Goal: Book appointment/travel/reservation

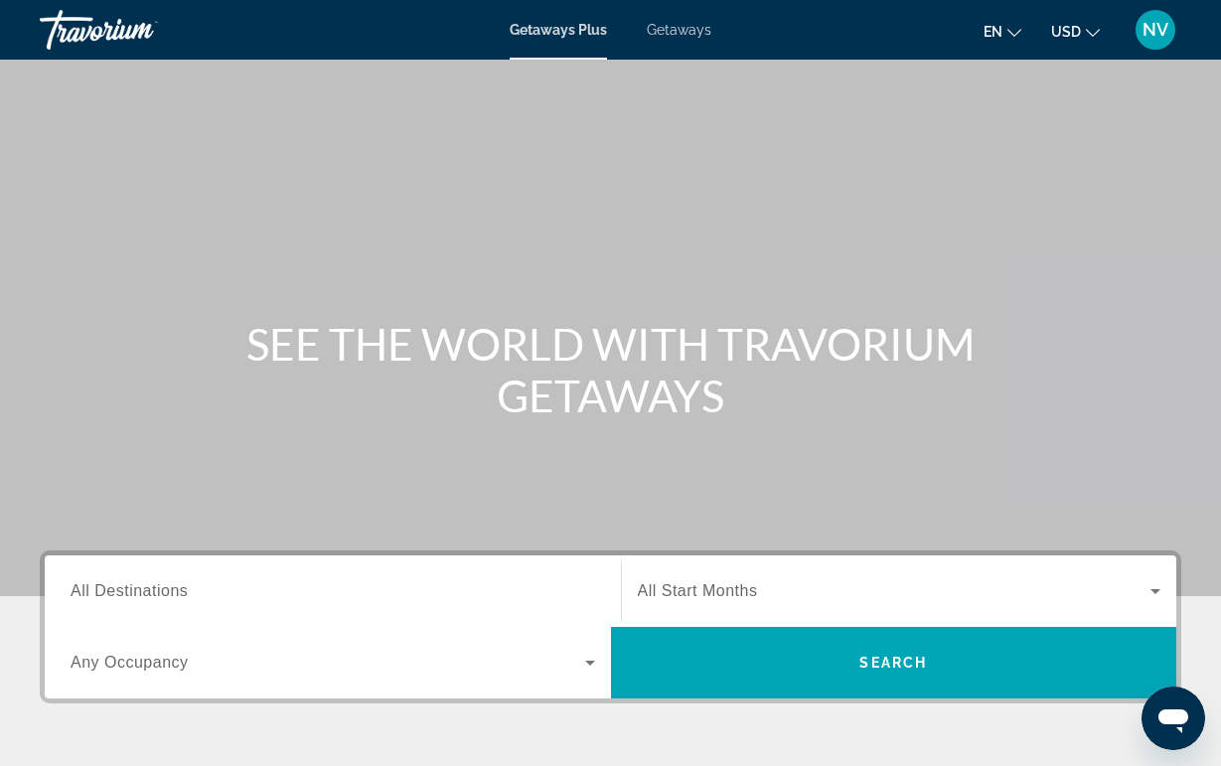
click at [196, 609] on div "Search widget" at bounding box center [333, 591] width 525 height 57
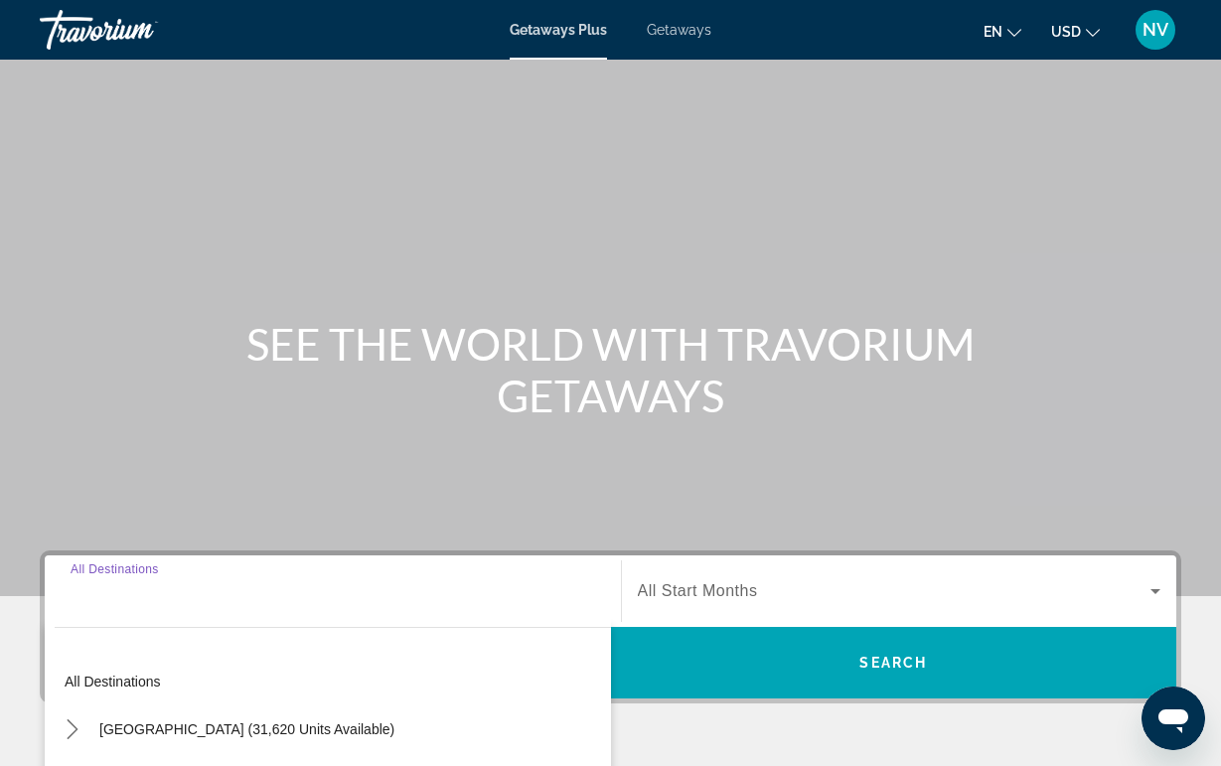
scroll to position [379, 0]
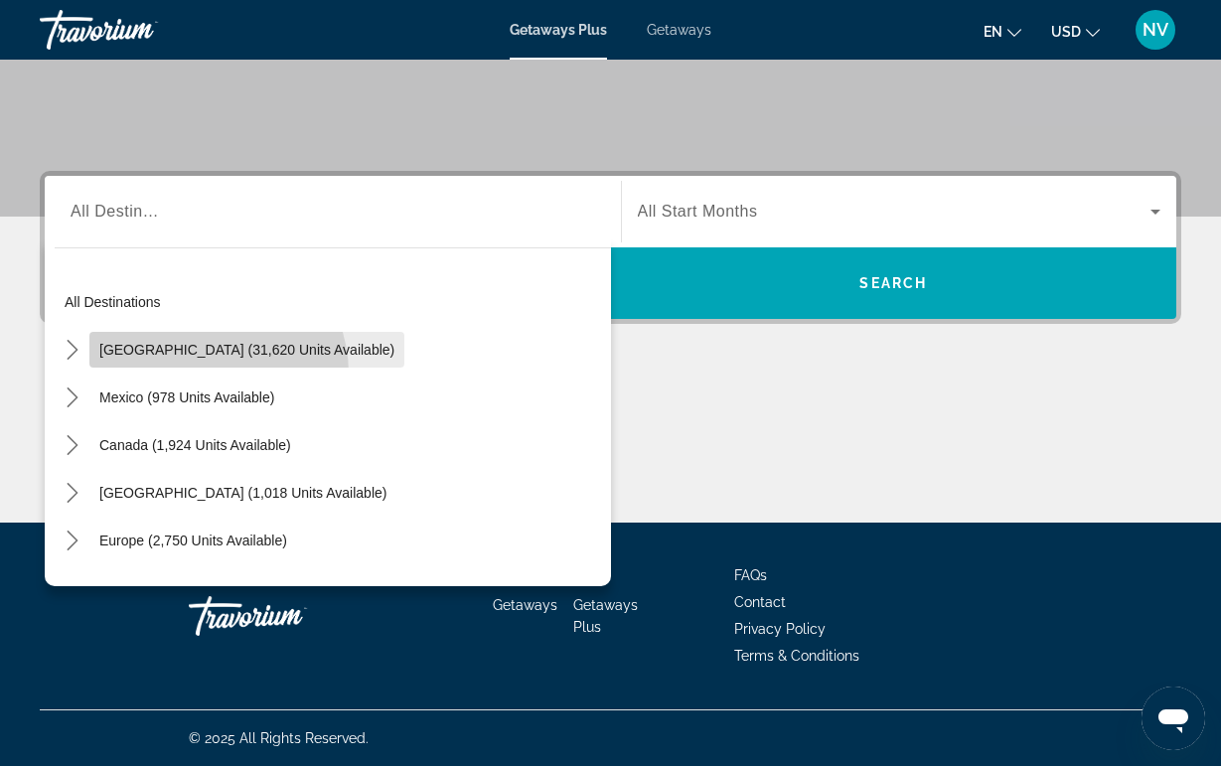
click at [211, 373] on span "Select destination: United States (31,620 units available)" at bounding box center [246, 350] width 315 height 48
type input "**********"
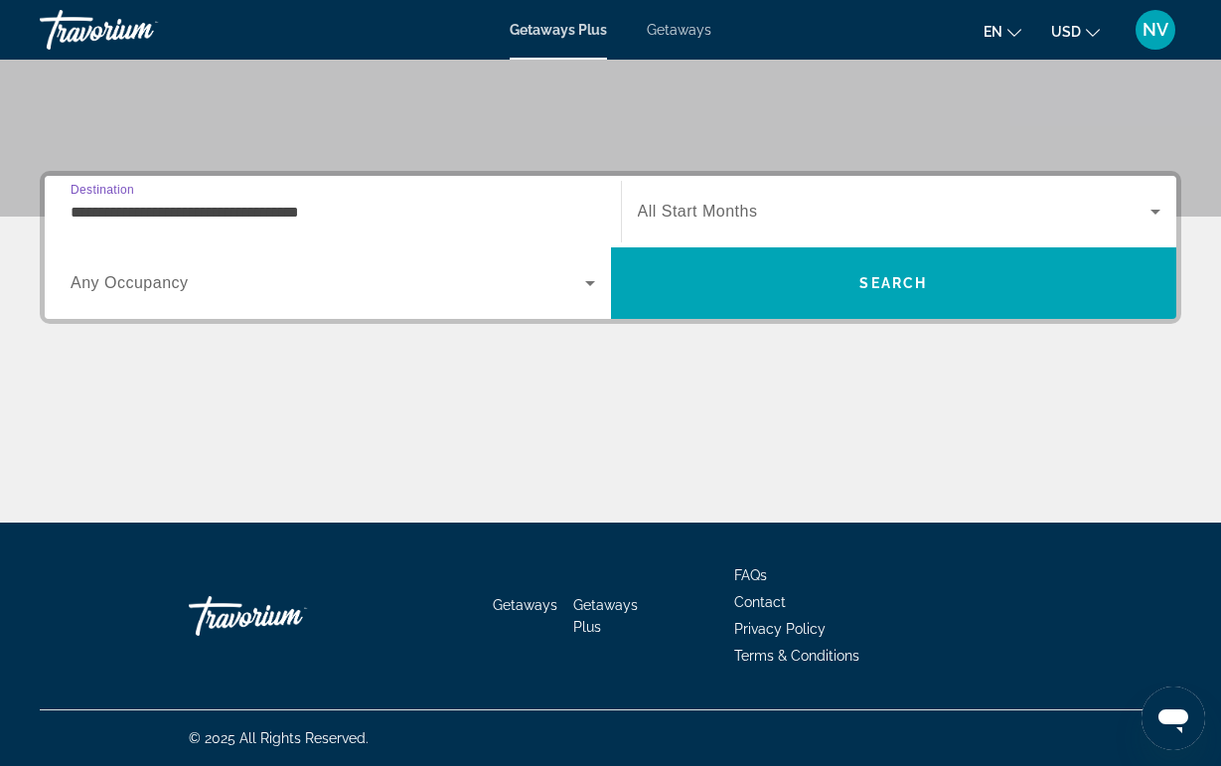
click at [239, 270] on div "Search widget" at bounding box center [333, 283] width 525 height 56
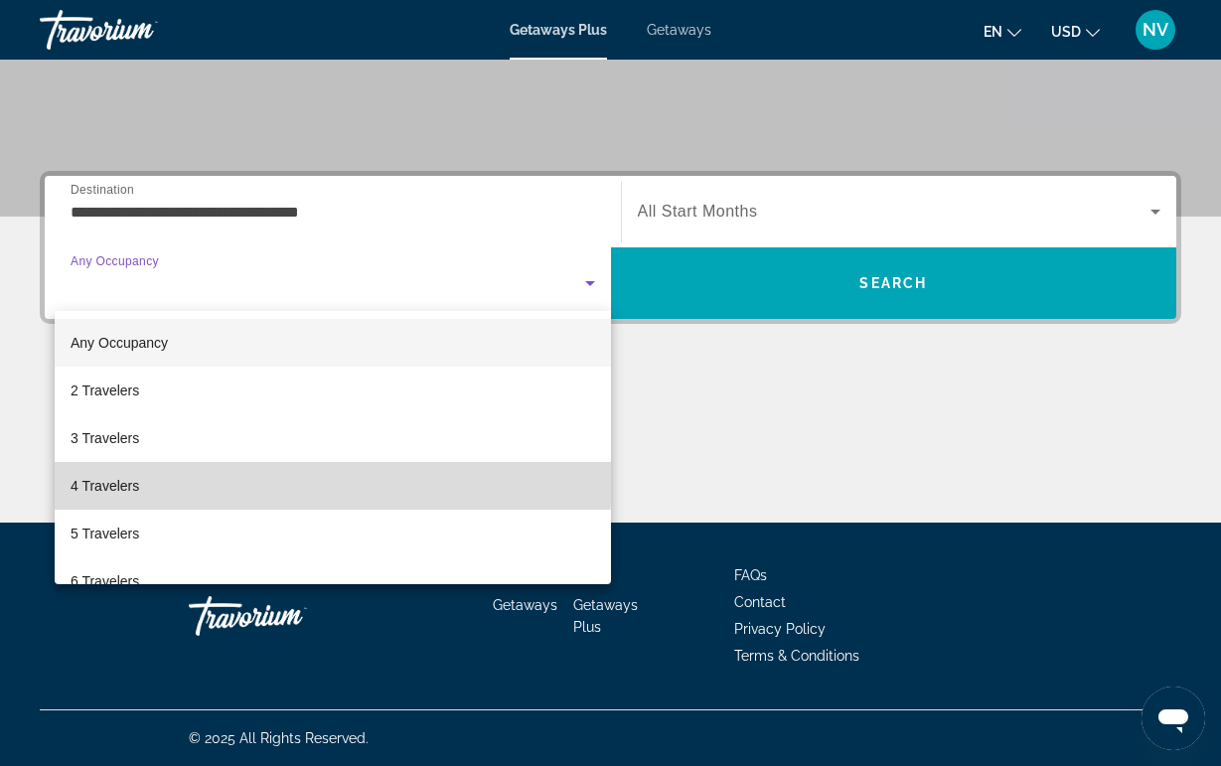
click at [156, 474] on mat-option "4 Travelers" at bounding box center [333, 486] width 556 height 48
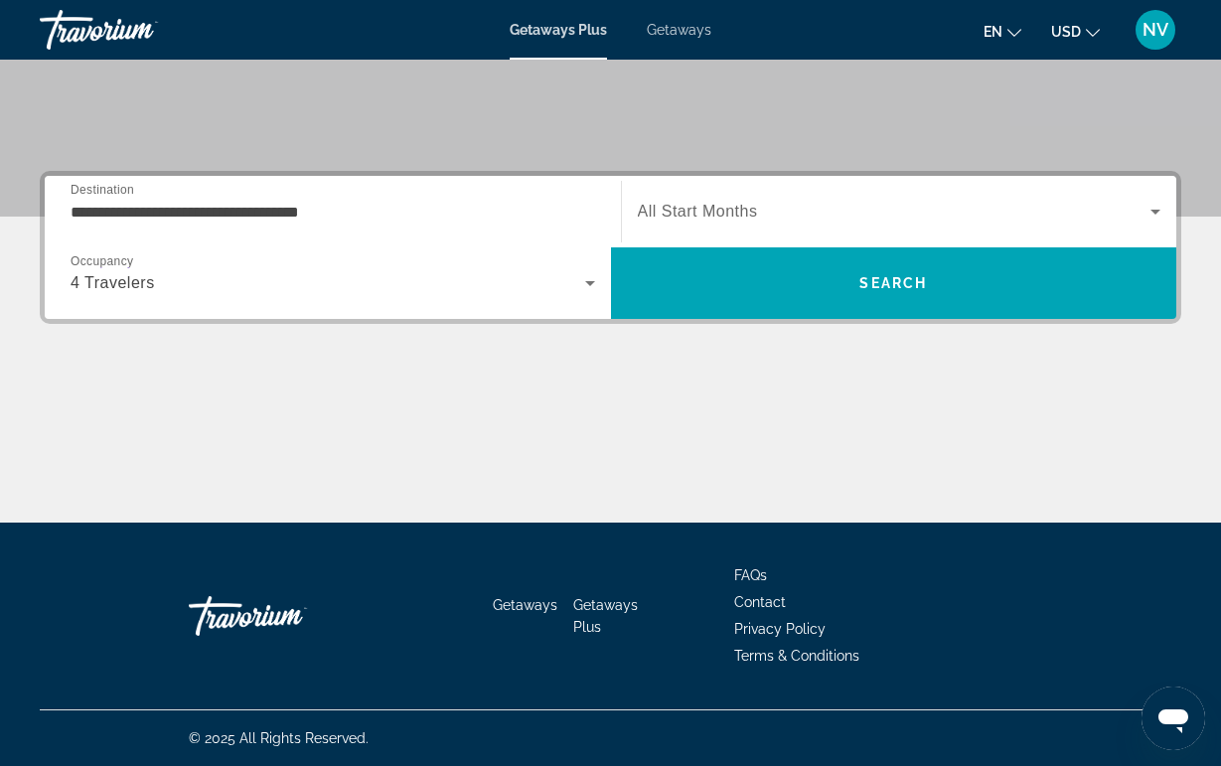
click at [708, 199] on div "Search widget" at bounding box center [900, 212] width 524 height 56
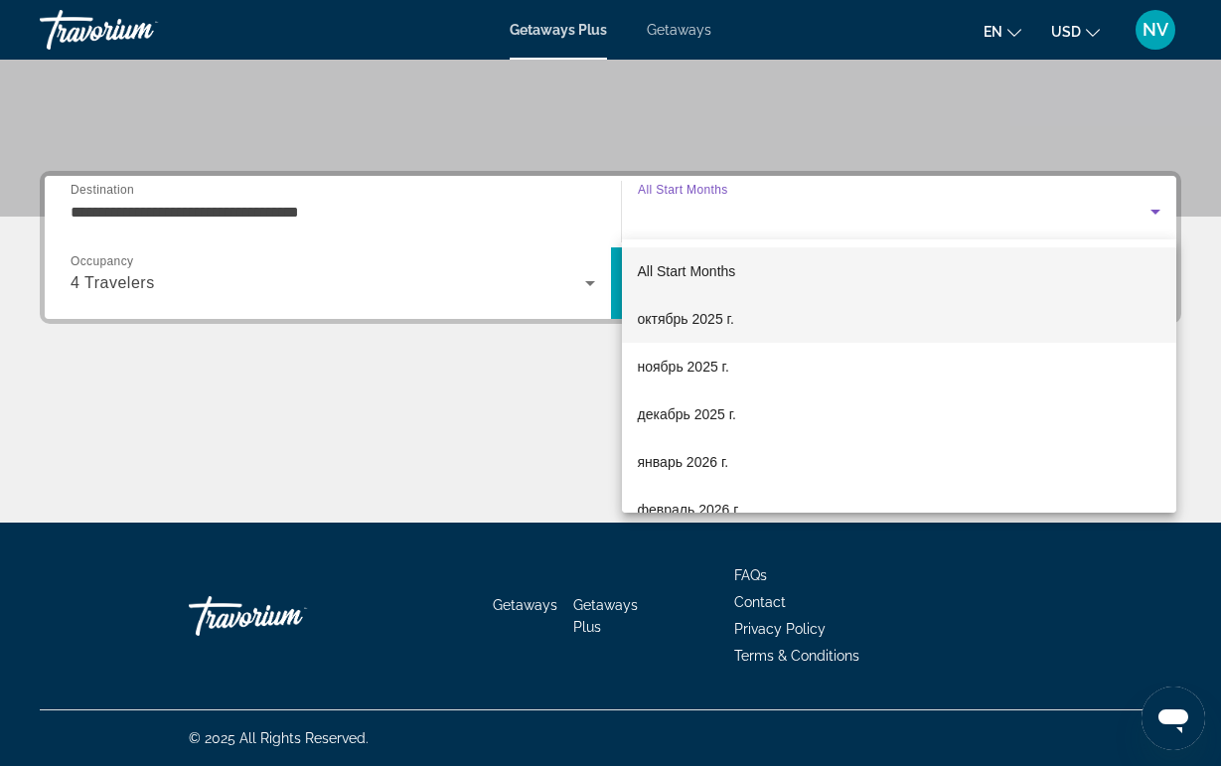
click at [705, 325] on span "октябрь 2025 г." at bounding box center [686, 319] width 96 height 24
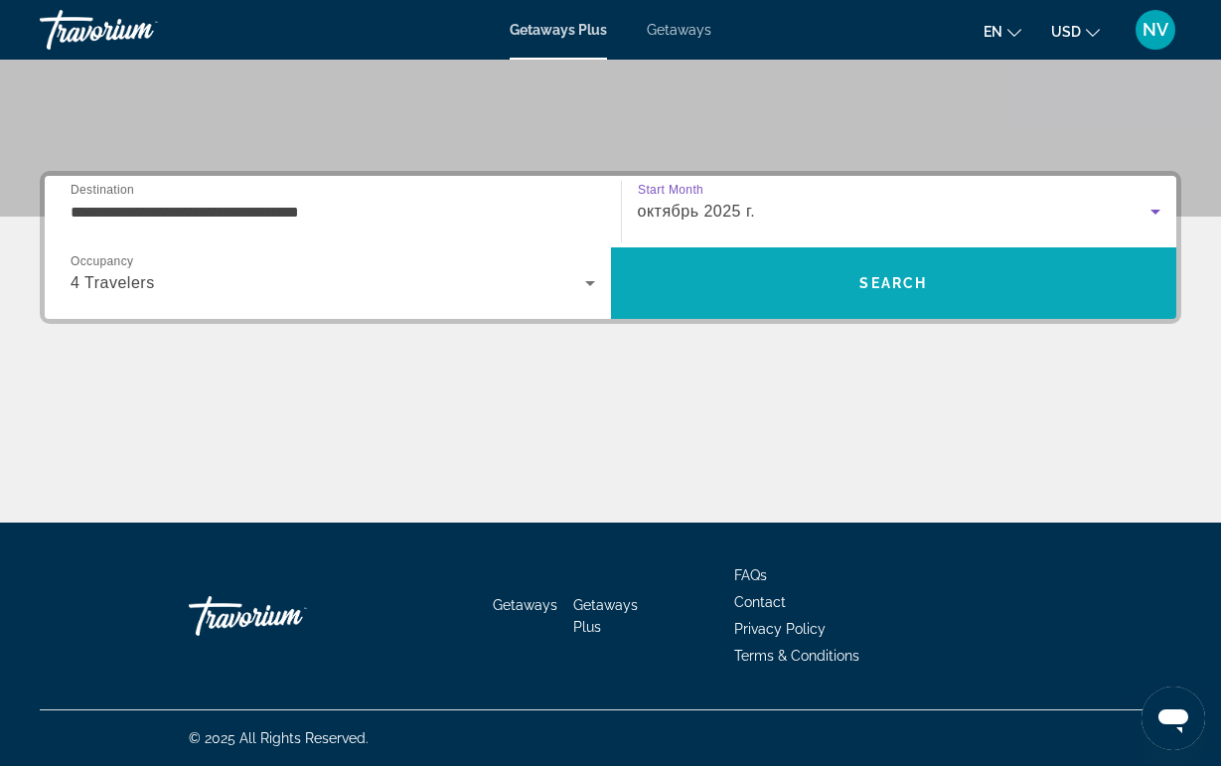
click at [744, 292] on span "Search" at bounding box center [894, 283] width 566 height 48
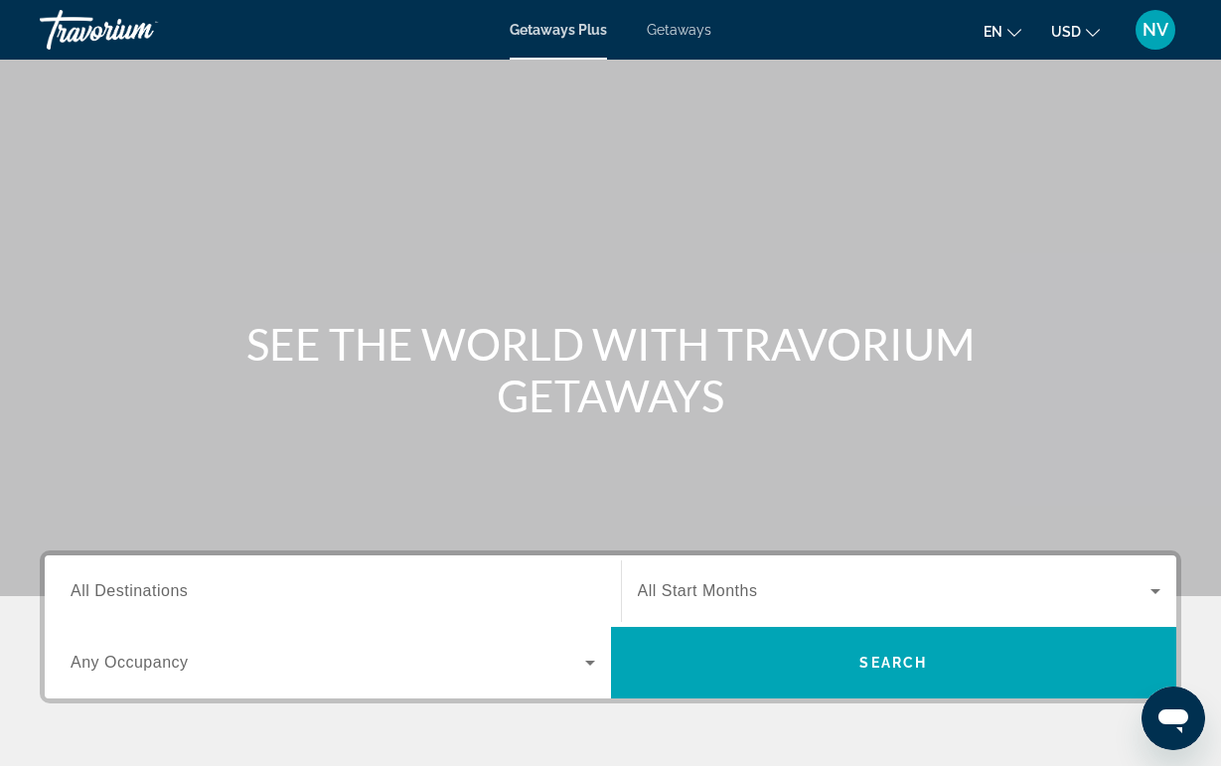
click at [735, 618] on div "Search widget" at bounding box center [900, 591] width 524 height 56
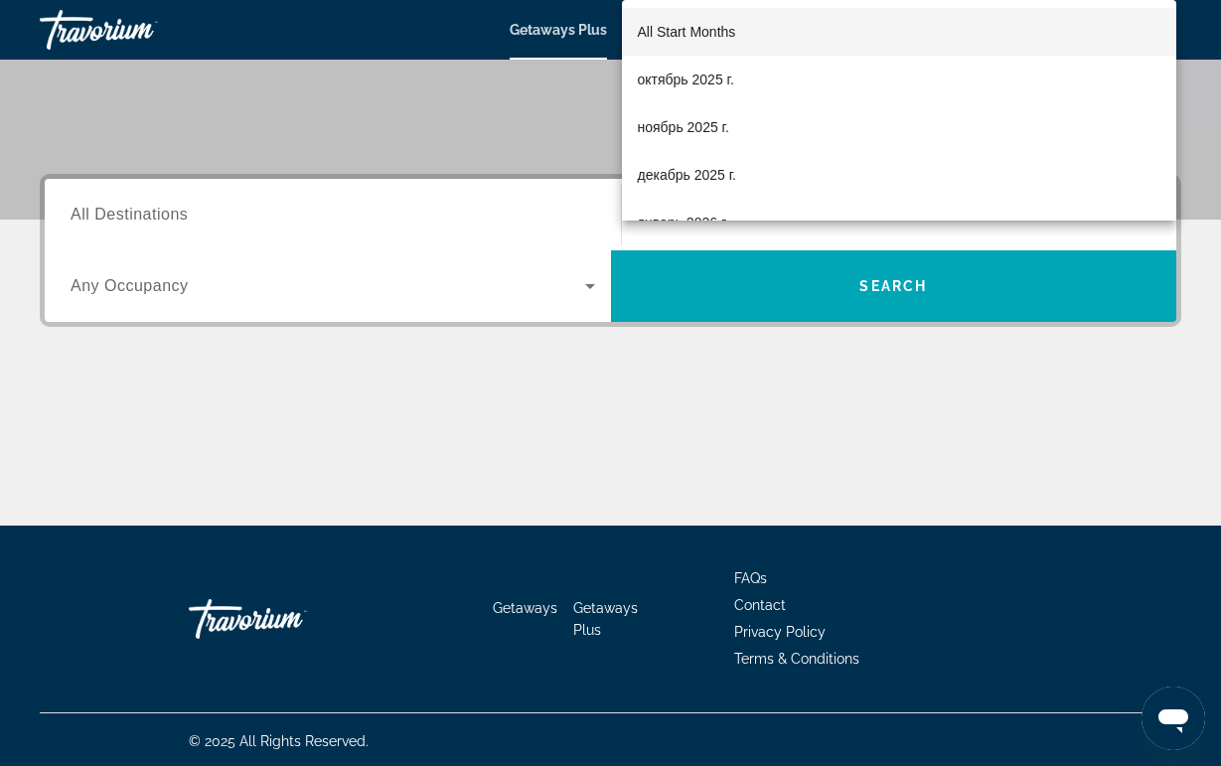
scroll to position [379, 0]
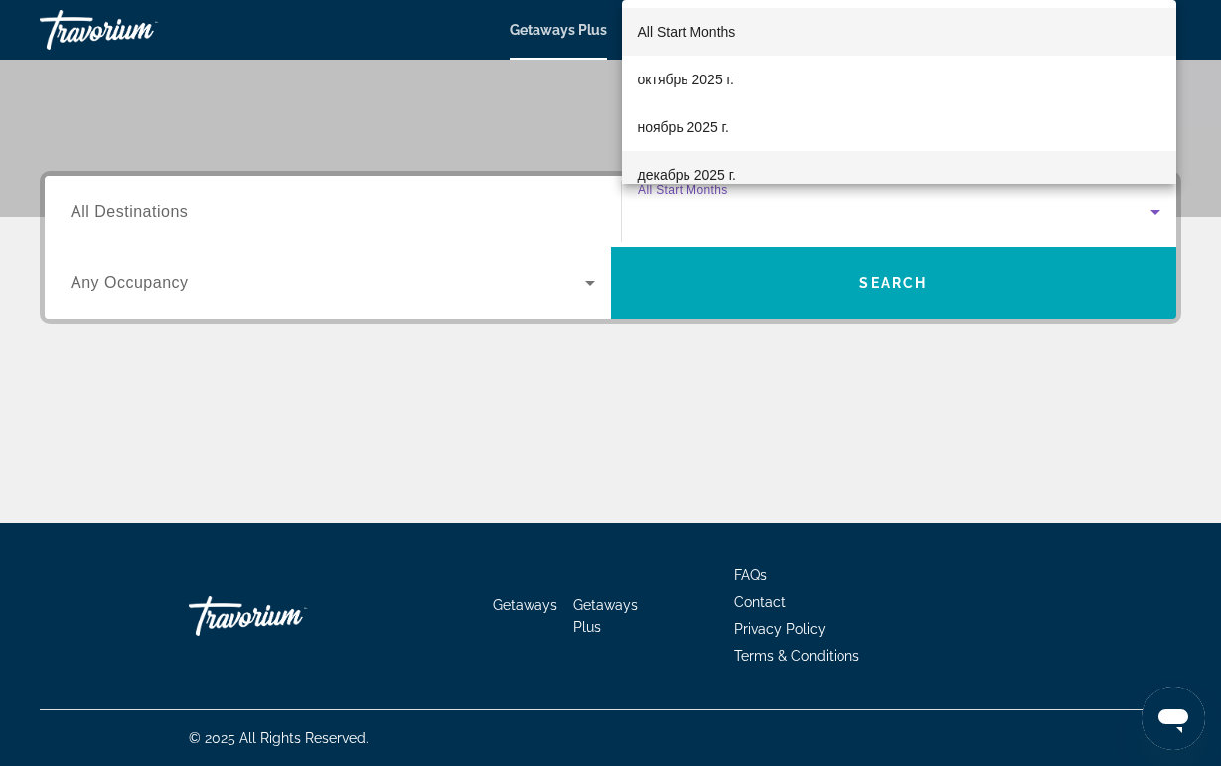
click at [712, 174] on span "декабрь 2025 г." at bounding box center [687, 175] width 98 height 24
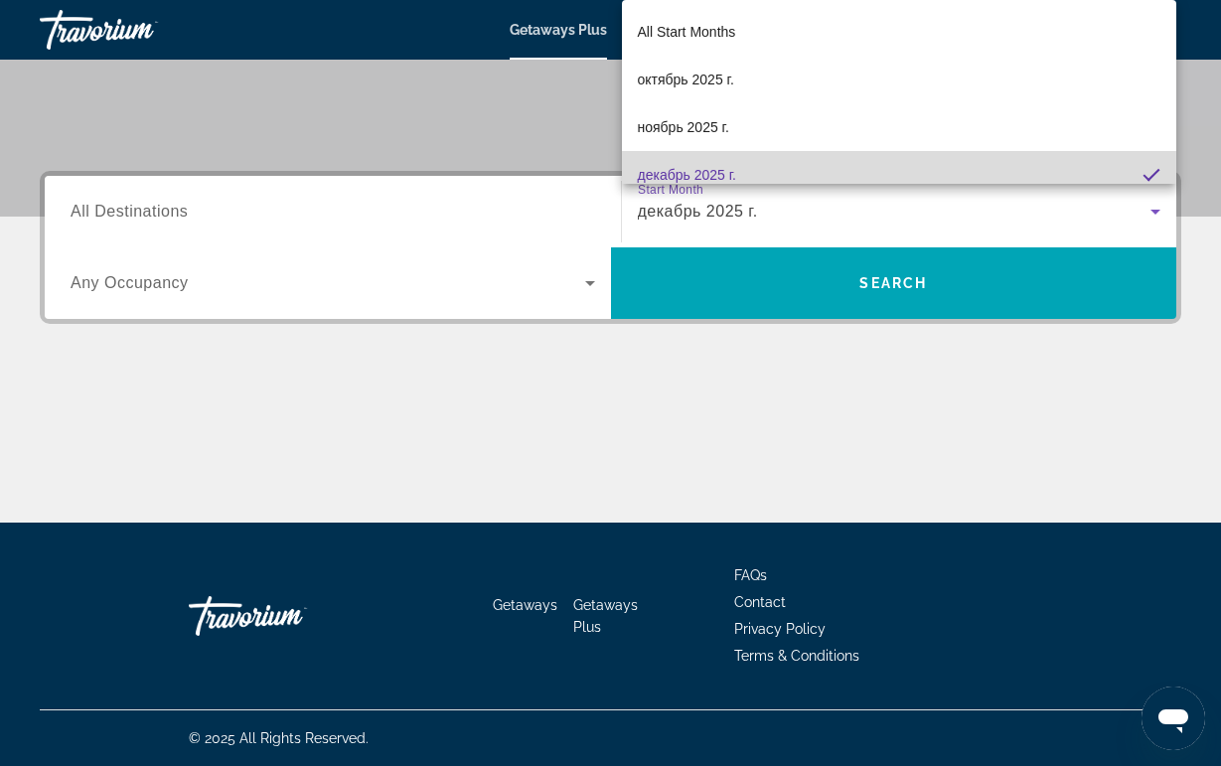
scroll to position [15, 0]
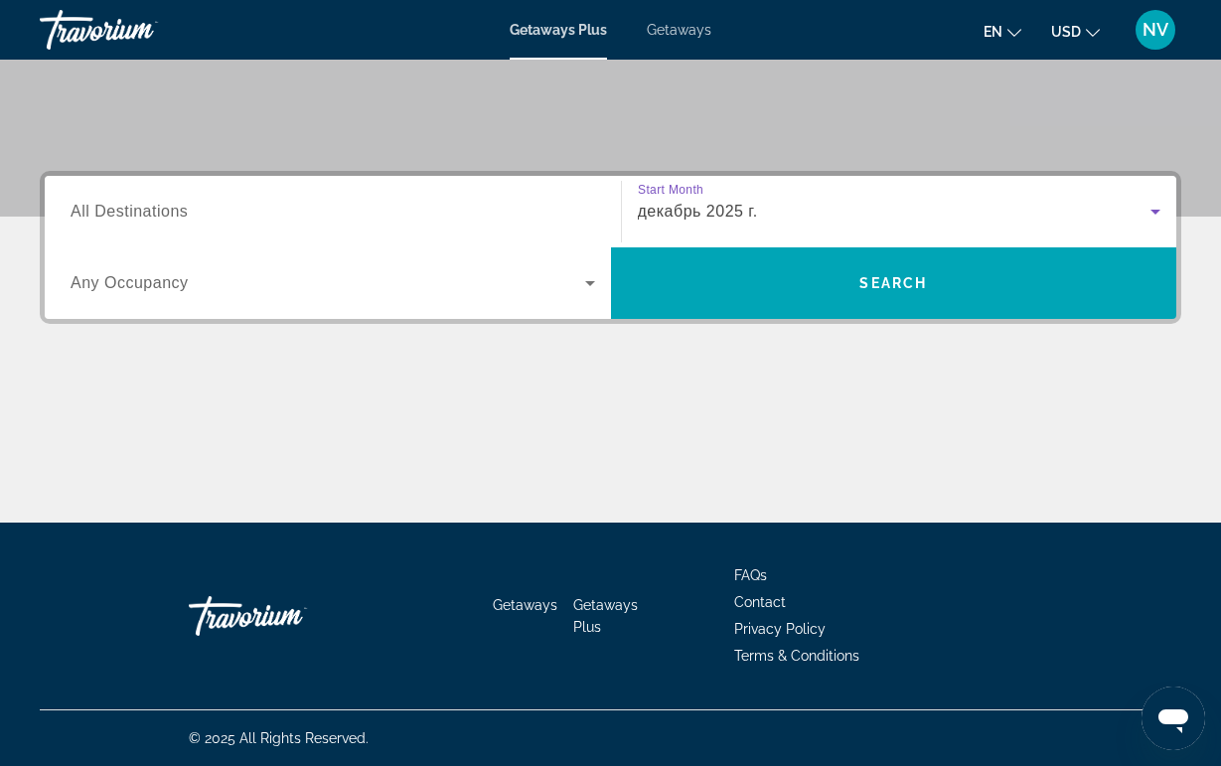
click at [446, 206] on input "Destination All Destinations" at bounding box center [333, 213] width 525 height 24
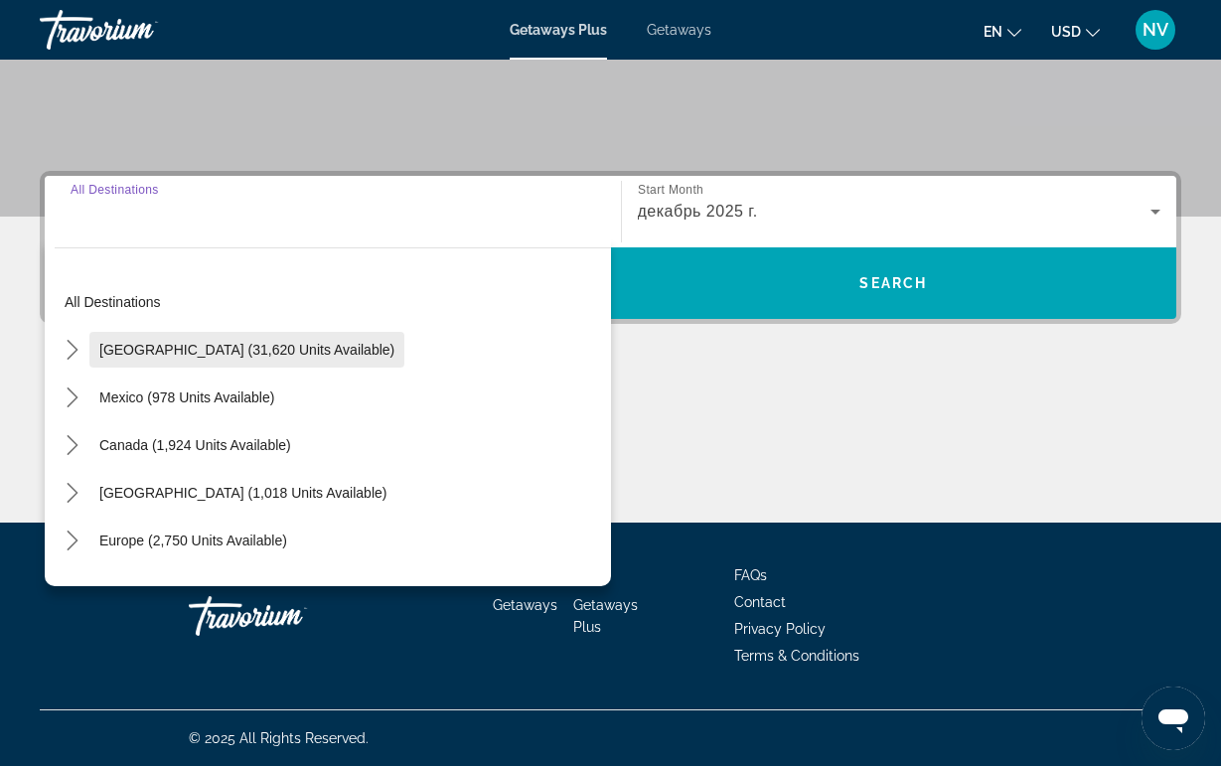
click at [233, 347] on span "[GEOGRAPHIC_DATA] (31,620 units available)" at bounding box center [246, 350] width 295 height 16
type input "**********"
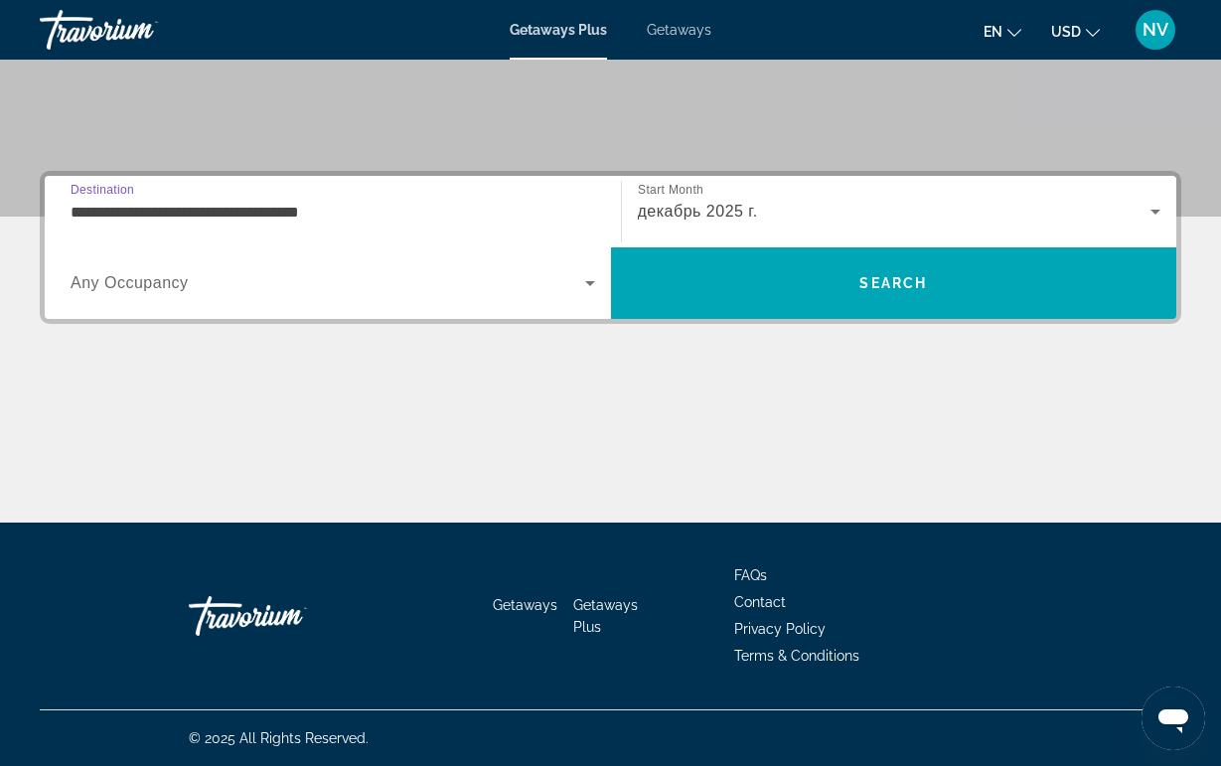
click at [233, 278] on span "Search widget" at bounding box center [328, 283] width 515 height 24
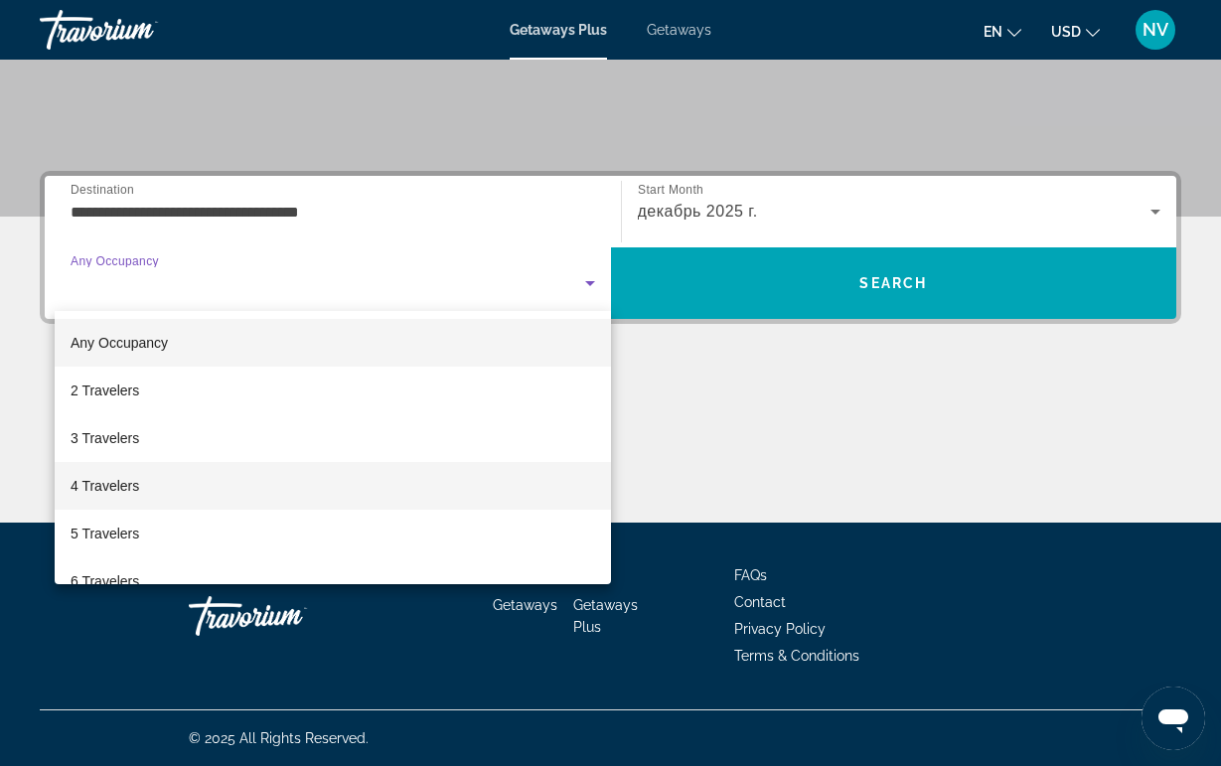
click at [158, 486] on mat-option "4 Travelers" at bounding box center [333, 486] width 556 height 48
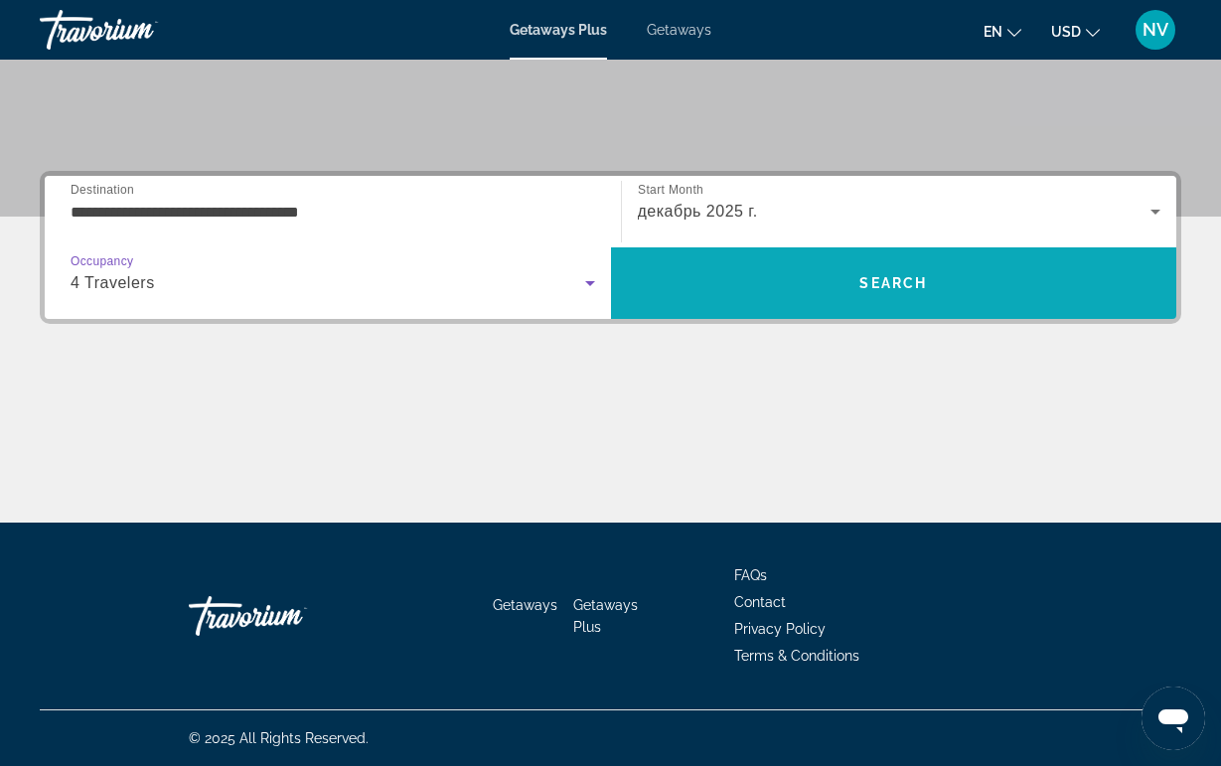
click at [829, 277] on span "Search" at bounding box center [894, 283] width 566 height 48
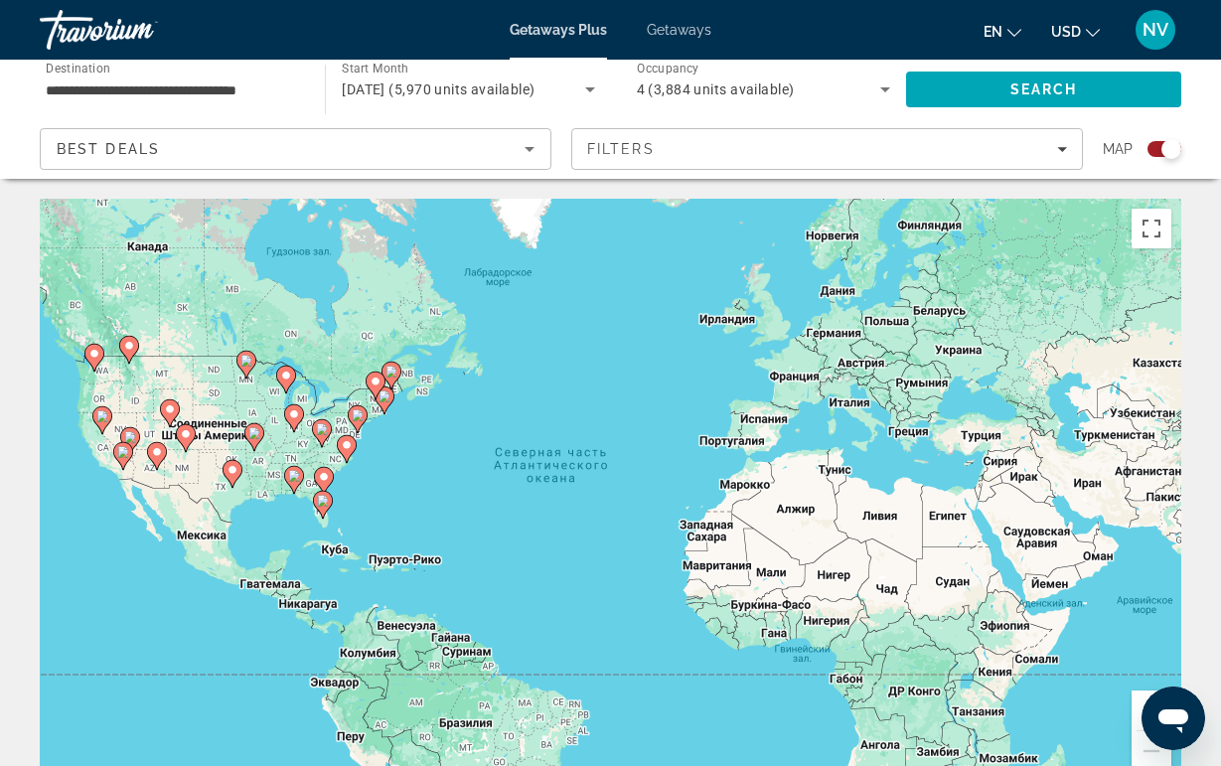
click at [324, 433] on image "Main content" at bounding box center [322, 429] width 12 height 12
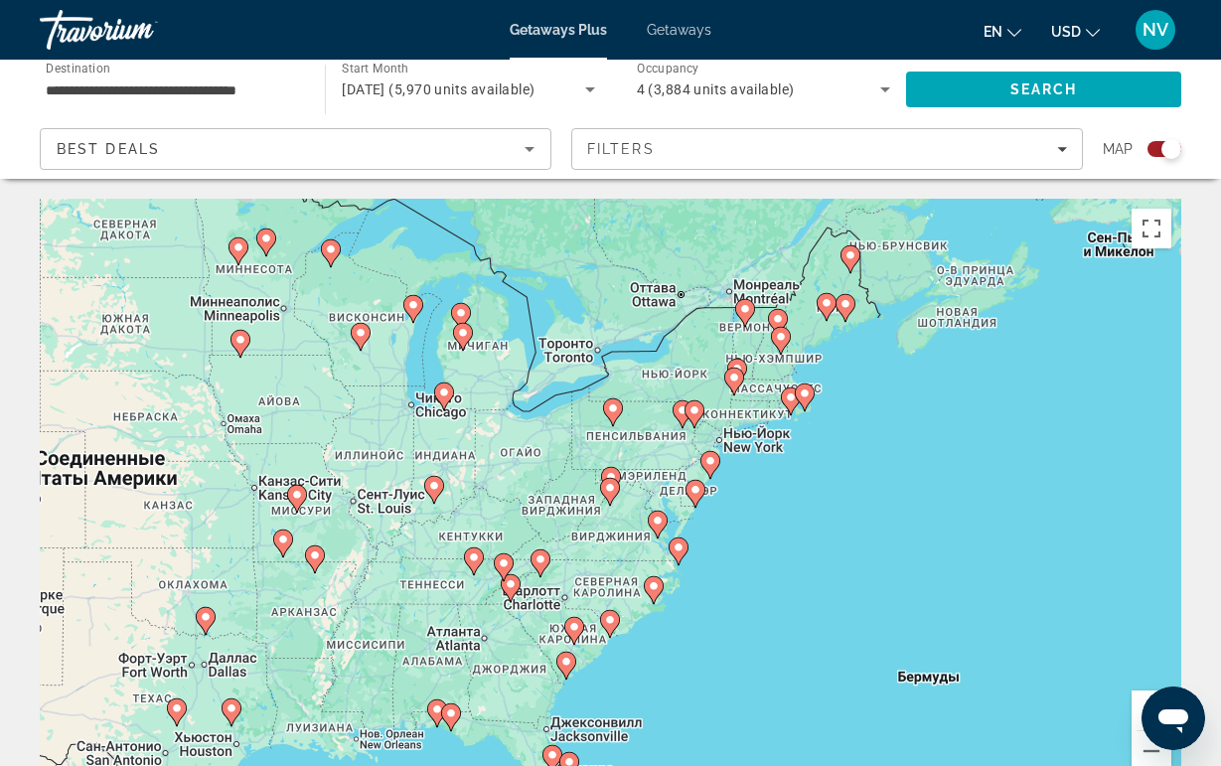
click at [606, 501] on gmp-advanced-marker "Main content" at bounding box center [610, 492] width 20 height 30
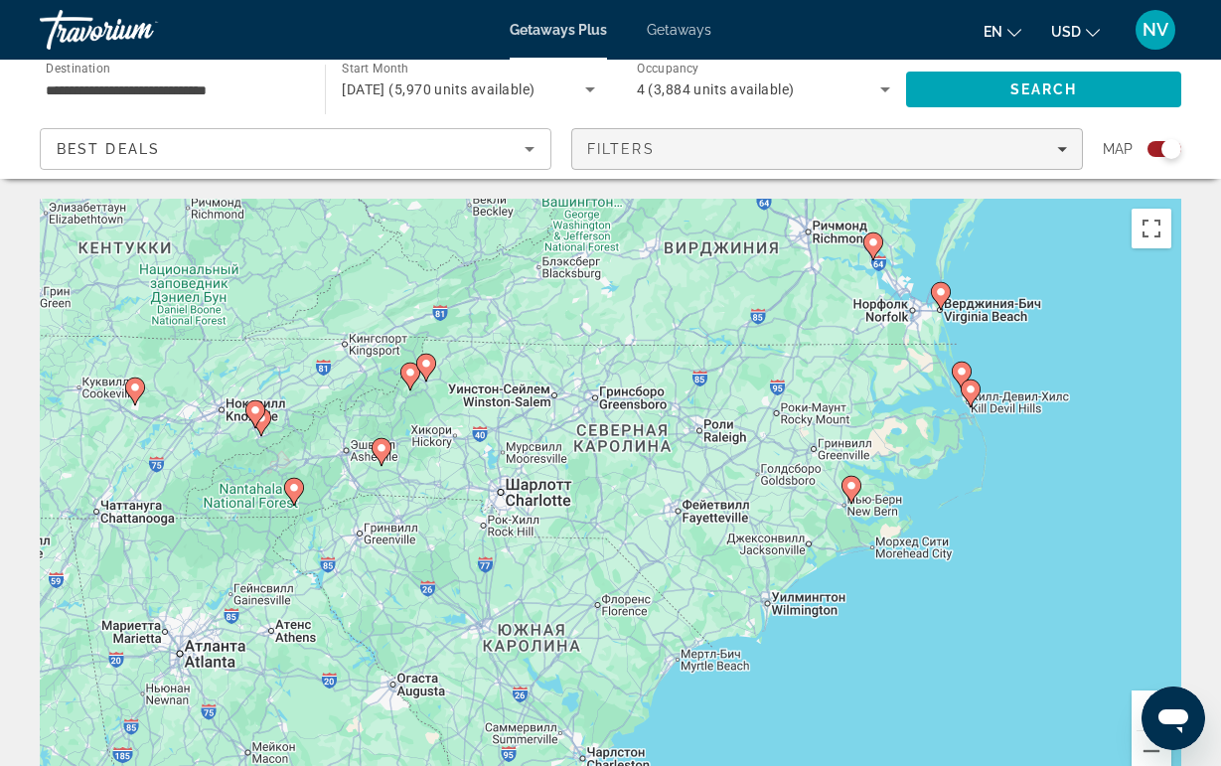
drag, startPoint x: 576, startPoint y: 567, endPoint x: 727, endPoint y: 168, distance: 426.9
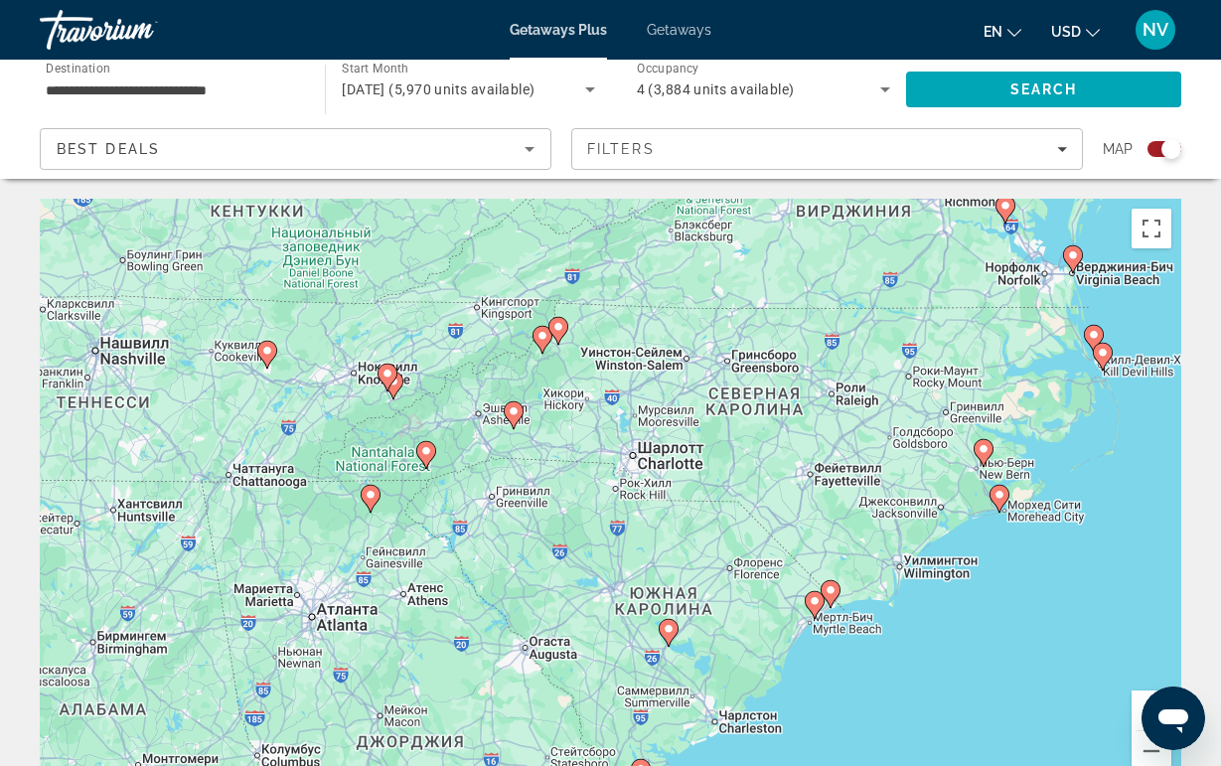
click at [383, 383] on icon "Main content" at bounding box center [386, 378] width 18 height 26
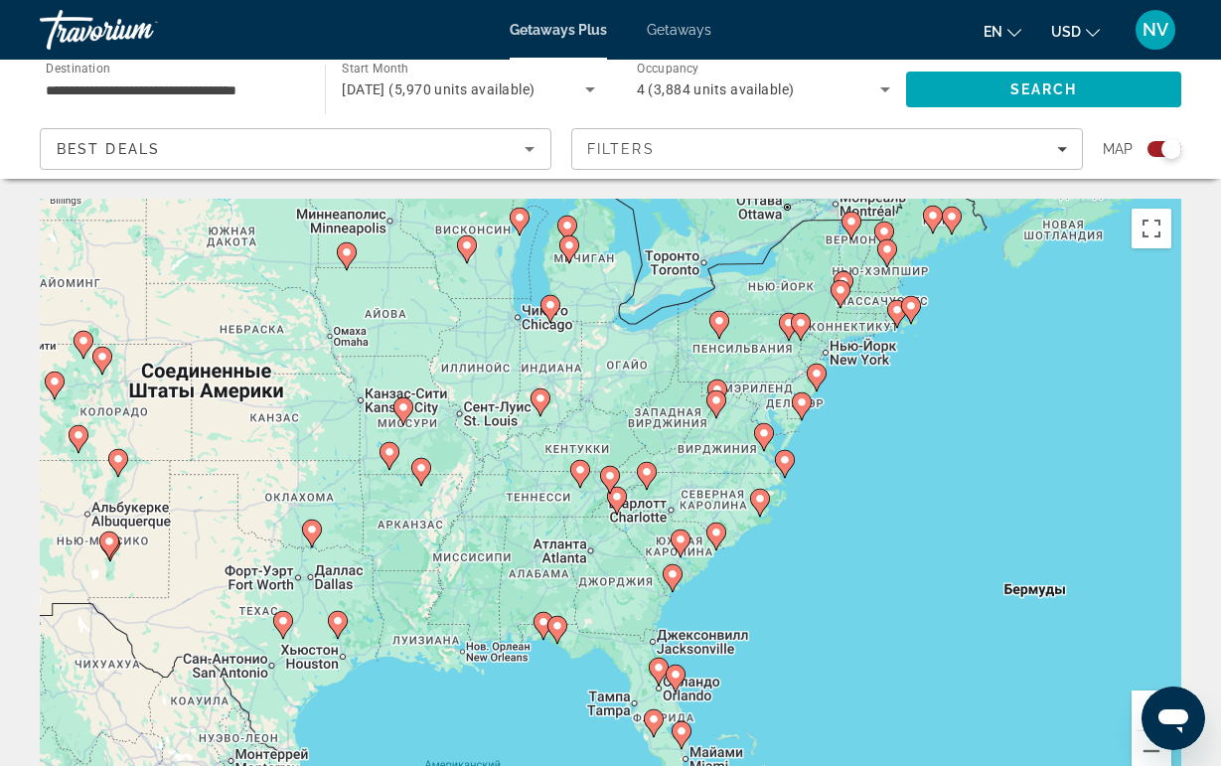
click at [620, 507] on icon "Main content" at bounding box center [616, 501] width 18 height 26
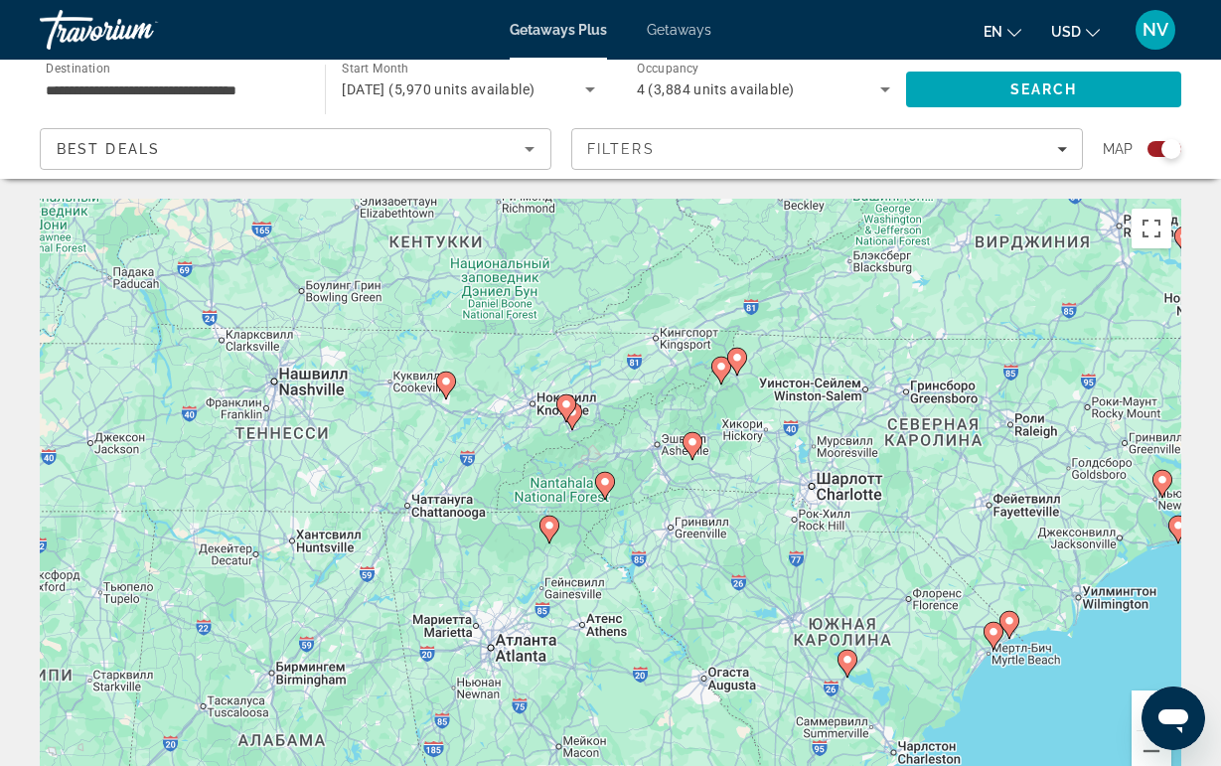
click at [606, 492] on icon "Main content" at bounding box center [604, 486] width 18 height 26
type input "**********"
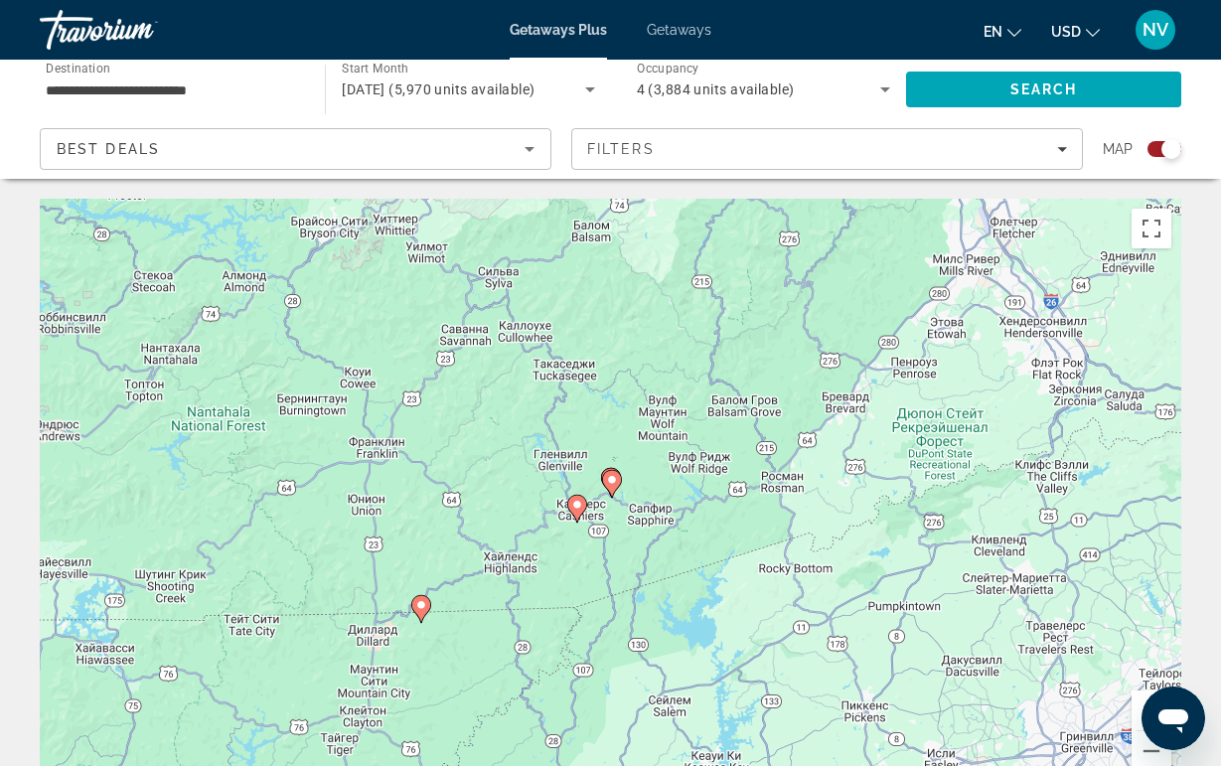
click at [614, 485] on image "Main content" at bounding box center [612, 480] width 12 height 12
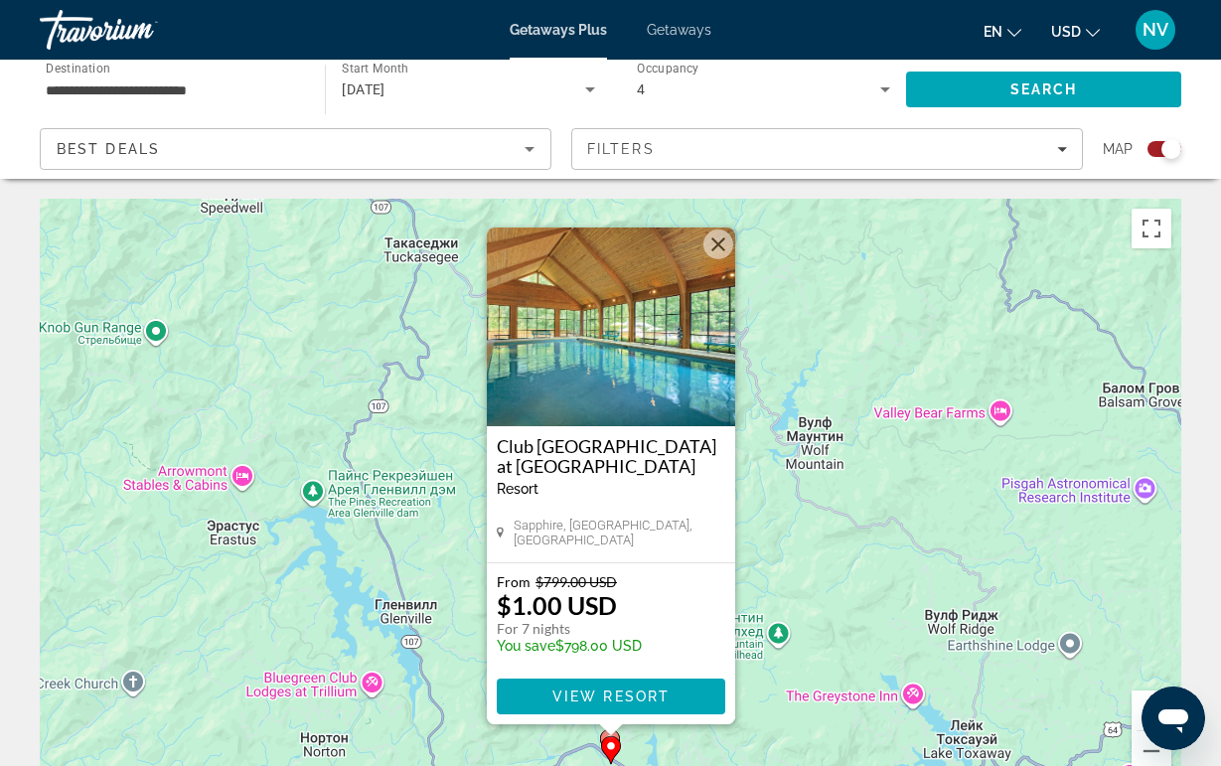
click at [704, 243] on button "Закрыть" at bounding box center [718, 244] width 30 height 30
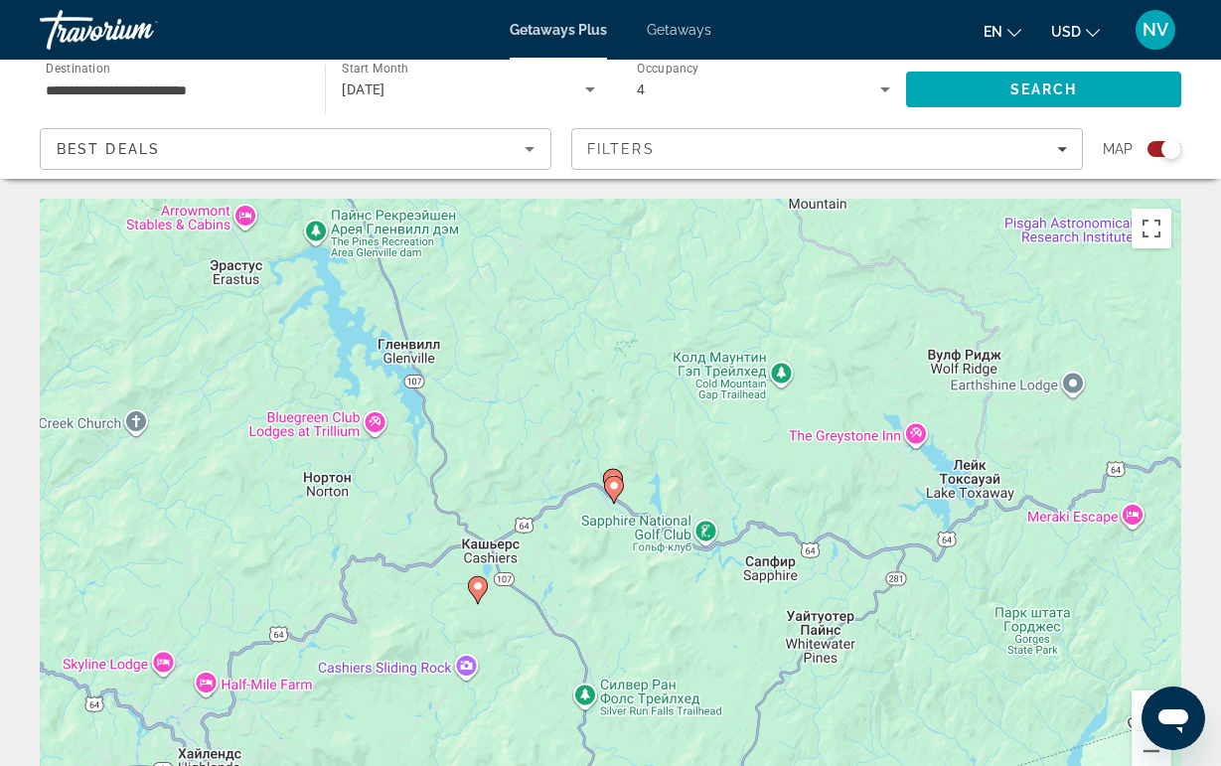
drag, startPoint x: 590, startPoint y: 638, endPoint x: 596, endPoint y: 352, distance: 286.2
click at [596, 352] on div "Чтобы активировать перетаскивание с помощью клавиатуры, нажмите Alt + Ввод. Пос…" at bounding box center [610, 497] width 1141 height 596
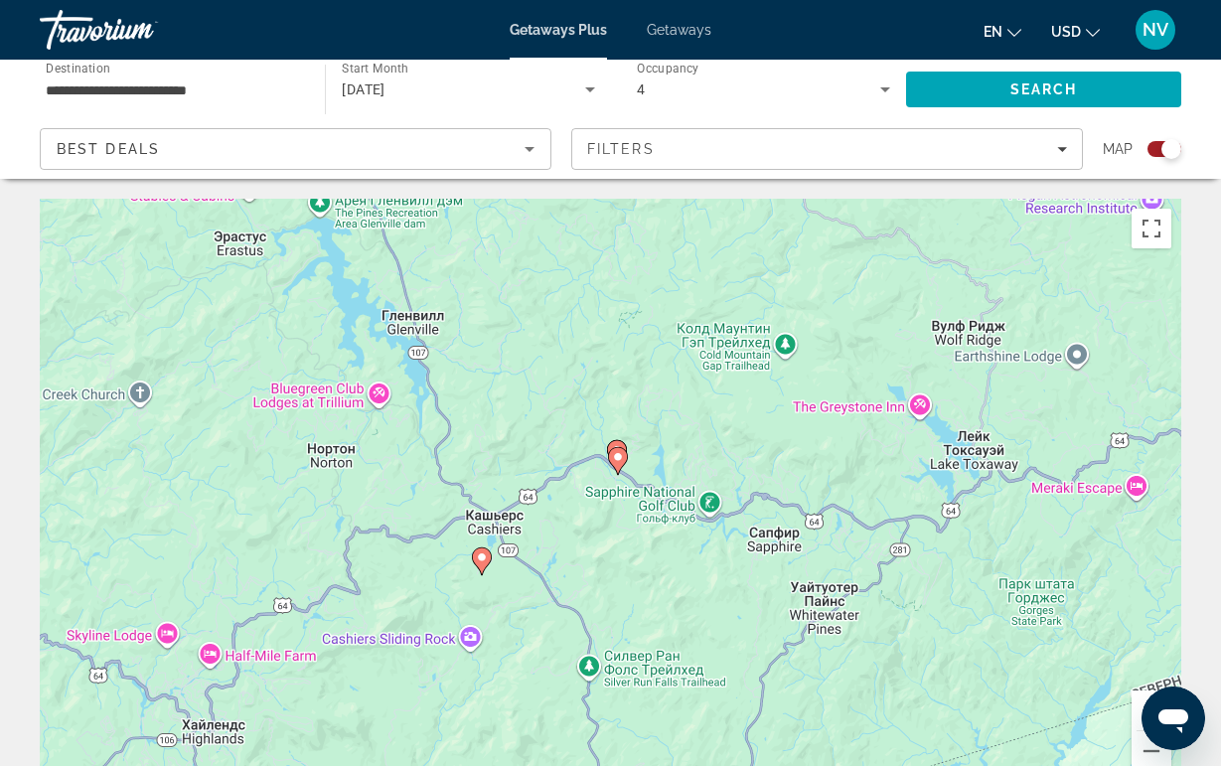
click at [476, 570] on gmp-advanced-marker "Main content" at bounding box center [482, 561] width 20 height 30
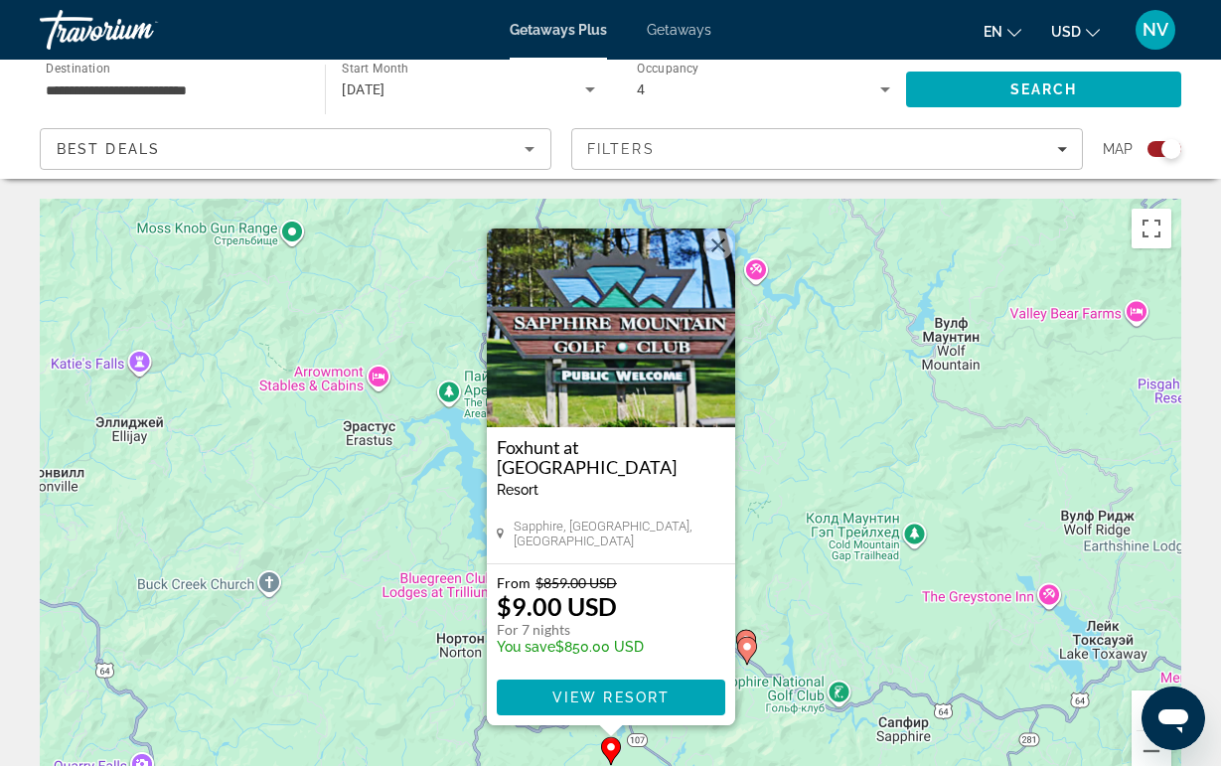
click at [719, 230] on button "Закрыть" at bounding box center [718, 245] width 30 height 30
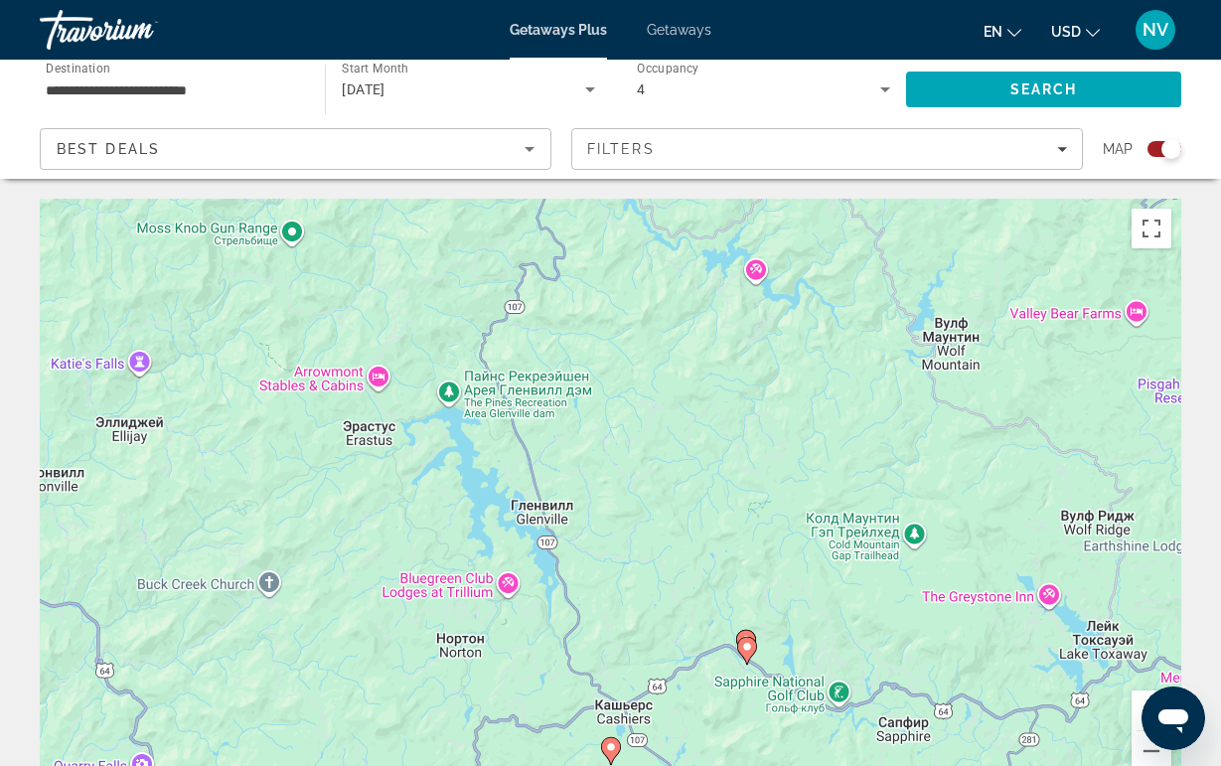
click at [614, 756] on icon "Main content" at bounding box center [610, 751] width 18 height 26
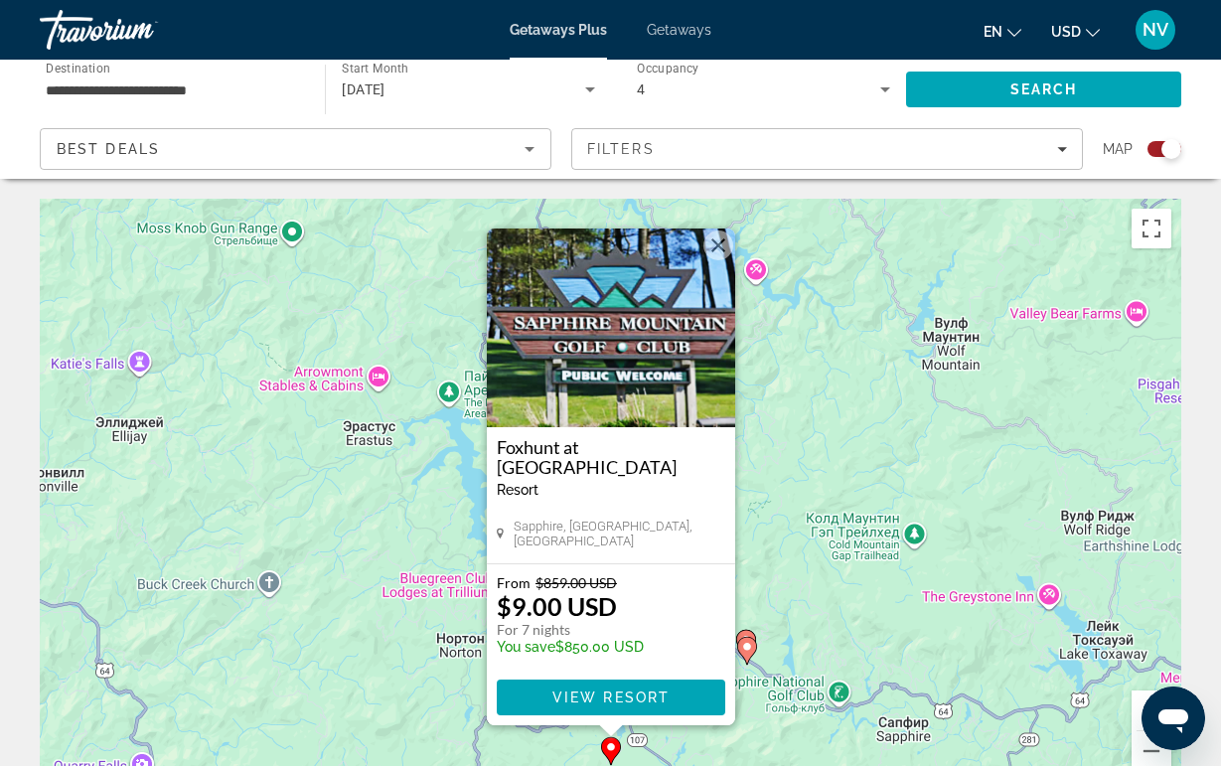
click at [646, 509] on div "Foxhunt at [GEOGRAPHIC_DATA] - This is an adults only resort [GEOGRAPHIC_DATA],…" at bounding box center [611, 495] width 248 height 136
click at [619, 382] on img "Main content" at bounding box center [611, 327] width 248 height 199
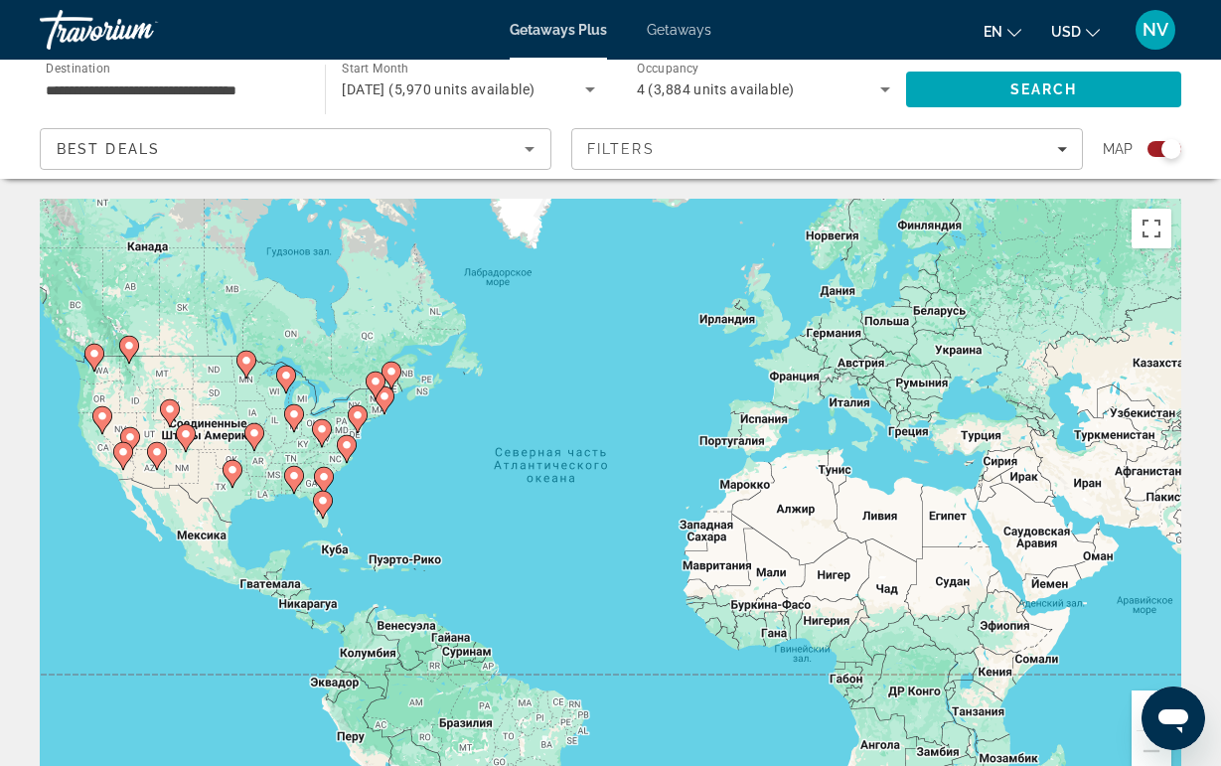
click at [325, 429] on image "Main content" at bounding box center [322, 429] width 12 height 12
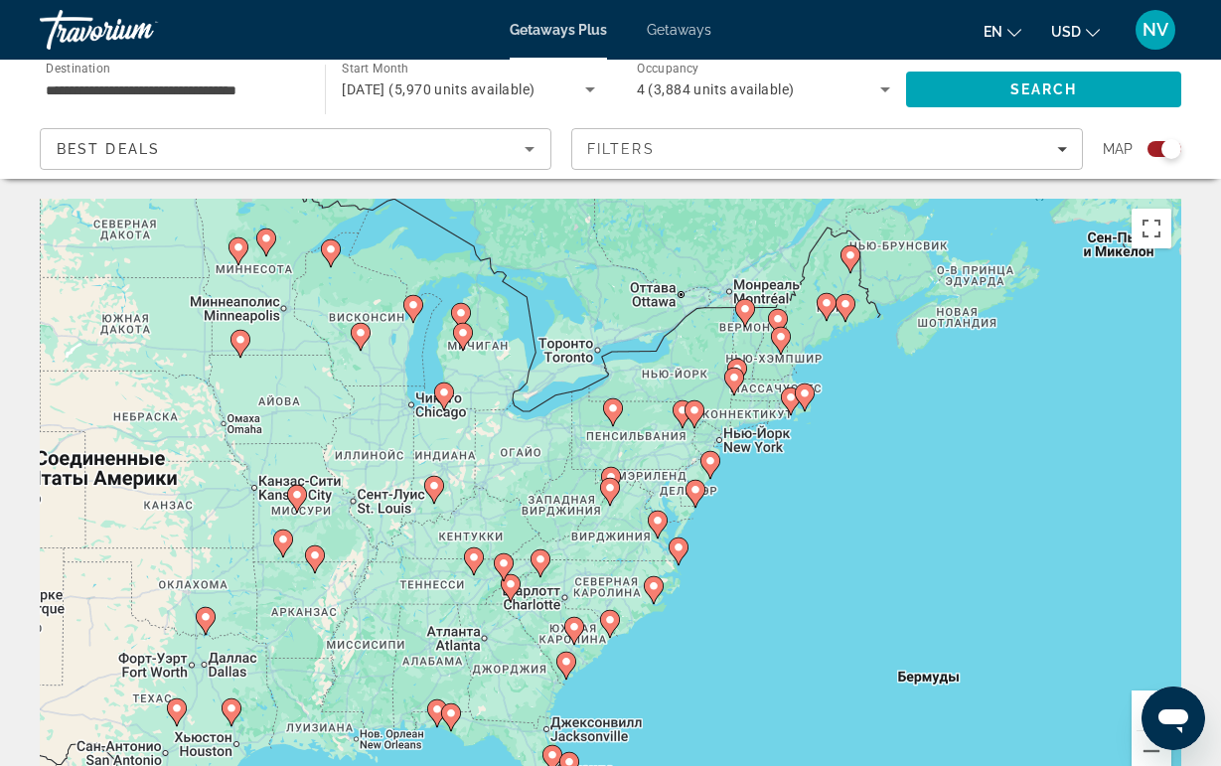
click at [512, 581] on gmp-advanced-marker "Main content" at bounding box center [504, 567] width 20 height 30
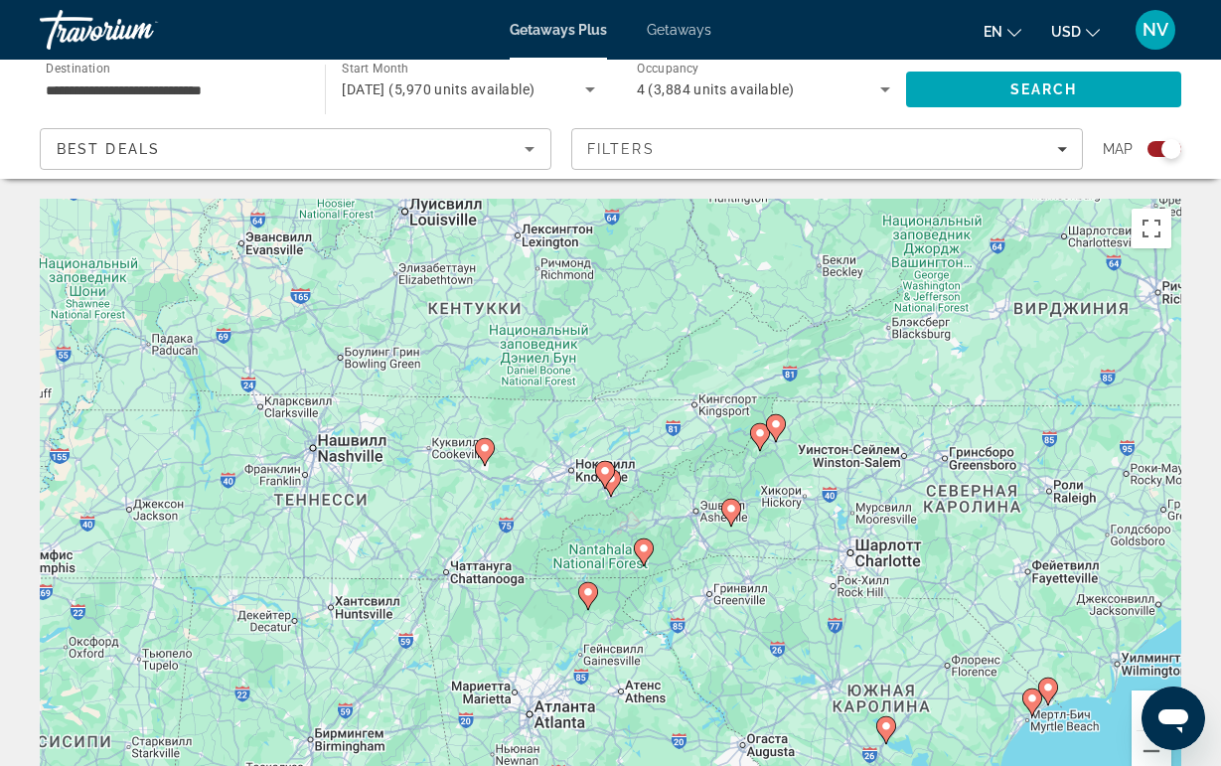
click at [605, 477] on icon "Main content" at bounding box center [604, 475] width 18 height 26
type input "**********"
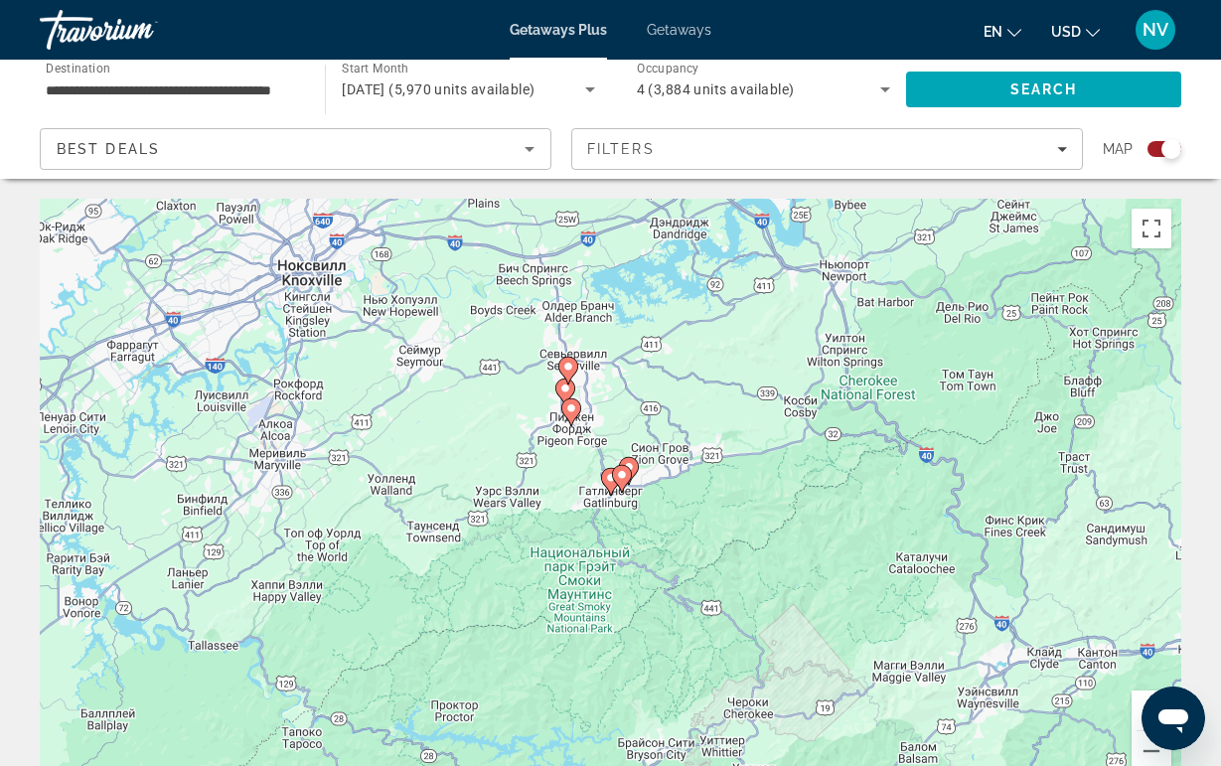
click at [570, 409] on image "Main content" at bounding box center [571, 408] width 12 height 12
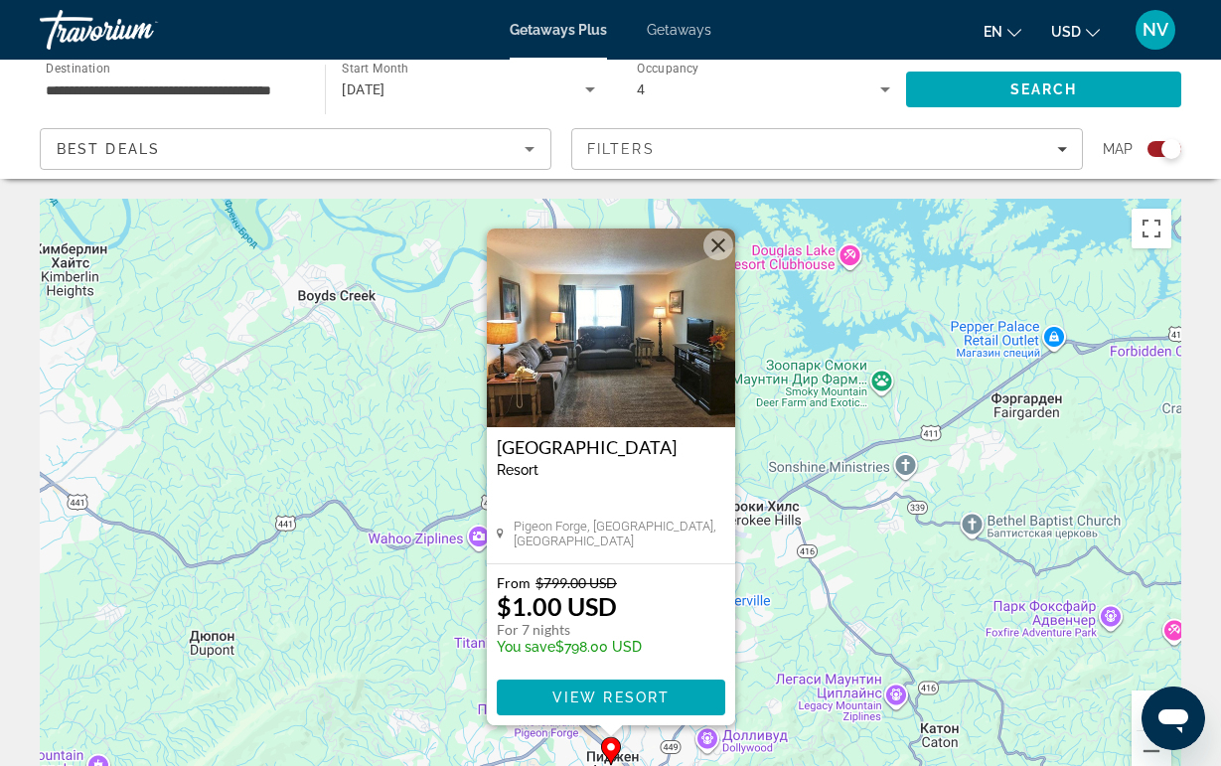
click at [710, 236] on button "Закрыть" at bounding box center [718, 245] width 30 height 30
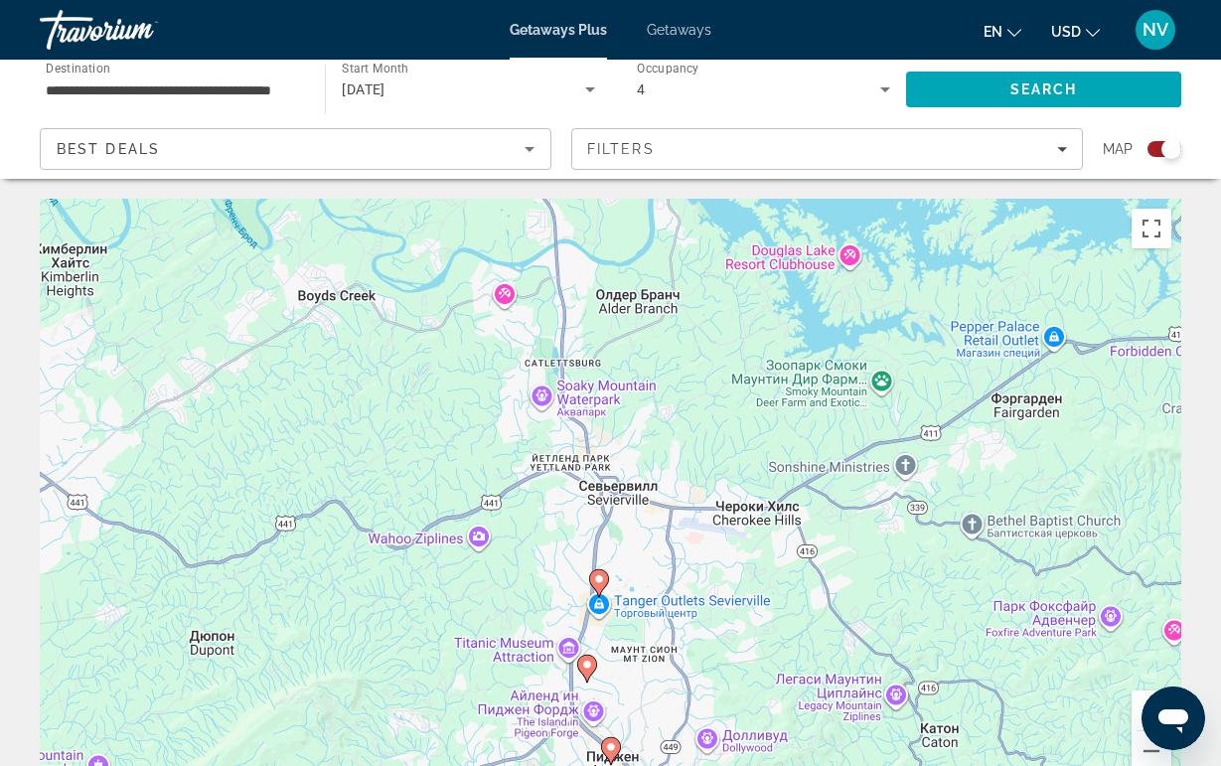
click at [589, 657] on icon "Main content" at bounding box center [586, 669] width 18 height 26
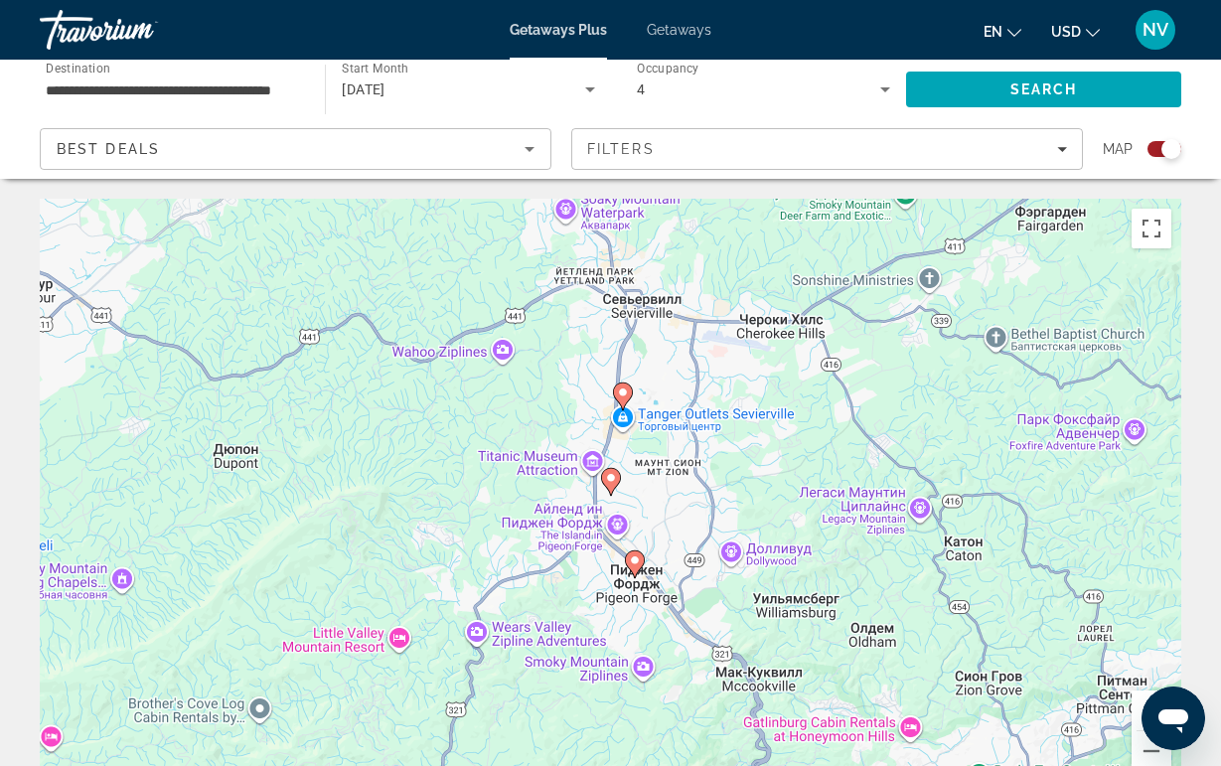
drag, startPoint x: 696, startPoint y: 527, endPoint x: 453, endPoint y: 280, distance: 346.3
click at [453, 280] on div "Чтобы активировать перетаскивание с помощью клавиатуры, нажмите Alt + Ввод. Пос…" at bounding box center [610, 497] width 1141 height 596
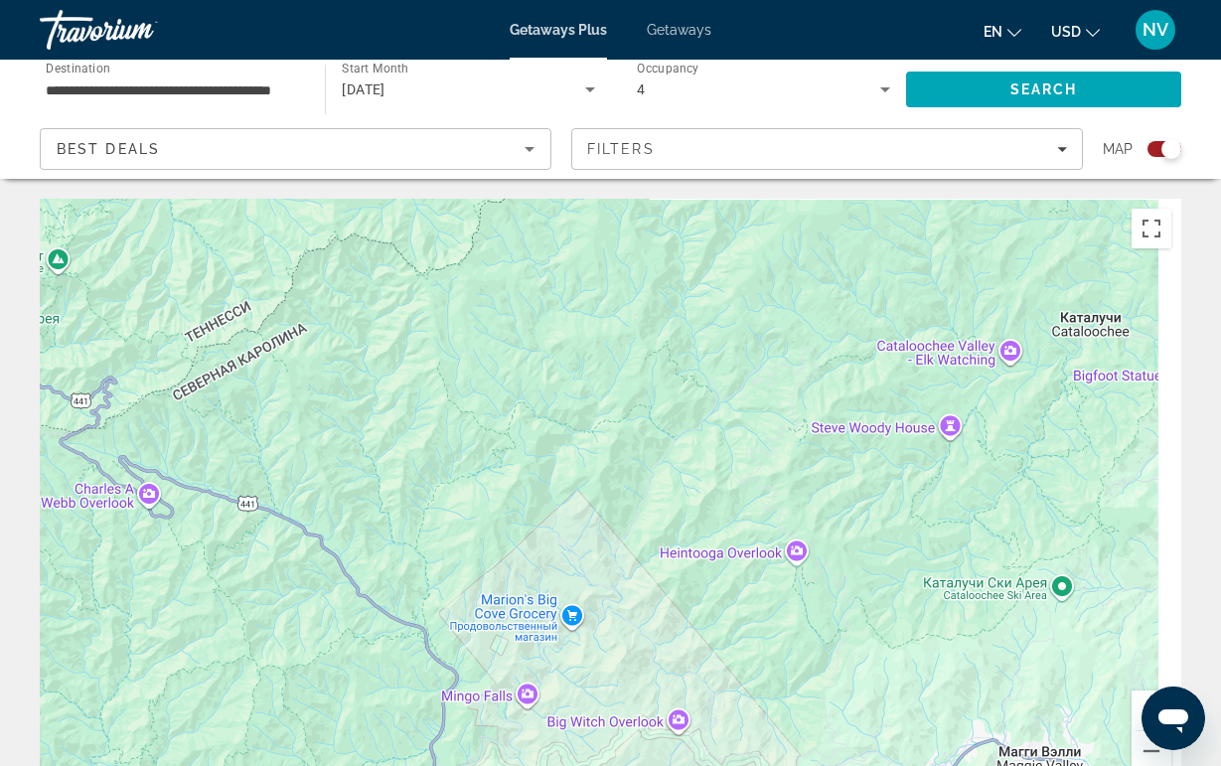
drag, startPoint x: 556, startPoint y: 354, endPoint x: 221, endPoint y: 527, distance: 377.7
click at [221, 527] on div "Чтобы активировать перетаскивание с помощью клавиатуры, нажмите Alt + Ввод. Пос…" at bounding box center [610, 497] width 1141 height 596
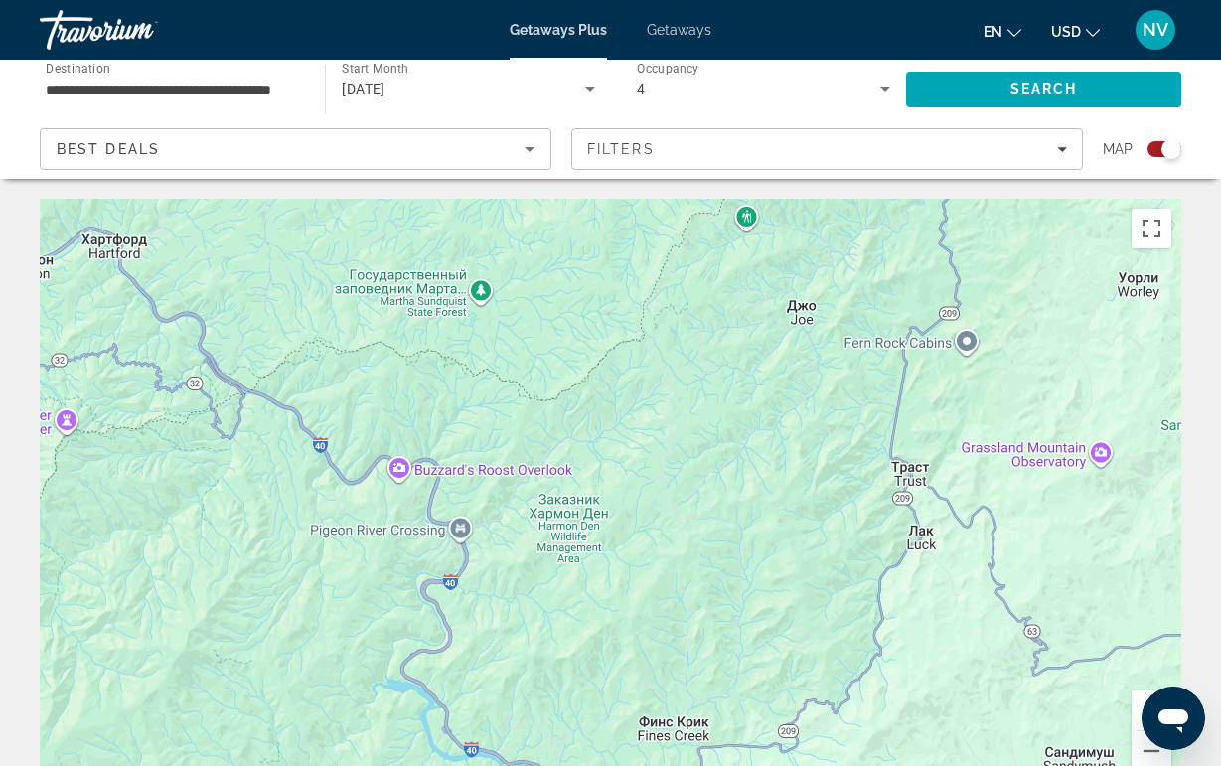
drag, startPoint x: 221, startPoint y: 527, endPoint x: 56, endPoint y: 657, distance: 210.1
click at [56, 657] on div "Чтобы активировать перетаскивание с помощью клавиатуры, нажмите Alt + Ввод. Пос…" at bounding box center [610, 497] width 1141 height 596
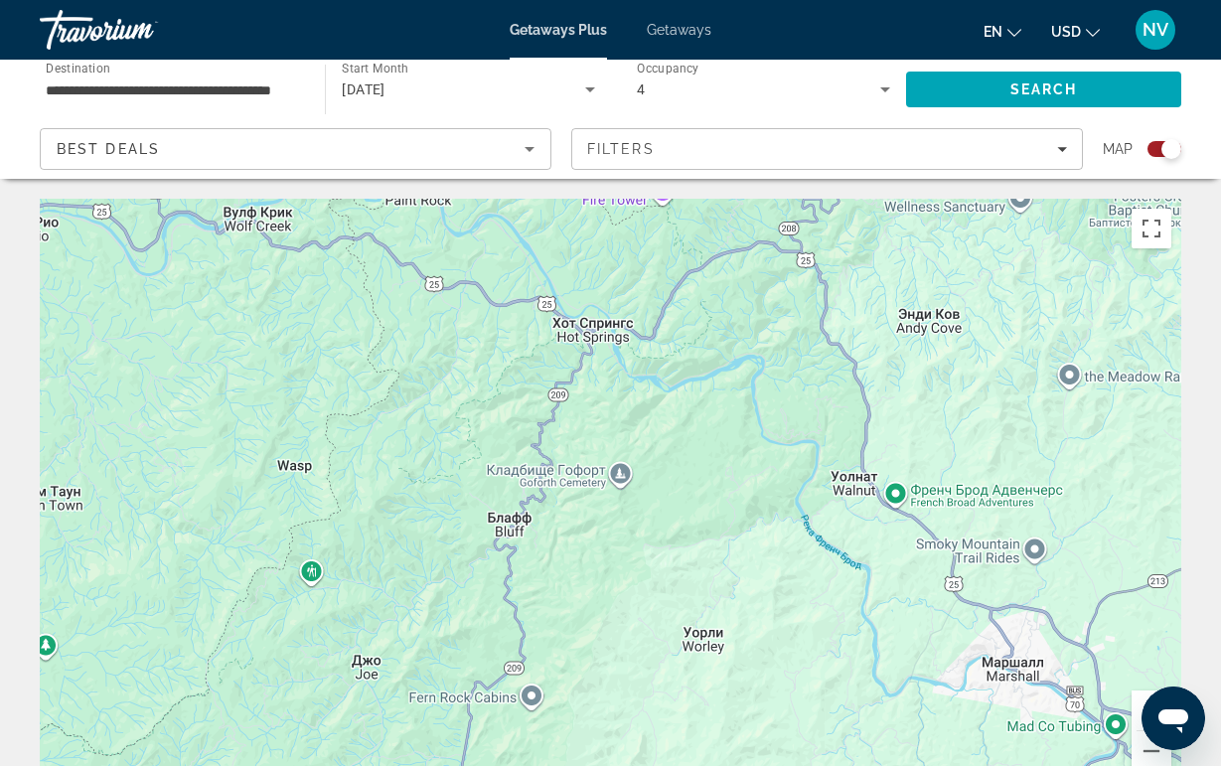
drag, startPoint x: 295, startPoint y: 576, endPoint x: 635, endPoint y: 442, distance: 365.3
click at [635, 442] on div "Main content" at bounding box center [610, 497] width 1141 height 596
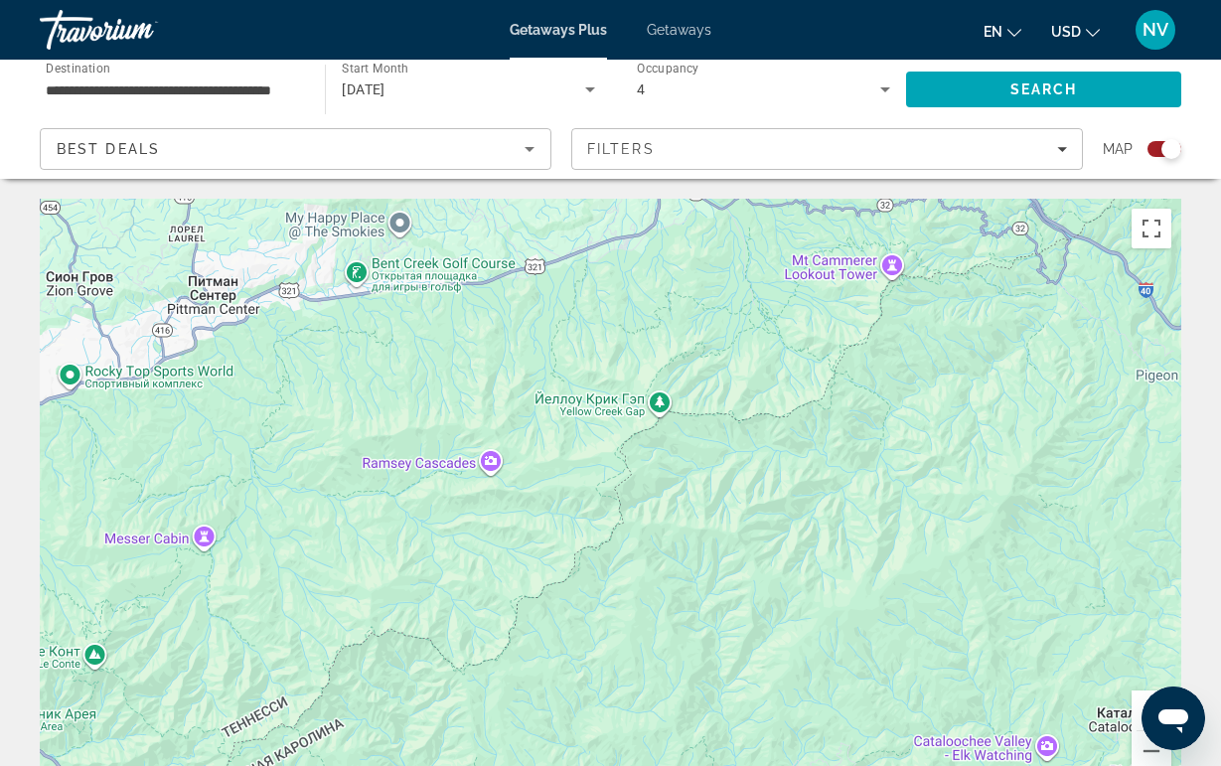
drag, startPoint x: 635, startPoint y: 442, endPoint x: 855, endPoint y: 580, distance: 260.2
click at [855, 580] on div "Main content" at bounding box center [610, 497] width 1141 height 596
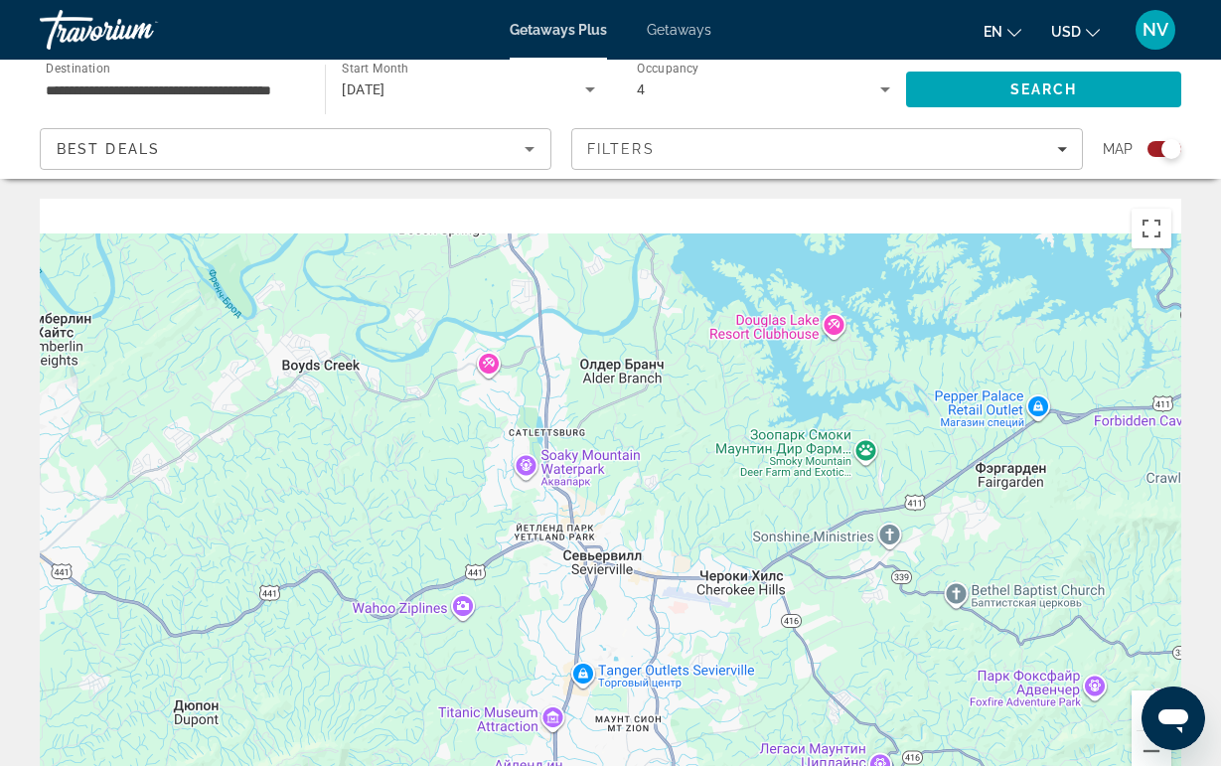
drag, startPoint x: 855, startPoint y: 580, endPoint x: 786, endPoint y: 680, distance: 122.1
click at [786, 680] on div "Main content" at bounding box center [610, 497] width 1141 height 596
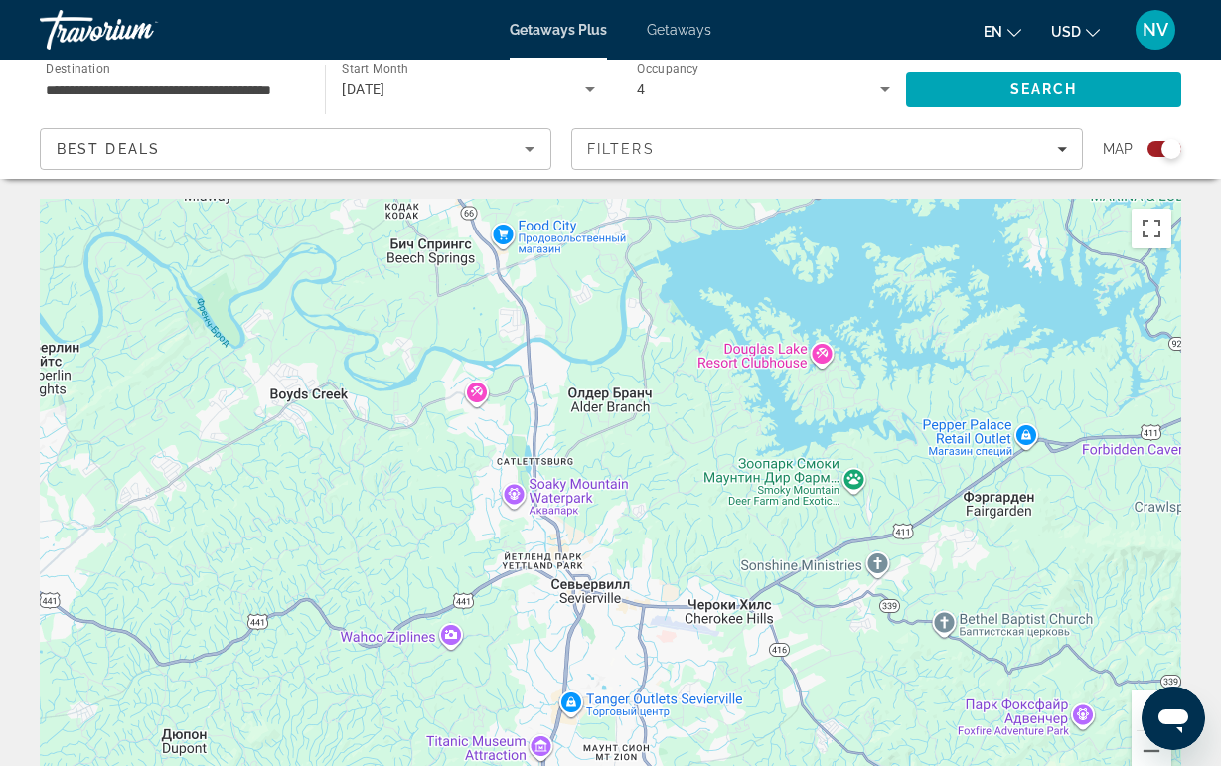
drag, startPoint x: 786, startPoint y: 680, endPoint x: 745, endPoint y: 831, distance: 156.4
click at [745, 765] on html "**********" at bounding box center [610, 383] width 1221 height 766
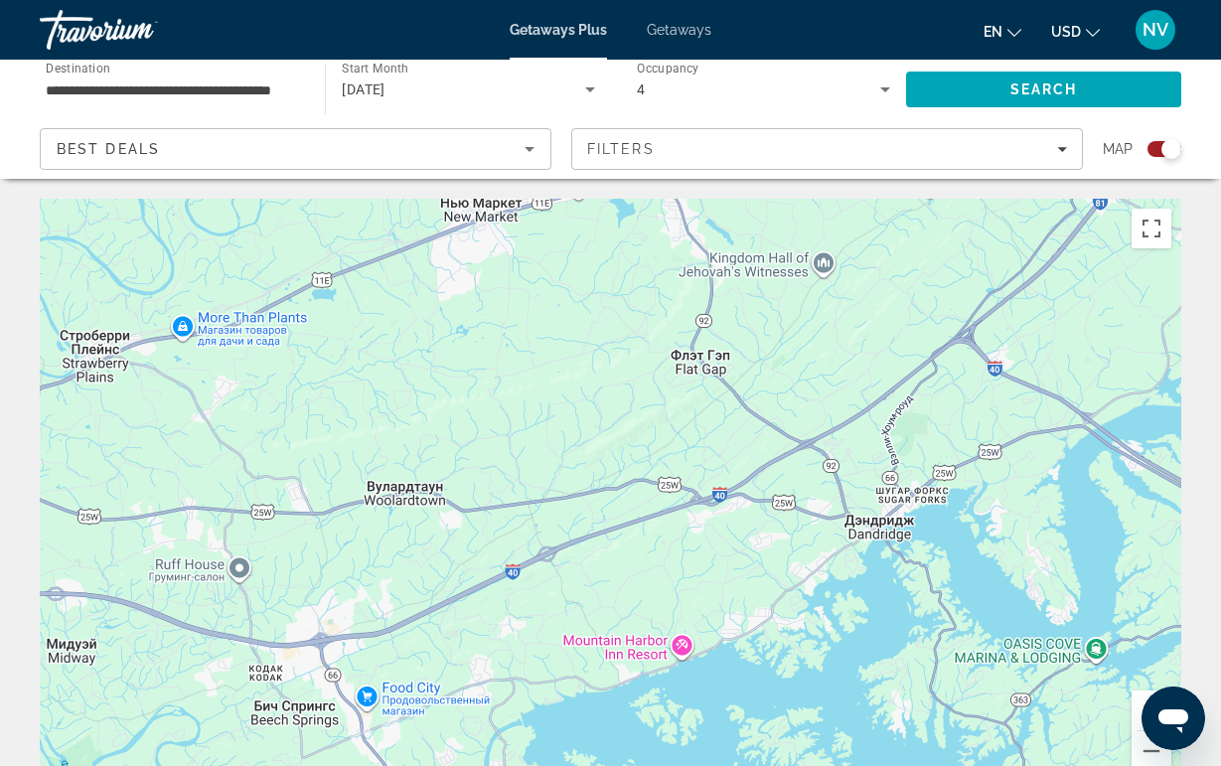
drag, startPoint x: 532, startPoint y: 574, endPoint x: 818, endPoint y: 718, distance: 319.4
click at [804, 715] on div "Main content" at bounding box center [610, 497] width 1141 height 596
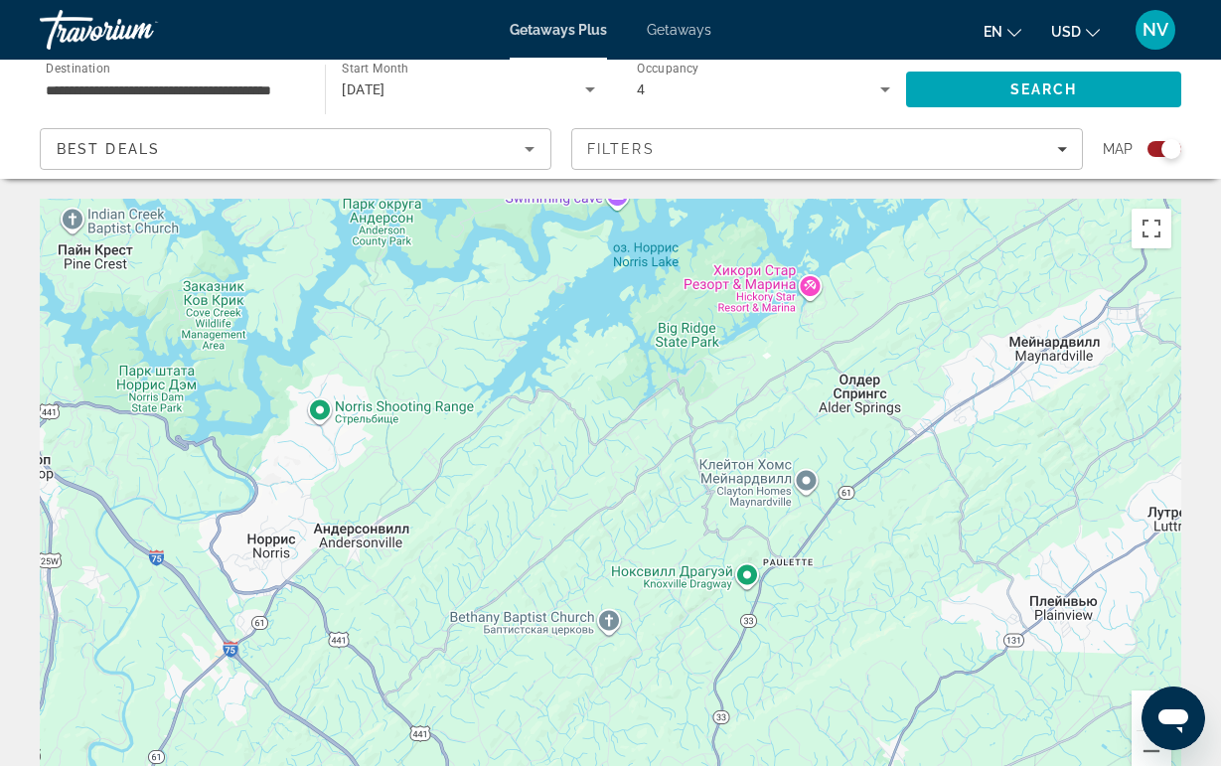
drag, startPoint x: 854, startPoint y: 561, endPoint x: 496, endPoint y: 458, distance: 373.2
click at [496, 458] on div "Main content" at bounding box center [610, 497] width 1141 height 596
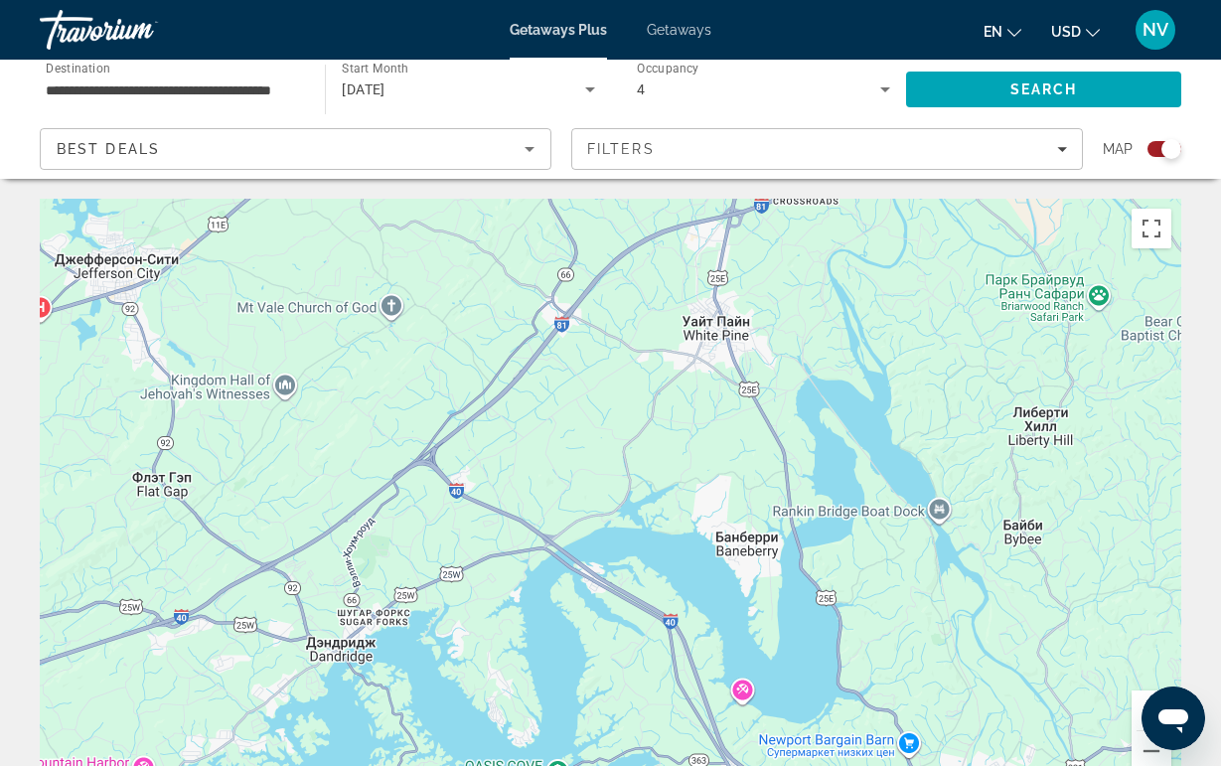
drag, startPoint x: 496, startPoint y: 458, endPoint x: 663, endPoint y: 312, distance: 221.8
click at [663, 312] on div "Main content" at bounding box center [610, 497] width 1141 height 596
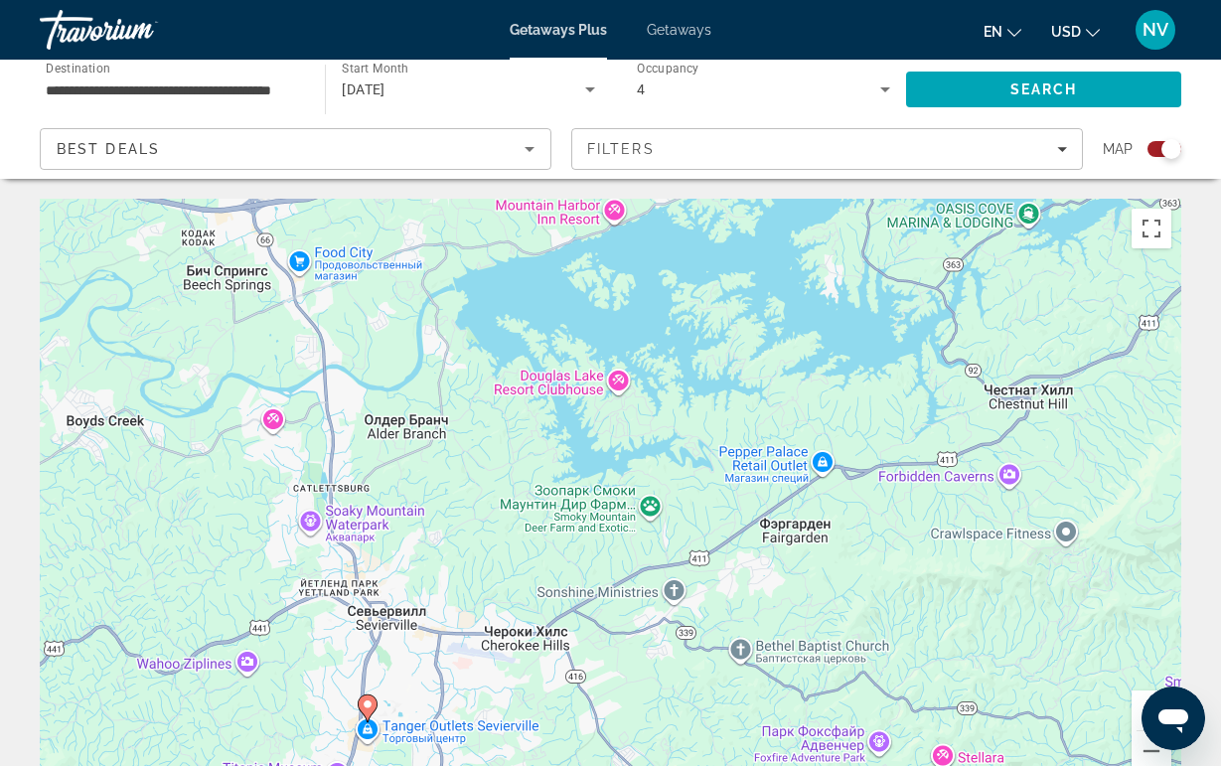
drag, startPoint x: 663, startPoint y: 312, endPoint x: 476, endPoint y: 613, distance: 354.2
click at [476, 613] on div "Чтобы активировать перетаскивание с помощью клавиатуры, нажмите Alt + Ввод. Пос…" at bounding box center [610, 497] width 1141 height 596
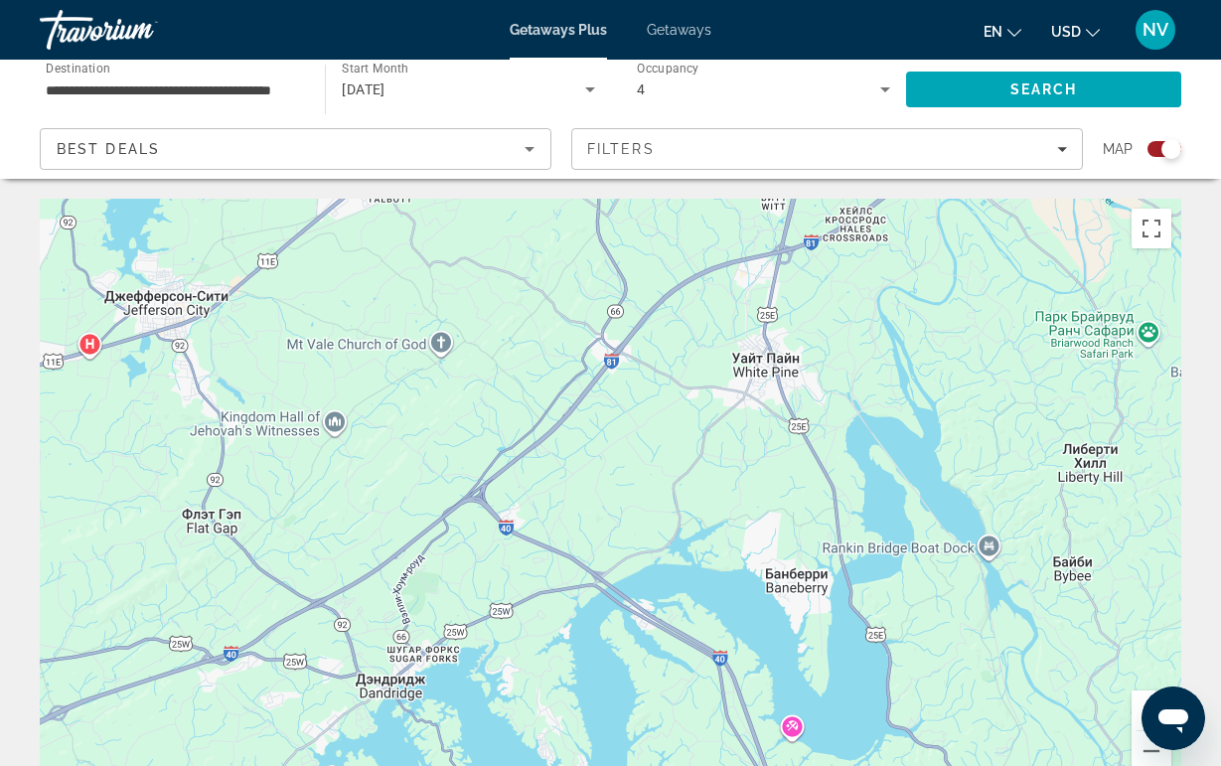
drag, startPoint x: 476, startPoint y: 613, endPoint x: 699, endPoint y: 370, distance: 330.4
click at [699, 370] on div "Чтобы активировать перетаскивание с помощью клавиатуры, нажмите Alt + Ввод. Пос…" at bounding box center [610, 497] width 1141 height 596
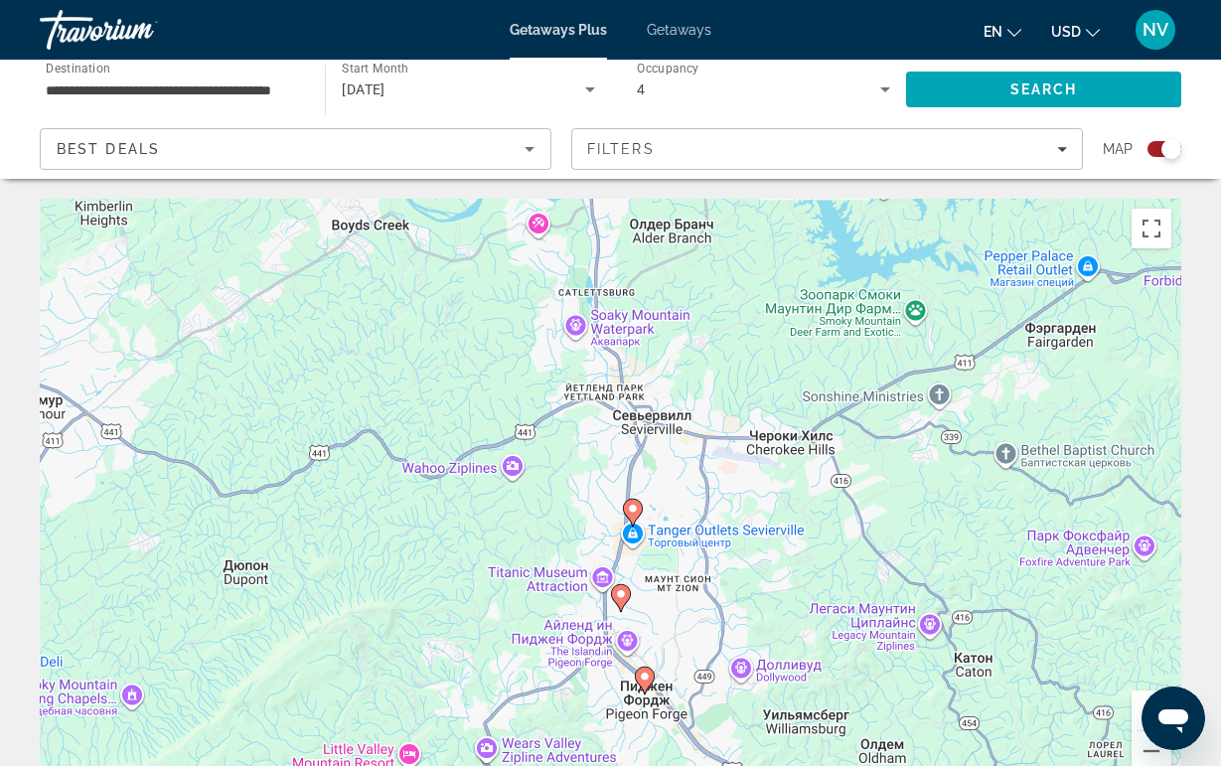
drag, startPoint x: 699, startPoint y: 370, endPoint x: 756, endPoint y: 209, distance: 170.6
click at [756, 209] on div "Чтобы активировать перетаскивание с помощью клавиатуры, нажмите Alt + Ввод. Пос…" at bounding box center [610, 497] width 1141 height 596
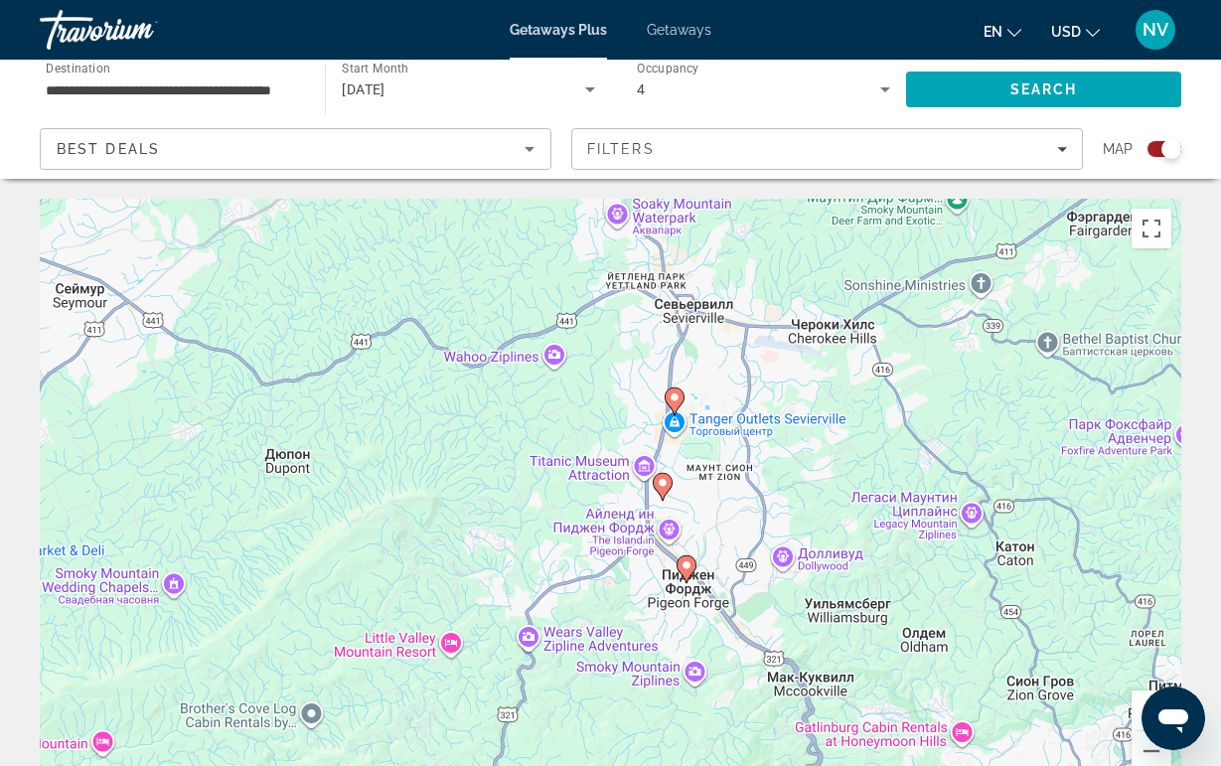
click at [659, 489] on icon "Main content" at bounding box center [662, 487] width 18 height 26
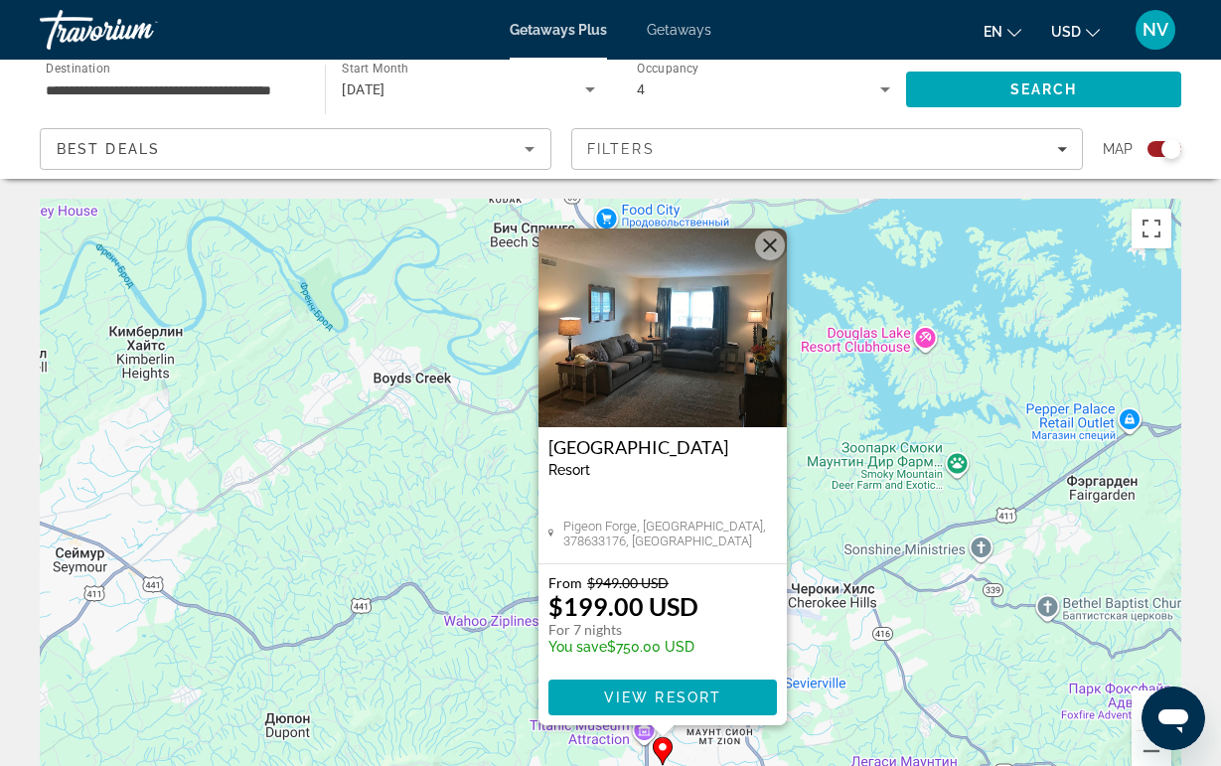
click at [661, 355] on img "Main content" at bounding box center [662, 327] width 248 height 199
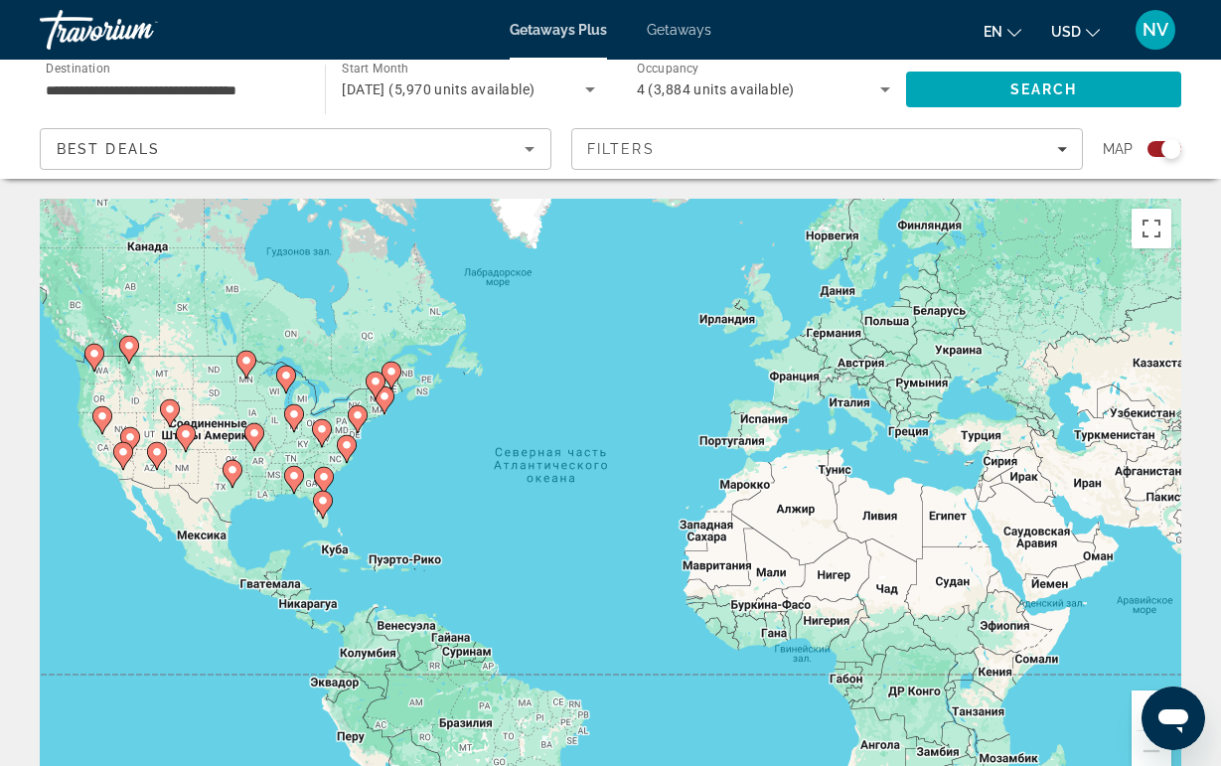
click at [331, 445] on gmp-advanced-marker "Main content" at bounding box center [322, 433] width 20 height 30
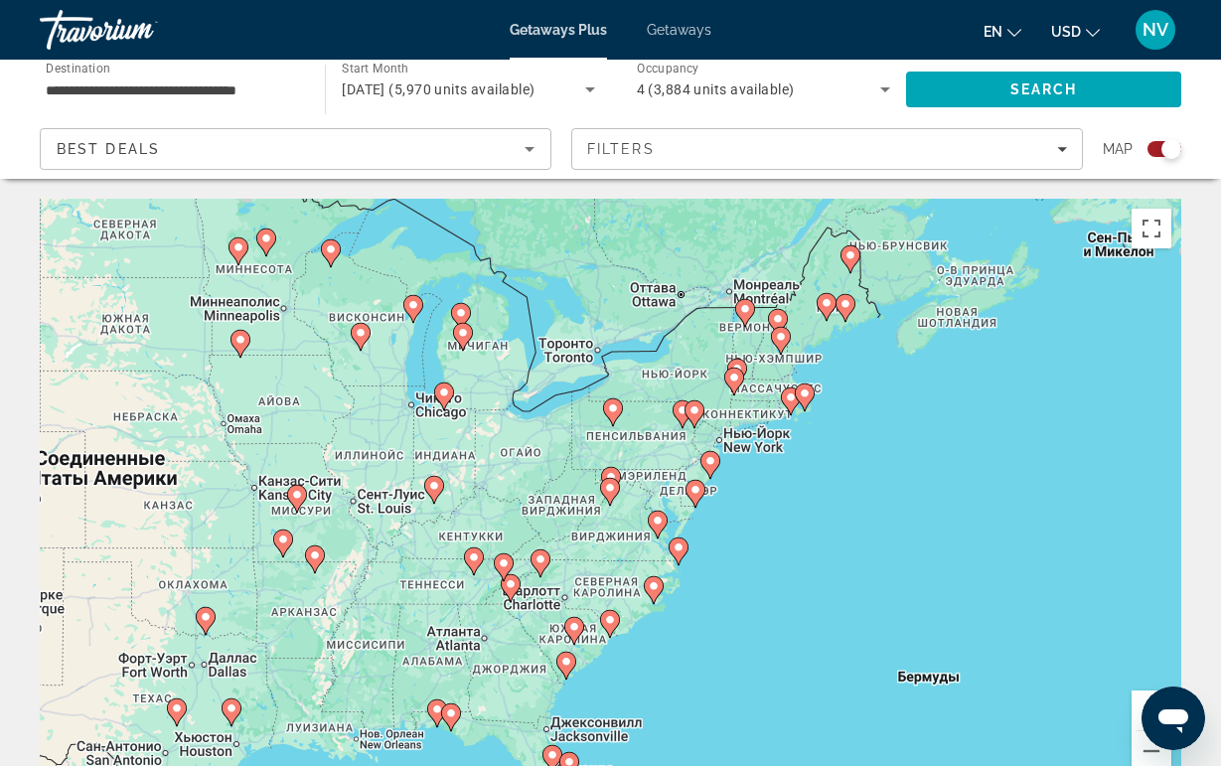
click at [657, 530] on icon "Main content" at bounding box center [657, 525] width 18 height 26
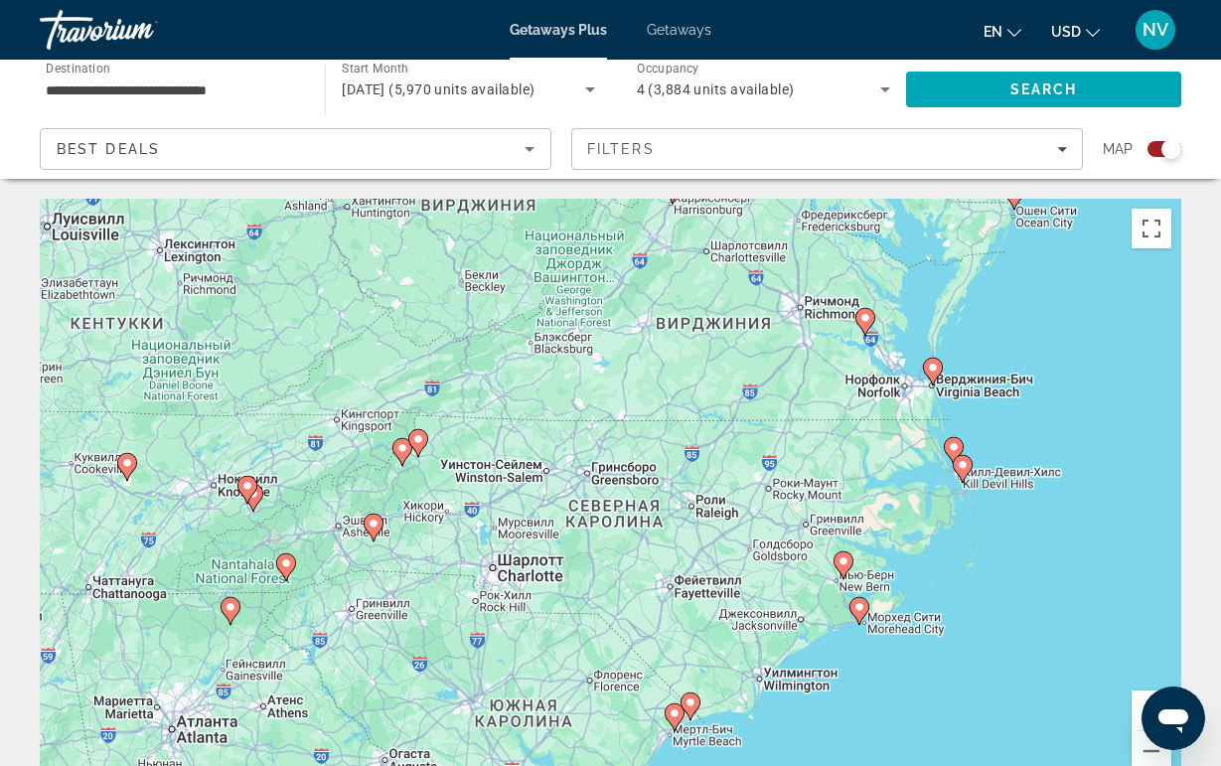
drag, startPoint x: 483, startPoint y: 512, endPoint x: 836, endPoint y: 273, distance: 426.5
click at [836, 273] on div "Для навигации используйте клавиши со стрелками. Чтобы активировать перетаскиван…" at bounding box center [610, 497] width 1141 height 596
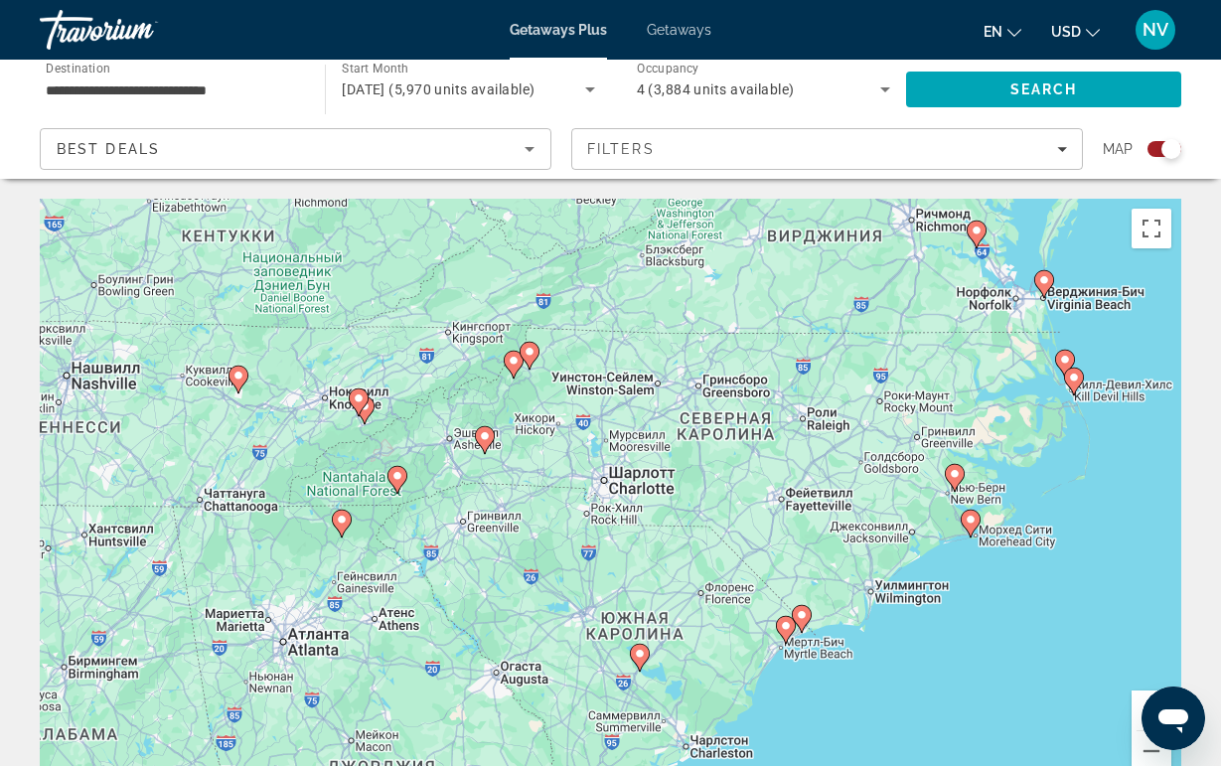
click at [396, 485] on icon "Main content" at bounding box center [396, 480] width 18 height 26
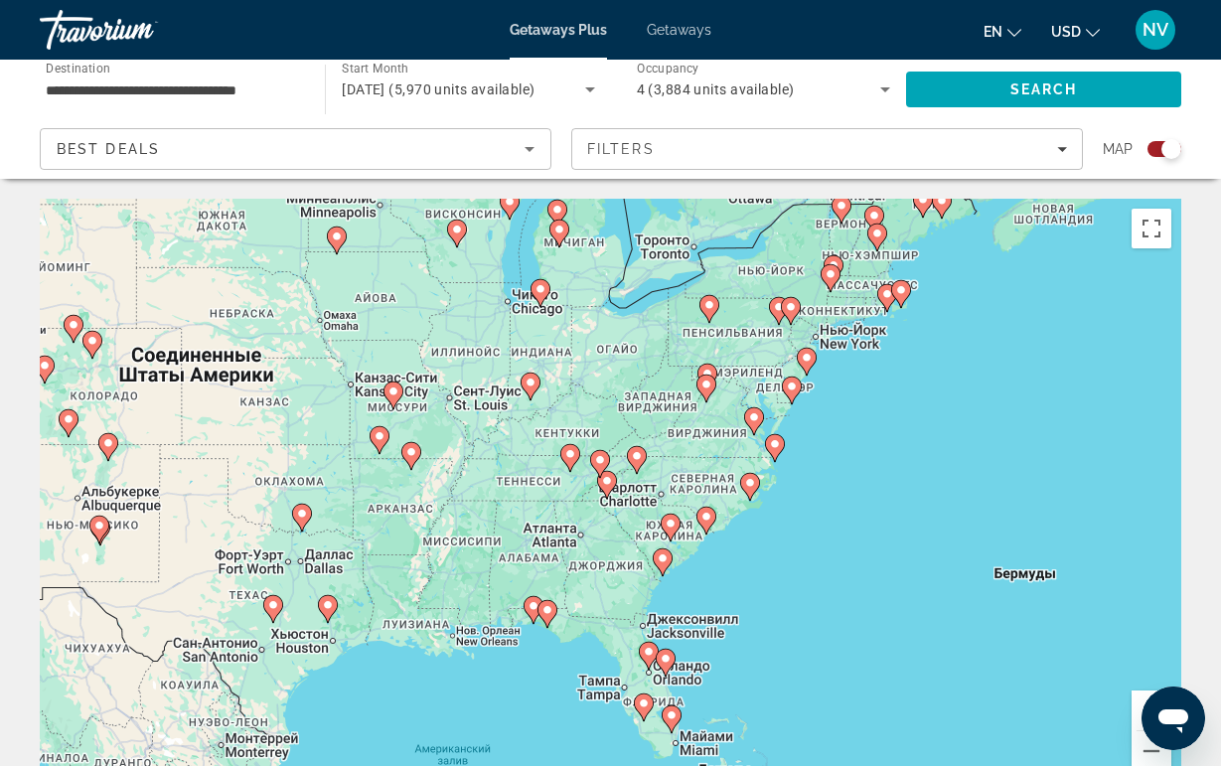
click at [604, 489] on icon "Main content" at bounding box center [606, 485] width 18 height 26
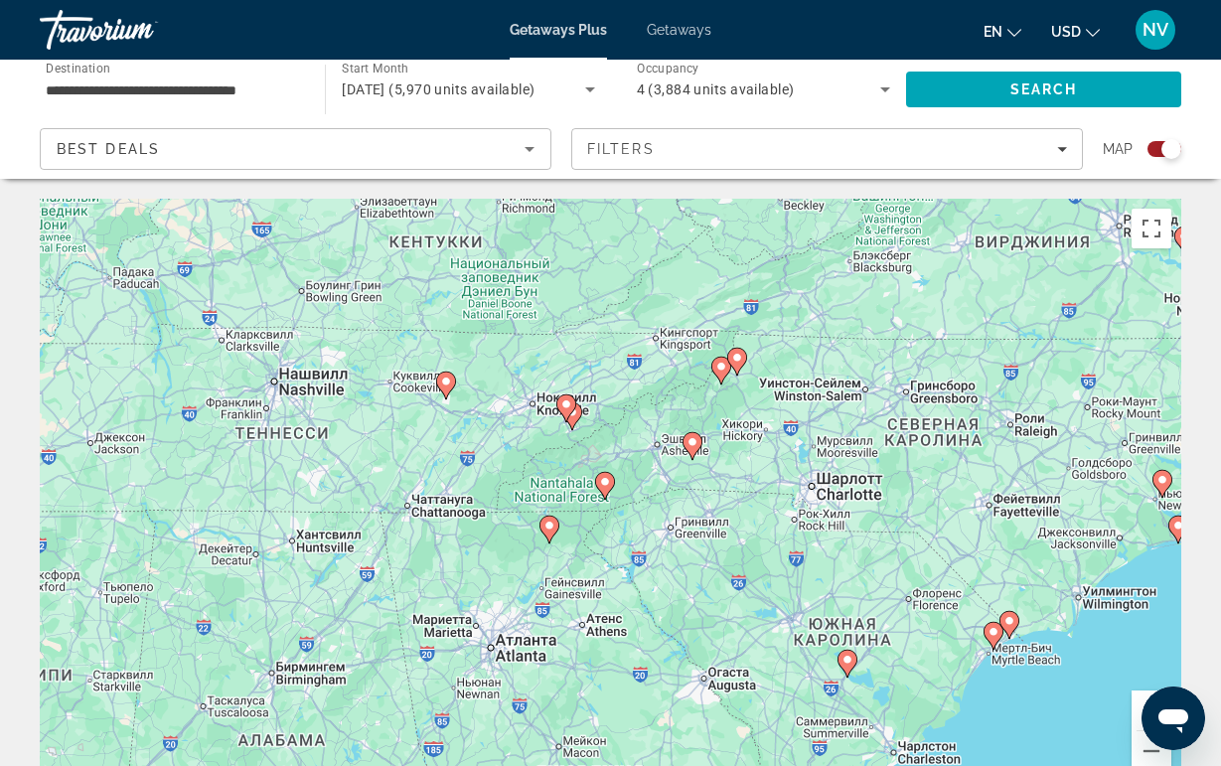
click at [602, 487] on image "Main content" at bounding box center [605, 482] width 12 height 12
type input "**********"
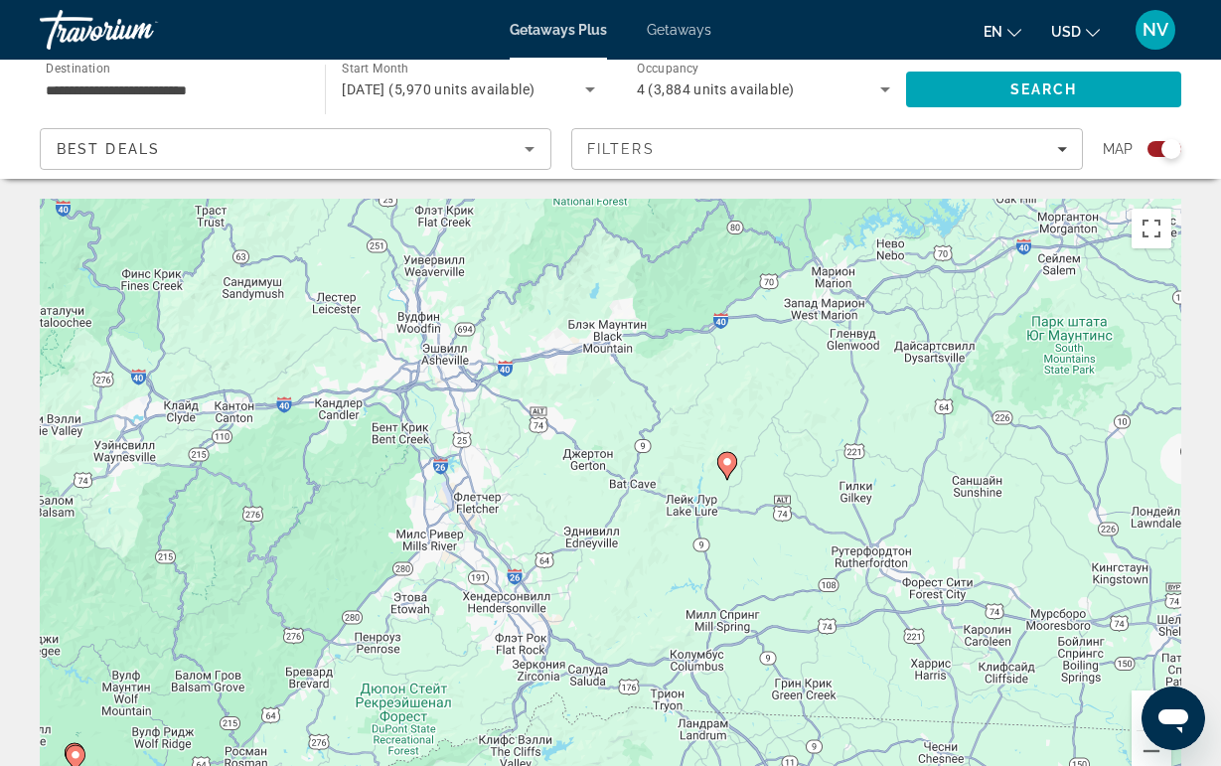
drag, startPoint x: 649, startPoint y: 417, endPoint x: 109, endPoint y: 695, distance: 606.9
click at [109, 695] on div "Для навигации используйте клавиши со стрелками. Чтобы активировать перетаскиван…" at bounding box center [610, 497] width 1141 height 596
click at [726, 477] on icon "Main content" at bounding box center [728, 467] width 20 height 28
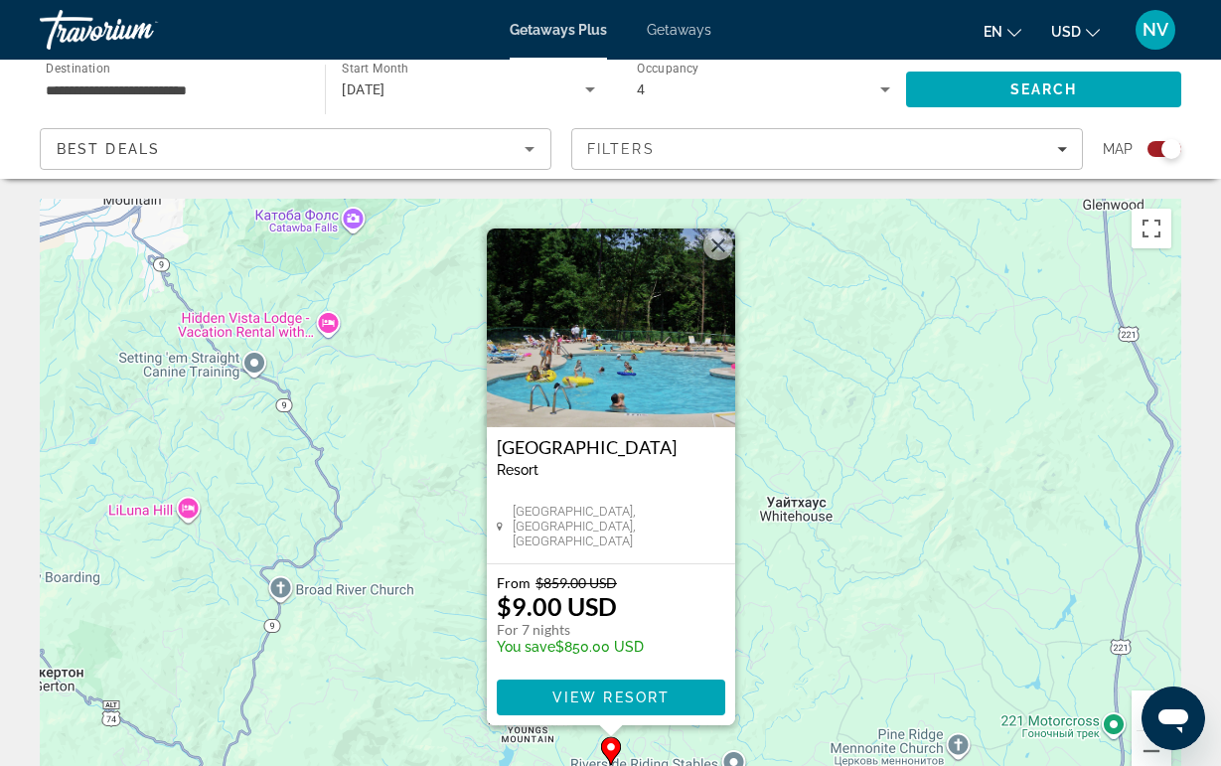
click at [676, 385] on img "Main content" at bounding box center [611, 327] width 248 height 199
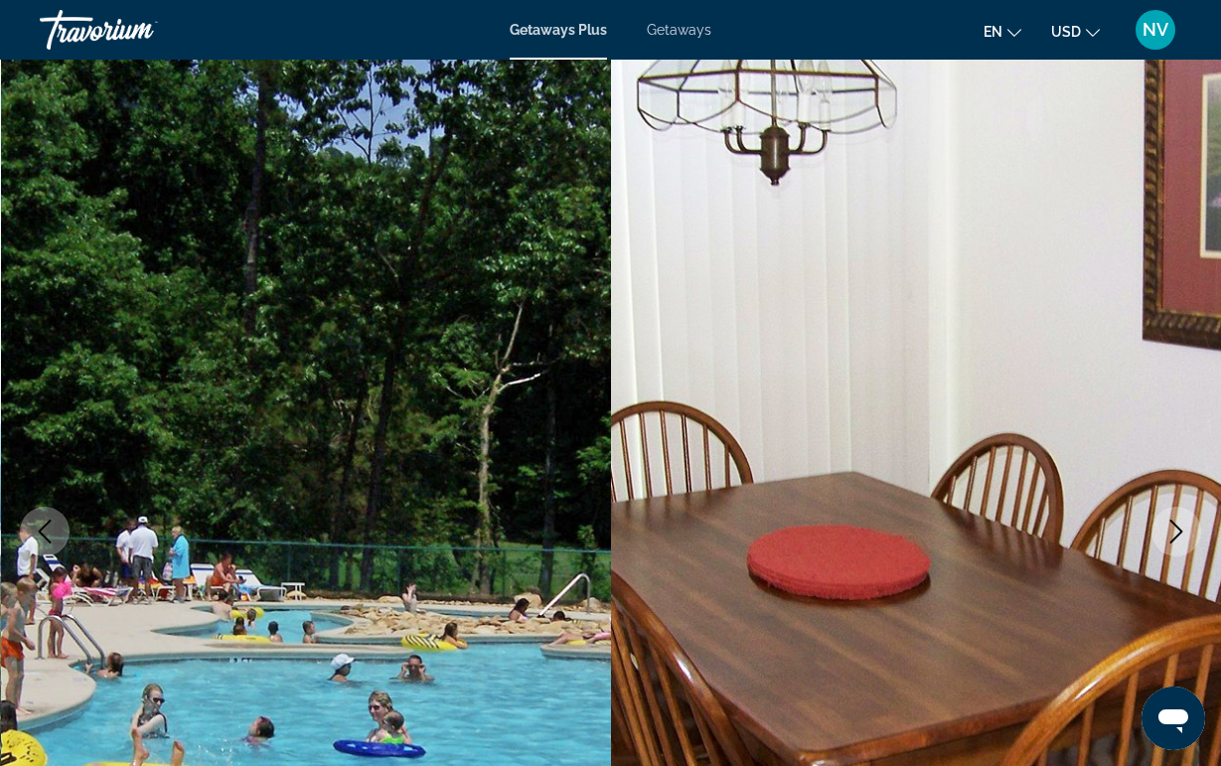
scroll to position [-2, 0]
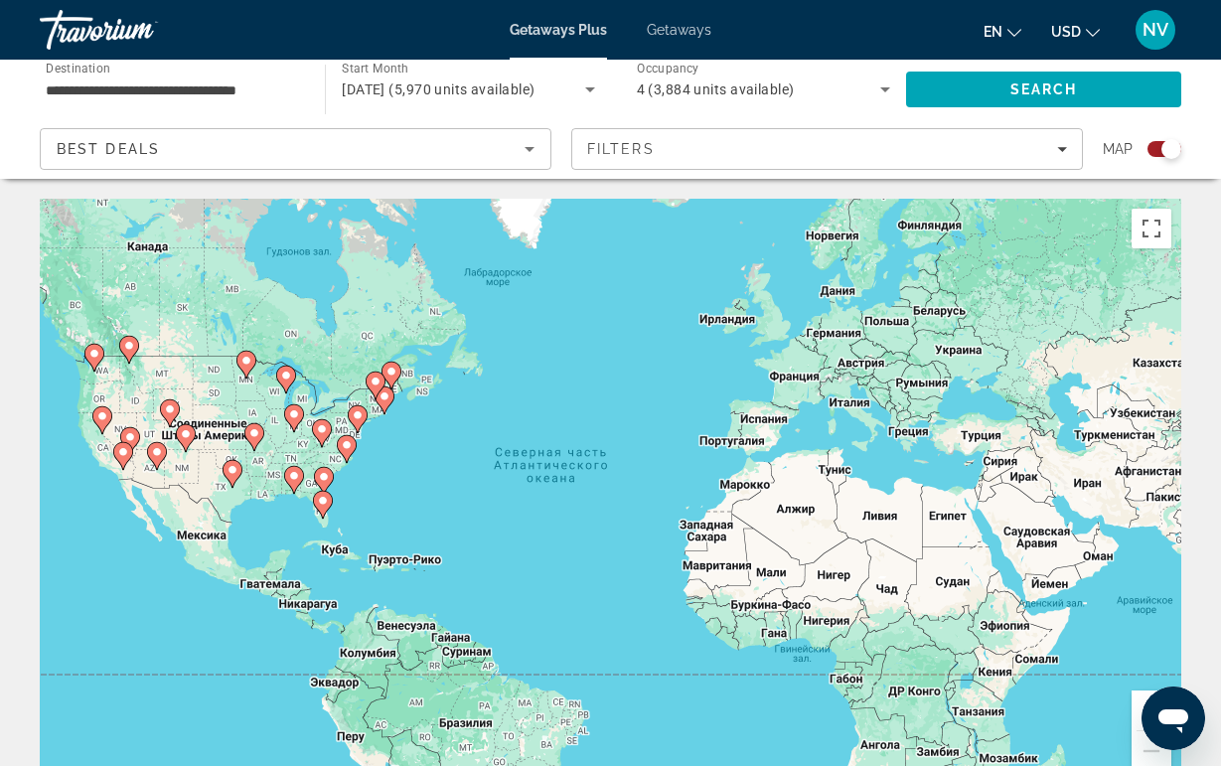
click at [340, 426] on div "Чтобы активировать перетаскивание с помощью клавиатуры, нажмите Alt + Ввод. Пос…" at bounding box center [610, 497] width 1141 height 596
click at [331, 436] on gmp-advanced-marker "Main content" at bounding box center [322, 433] width 20 height 30
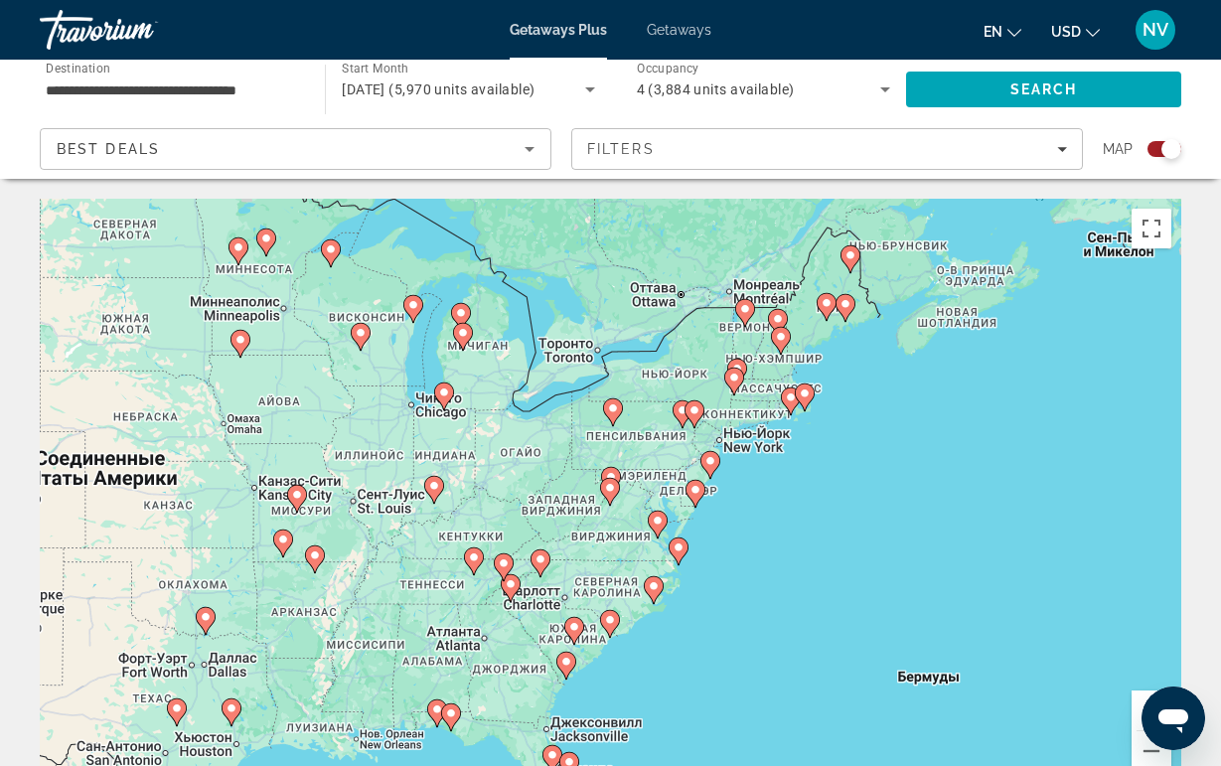
click at [509, 586] on image "Main content" at bounding box center [511, 584] width 12 height 12
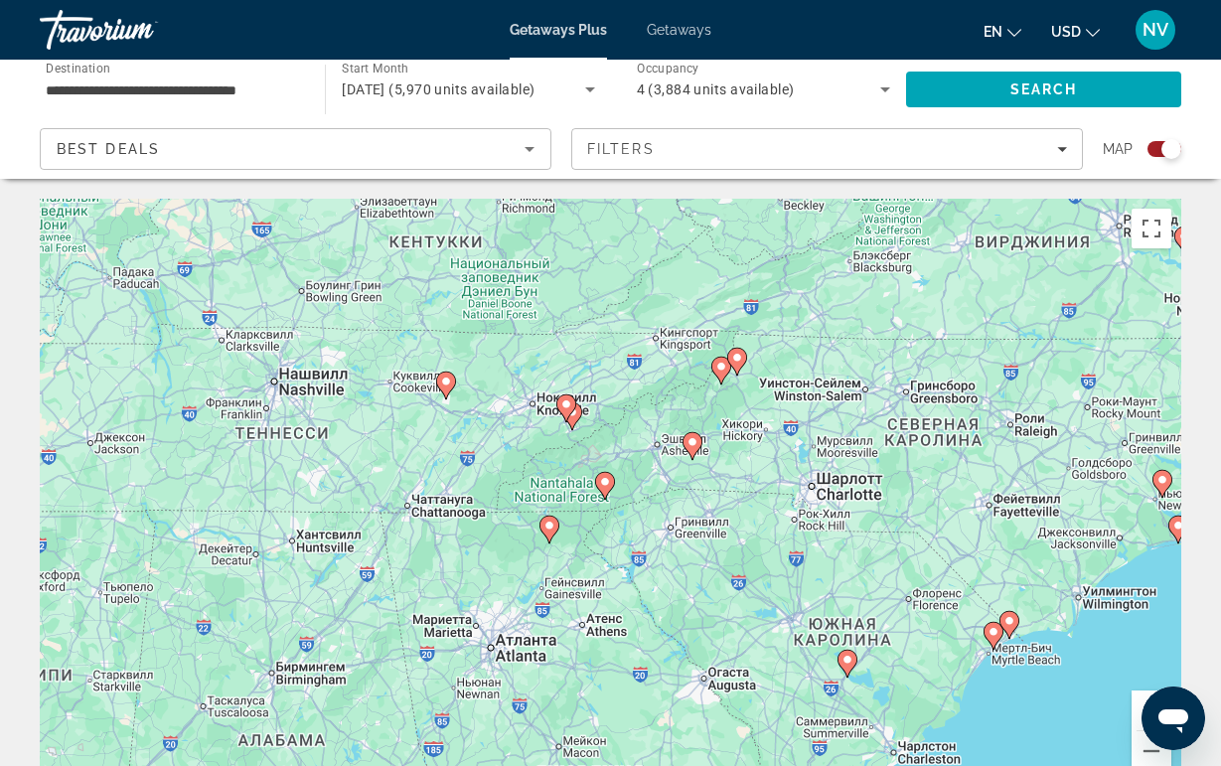
click at [447, 393] on icon "Main content" at bounding box center [445, 386] width 18 height 26
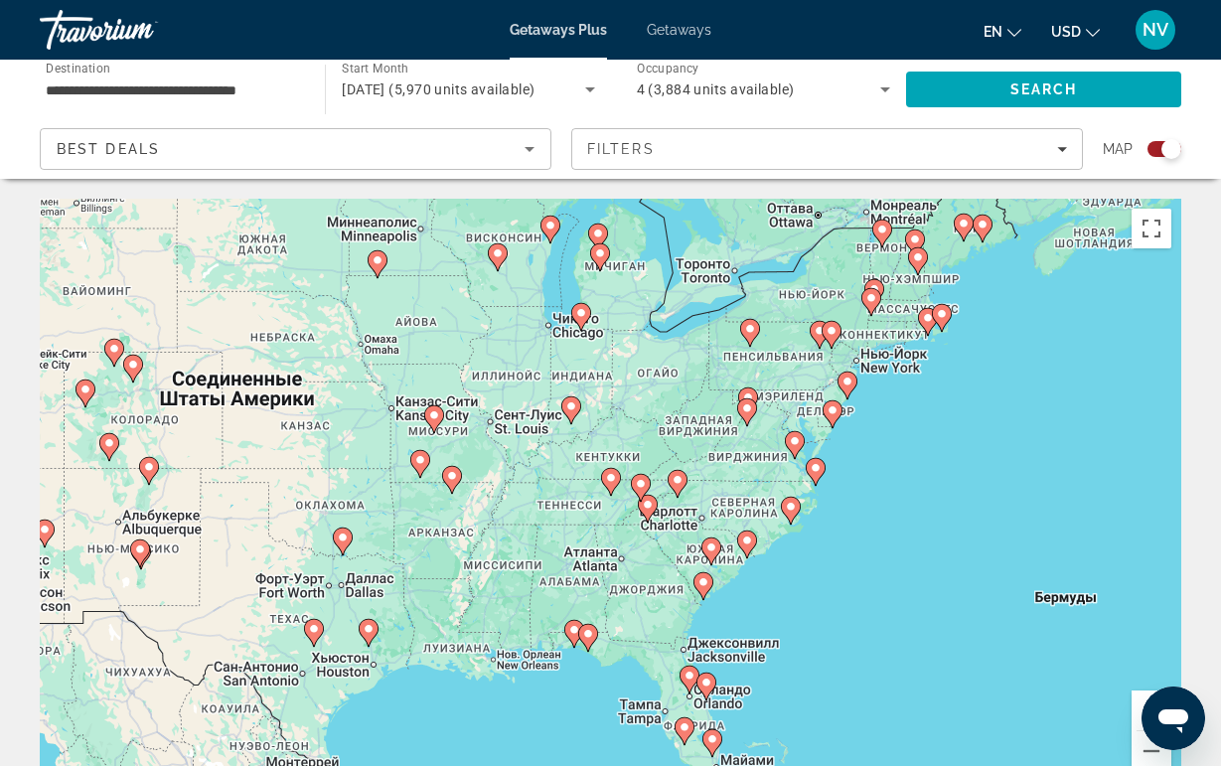
click at [609, 495] on gmp-advanced-marker "Main content" at bounding box center [611, 482] width 20 height 30
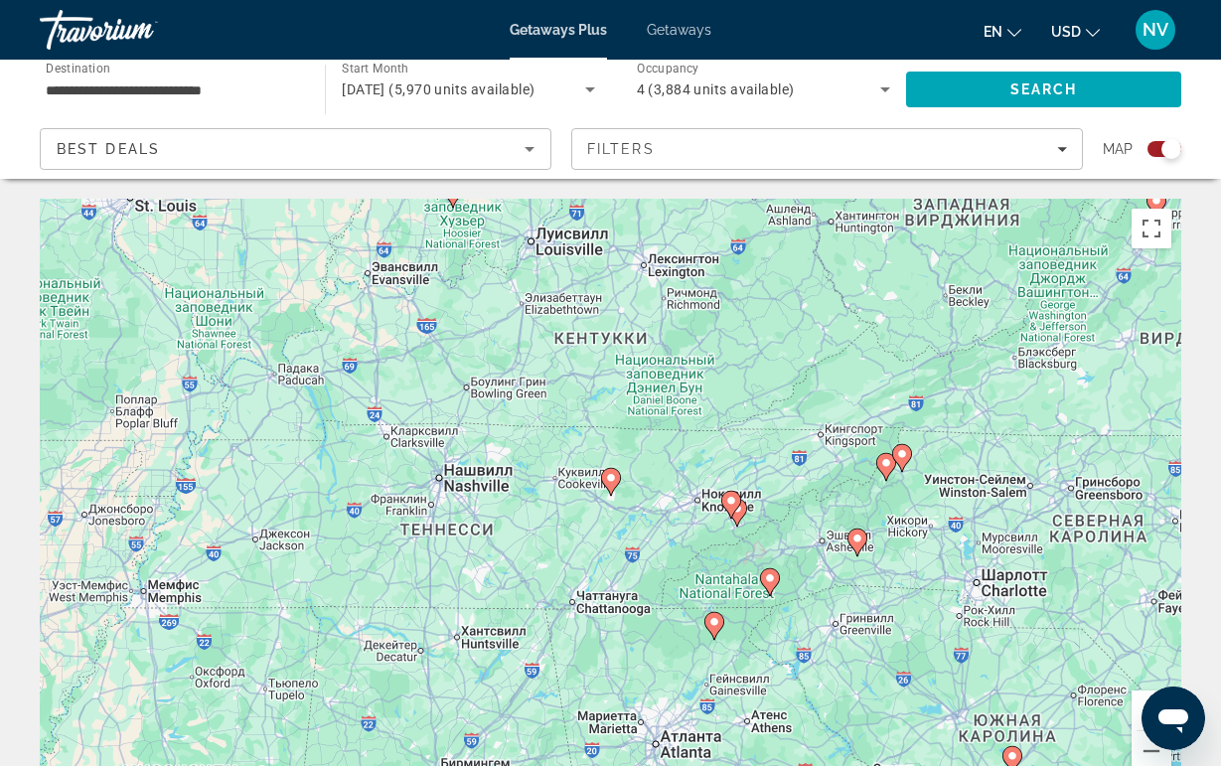
click at [711, 614] on icon "Main content" at bounding box center [713, 626] width 18 height 26
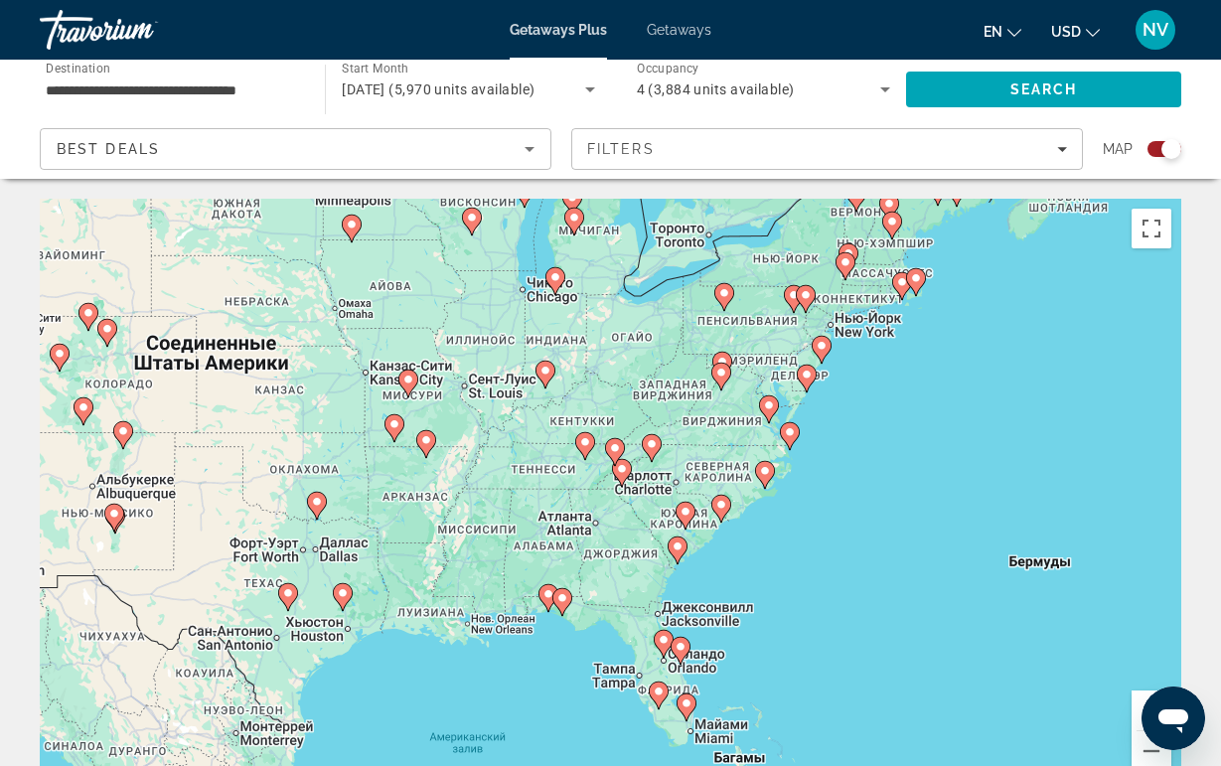
click at [574, 454] on div "Для навигации используйте клавиши со стрелками. Чтобы активировать перетаскиван…" at bounding box center [610, 497] width 1141 height 596
click at [585, 455] on icon "Main content" at bounding box center [584, 446] width 18 height 26
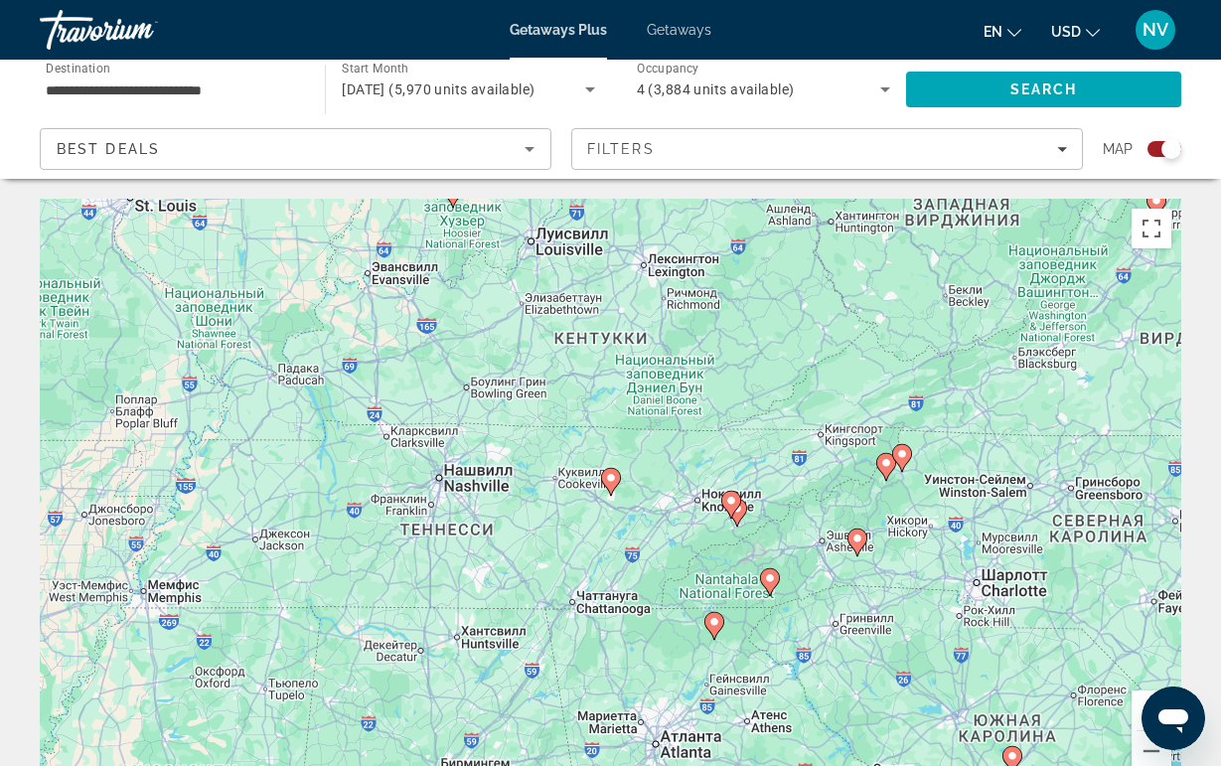
click at [604, 487] on gmp-advanced-marker "Main content" at bounding box center [611, 482] width 20 height 30
type input "**********"
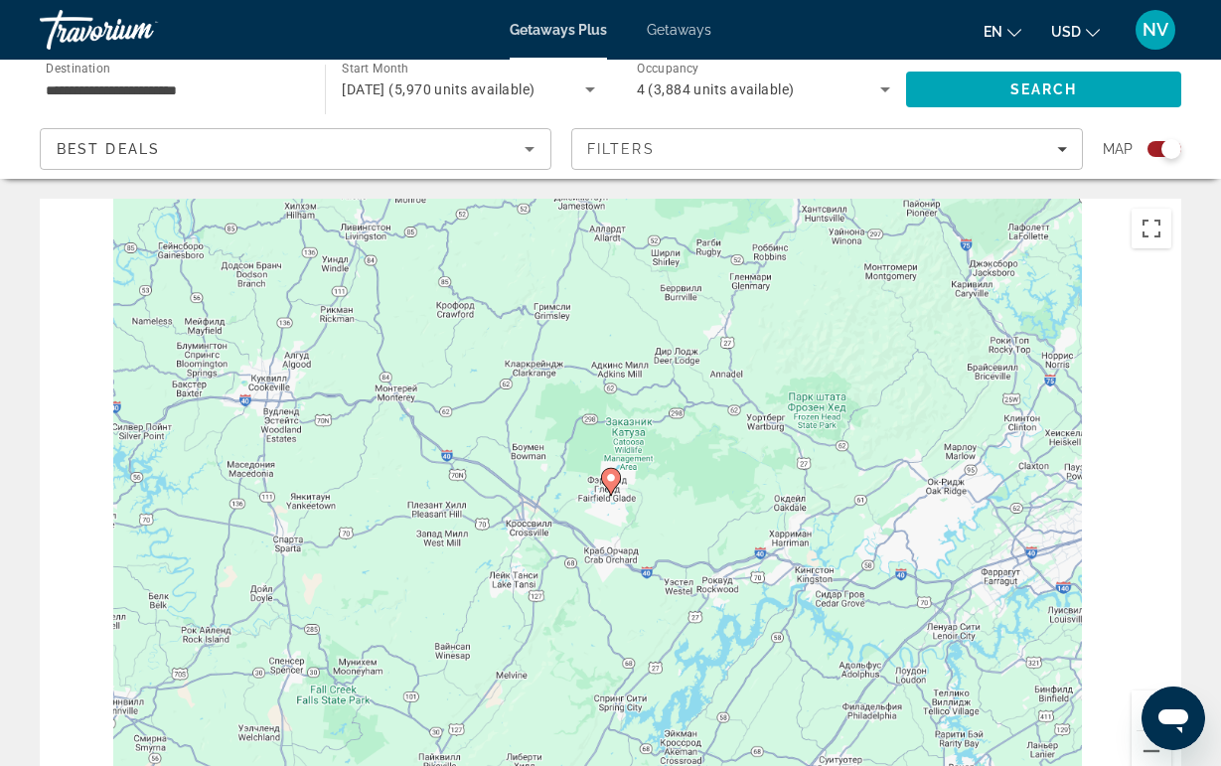
click at [610, 486] on icon "Main content" at bounding box center [610, 482] width 18 height 26
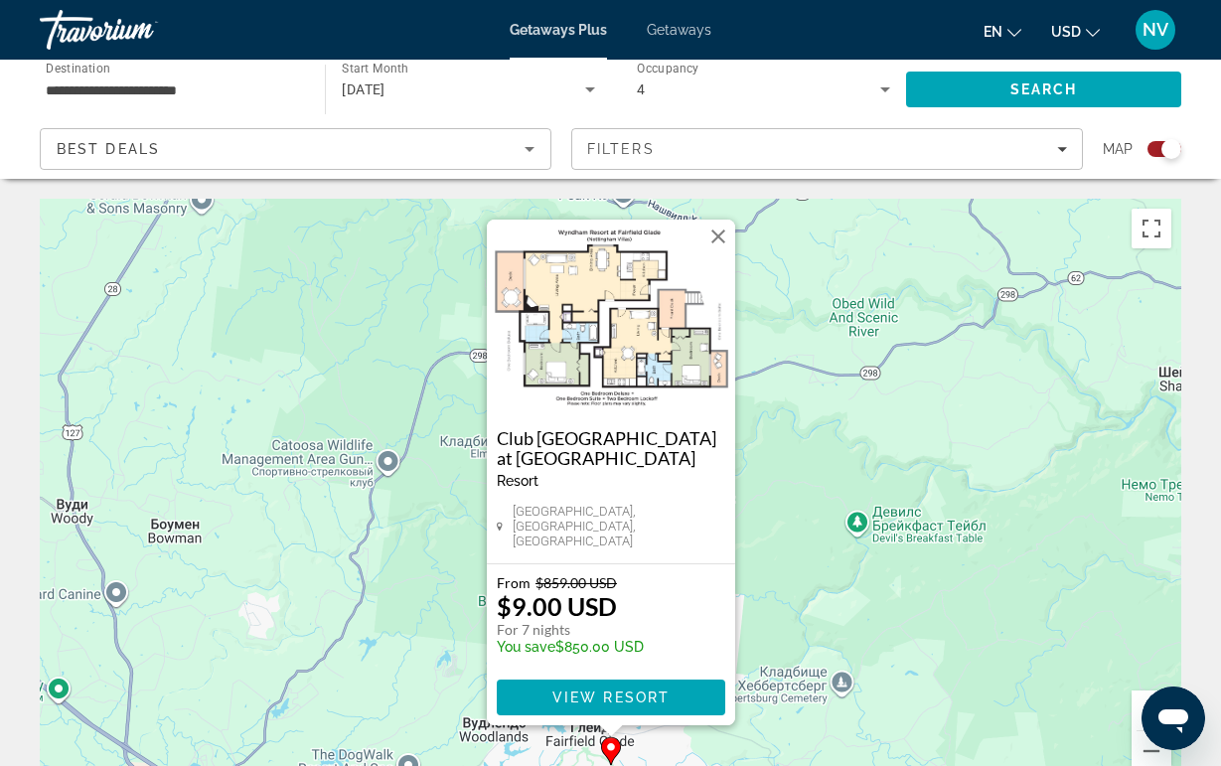
click at [646, 301] on img "Main content" at bounding box center [611, 319] width 248 height 199
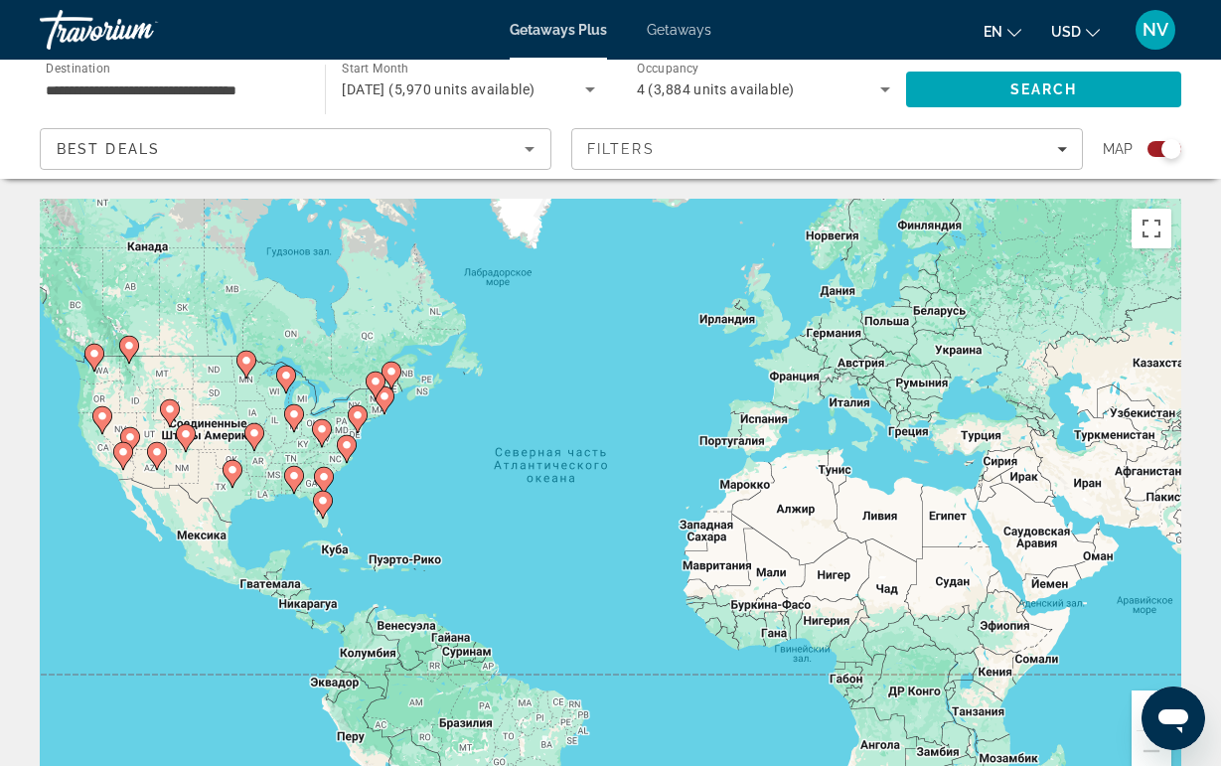
click at [322, 446] on icon "Main content" at bounding box center [322, 433] width 20 height 28
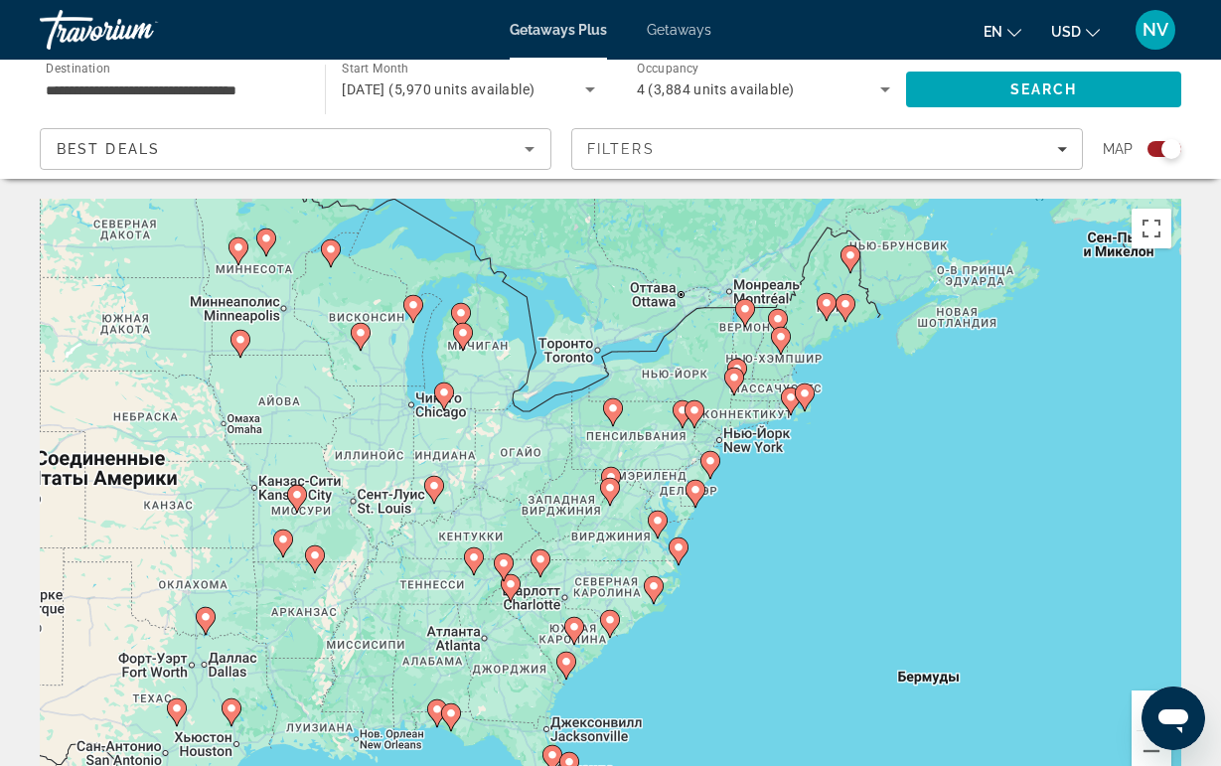
click at [500, 580] on gmp-advanced-marker "Main content" at bounding box center [504, 567] width 20 height 30
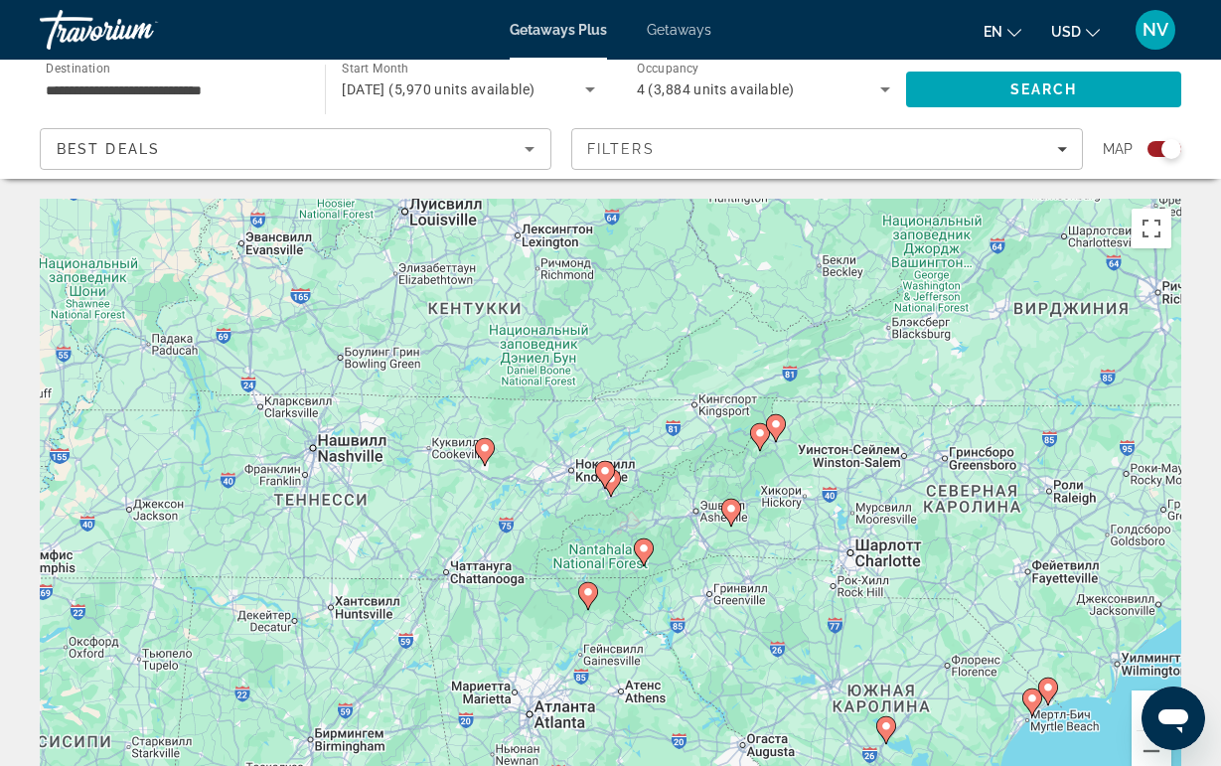
click at [615, 475] on image "Main content" at bounding box center [611, 479] width 12 height 12
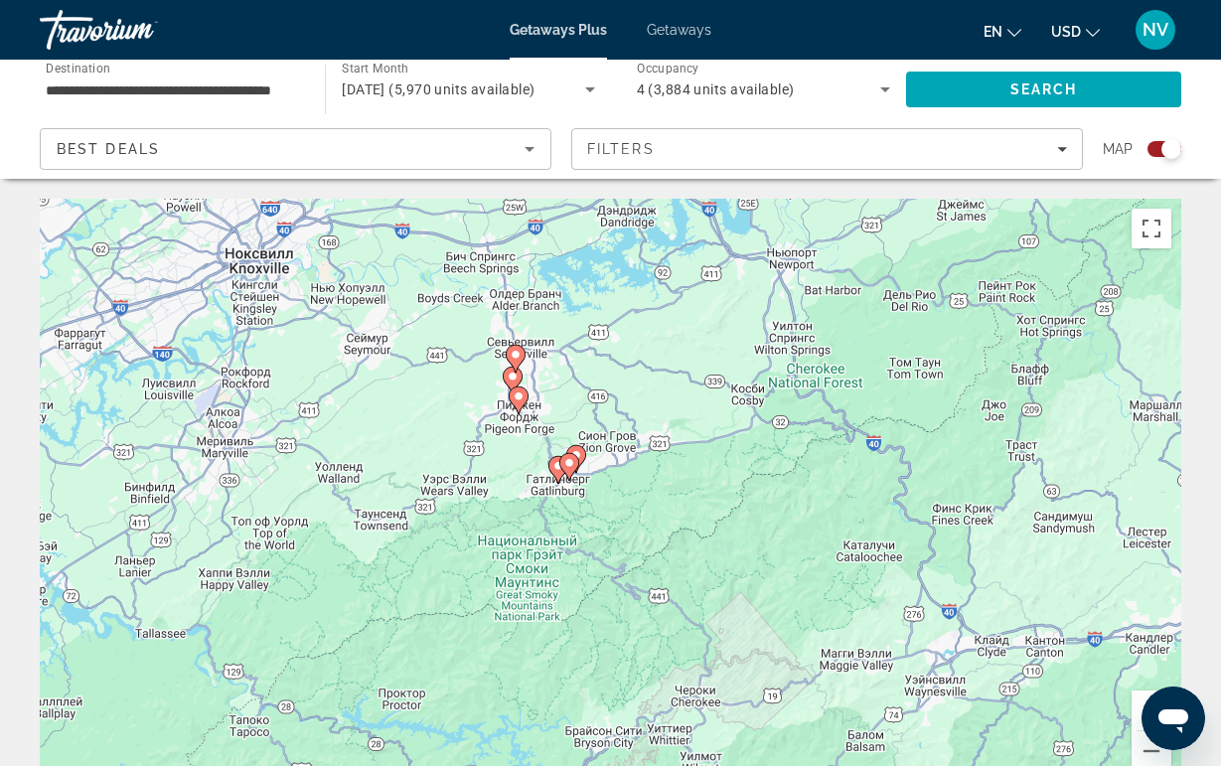
drag, startPoint x: 686, startPoint y: 503, endPoint x: 442, endPoint y: 378, distance: 274.1
click at [442, 378] on div "Для навигации используйте клавиши со стрелками. Чтобы активировать перетаскиван…" at bounding box center [610, 497] width 1141 height 596
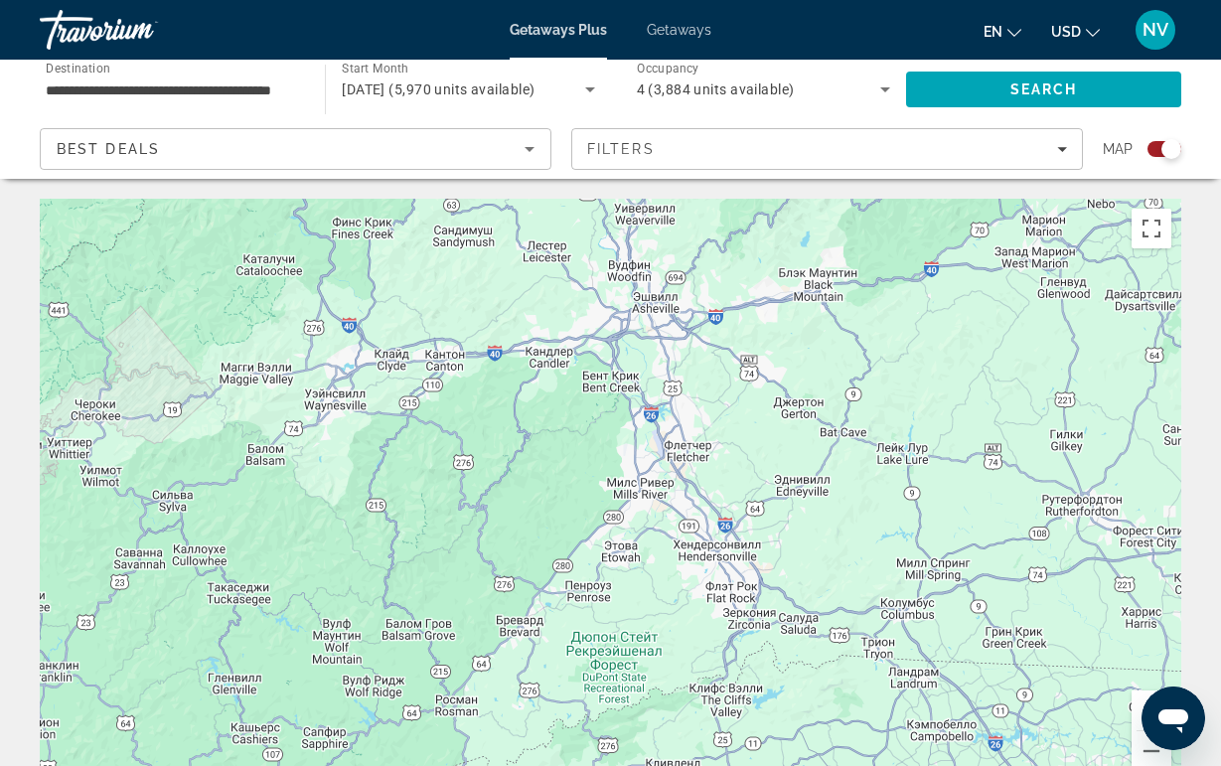
drag, startPoint x: 442, startPoint y: 378, endPoint x: 560, endPoint y: 240, distance: 181.8
click at [554, 246] on div "Для навигации используйте клавиши со стрелками. Чтобы активировать перетаскиван…" at bounding box center [610, 497] width 1141 height 596
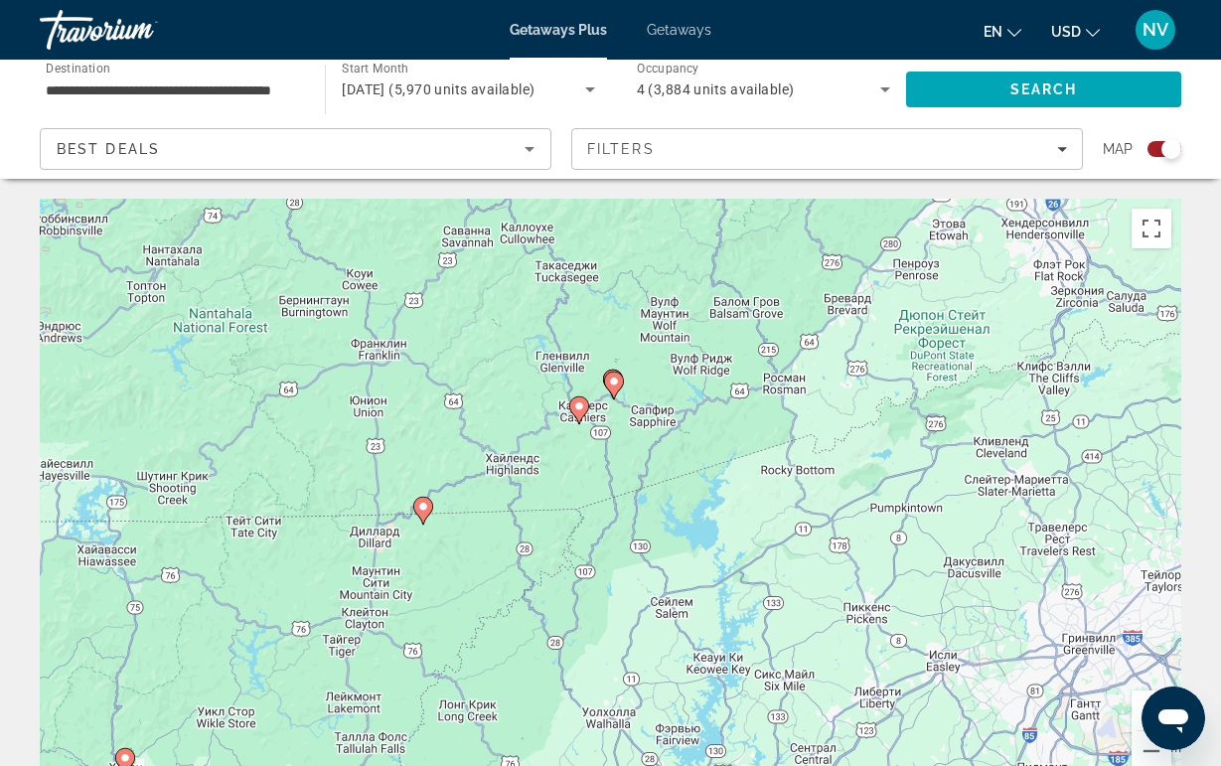
drag, startPoint x: 560, startPoint y: 240, endPoint x: 635, endPoint y: 240, distance: 74.5
click at [635, 240] on div "Для навигации используйте клавиши со стрелками. Чтобы активировать перетаскиван…" at bounding box center [610, 497] width 1141 height 596
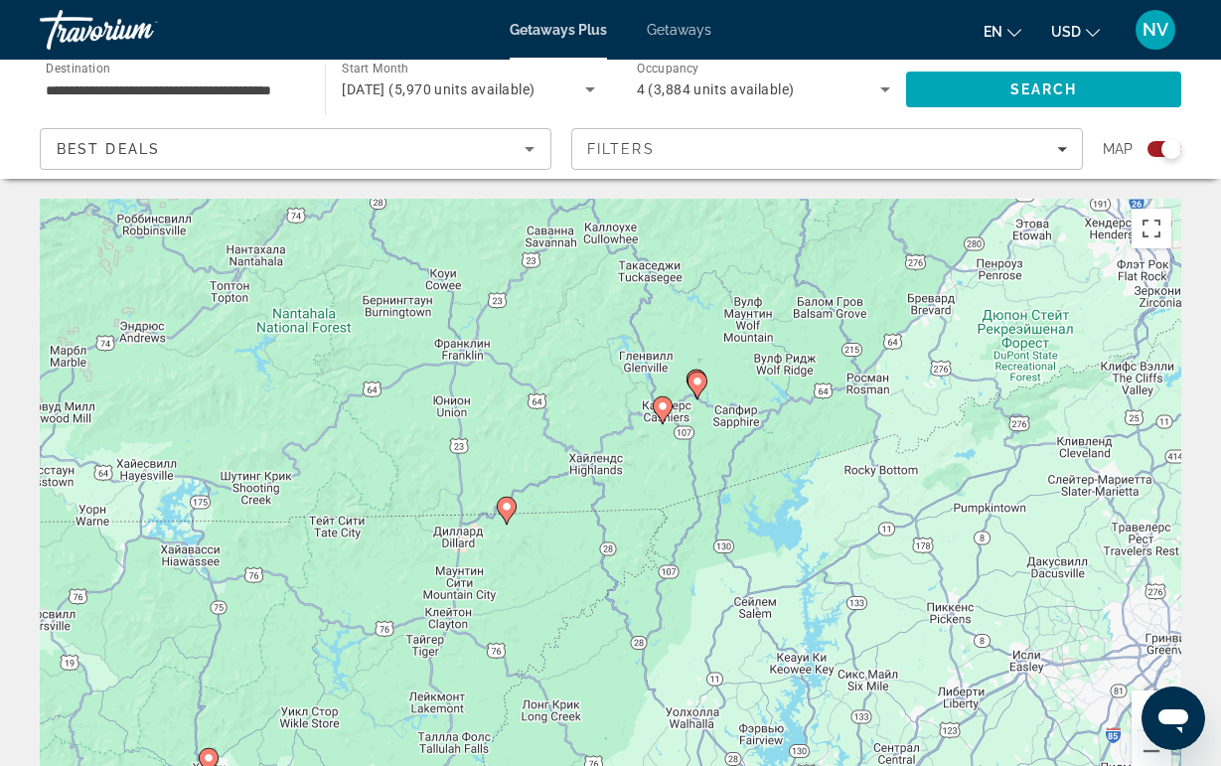
click at [506, 514] on icon "Main content" at bounding box center [506, 511] width 18 height 26
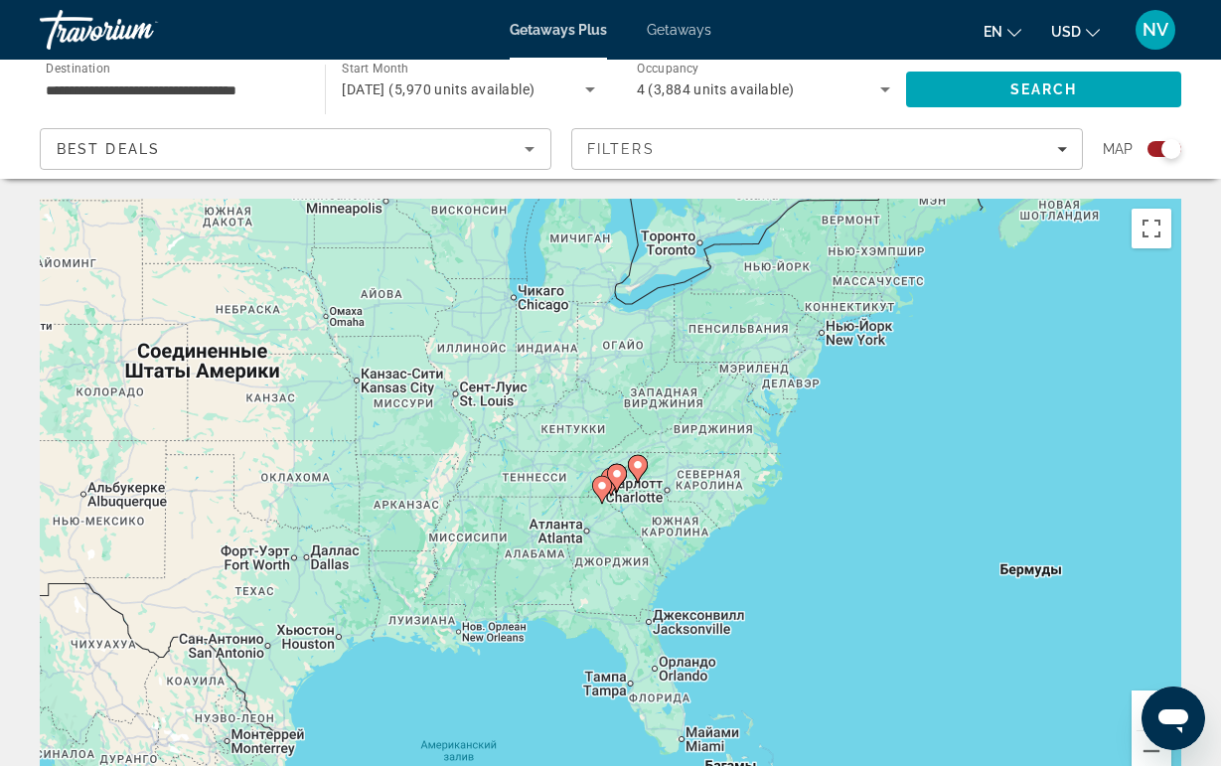
click at [608, 487] on icon "Main content" at bounding box center [601, 490] width 18 height 26
type input "**********"
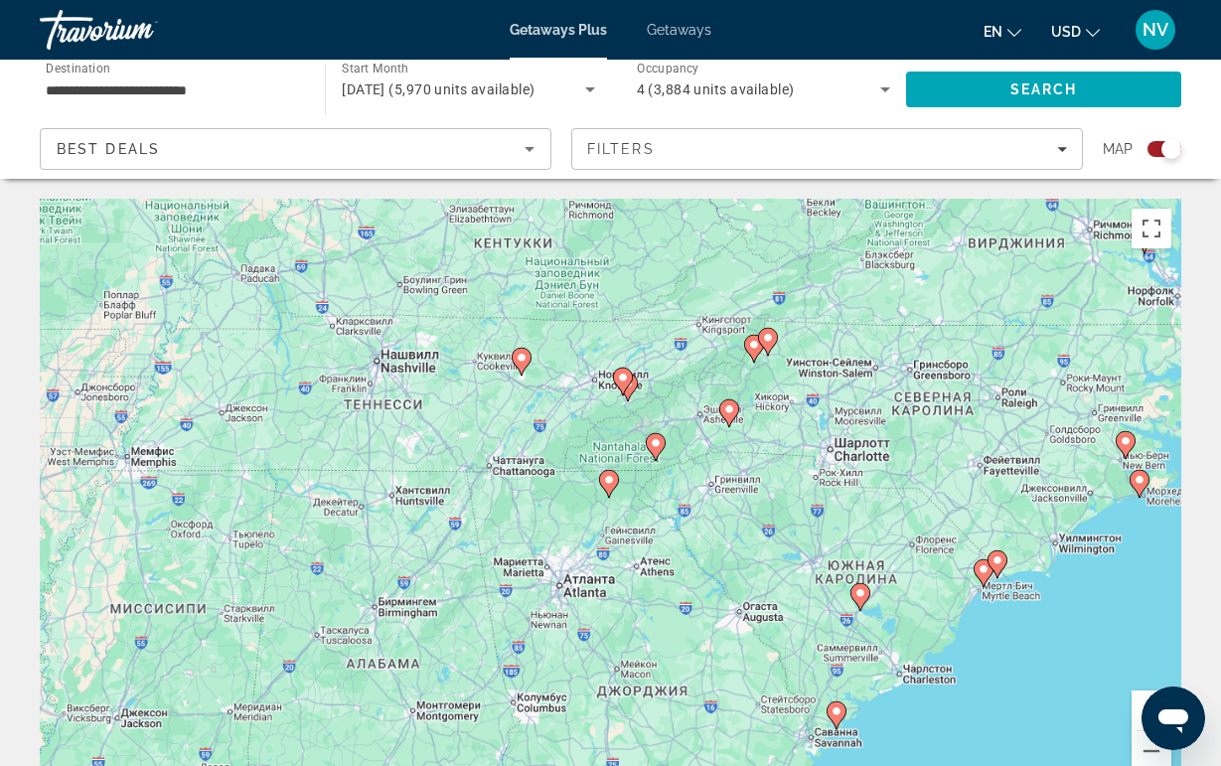
click at [604, 499] on div "Для навигации используйте клавиши со стрелками. Чтобы активировать перетаскиван…" at bounding box center [610, 497] width 1141 height 596
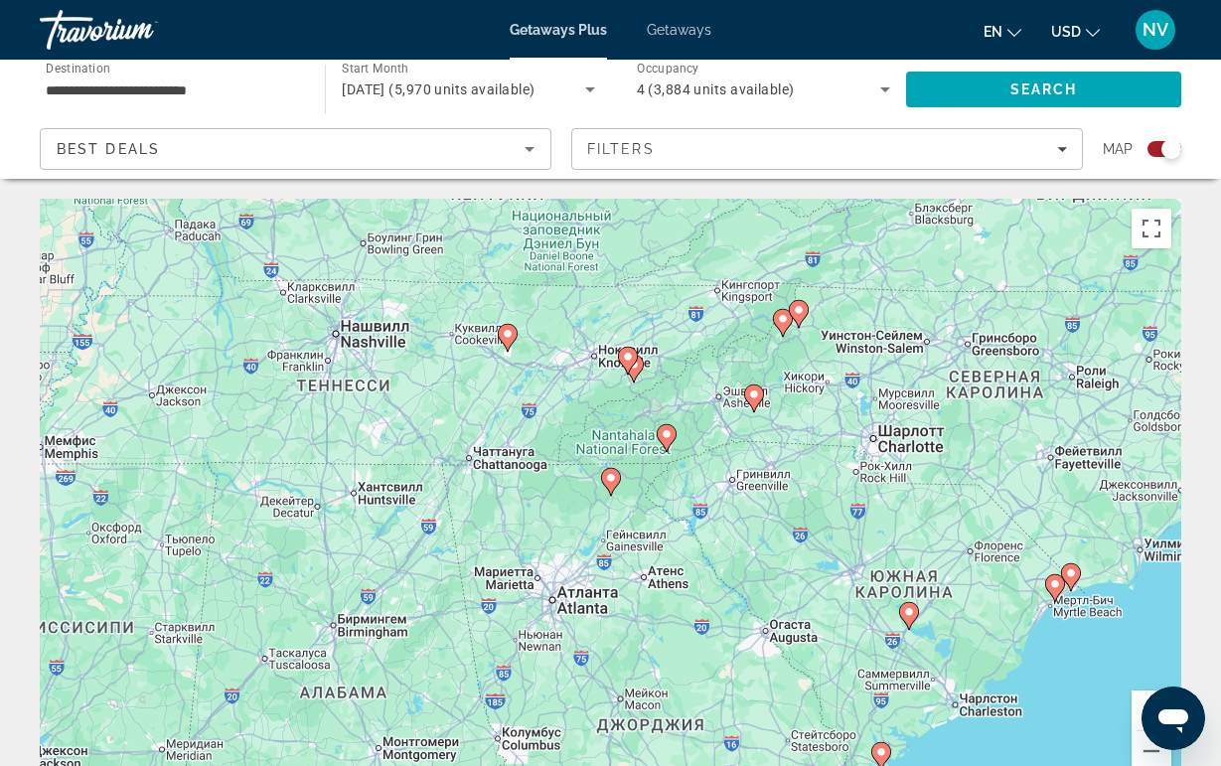
click at [608, 494] on gmp-advanced-marker "Main content" at bounding box center [611, 482] width 20 height 30
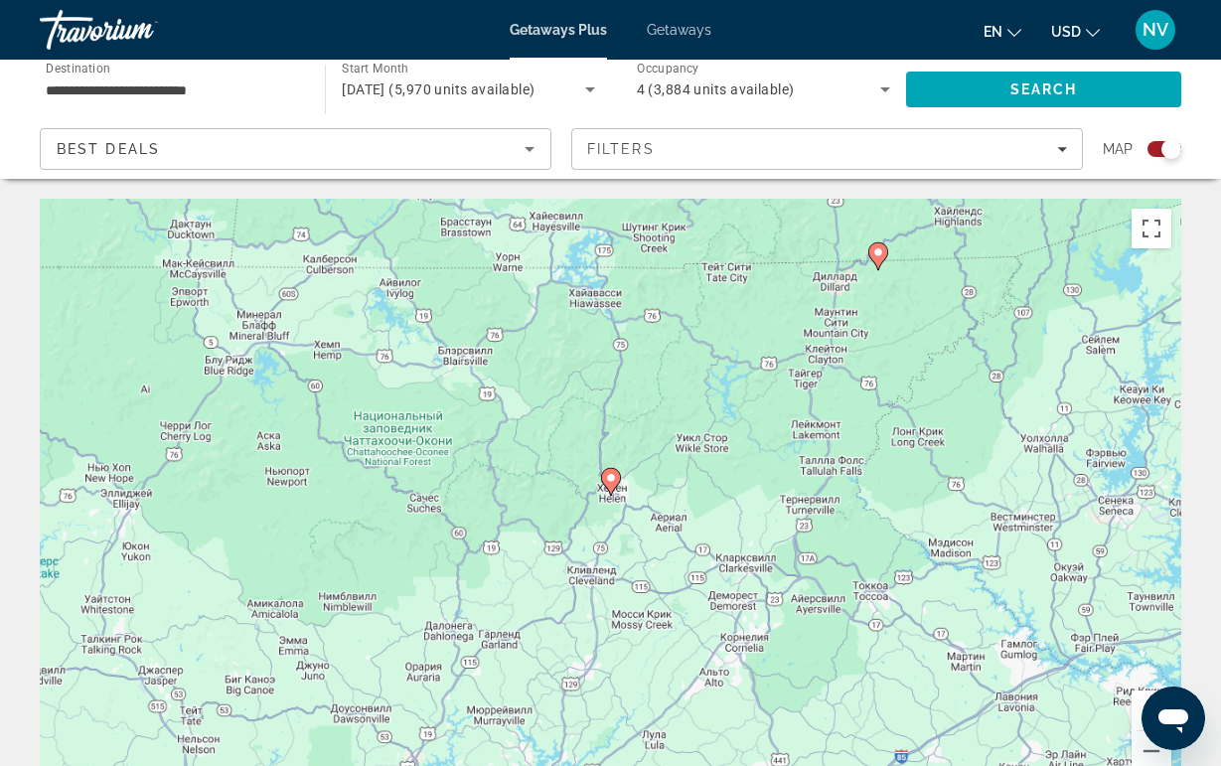
click at [611, 489] on icon "Main content" at bounding box center [610, 482] width 18 height 26
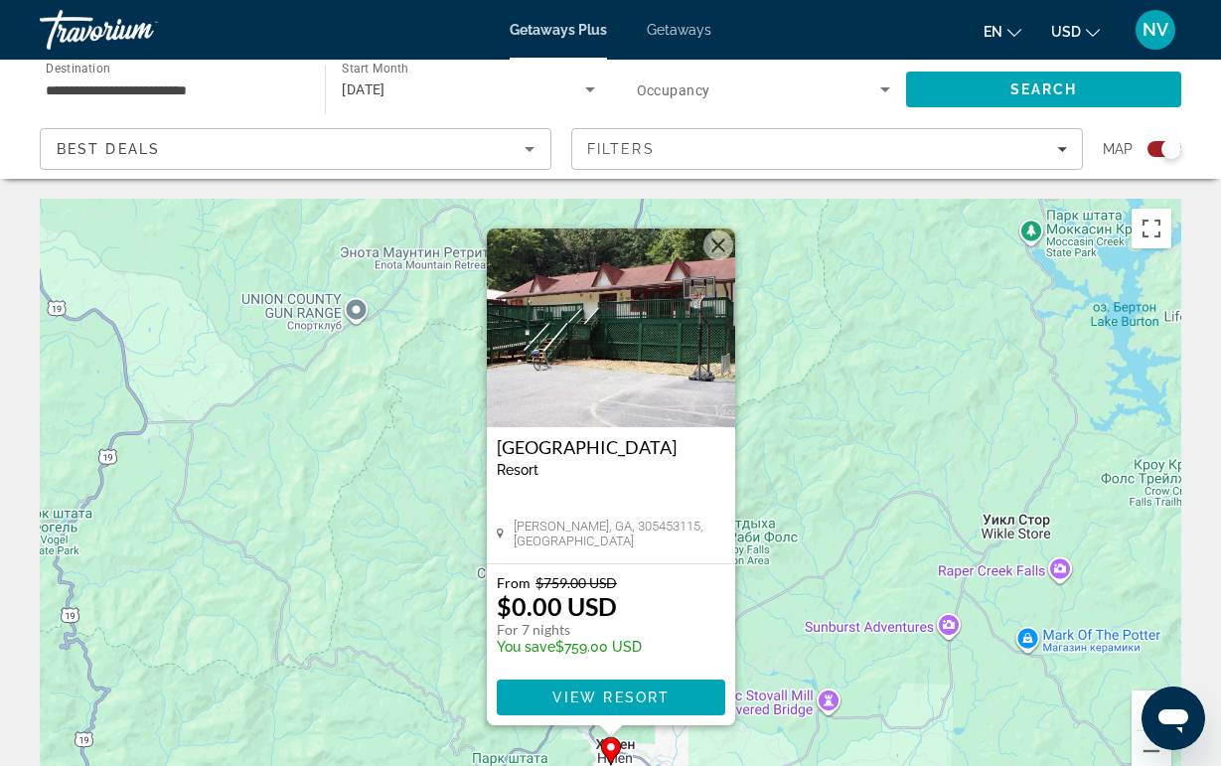
click at [727, 232] on button "Закрыть" at bounding box center [718, 245] width 30 height 30
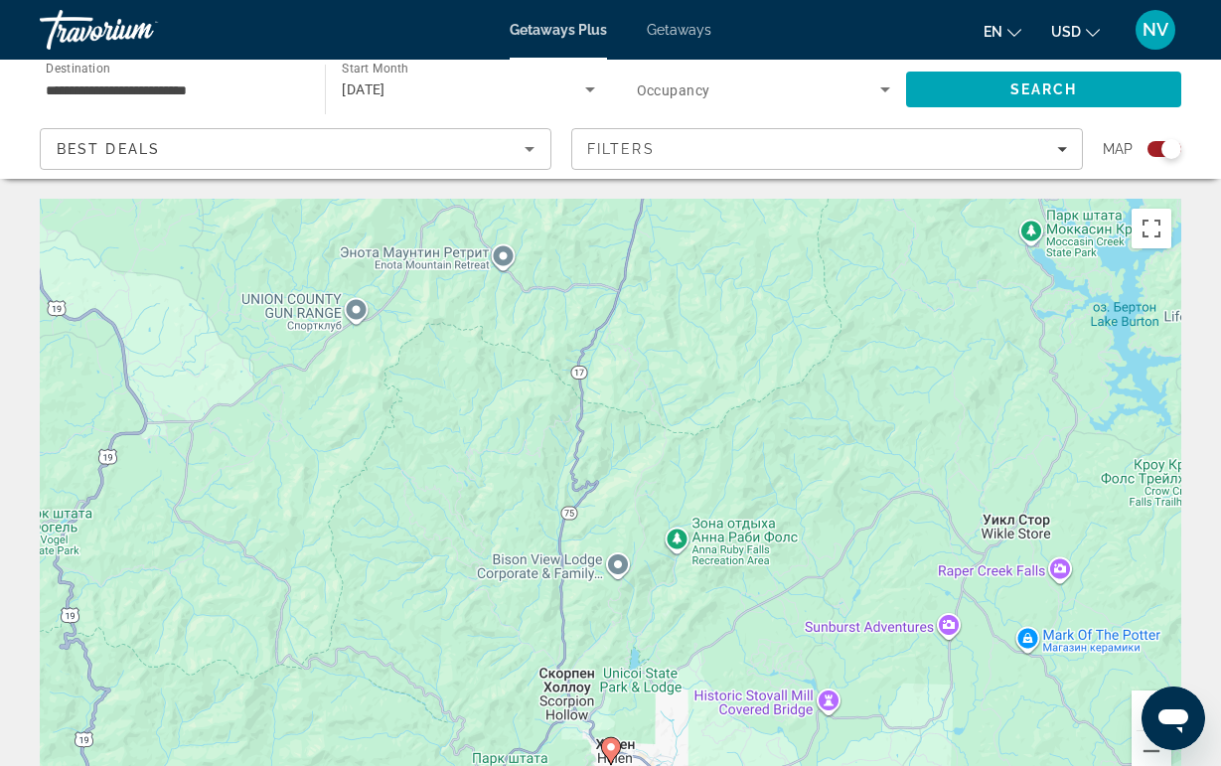
drag, startPoint x: 727, startPoint y: 232, endPoint x: 324, endPoint y: 583, distance: 534.5
click at [326, 576] on div "Чтобы активировать перетаскивание с помощью клавиатуры, нажмите Alt + Ввод. Пос…" at bounding box center [610, 497] width 1141 height 596
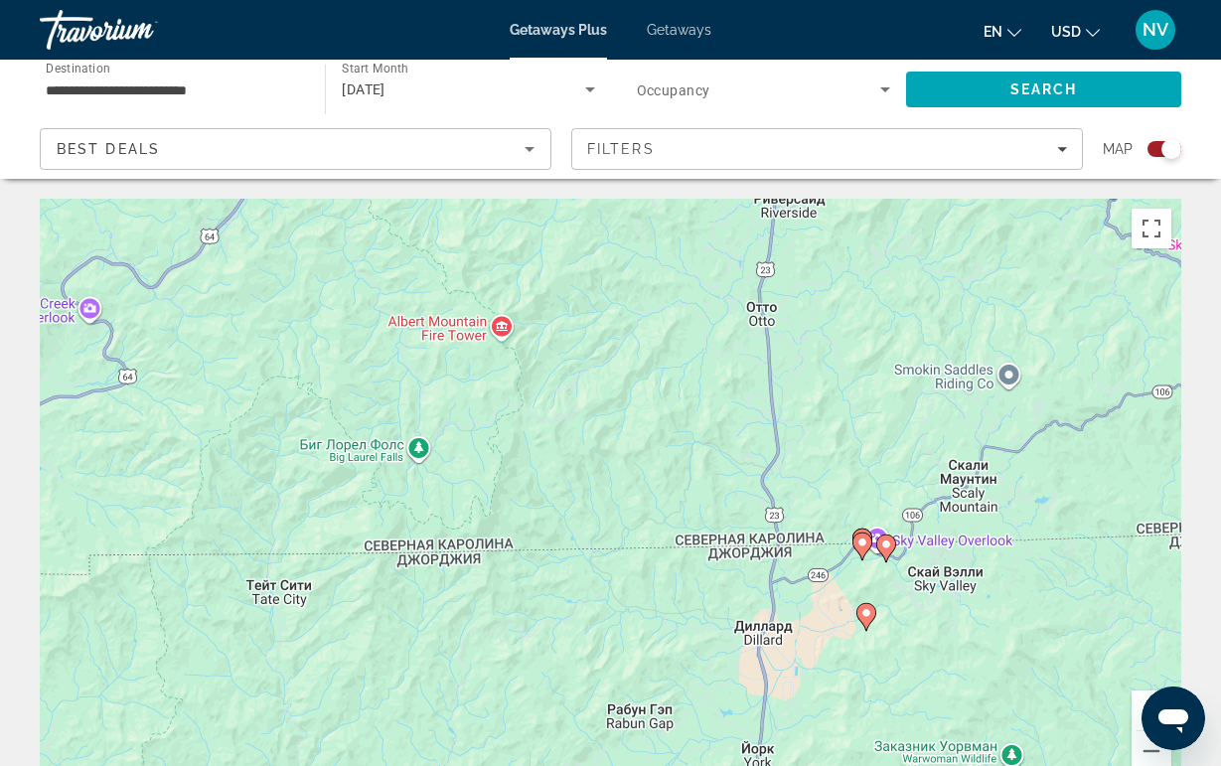
drag, startPoint x: 324, startPoint y: 583, endPoint x: 253, endPoint y: 693, distance: 130.9
click at [254, 691] on div "Чтобы активировать перетаскивание с помощью клавиатуры, нажмите Alt + Ввод. Пос…" at bounding box center [610, 497] width 1141 height 596
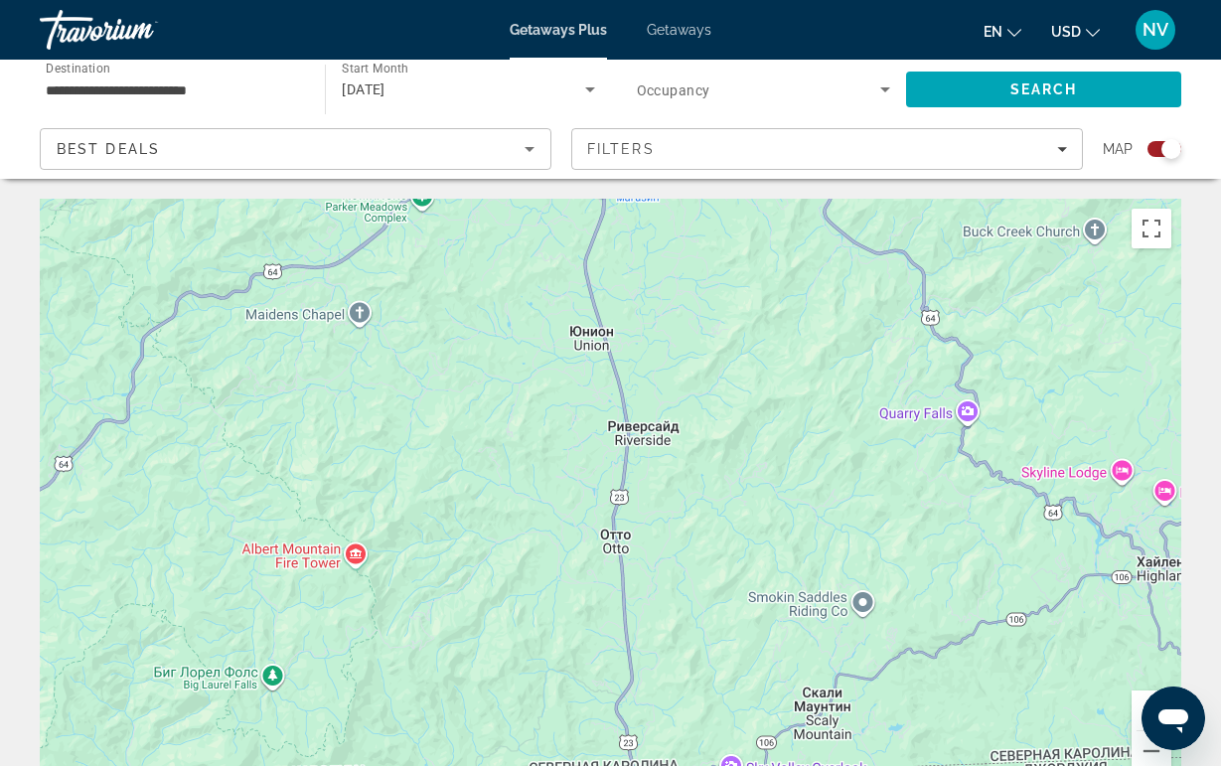
drag, startPoint x: 543, startPoint y: 491, endPoint x: 413, endPoint y: 673, distance: 223.6
click at [413, 673] on div "Чтобы активировать перетаскивание с помощью клавиатуры, нажмите Alt + Ввод. Пос…" at bounding box center [610, 497] width 1141 height 596
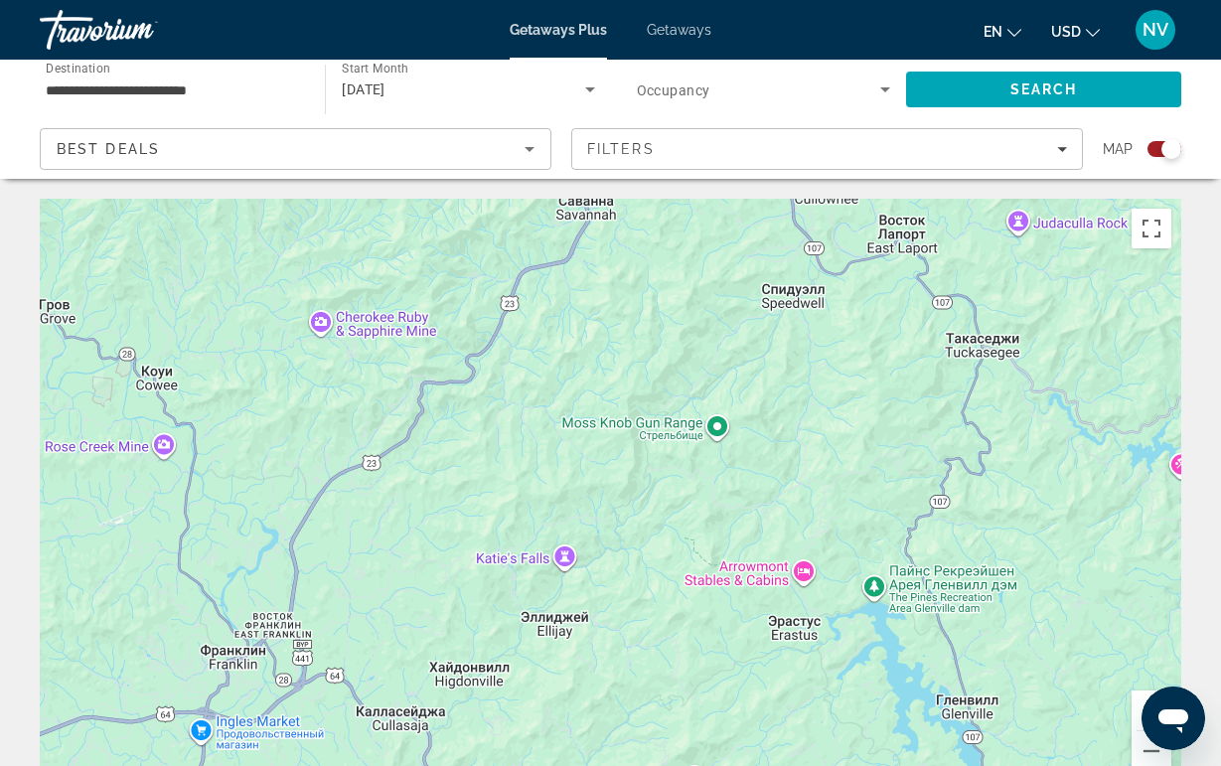
drag, startPoint x: 558, startPoint y: 527, endPoint x: 377, endPoint y: 731, distance: 272.3
click at [386, 723] on div "Чтобы активировать перетаскивание с помощью клавиатуры, нажмите Alt + Ввод. Пос…" at bounding box center [610, 497] width 1141 height 596
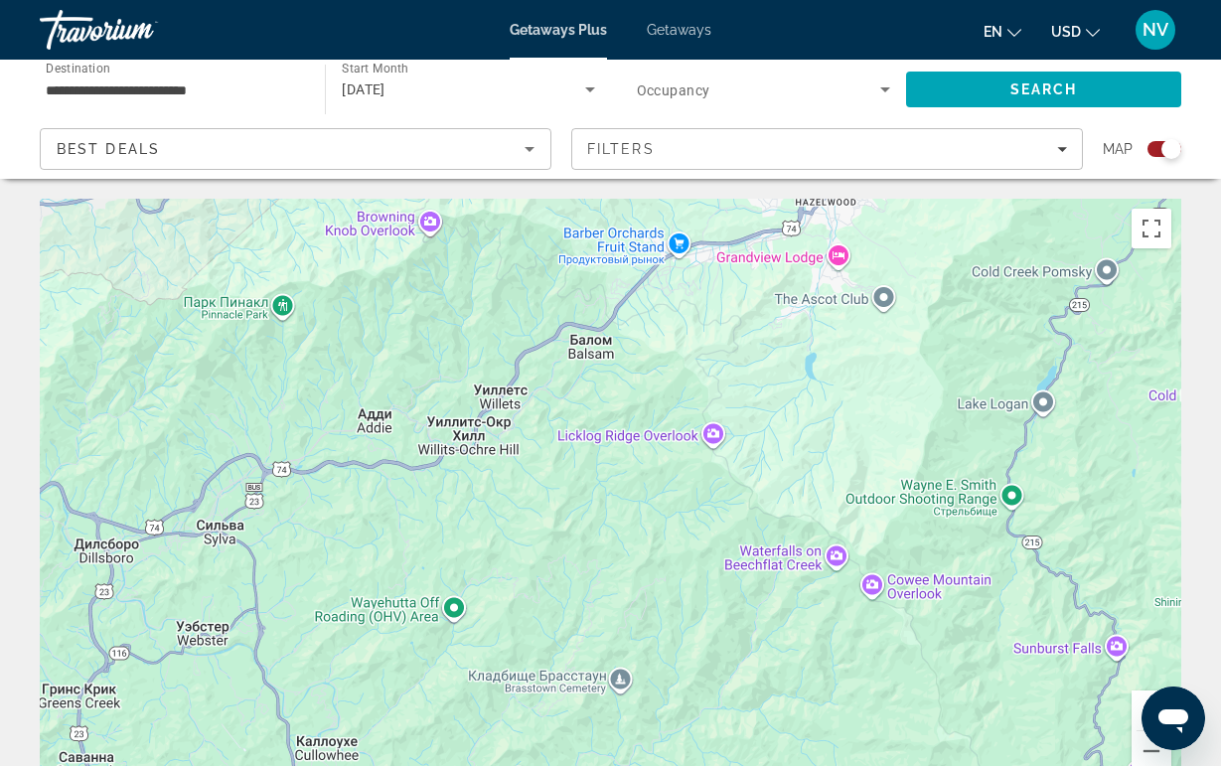
drag, startPoint x: 556, startPoint y: 545, endPoint x: 382, endPoint y: 738, distance: 259.5
click at [385, 734] on div "Main content" at bounding box center [610, 497] width 1141 height 596
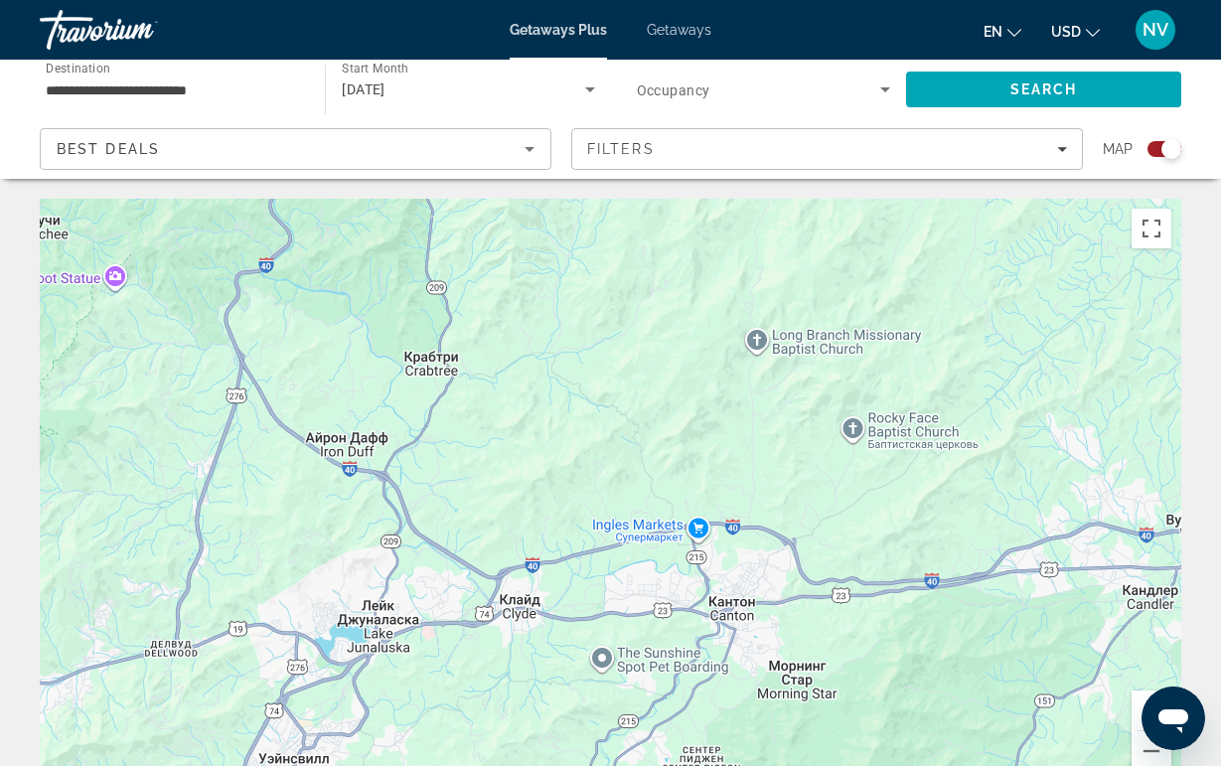
drag, startPoint x: 562, startPoint y: 502, endPoint x: 372, endPoint y: 750, distance: 313.1
click at [380, 742] on div "Main content" at bounding box center [610, 497] width 1141 height 596
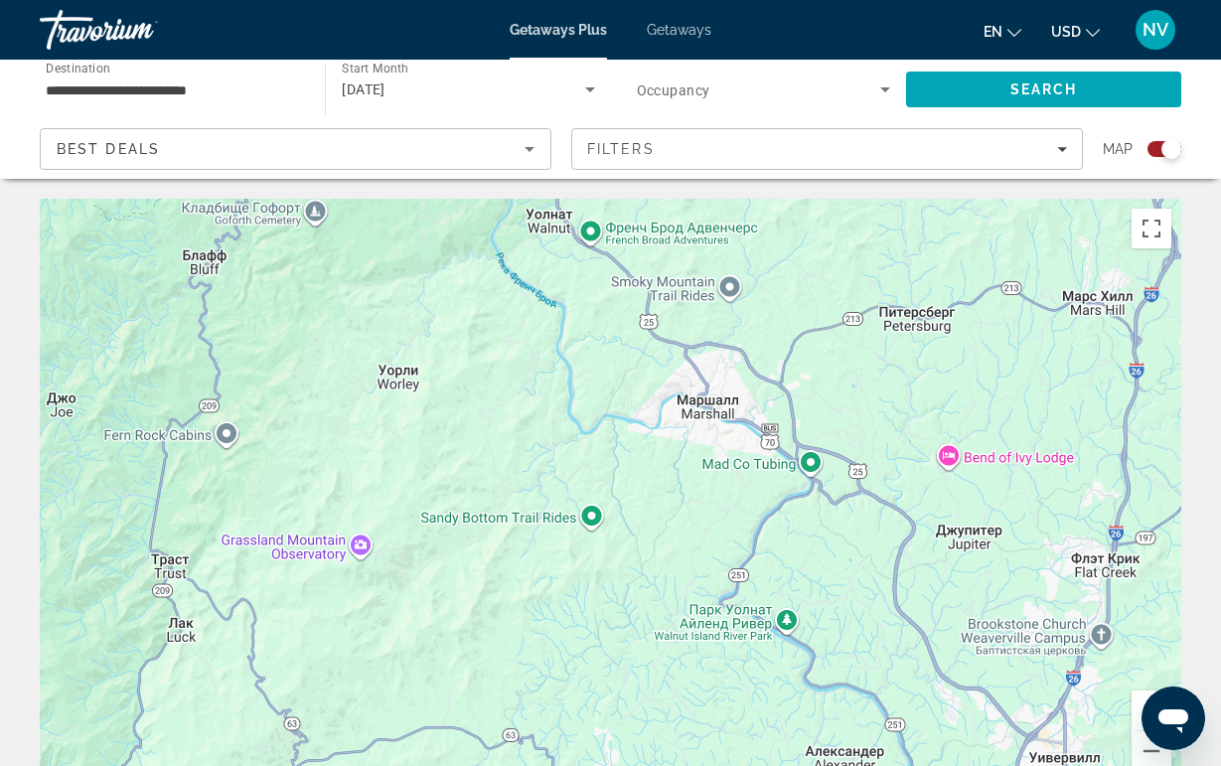
drag, startPoint x: 526, startPoint y: 561, endPoint x: 587, endPoint y: 736, distance: 185.4
click at [586, 729] on div "Main content" at bounding box center [610, 497] width 1141 height 596
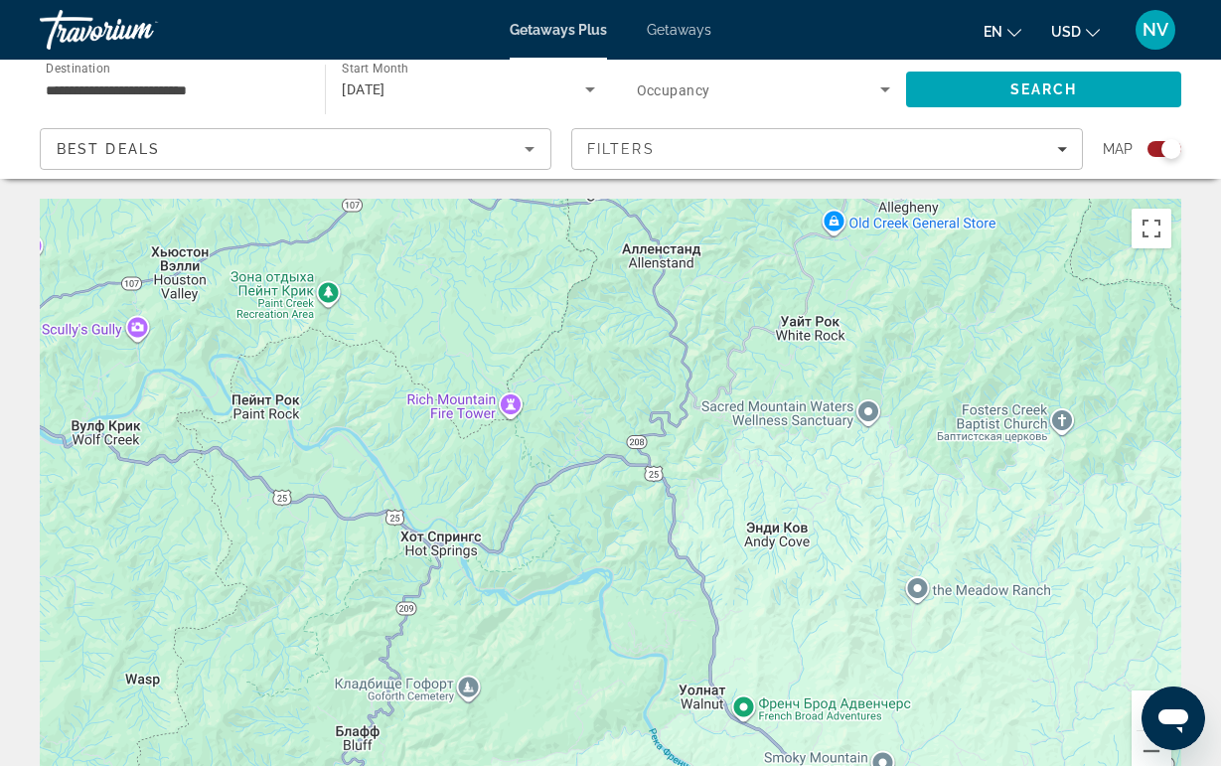
drag, startPoint x: 649, startPoint y: 541, endPoint x: 902, endPoint y: 553, distance: 253.6
click at [902, 553] on div "Main content" at bounding box center [610, 497] width 1141 height 596
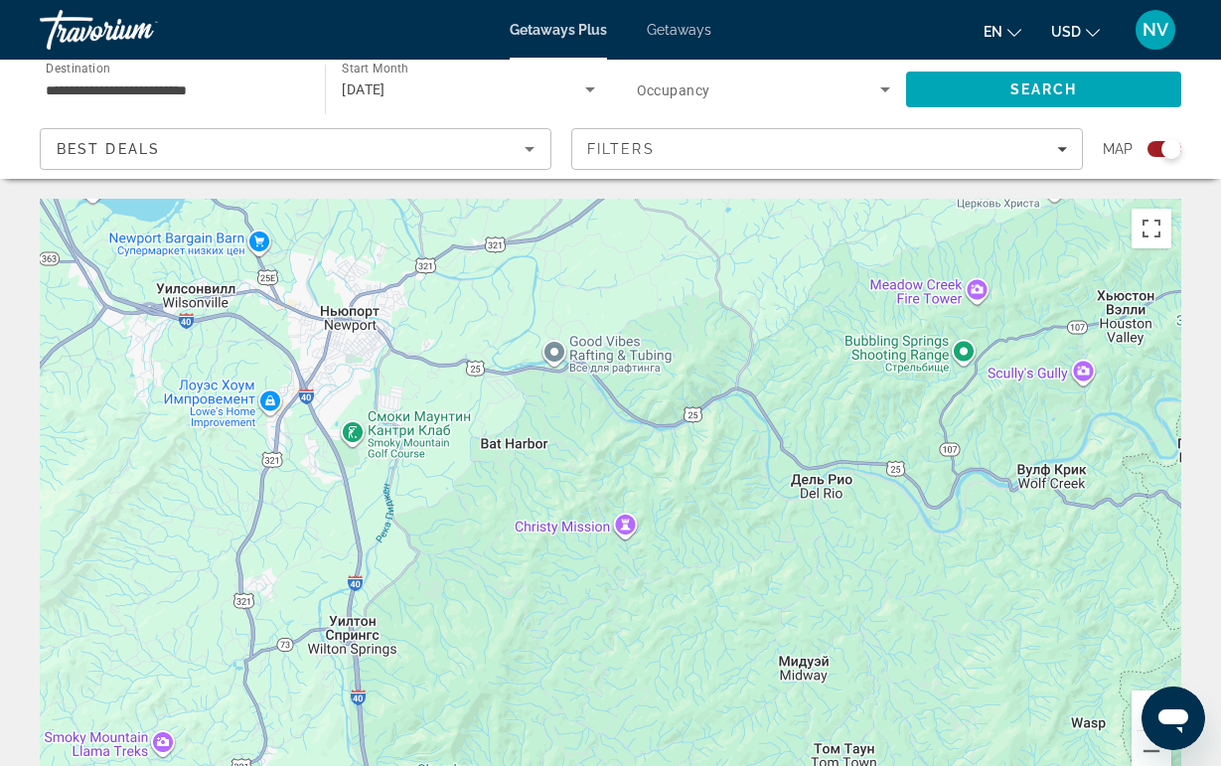
drag, startPoint x: 911, startPoint y: 545, endPoint x: 1220, endPoint y: 545, distance: 308.9
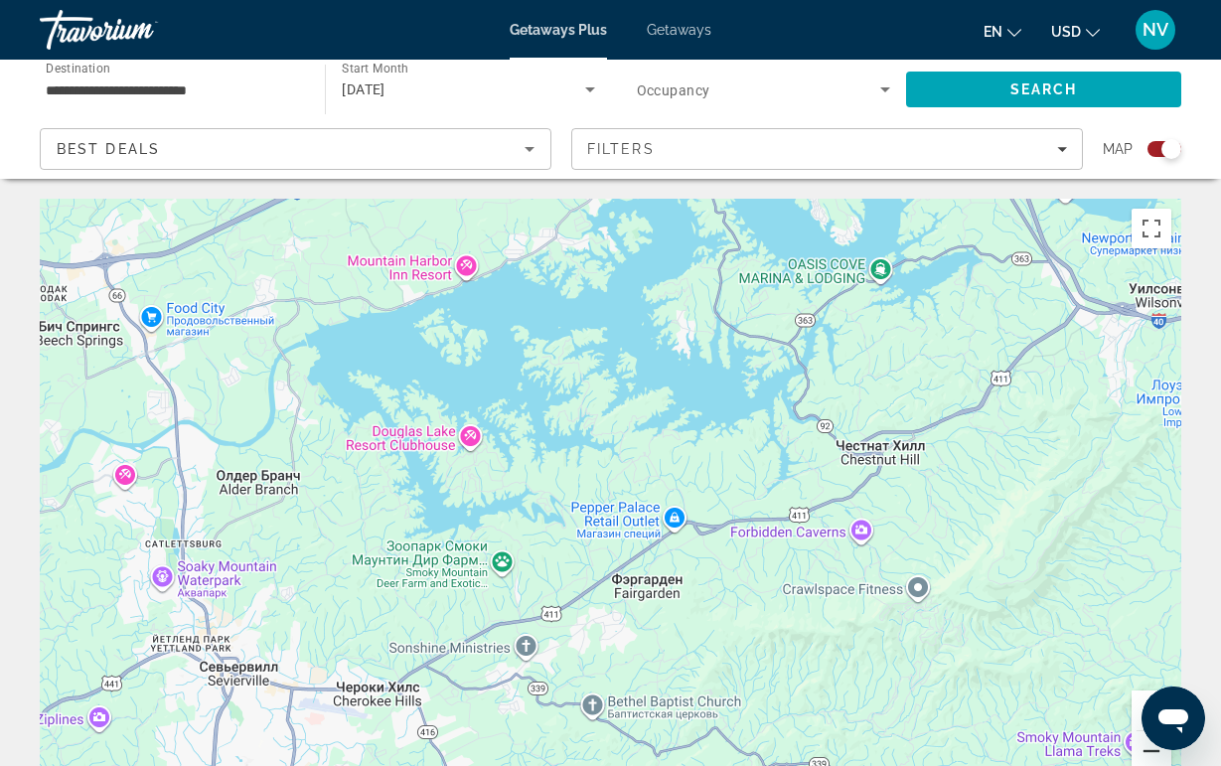
click at [1133, 743] on button "Уменьшить" at bounding box center [1151, 751] width 40 height 40
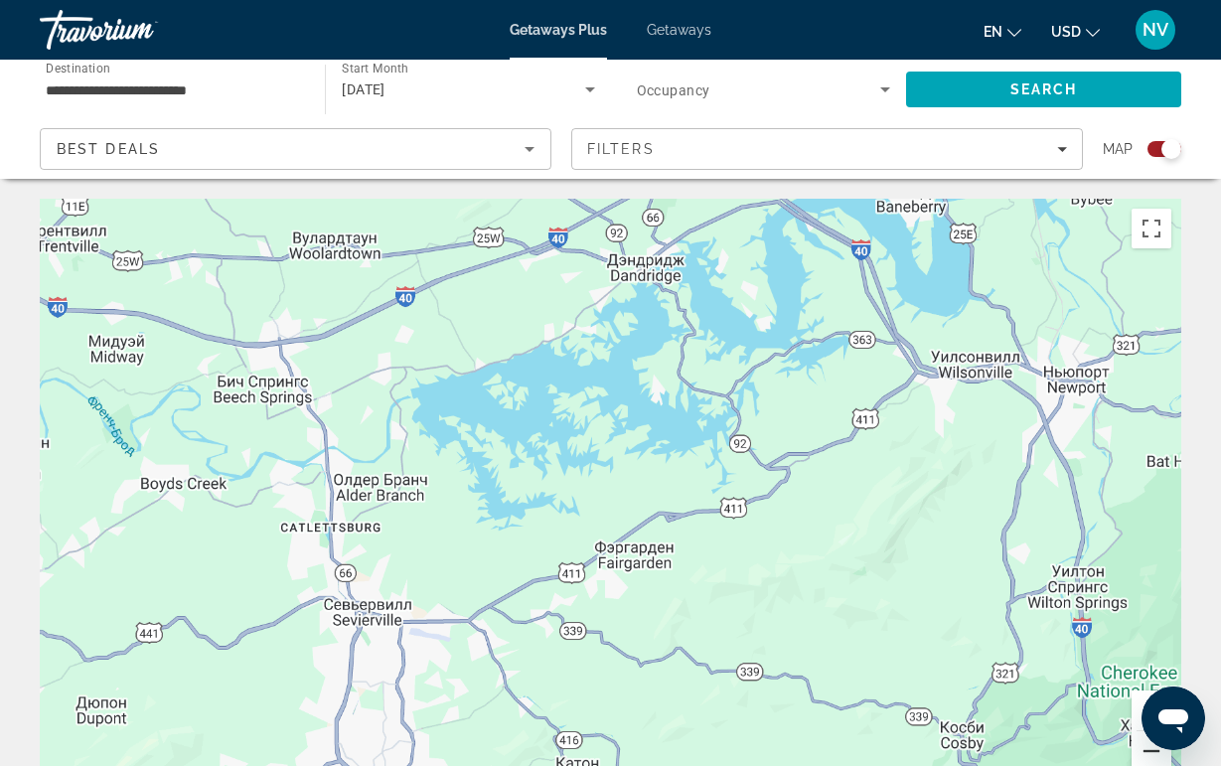
click at [1133, 743] on button "Уменьшить" at bounding box center [1151, 751] width 40 height 40
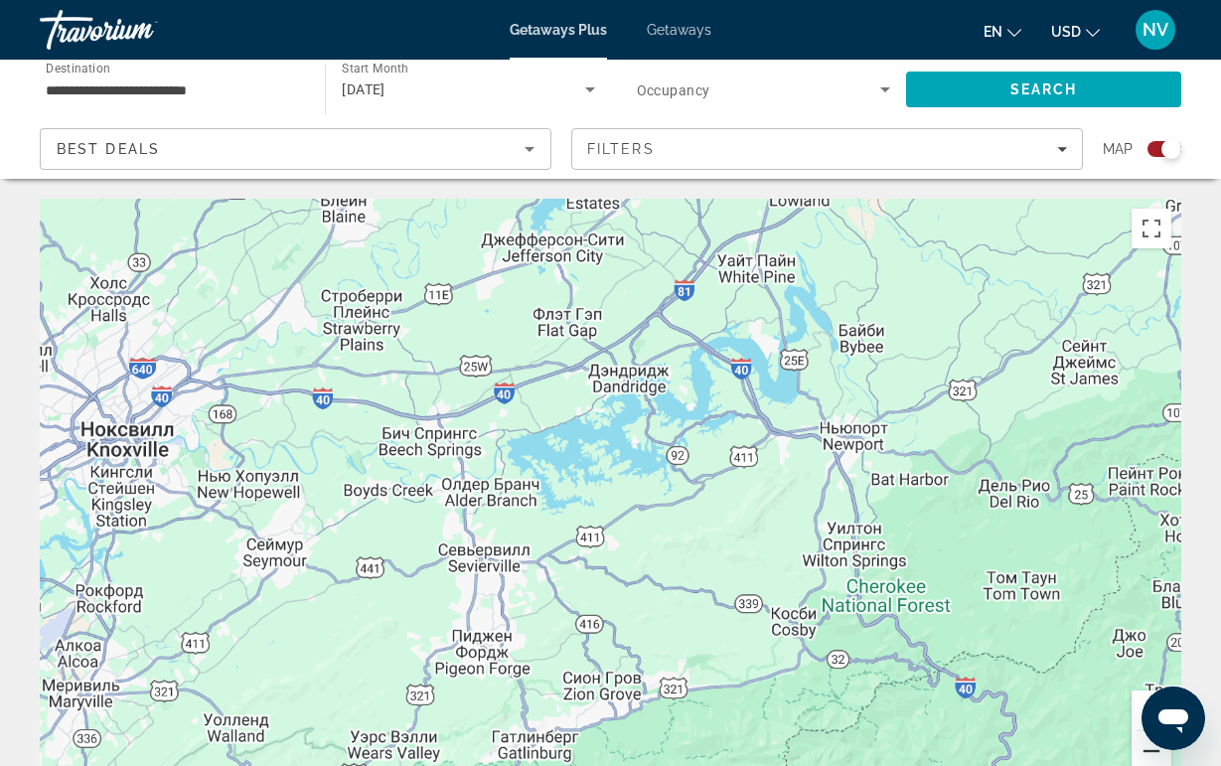
click at [1133, 743] on button "Уменьшить" at bounding box center [1151, 751] width 40 height 40
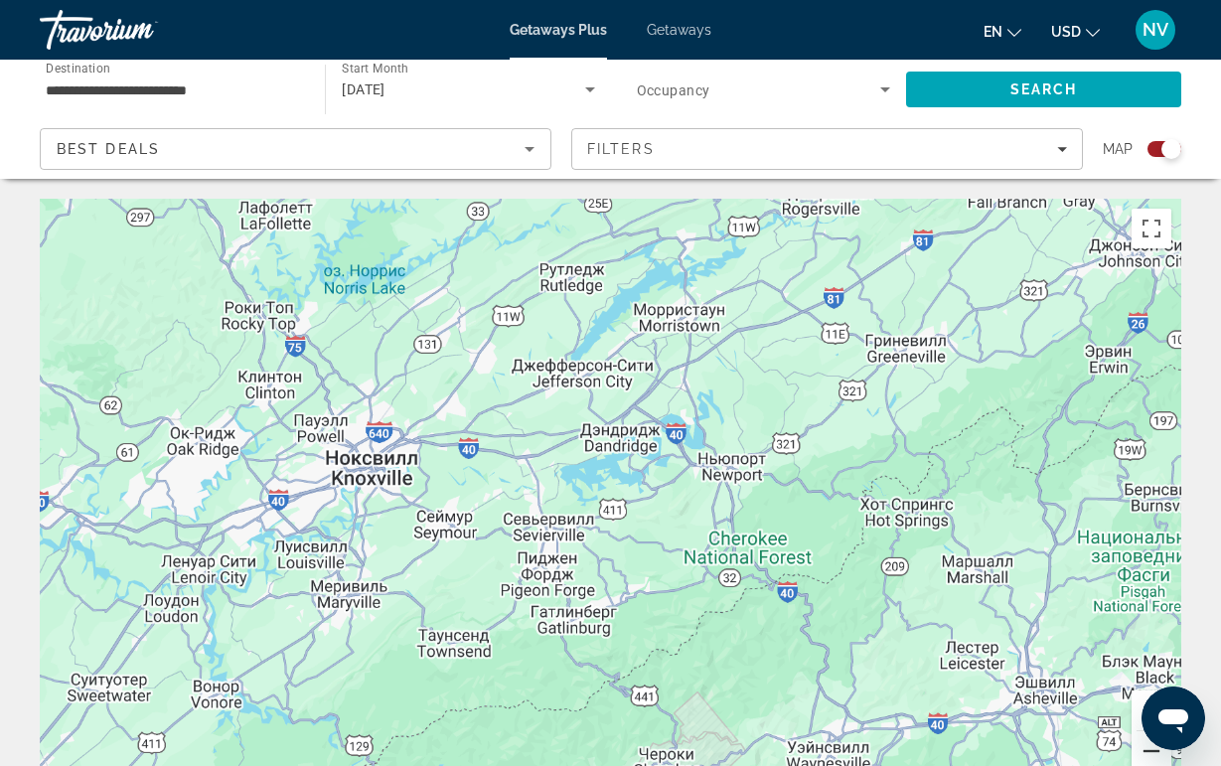
click at [1133, 743] on button "Уменьшить" at bounding box center [1151, 751] width 40 height 40
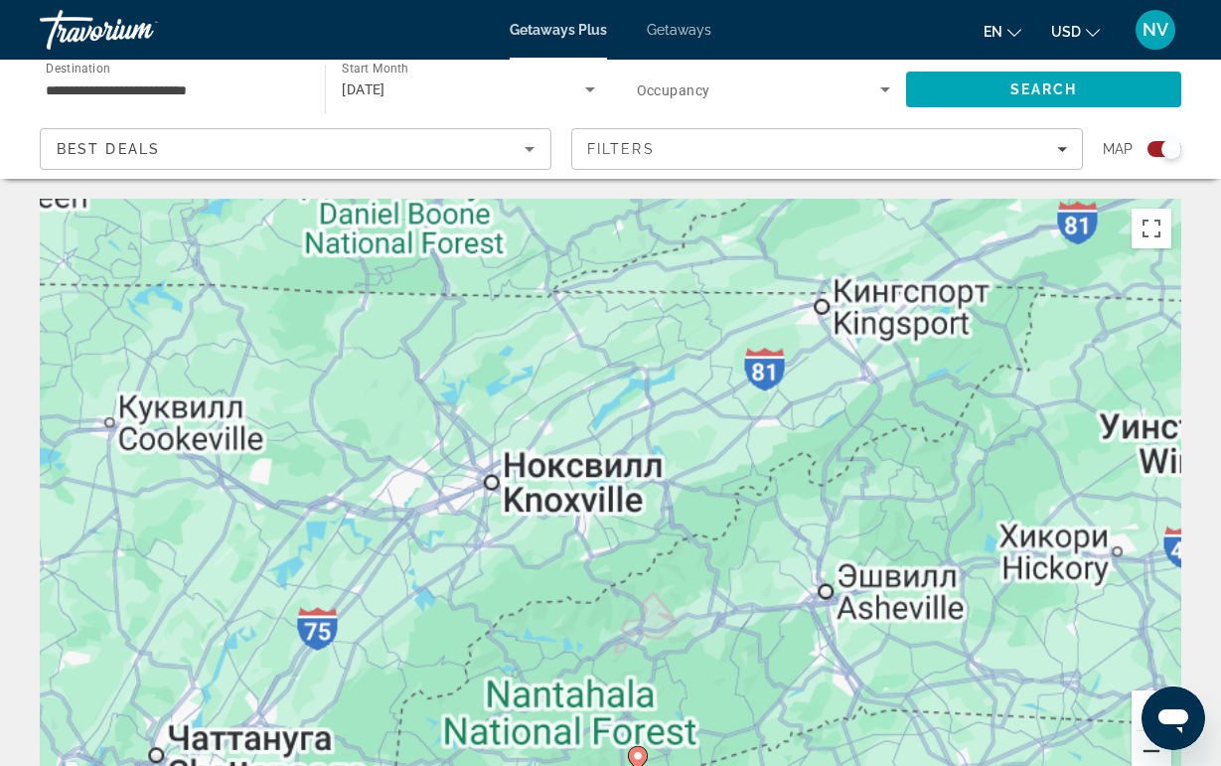
click at [1133, 743] on button "Уменьшить" at bounding box center [1151, 751] width 40 height 40
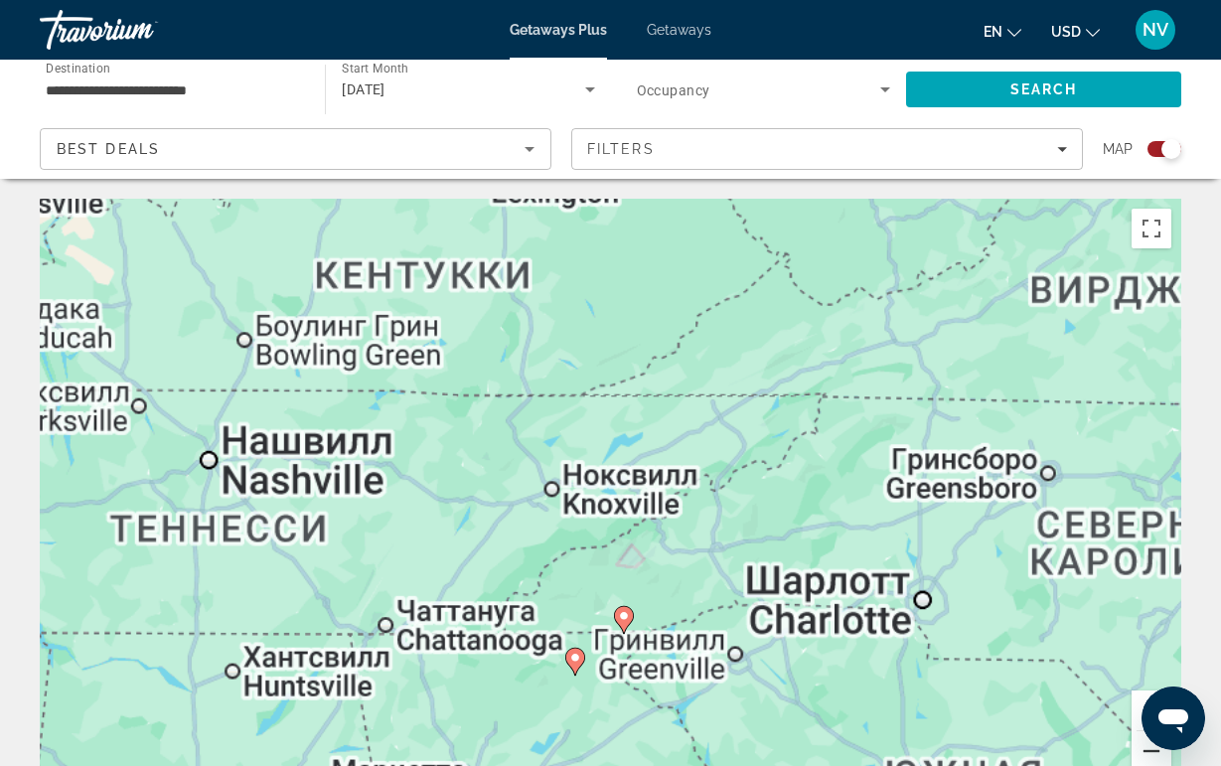
click at [1133, 743] on button "Уменьшить" at bounding box center [1151, 751] width 40 height 40
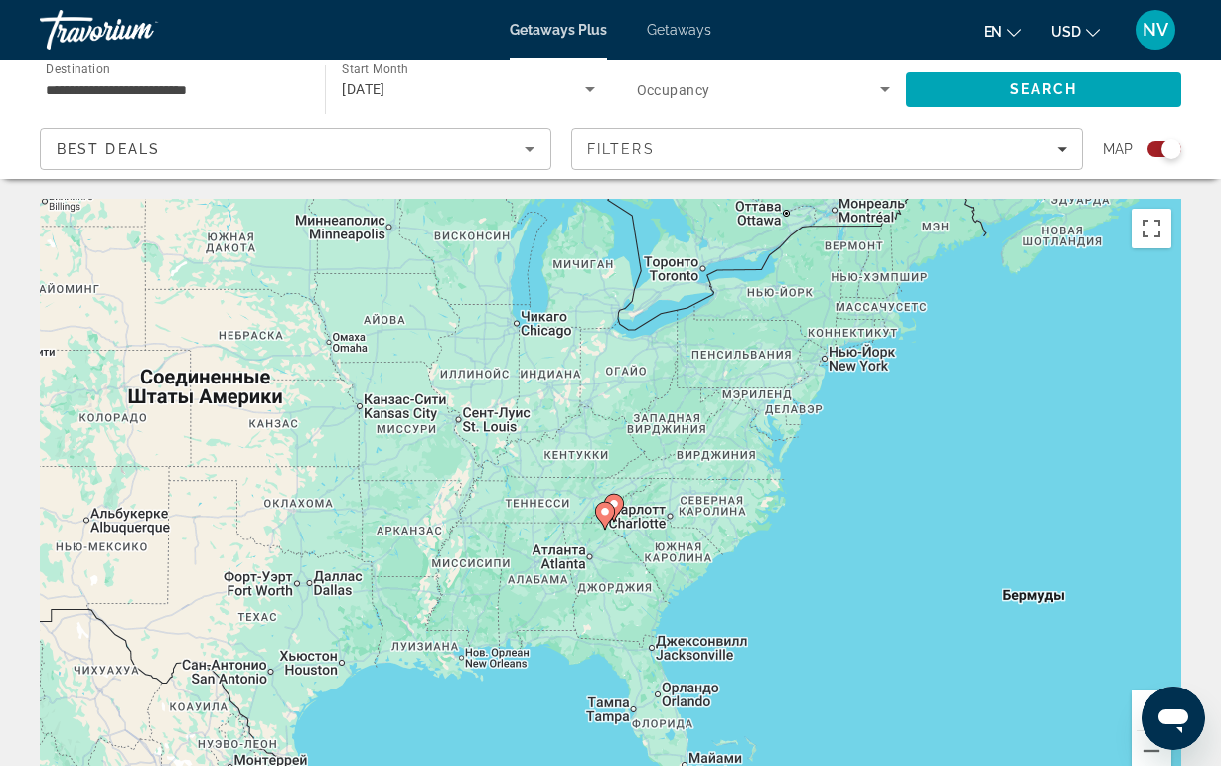
click at [615, 511] on icon "Main content" at bounding box center [613, 508] width 18 height 26
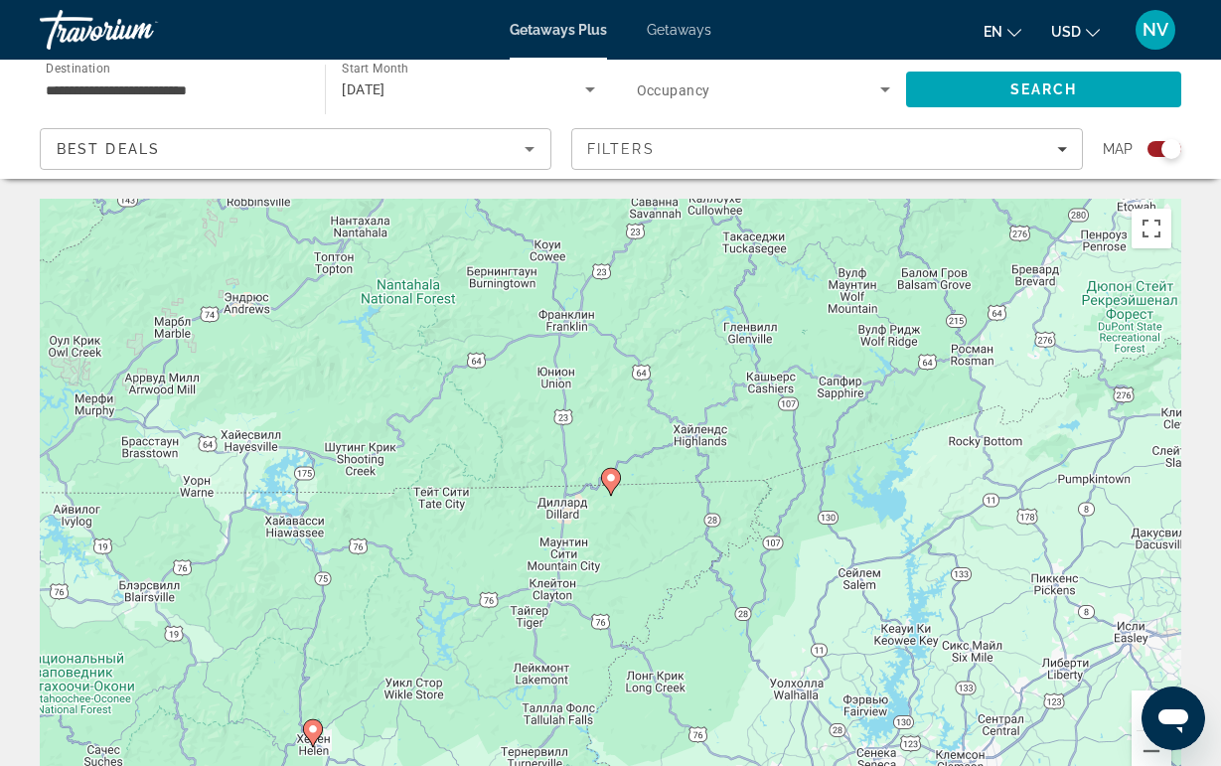
click at [603, 484] on icon "Main content" at bounding box center [611, 482] width 20 height 28
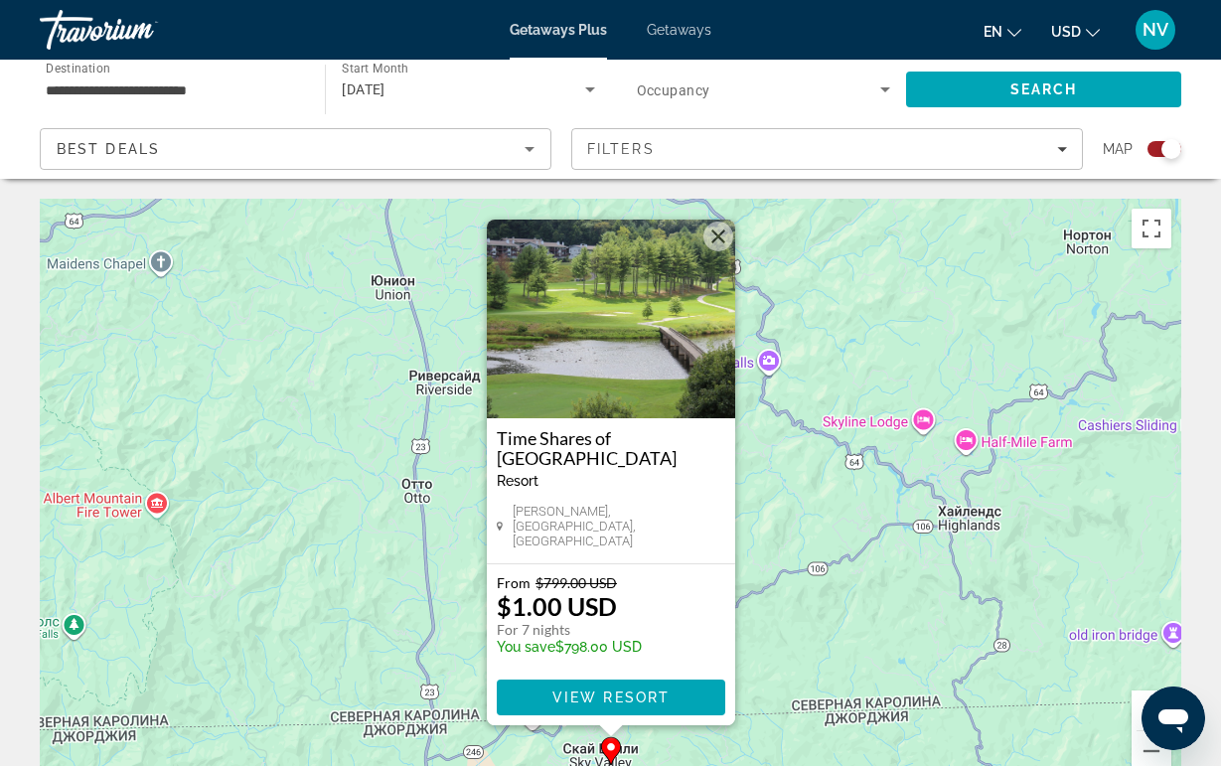
click at [605, 411] on img "Main content" at bounding box center [611, 319] width 248 height 199
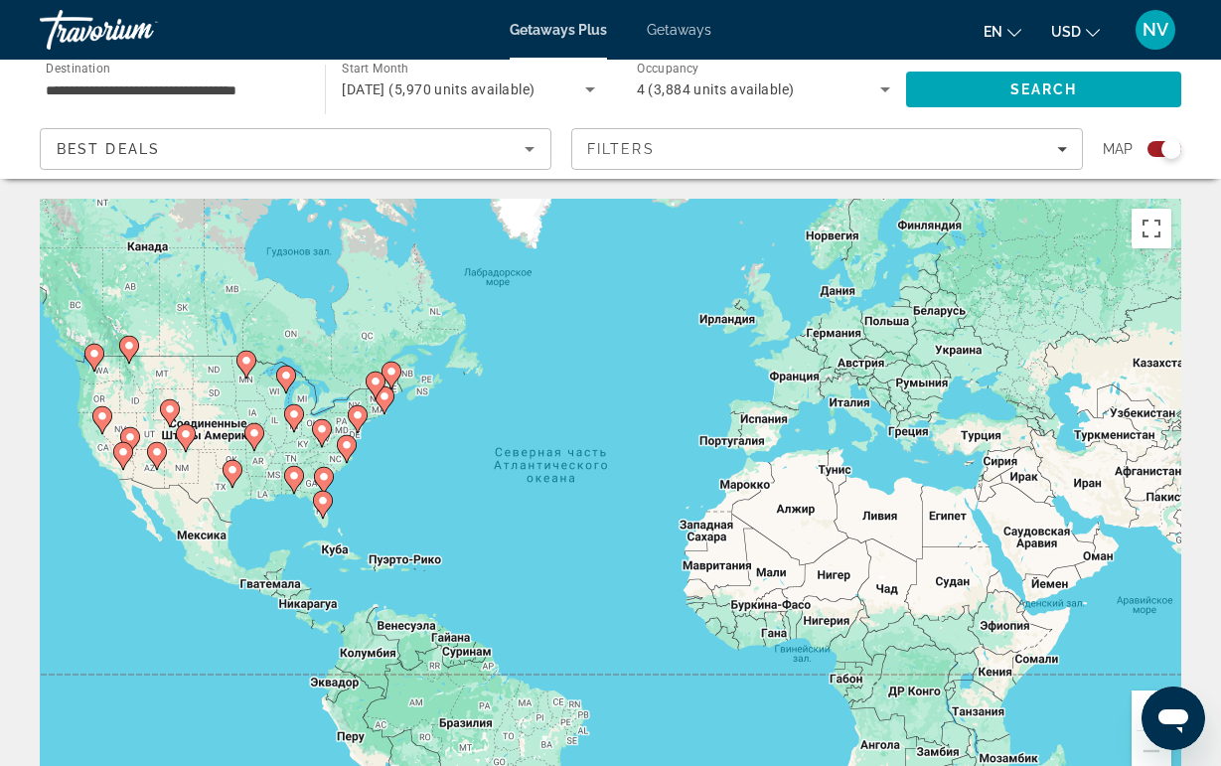
click at [346, 455] on icon "Main content" at bounding box center [346, 449] width 18 height 26
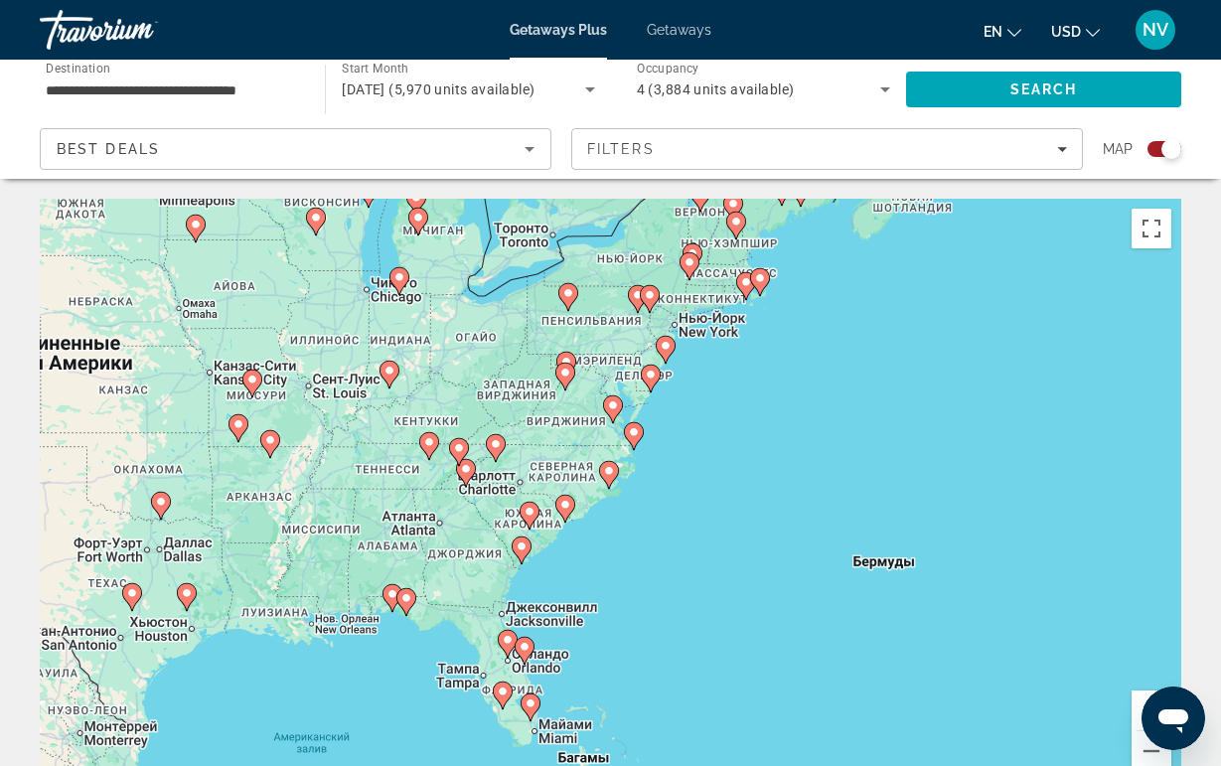
click at [492, 457] on gmp-advanced-marker "Main content" at bounding box center [496, 448] width 20 height 30
type input "**********"
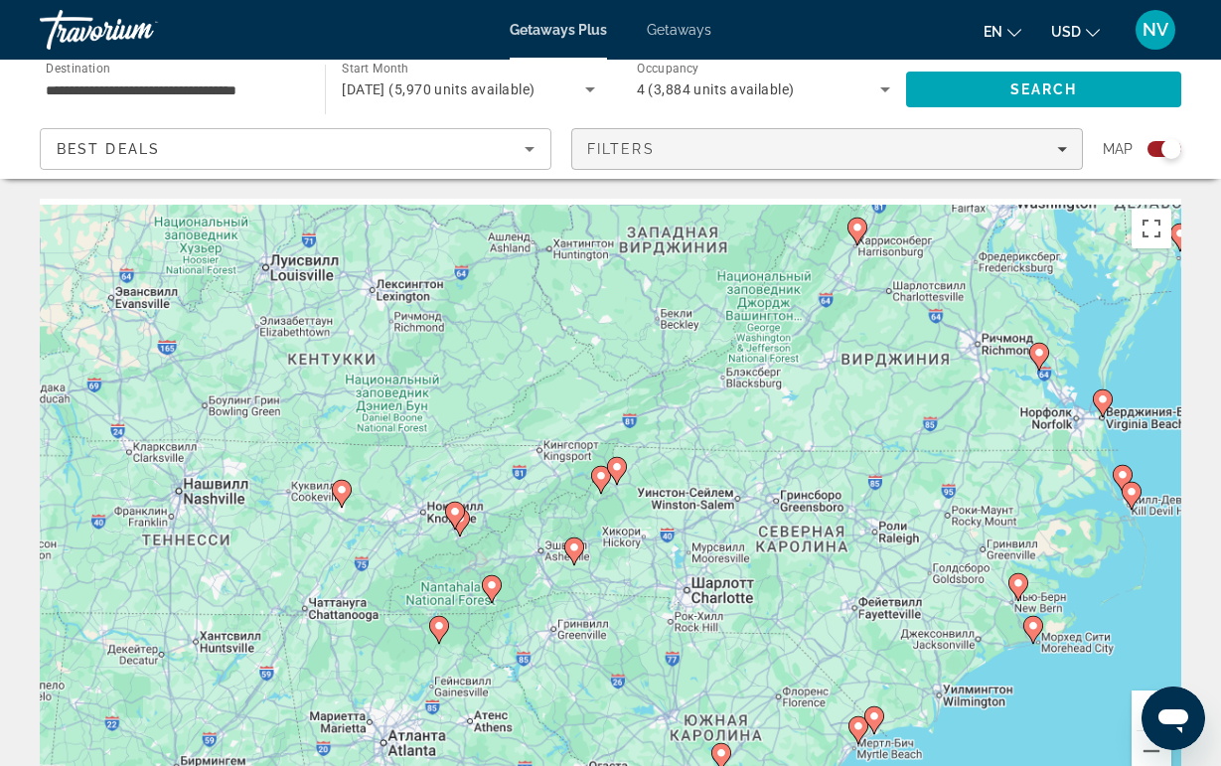
click at [709, 144] on div "Filters" at bounding box center [827, 149] width 480 height 16
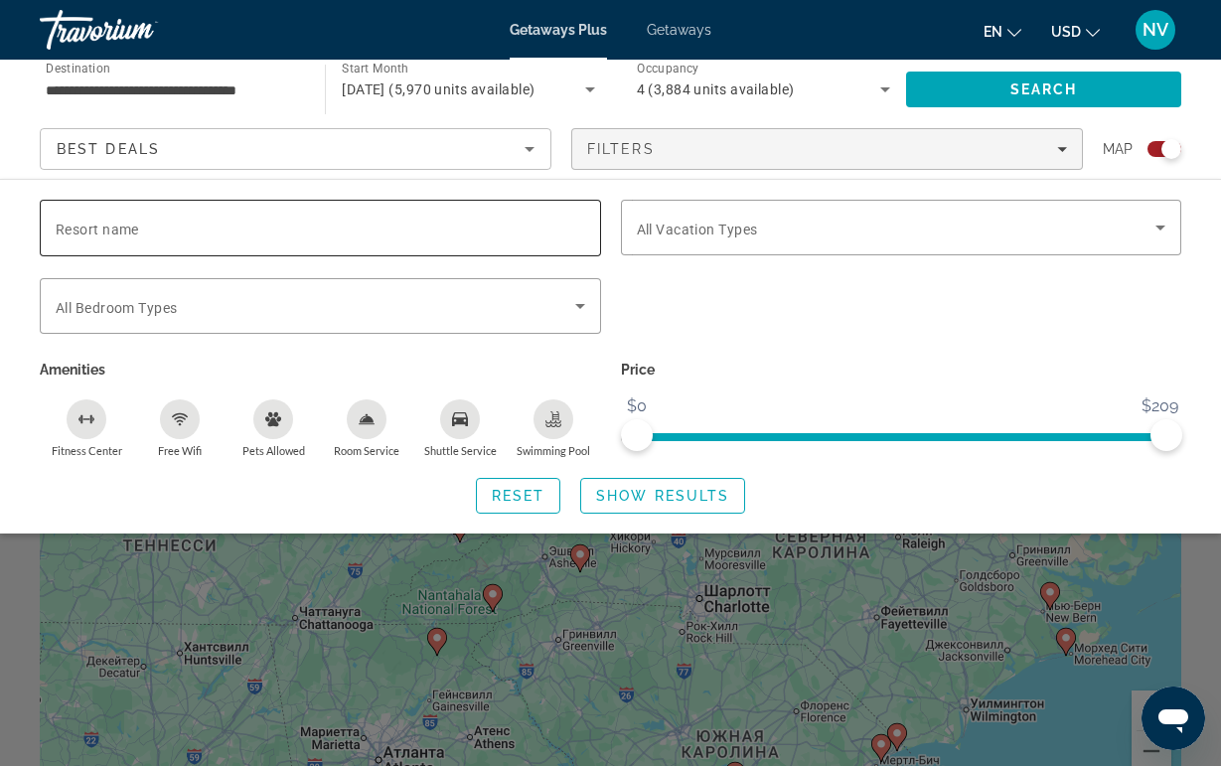
click at [414, 226] on input "Resort name" at bounding box center [320, 229] width 529 height 24
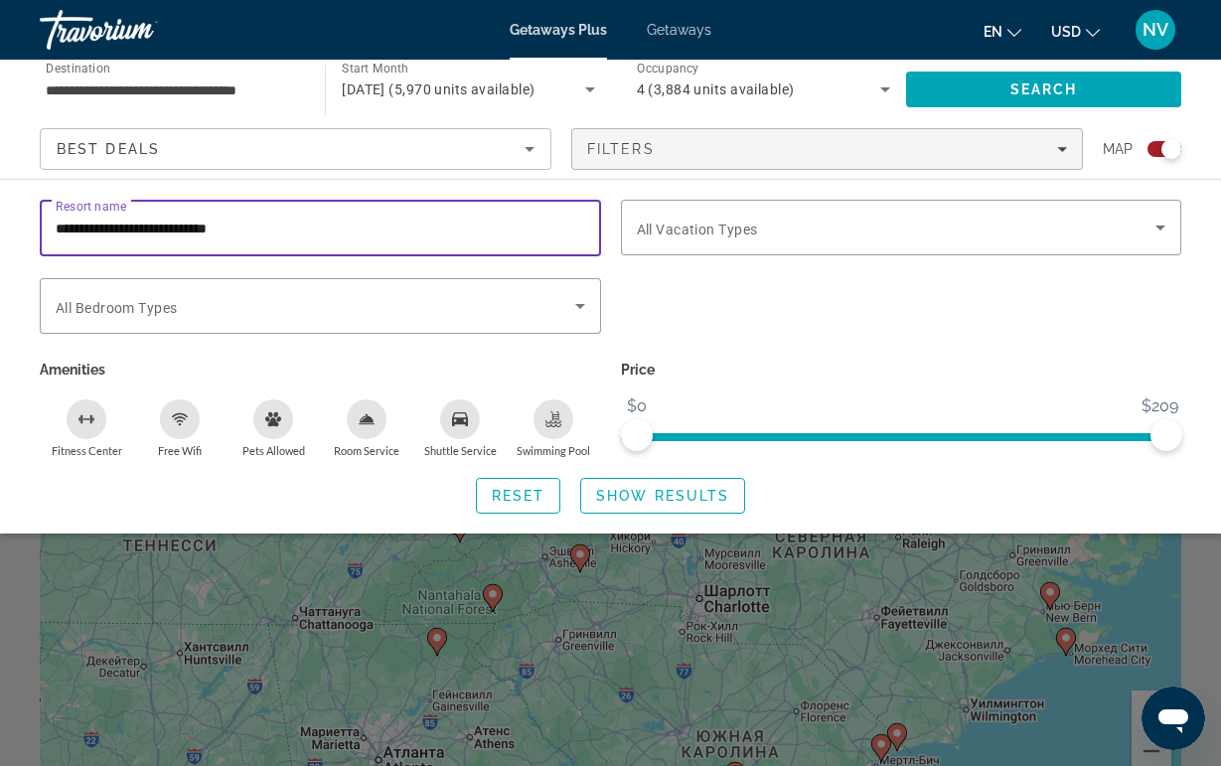
type input "**********"
click at [618, 495] on span "Show Results" at bounding box center [662, 496] width 133 height 16
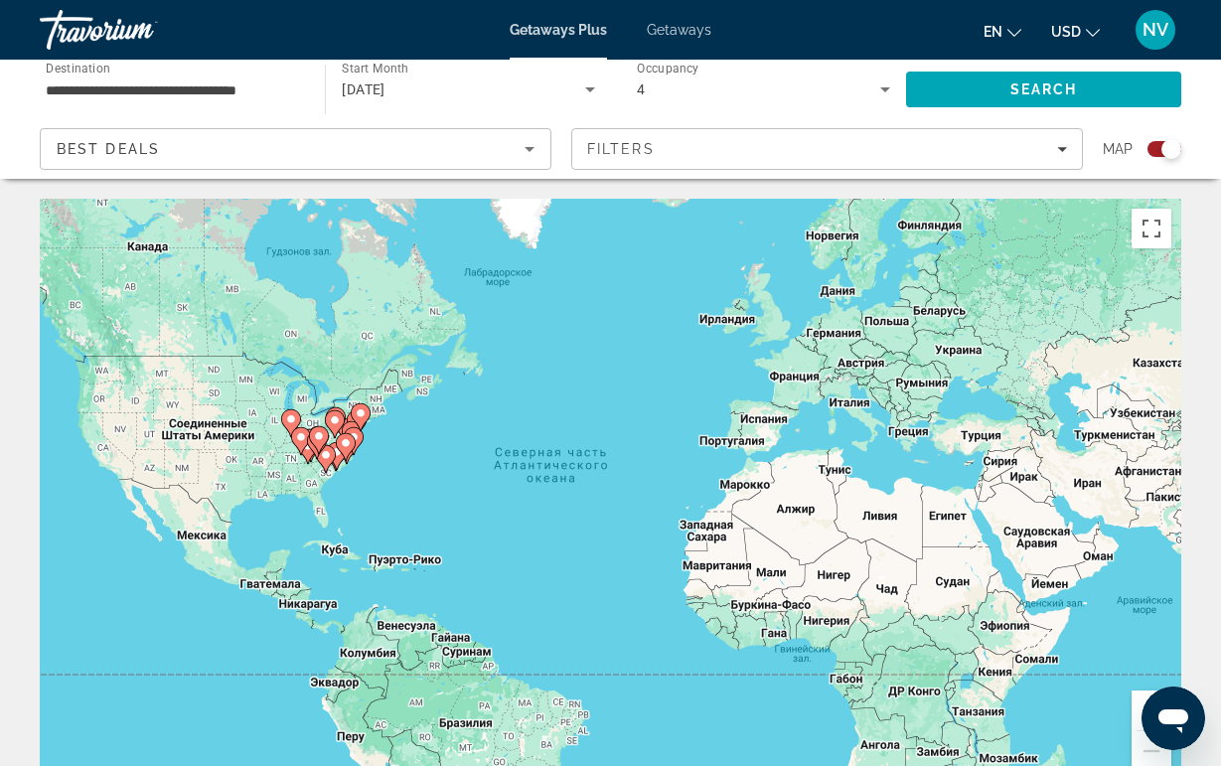
click at [334, 449] on gmp-advanced-marker "Main content" at bounding box center [326, 459] width 20 height 30
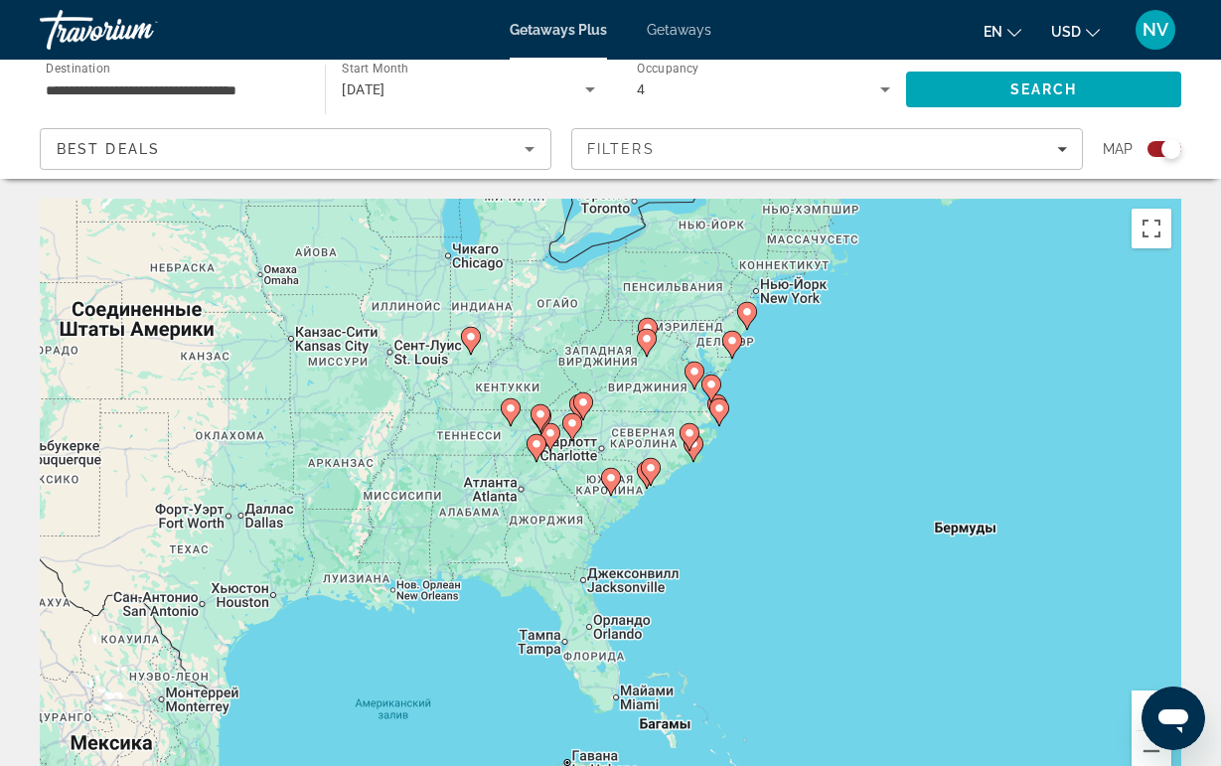
click at [609, 481] on image "Main content" at bounding box center [611, 478] width 12 height 12
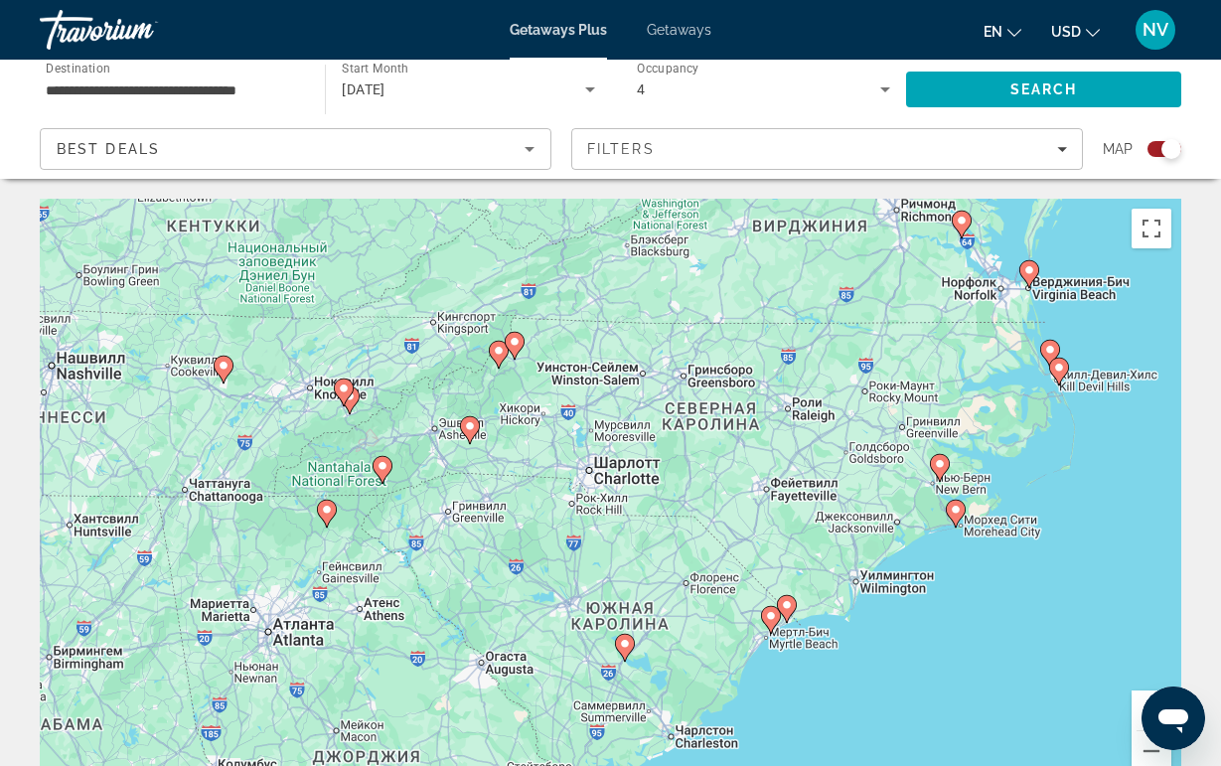
drag, startPoint x: 541, startPoint y: 354, endPoint x: 565, endPoint y: 551, distance: 199.1
click at [565, 551] on div "Чтобы активировать перетаскивание с помощью клавиатуры, нажмите Alt + Ввод. Пос…" at bounding box center [610, 497] width 1141 height 596
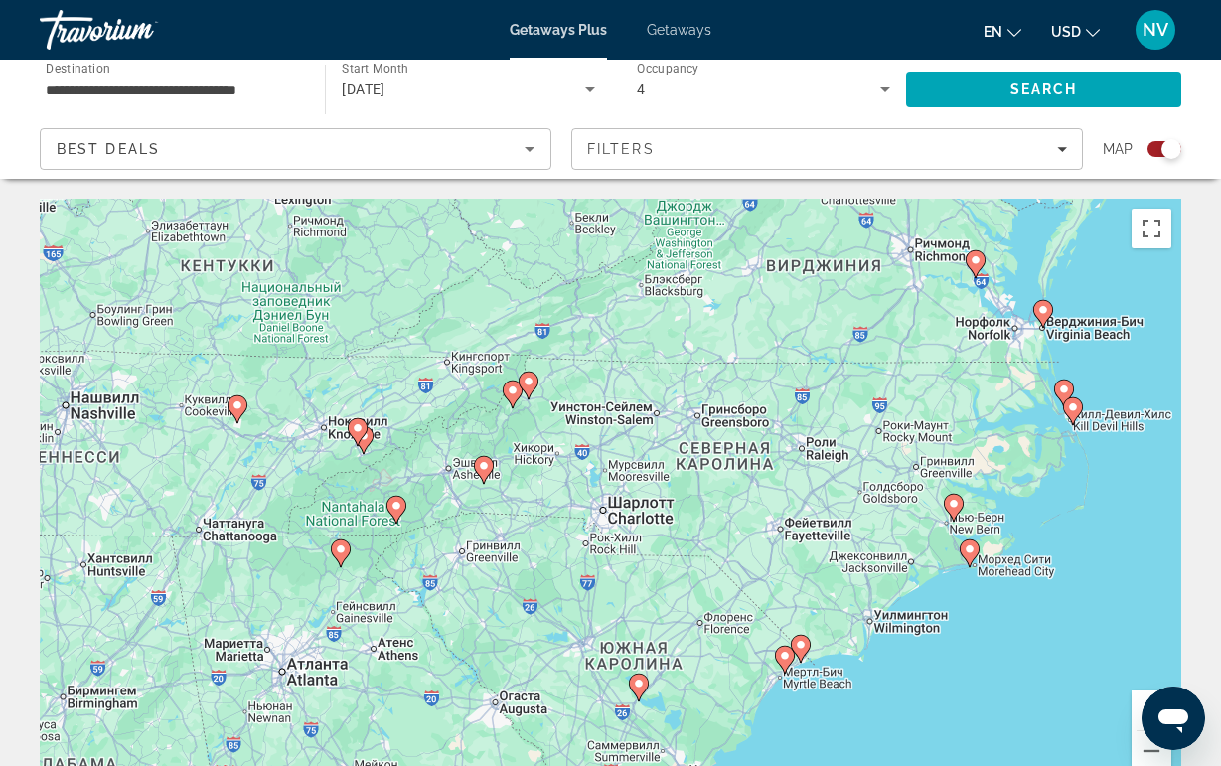
click at [485, 478] on icon "Main content" at bounding box center [483, 470] width 18 height 26
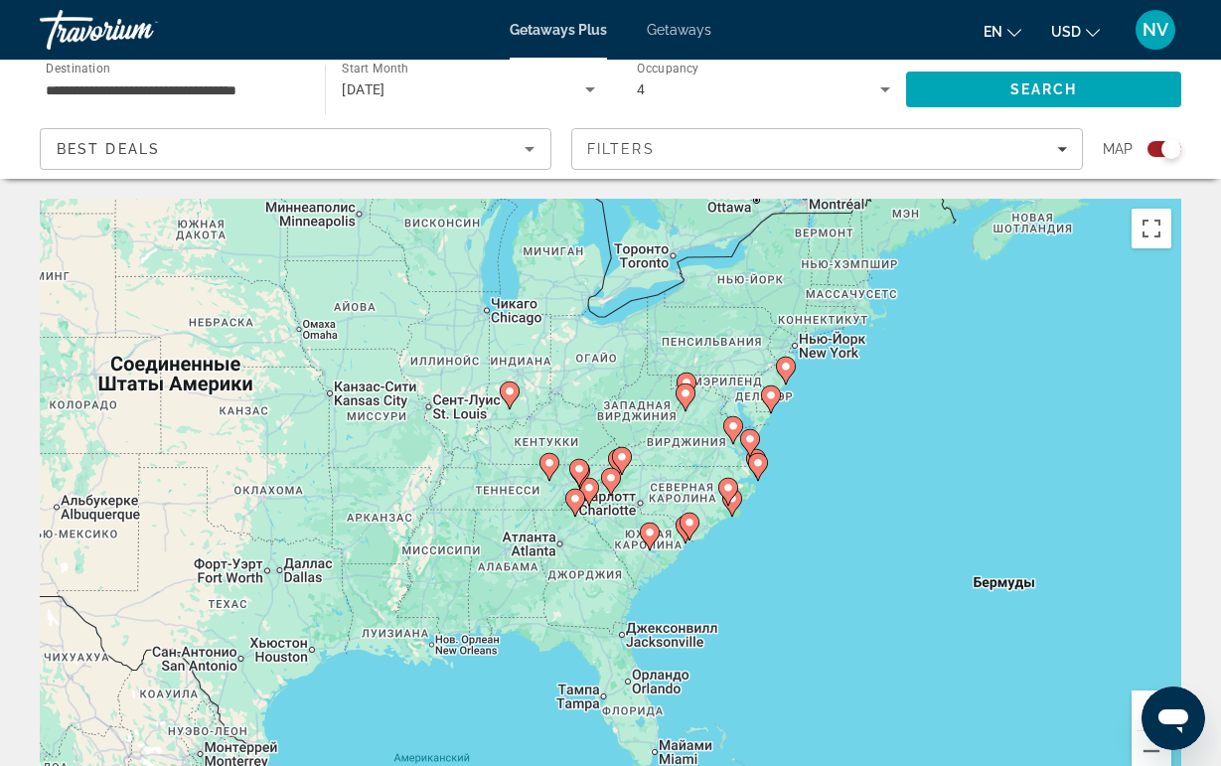
click at [605, 481] on image "Main content" at bounding box center [611, 478] width 12 height 12
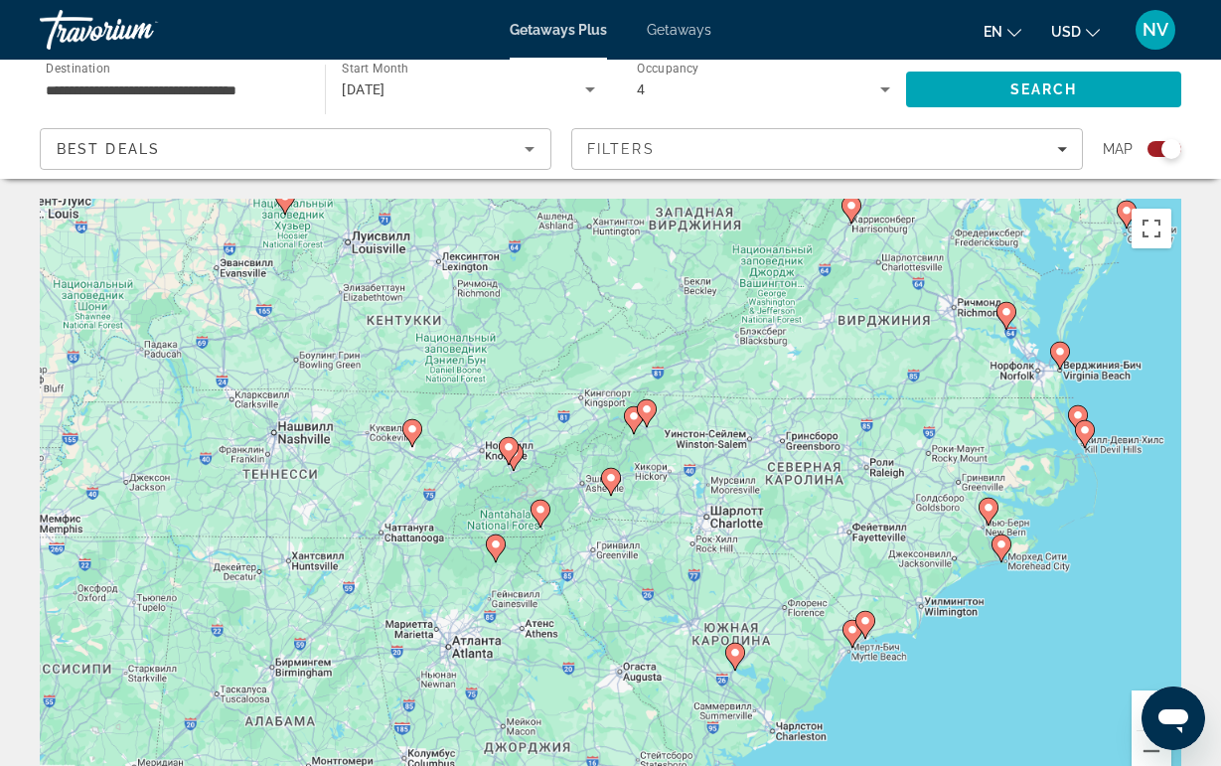
click at [606, 481] on image "Main content" at bounding box center [611, 478] width 12 height 12
type input "**********"
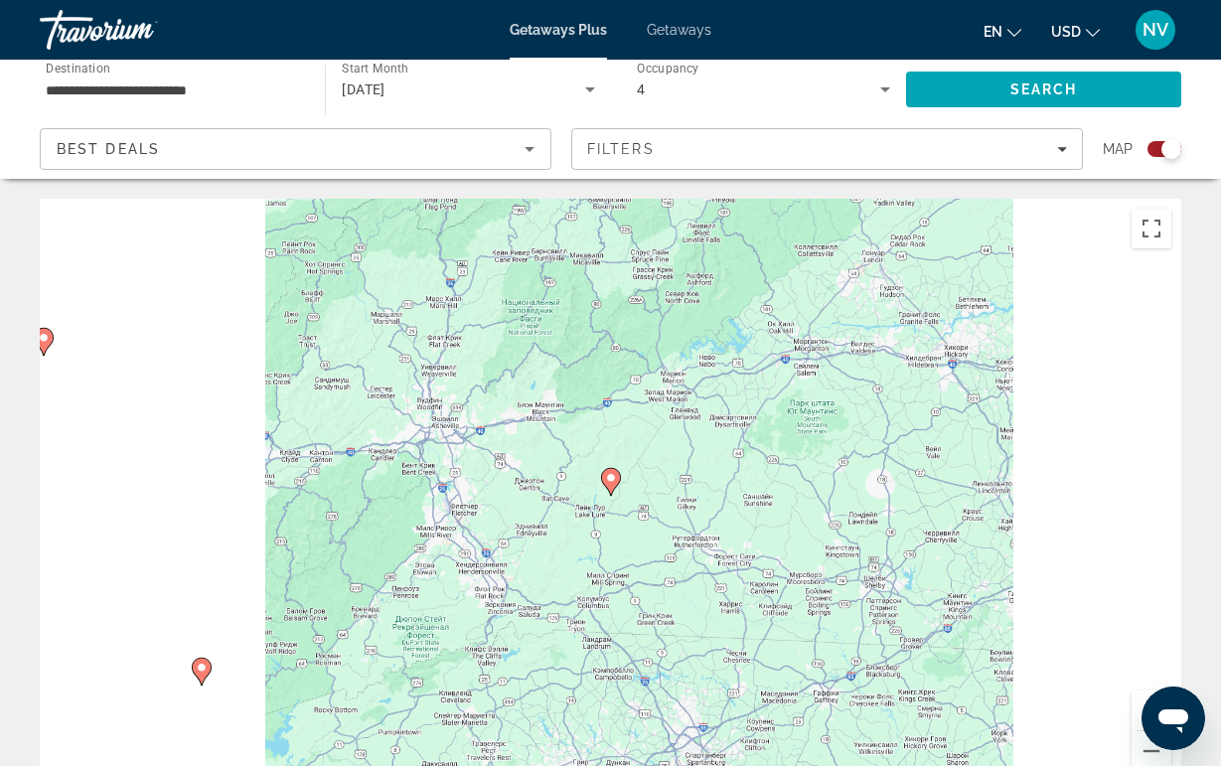
click at [606, 481] on image "Main content" at bounding box center [611, 478] width 12 height 12
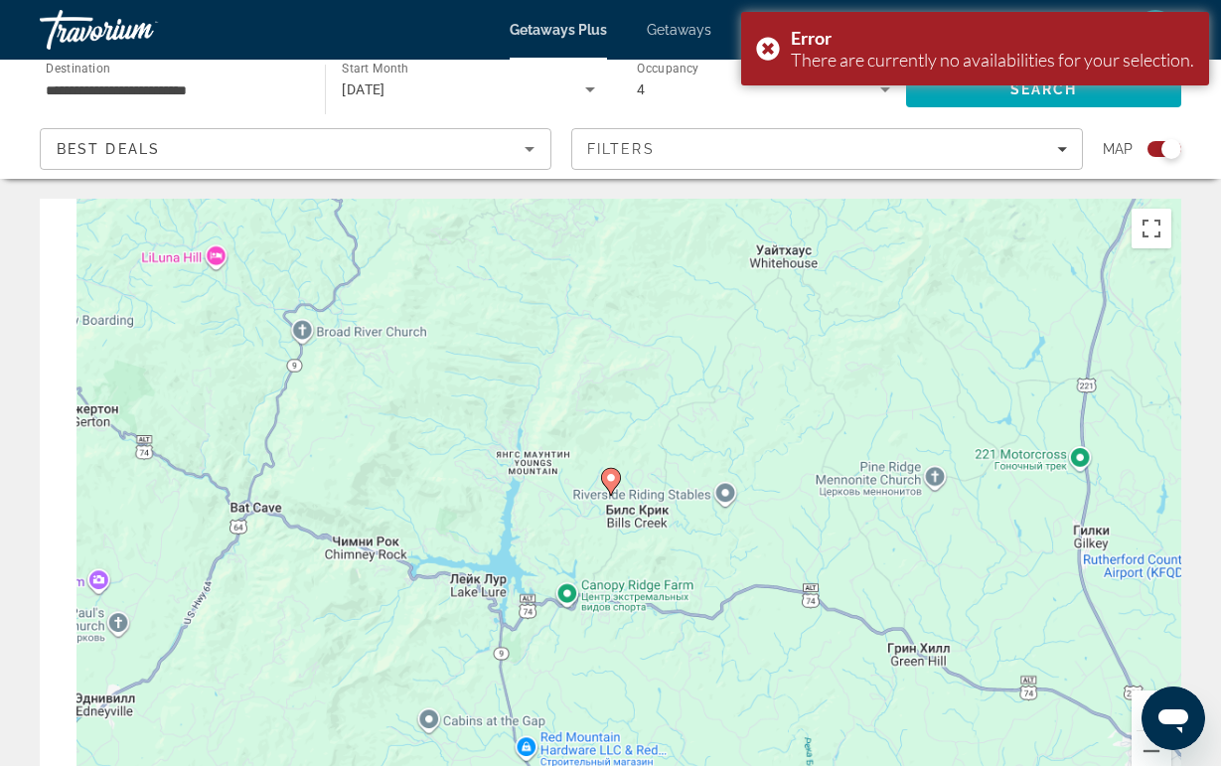
click at [606, 481] on image "Main content" at bounding box center [611, 478] width 12 height 12
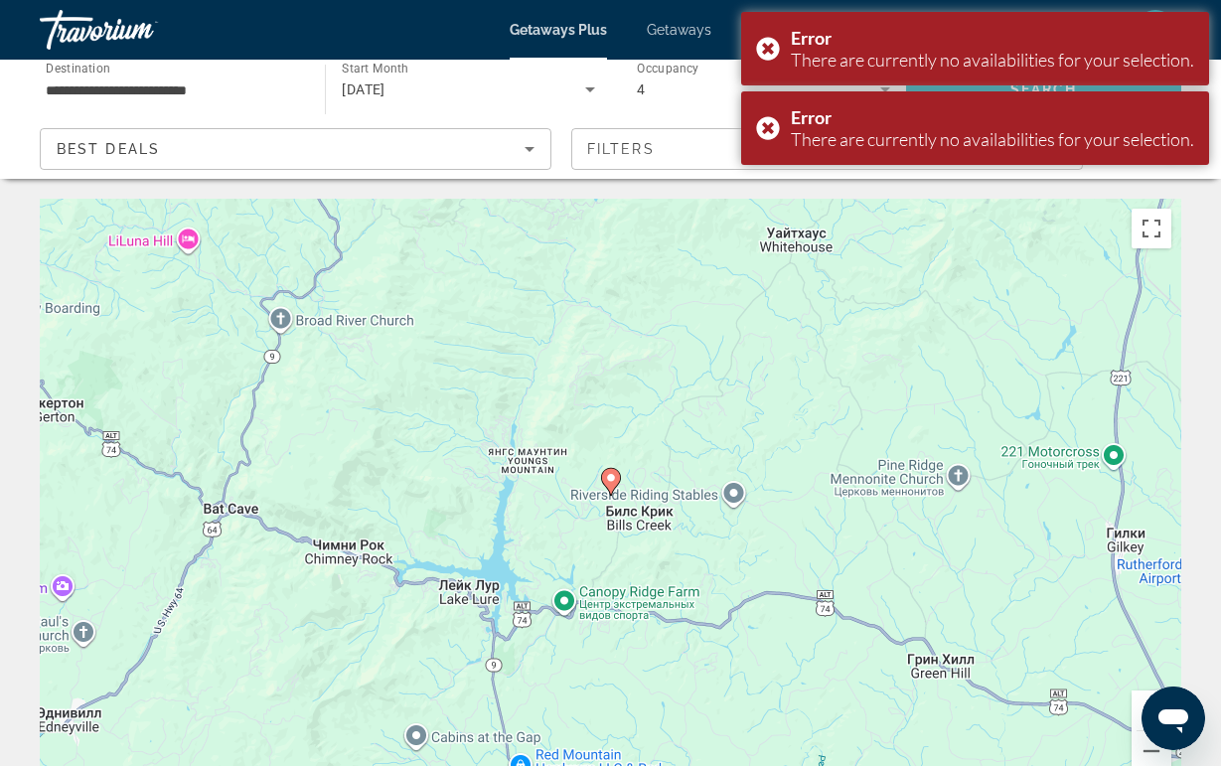
click at [605, 481] on image "Main content" at bounding box center [611, 478] width 12 height 12
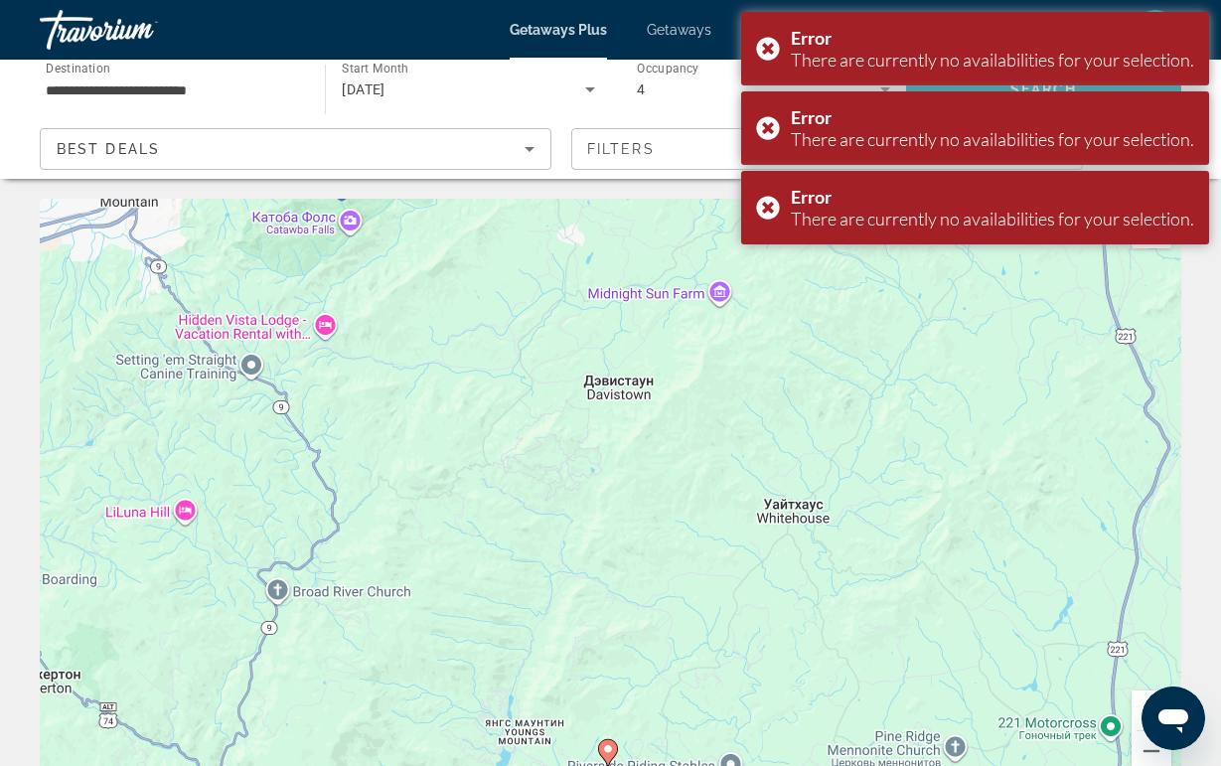
drag, startPoint x: 588, startPoint y: 370, endPoint x: 585, endPoint y: 643, distance: 273.2
click at [585, 643] on div "Чтобы активировать перетаскивание с помощью клавиатуры, нажмите Alt + Ввод. Пос…" at bounding box center [610, 497] width 1141 height 596
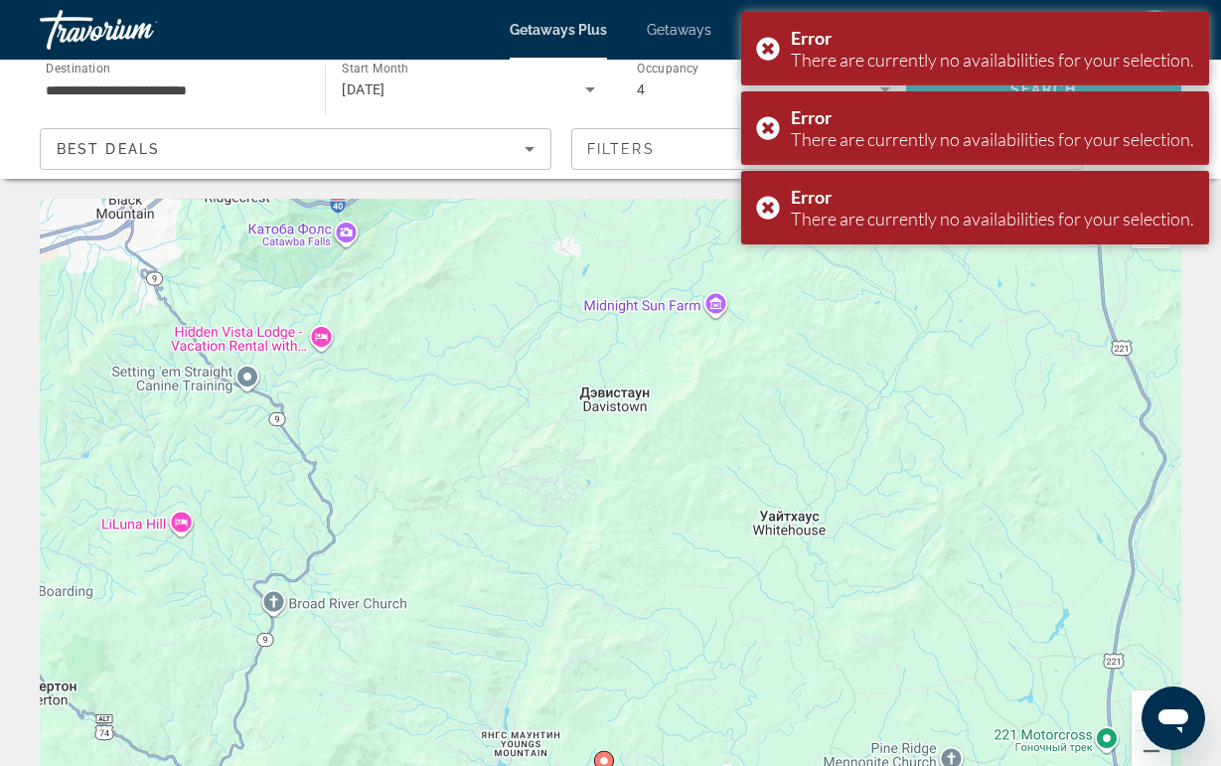
drag, startPoint x: 584, startPoint y: 638, endPoint x: 584, endPoint y: 831, distance: 193.7
click at [584, 765] on html "**********" at bounding box center [610, 383] width 1221 height 766
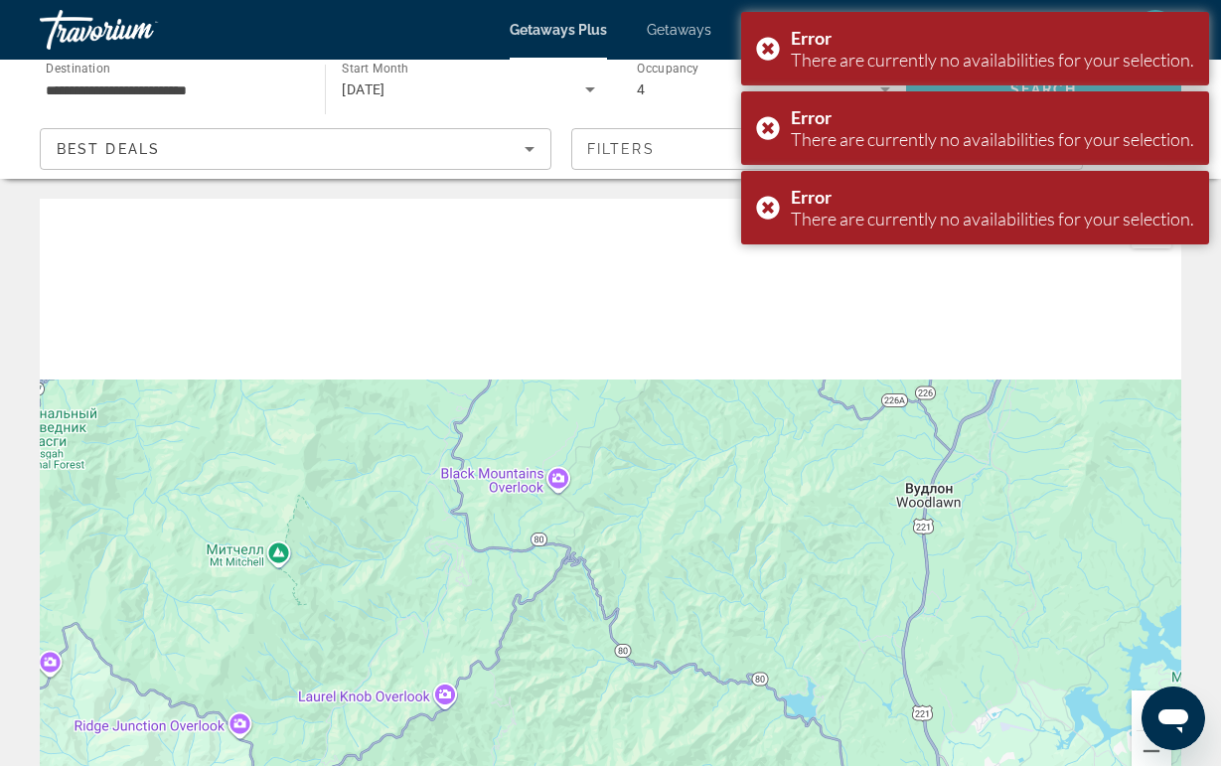
drag, startPoint x: 590, startPoint y: 624, endPoint x: 581, endPoint y: 831, distance: 207.8
click at [581, 765] on html "**********" at bounding box center [610, 383] width 1221 height 766
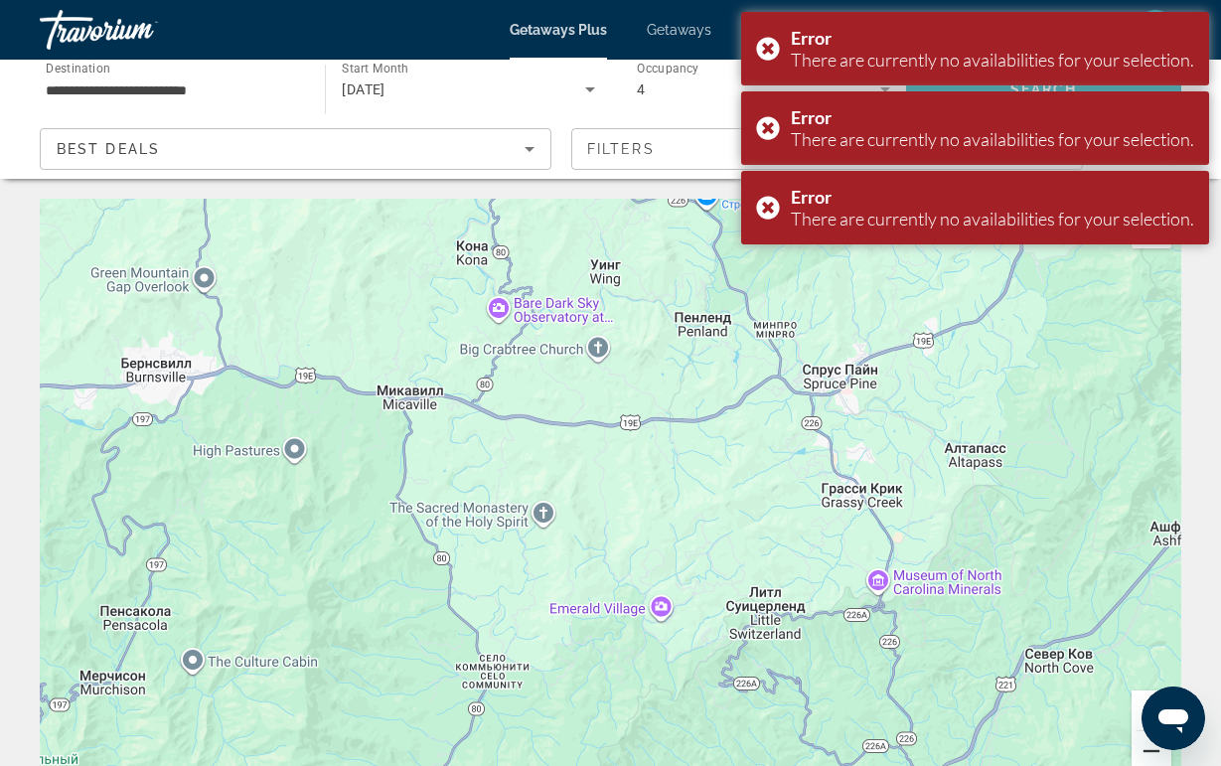
click at [1142, 754] on button "Уменьшить" at bounding box center [1151, 751] width 40 height 40
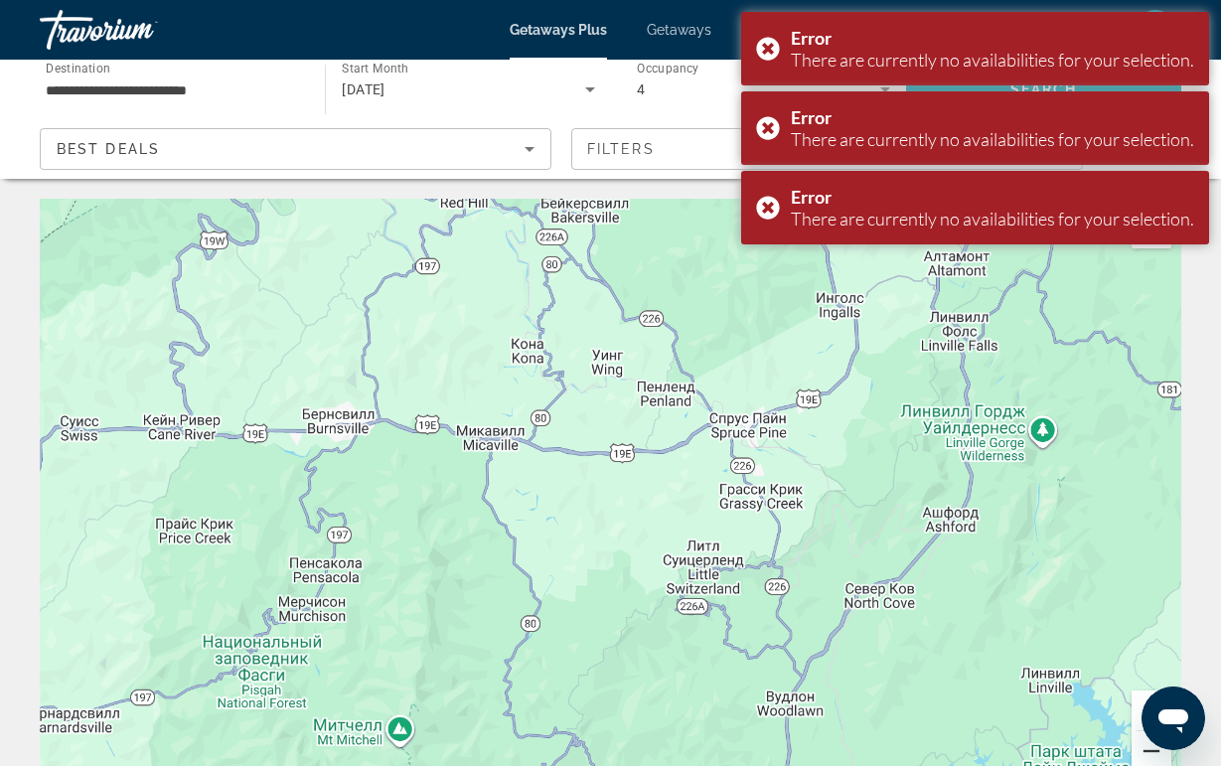
click at [1142, 754] on button "Уменьшить" at bounding box center [1151, 751] width 40 height 40
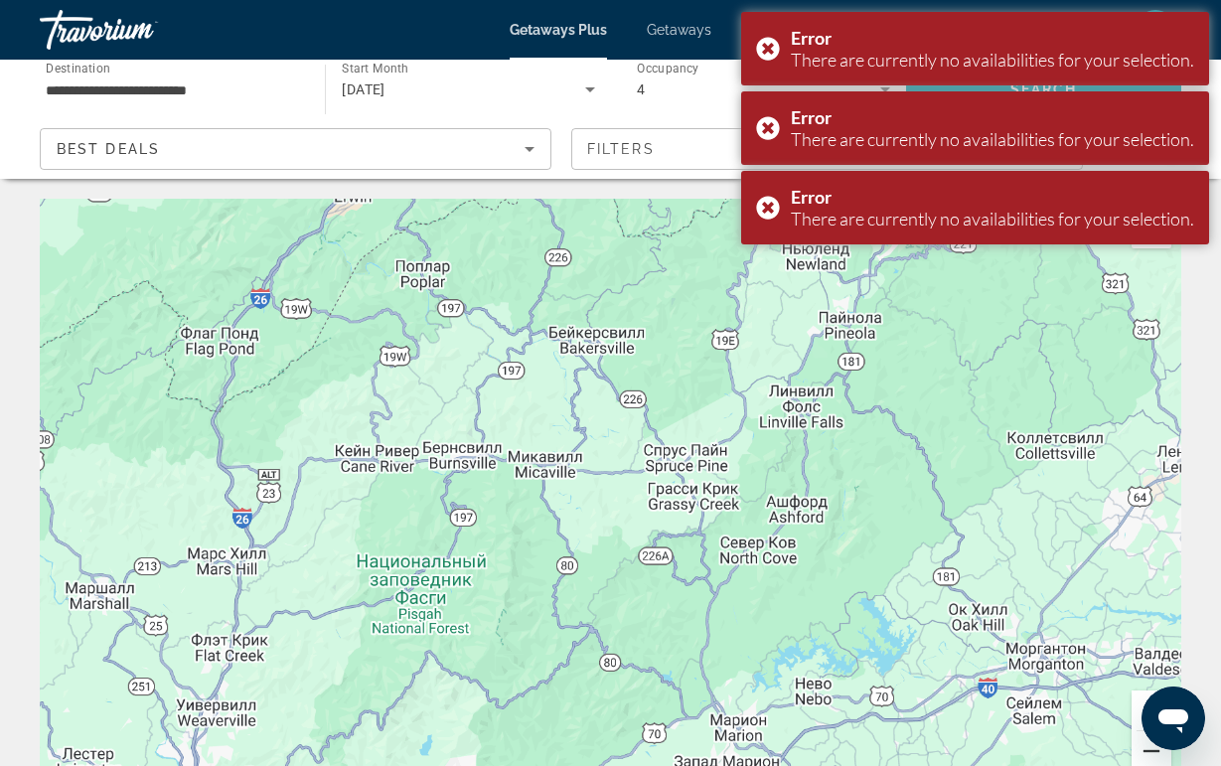
click at [1142, 754] on button "Уменьшить" at bounding box center [1151, 751] width 40 height 40
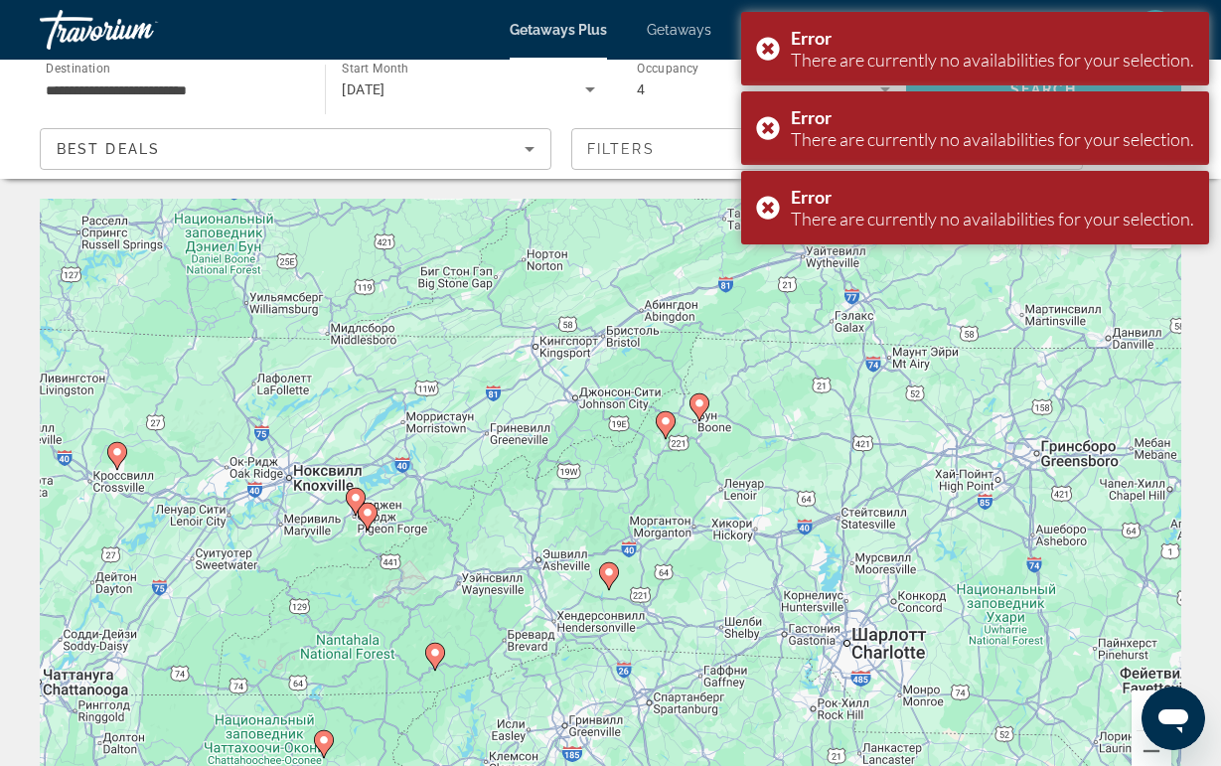
click at [659, 431] on gmp-advanced-marker "Main content" at bounding box center [666, 425] width 20 height 30
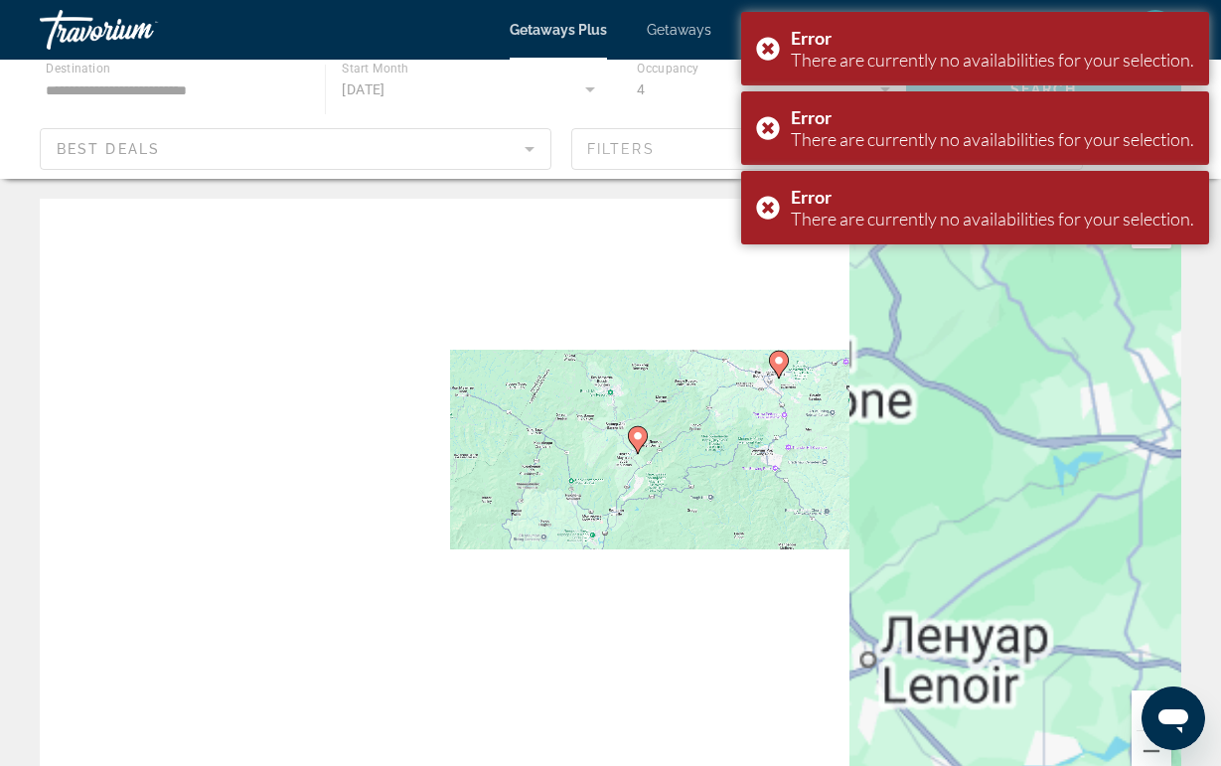
click at [639, 450] on div "Для навигации используйте клавиши со стрелками. Чтобы активировать перетаскиван…" at bounding box center [610, 497] width 1141 height 596
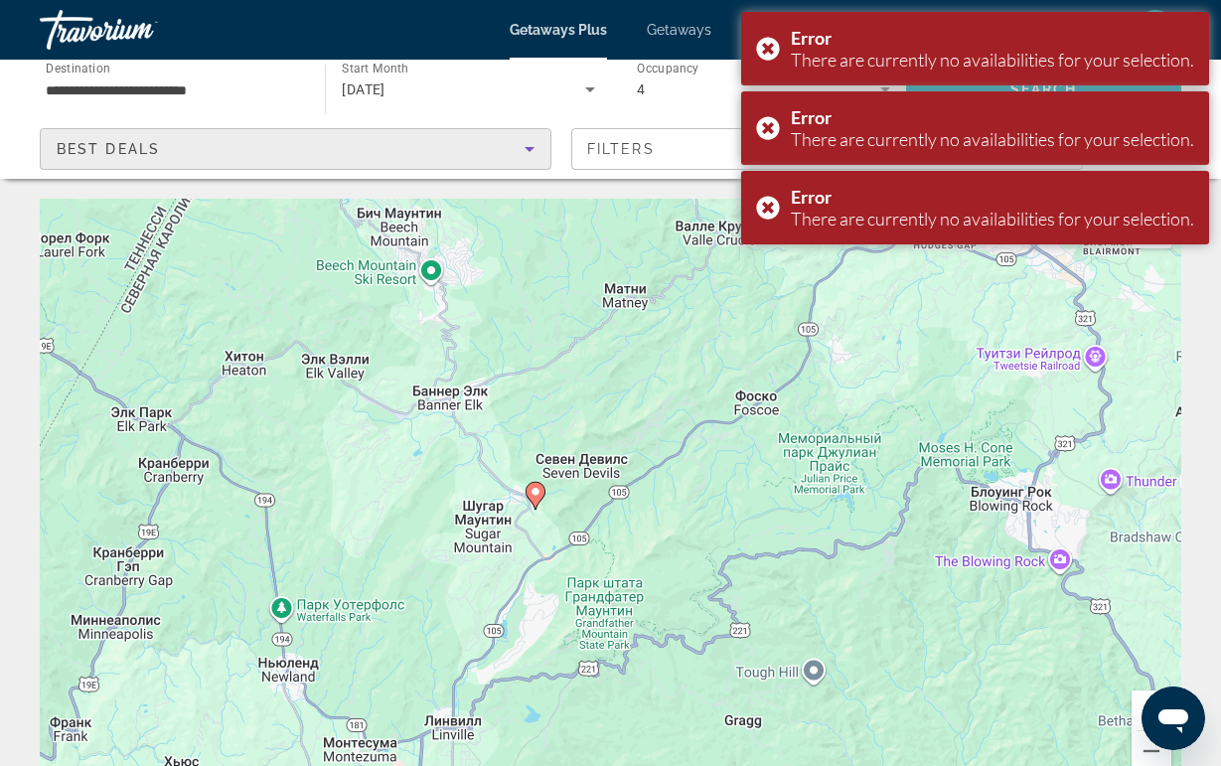
click at [281, 147] on div "Best Deals" at bounding box center [291, 149] width 468 height 24
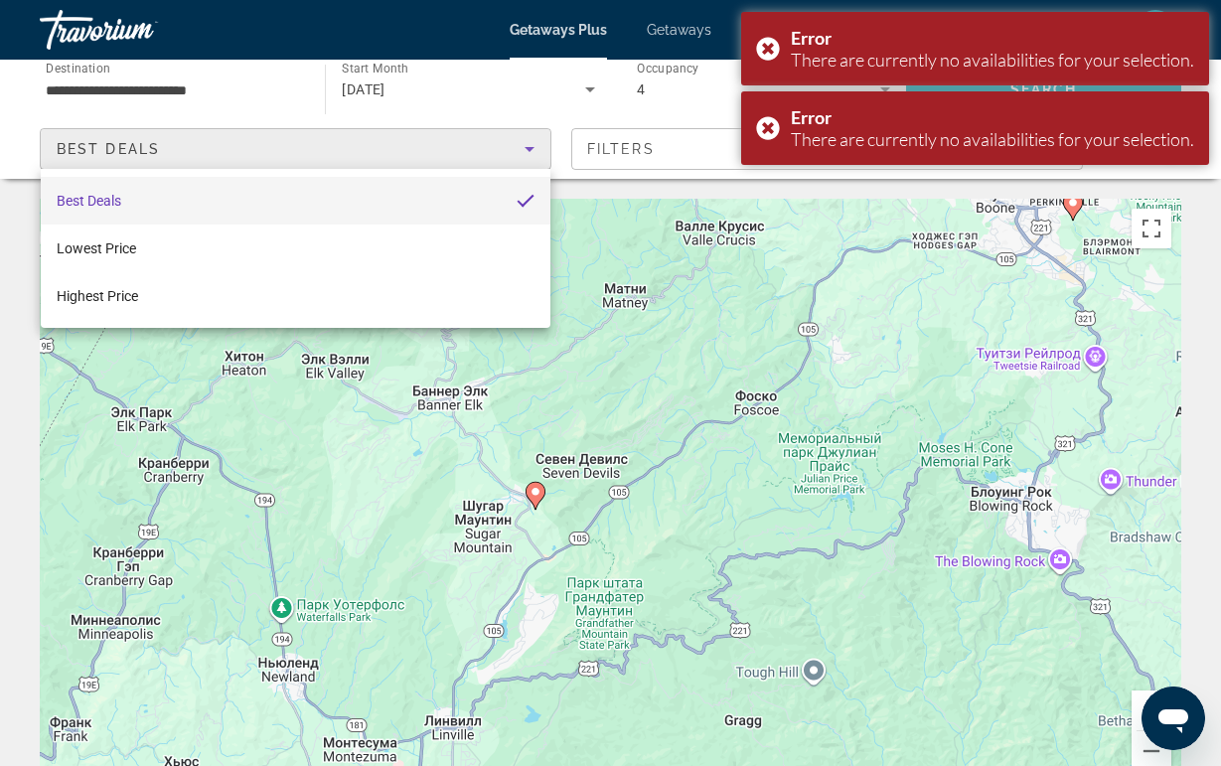
click at [267, 159] on div at bounding box center [610, 383] width 1221 height 766
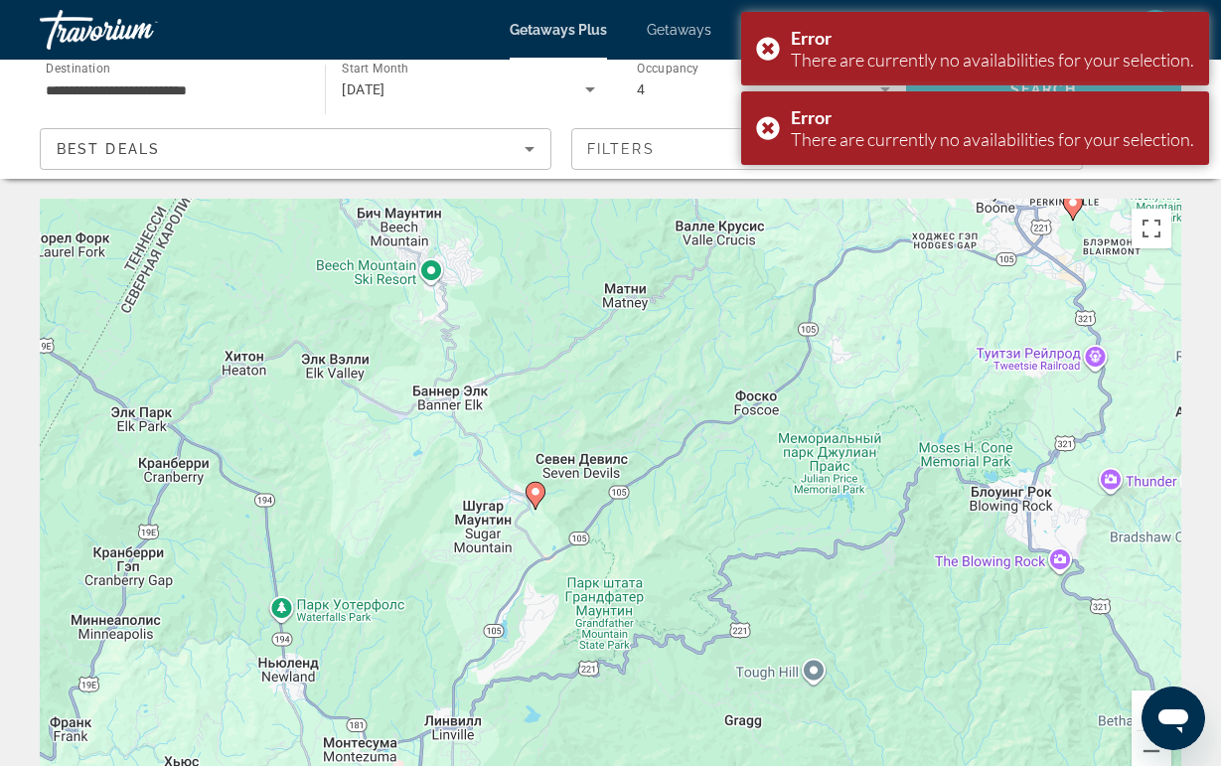
click at [608, 122] on app-map-search-filters "Best Deals Filters Map" at bounding box center [610, 149] width 1181 height 60
click at [608, 130] on span "Filters" at bounding box center [827, 149] width 510 height 48
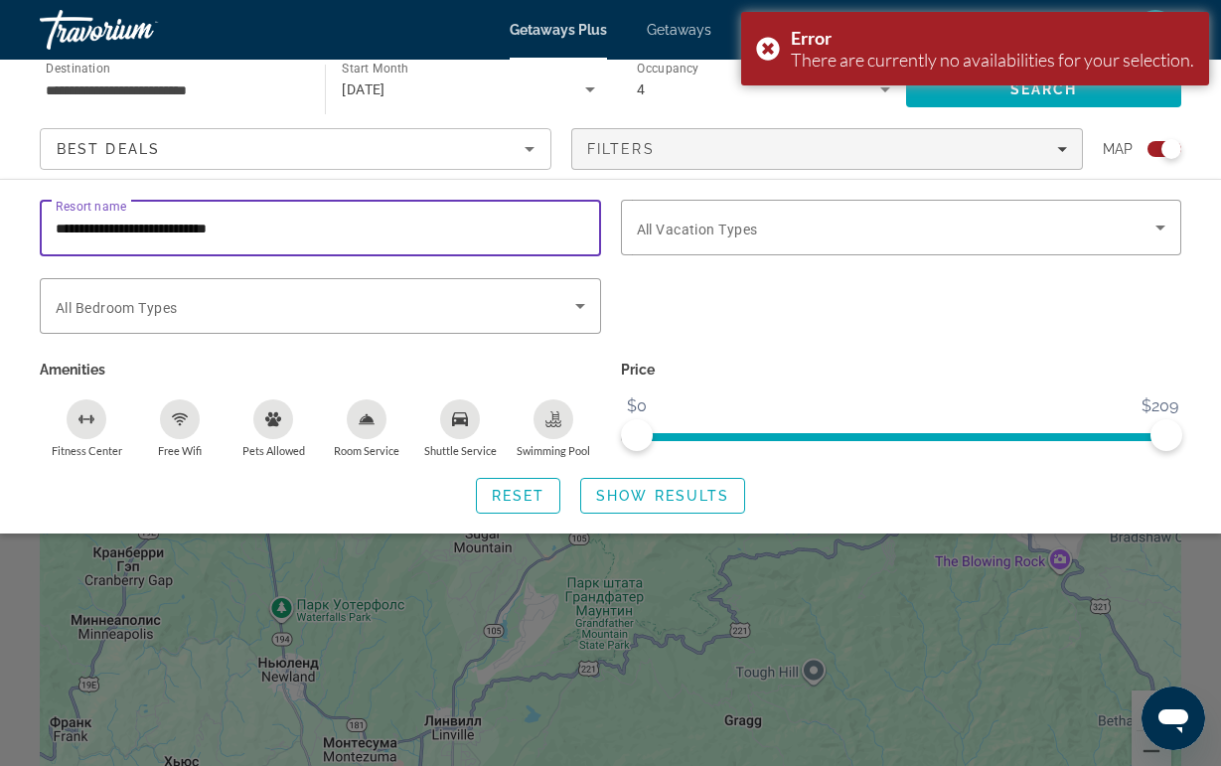
drag, startPoint x: 351, startPoint y: 226, endPoint x: -21, endPoint y: 230, distance: 371.6
click at [0, 230] on html "**********" at bounding box center [610, 383] width 1221 height 766
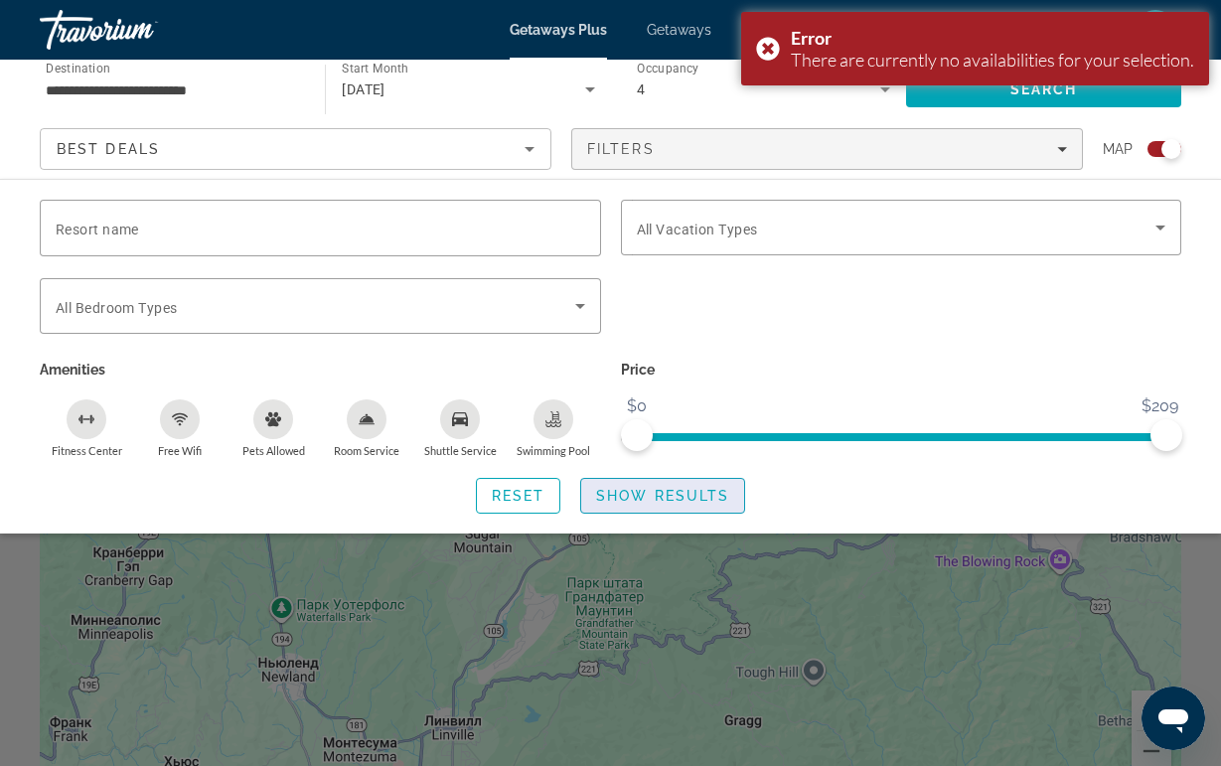
click at [681, 512] on span "Search widget" at bounding box center [662, 496] width 163 height 48
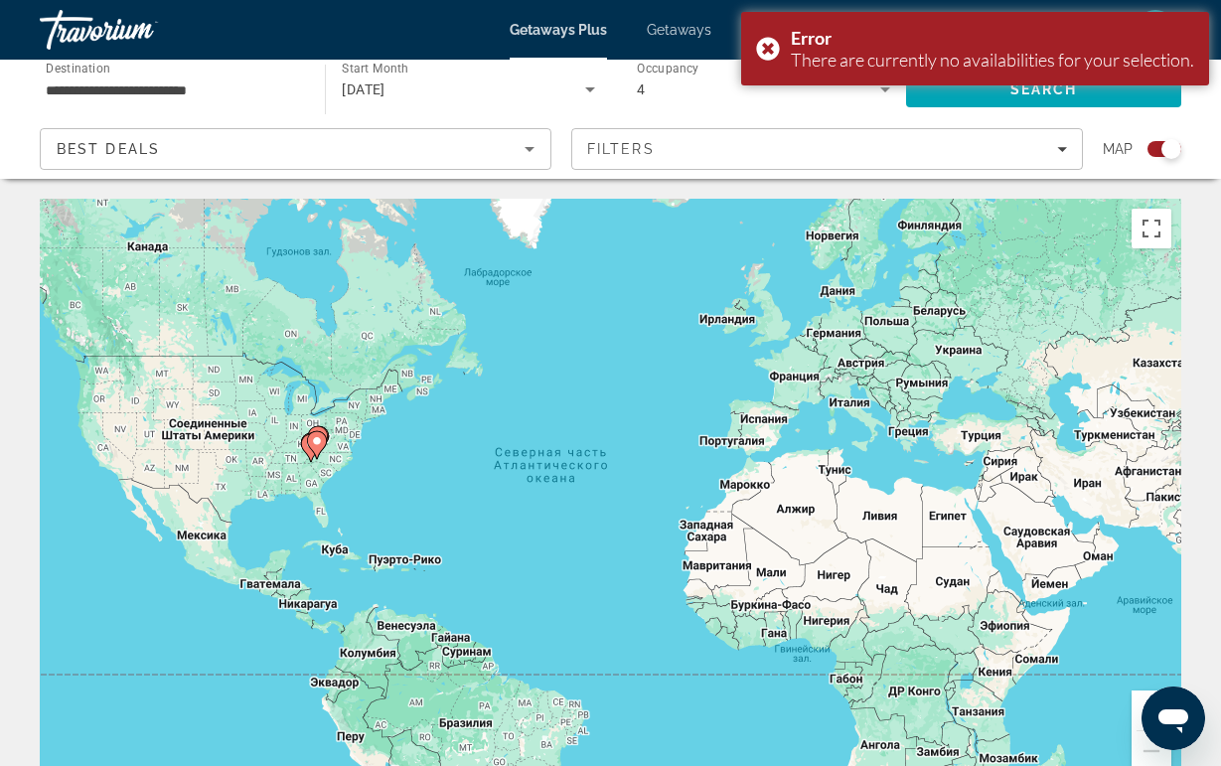
click at [320, 451] on icon "Main content" at bounding box center [316, 445] width 18 height 26
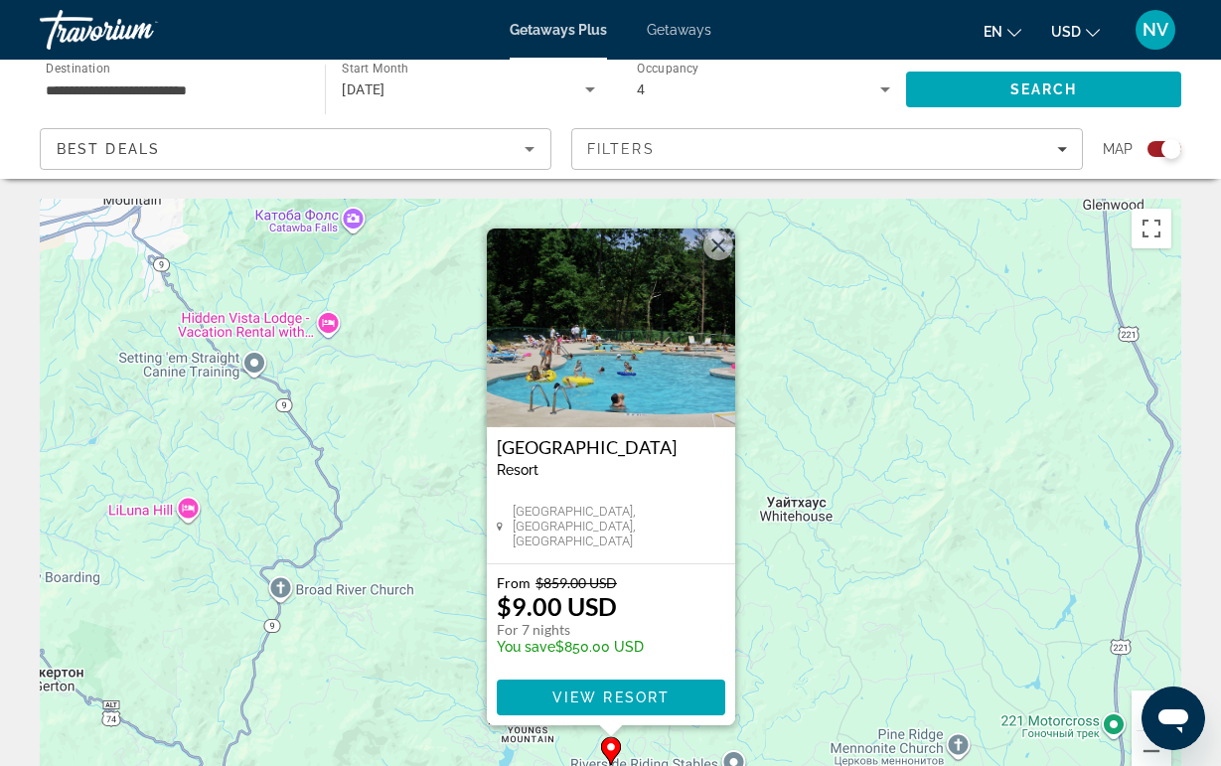
click at [708, 244] on button "Закрыть" at bounding box center [718, 245] width 30 height 30
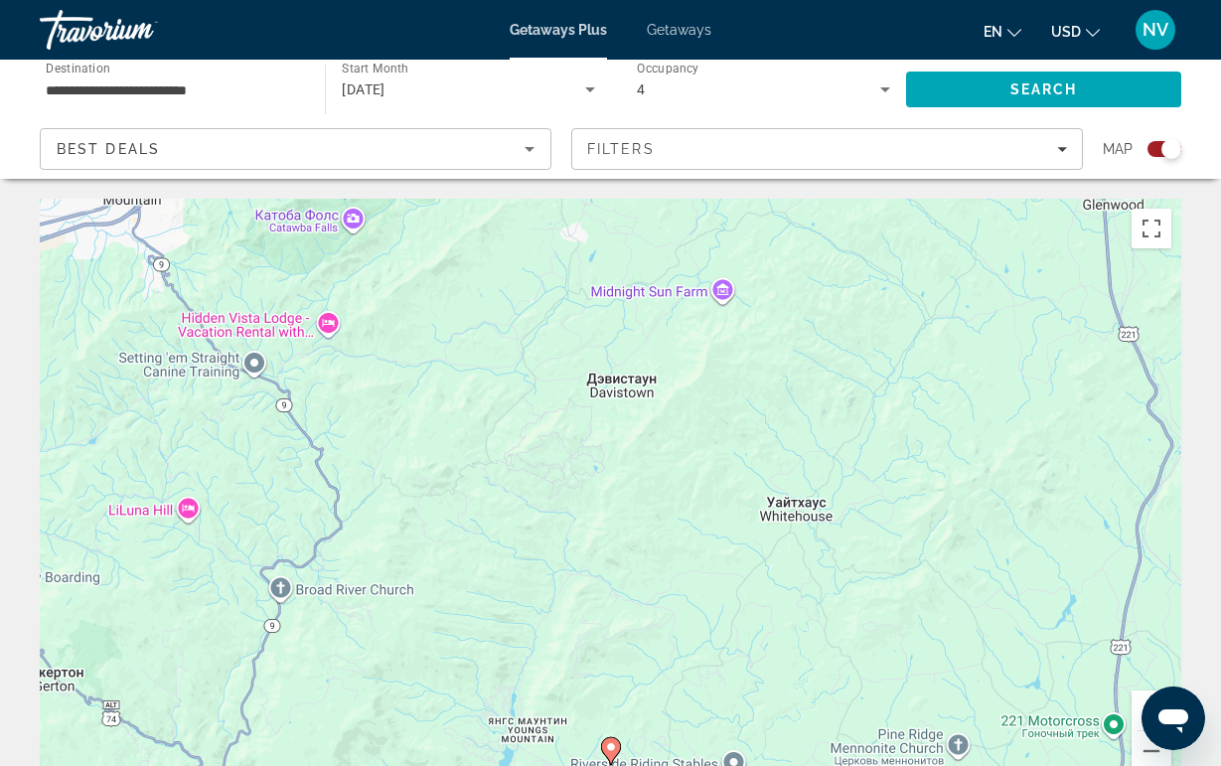
click at [540, 507] on div "Для навигации используйте клавиши со стрелками. Чтобы активировать перетаскиван…" at bounding box center [610, 497] width 1141 height 596
click at [1151, 750] on button "Уменьшить" at bounding box center [1151, 751] width 40 height 40
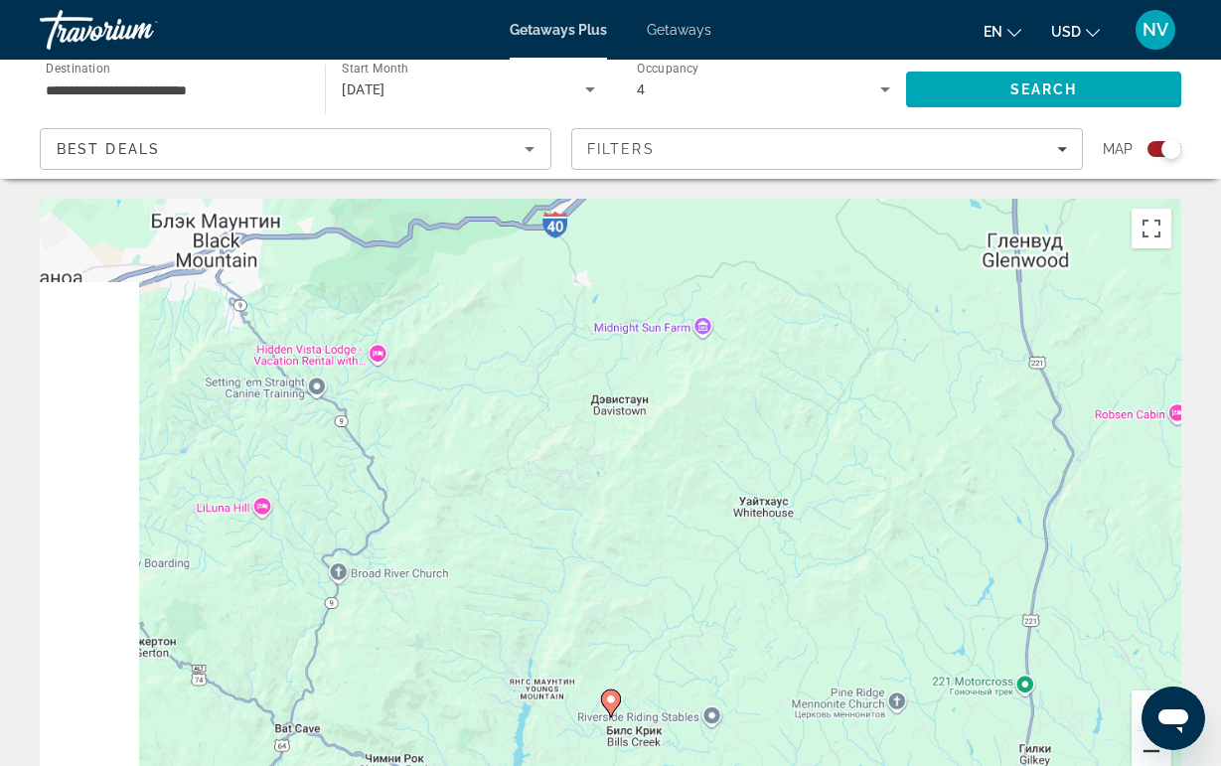
click at [1151, 750] on button "Уменьшить" at bounding box center [1151, 751] width 40 height 40
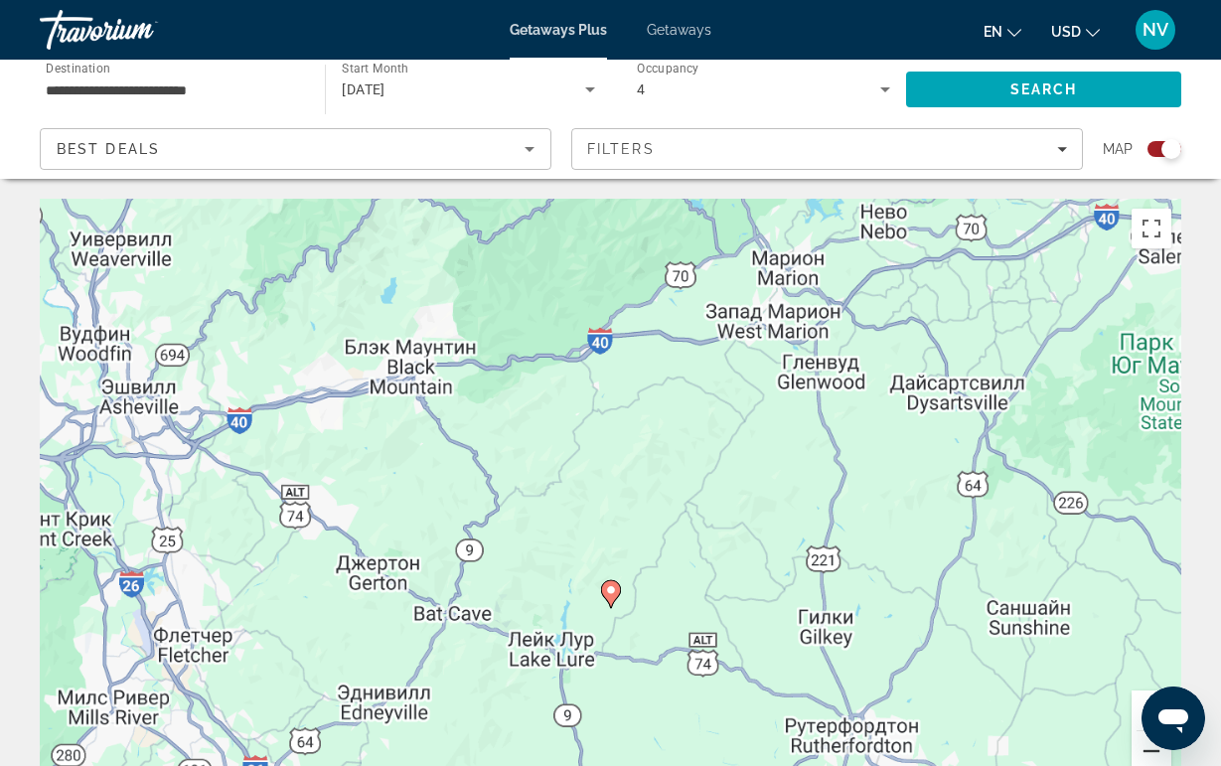
click at [1151, 750] on button "Уменьшить" at bounding box center [1151, 751] width 40 height 40
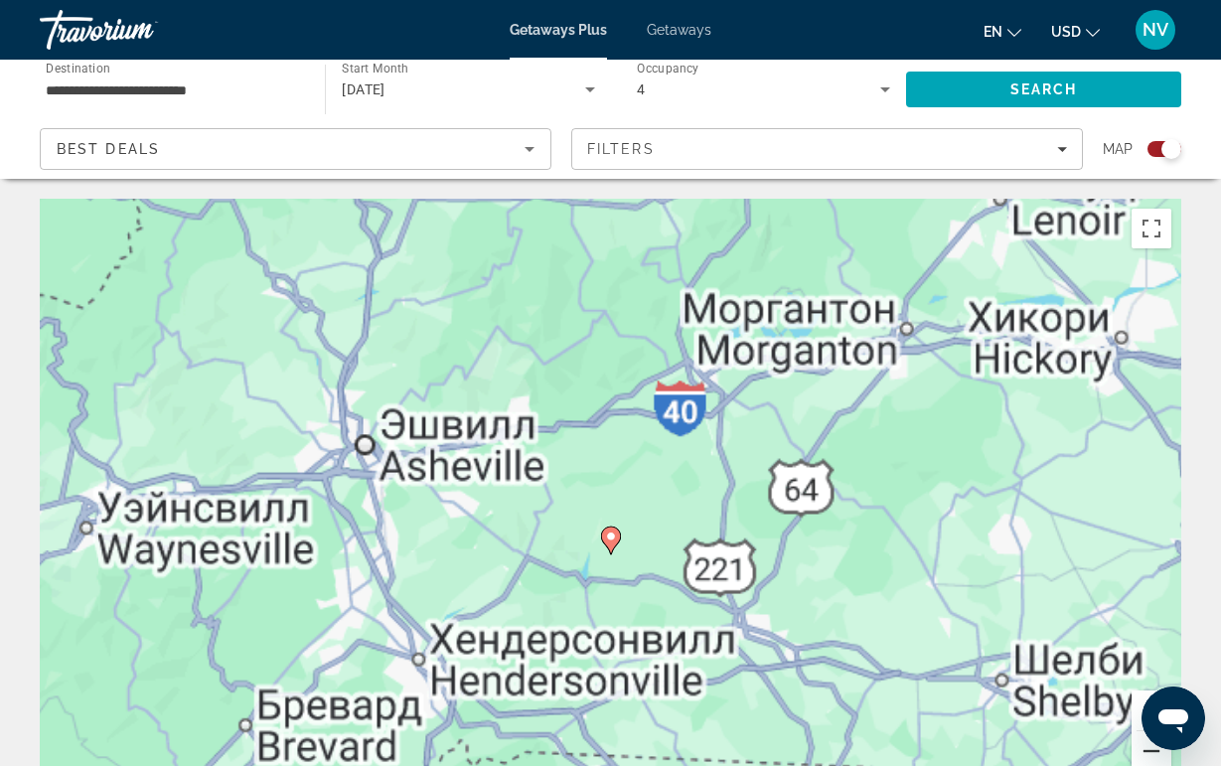
click at [1151, 750] on button "Уменьшить" at bounding box center [1151, 751] width 40 height 40
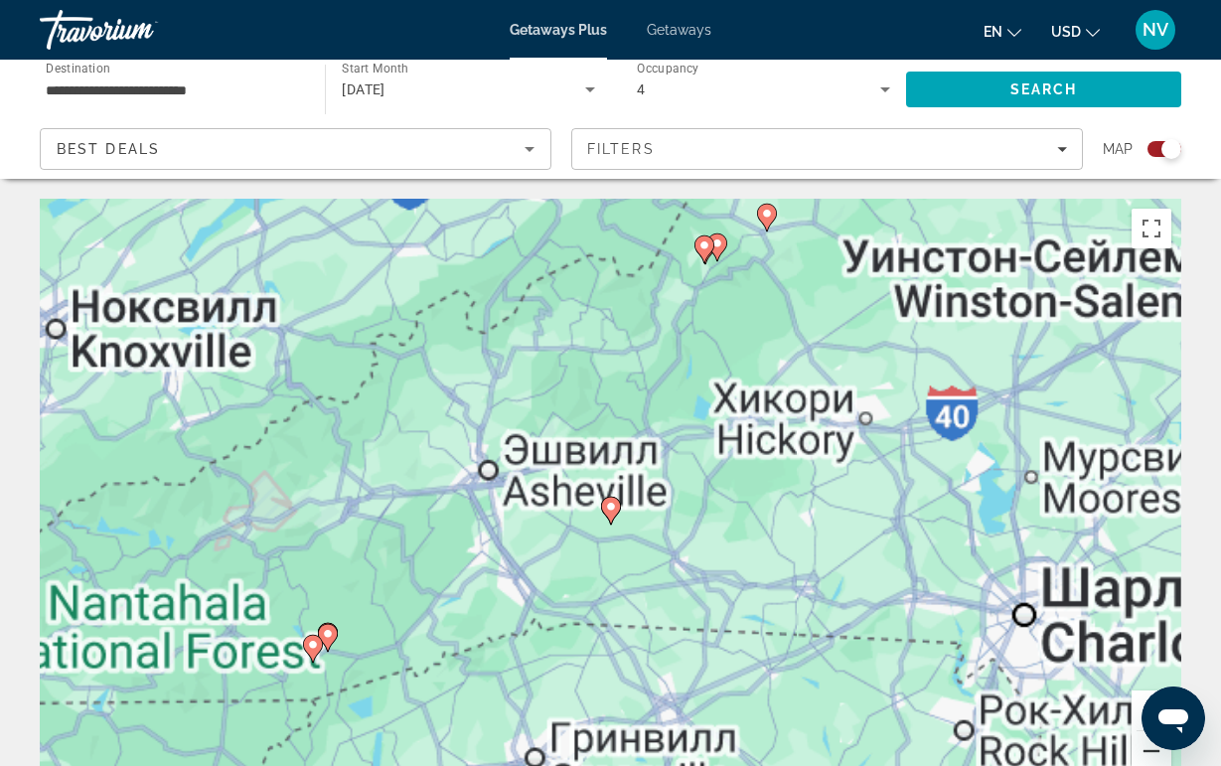
click at [1151, 750] on button "Уменьшить" at bounding box center [1151, 751] width 40 height 40
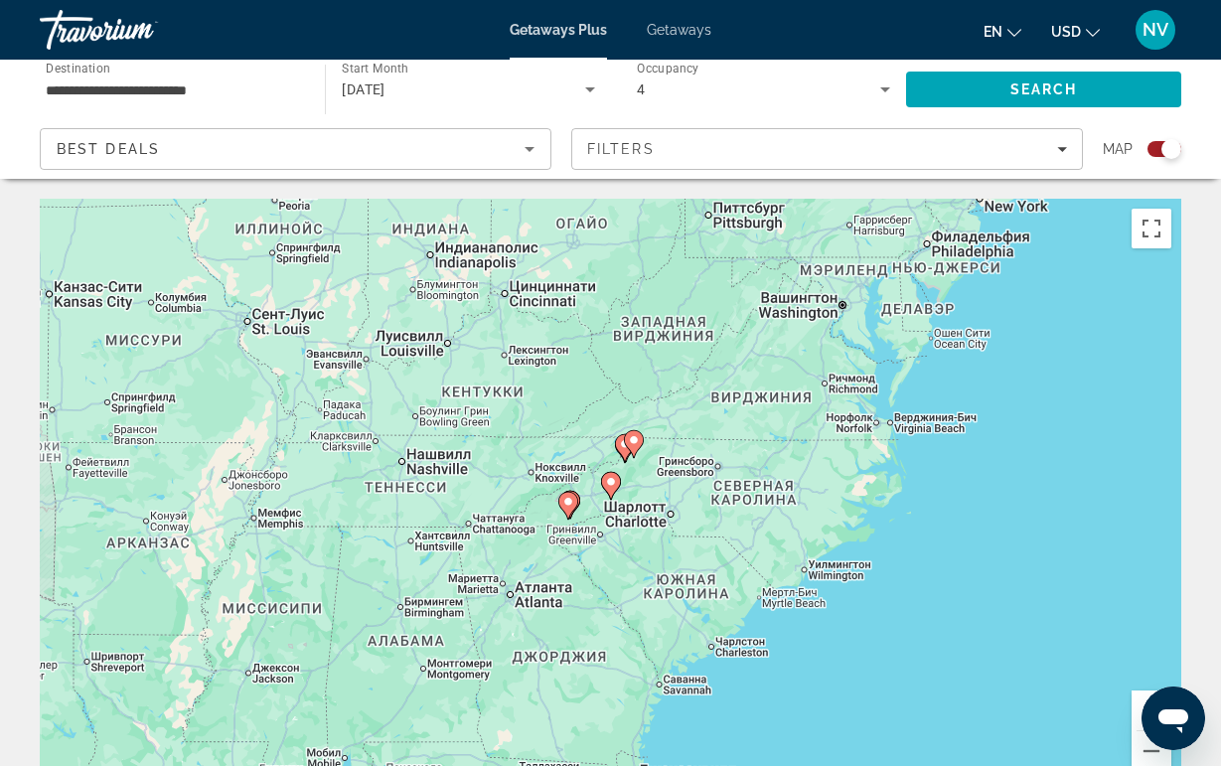
click at [555, 509] on div "Чтобы активировать перетаскивание с помощью клавиатуры, нажмите Alt + Ввод. Пос…" at bounding box center [610, 497] width 1141 height 596
click at [565, 509] on icon "Main content" at bounding box center [567, 506] width 18 height 26
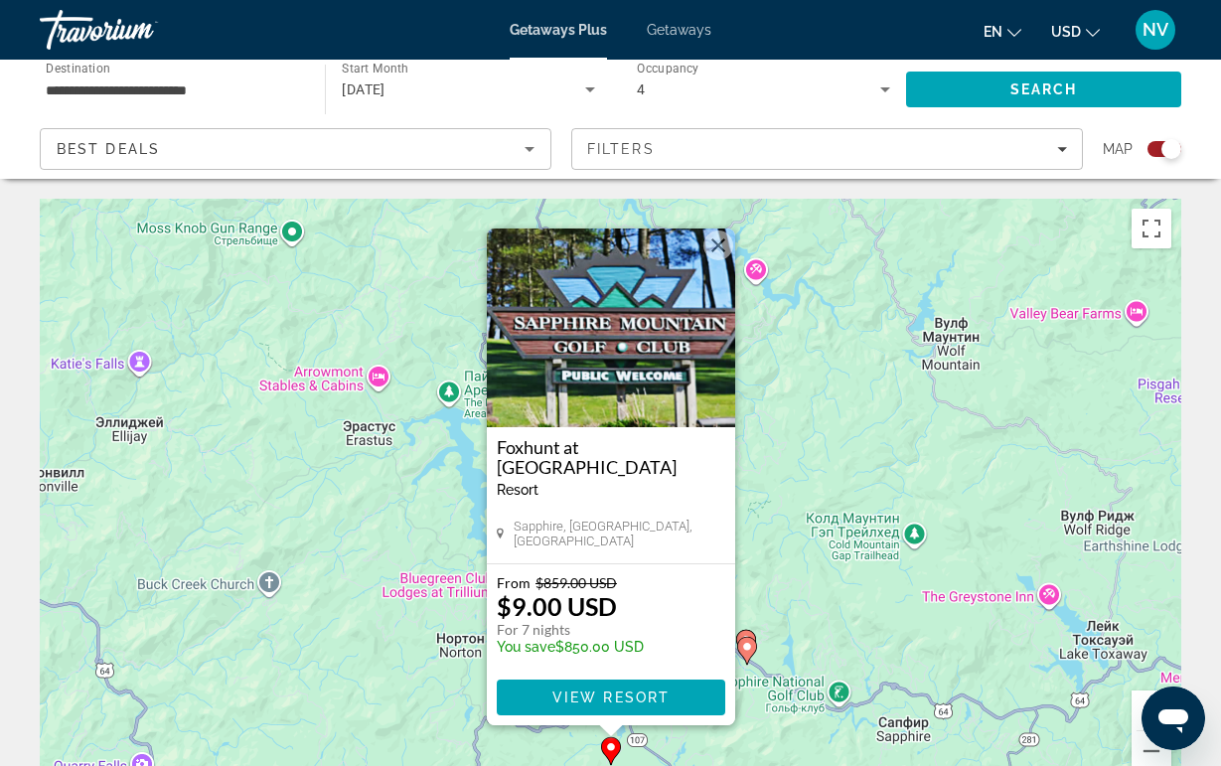
click at [718, 256] on button "Закрыть" at bounding box center [718, 245] width 30 height 30
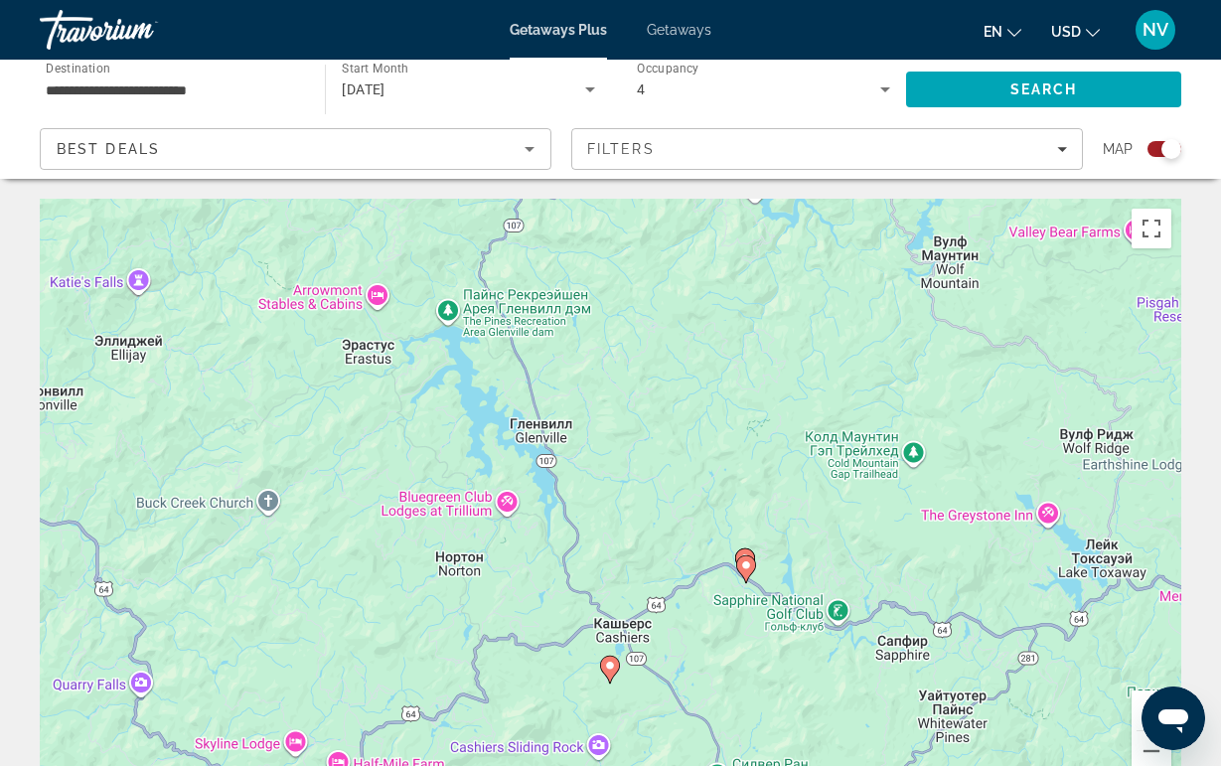
drag, startPoint x: 716, startPoint y: 525, endPoint x: 701, endPoint y: 301, distance: 224.0
click at [701, 301] on div "Чтобы активировать перетаскивание с помощью клавиатуры, нажмите Alt + Ввод. Пос…" at bounding box center [610, 497] width 1141 height 596
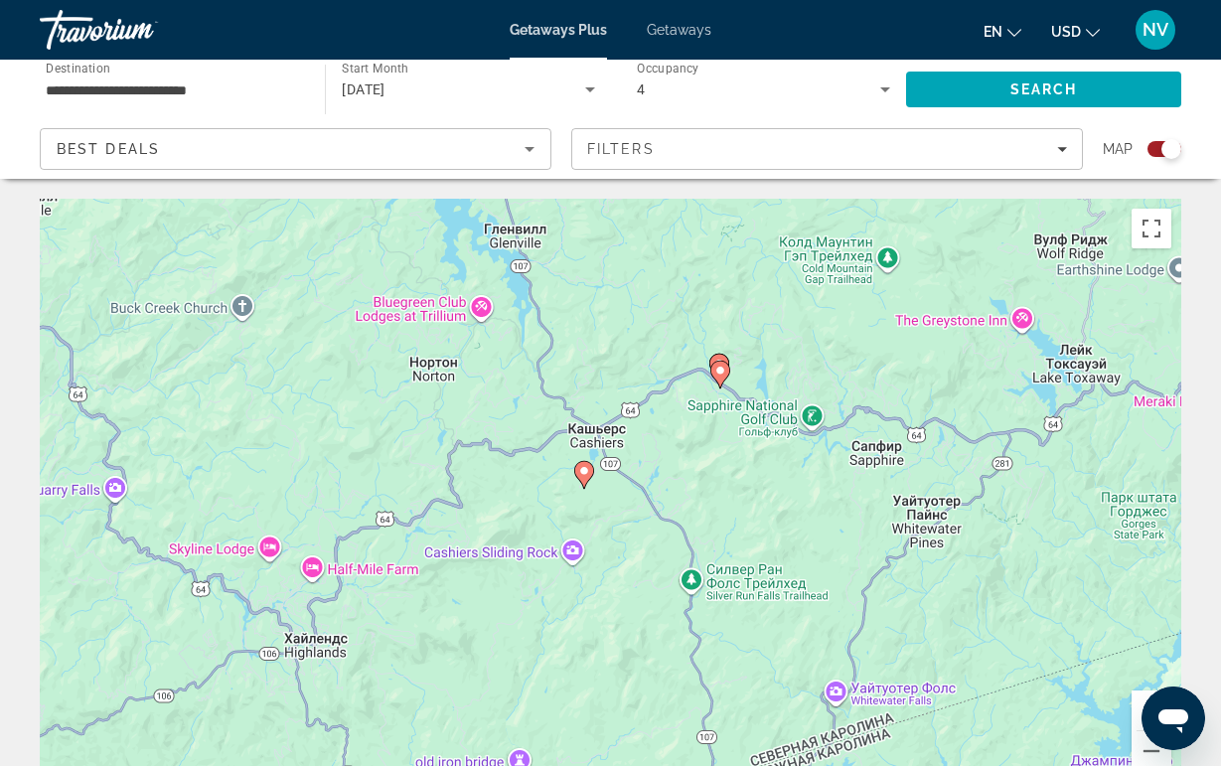
drag, startPoint x: 663, startPoint y: 425, endPoint x: 644, endPoint y: 388, distance: 41.3
click at [644, 388] on div "Чтобы активировать перетаскивание с помощью клавиатуры, нажмите Alt + Ввод. Пос…" at bounding box center [610, 497] width 1141 height 596
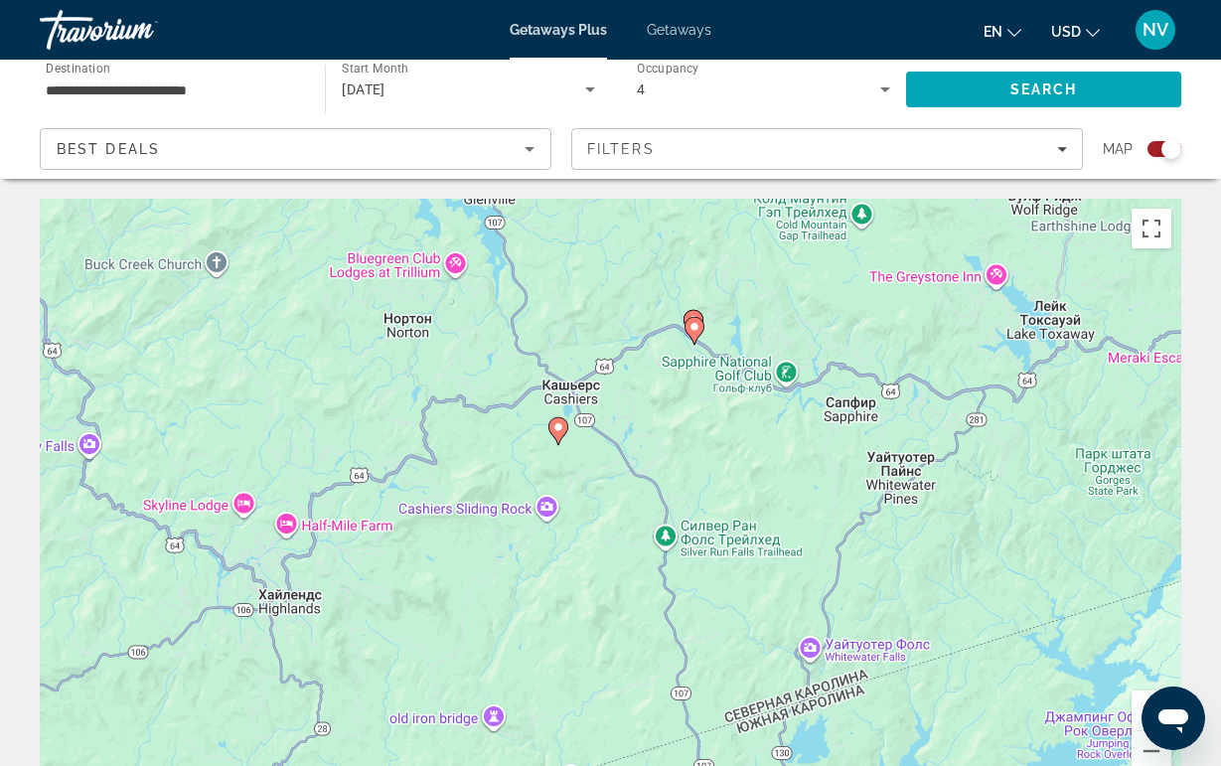
click at [695, 339] on icon "Main content" at bounding box center [693, 331] width 18 height 26
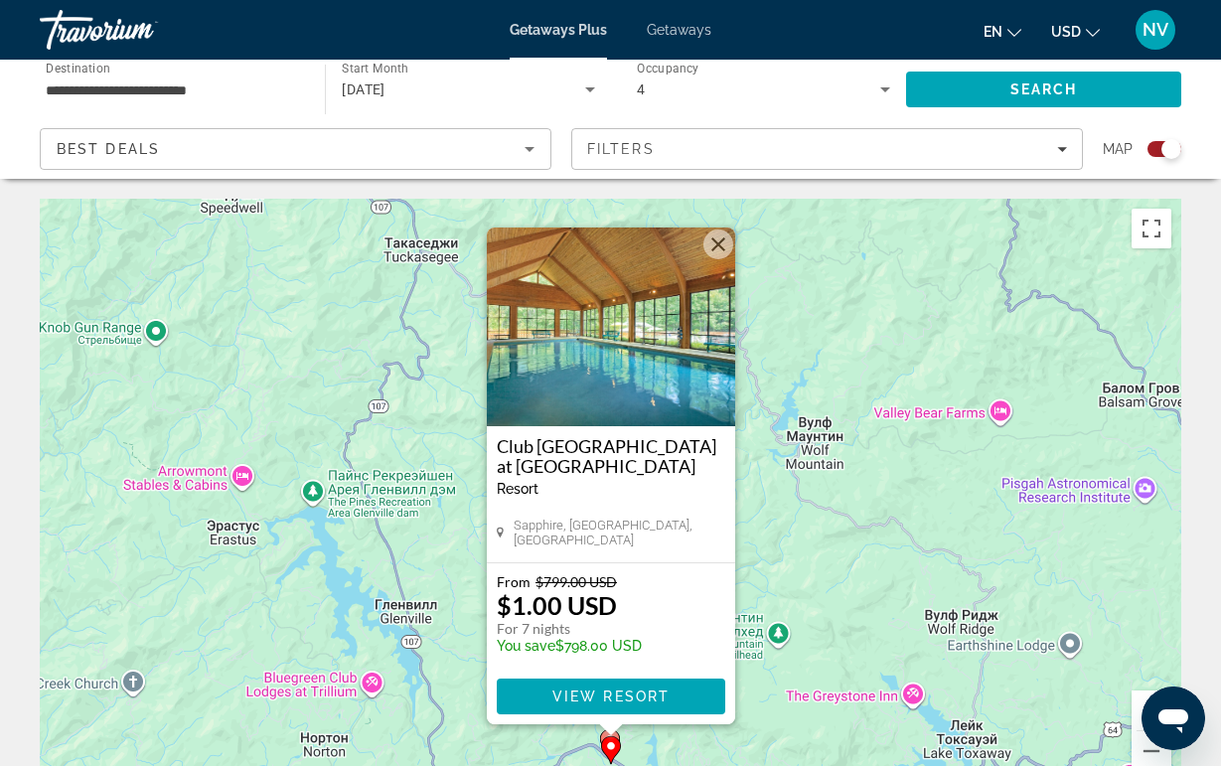
click at [719, 245] on button "Закрыть" at bounding box center [718, 244] width 30 height 30
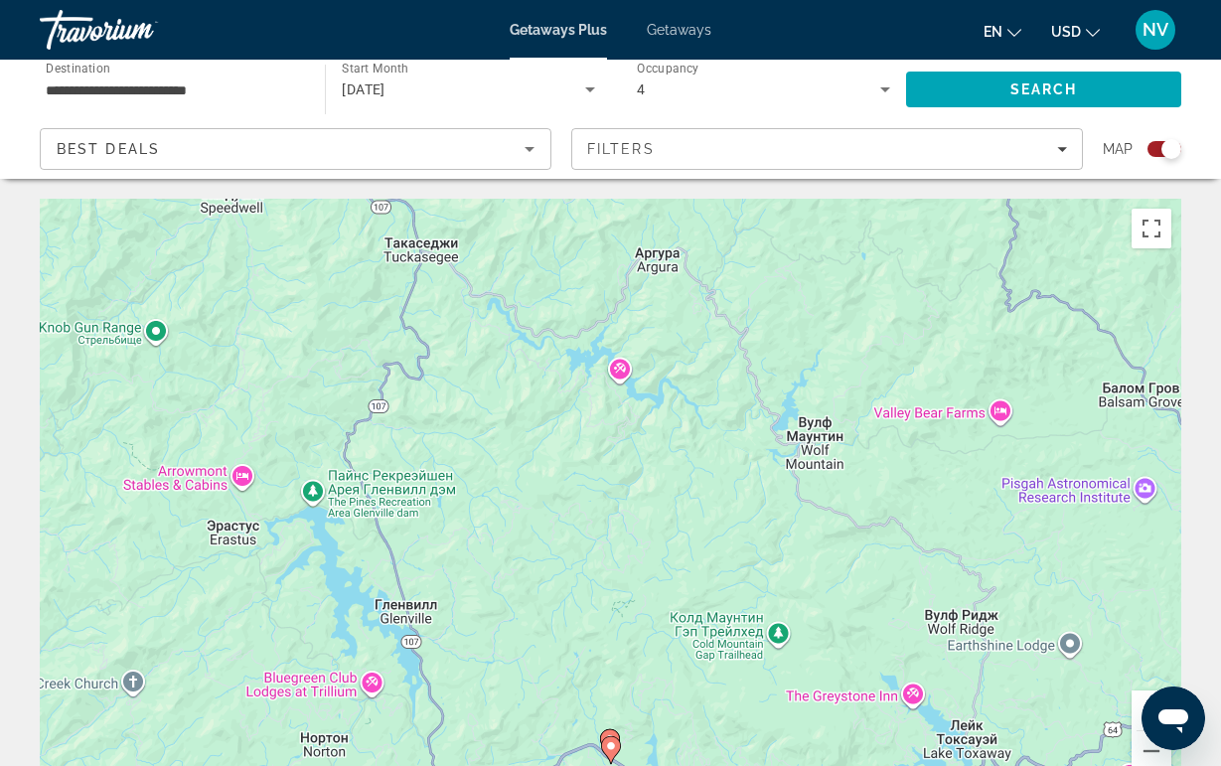
click at [608, 729] on icon "Main content" at bounding box center [610, 743] width 20 height 28
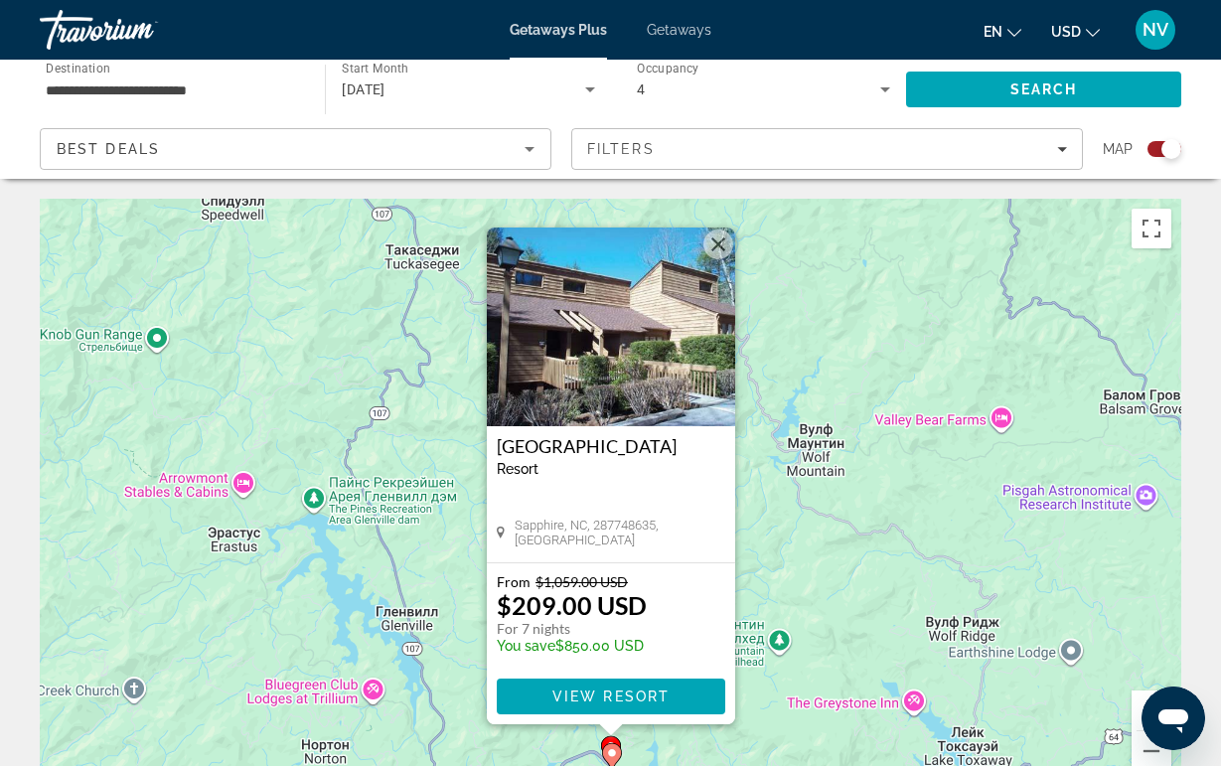
click at [711, 232] on button "Закрыть" at bounding box center [718, 244] width 30 height 30
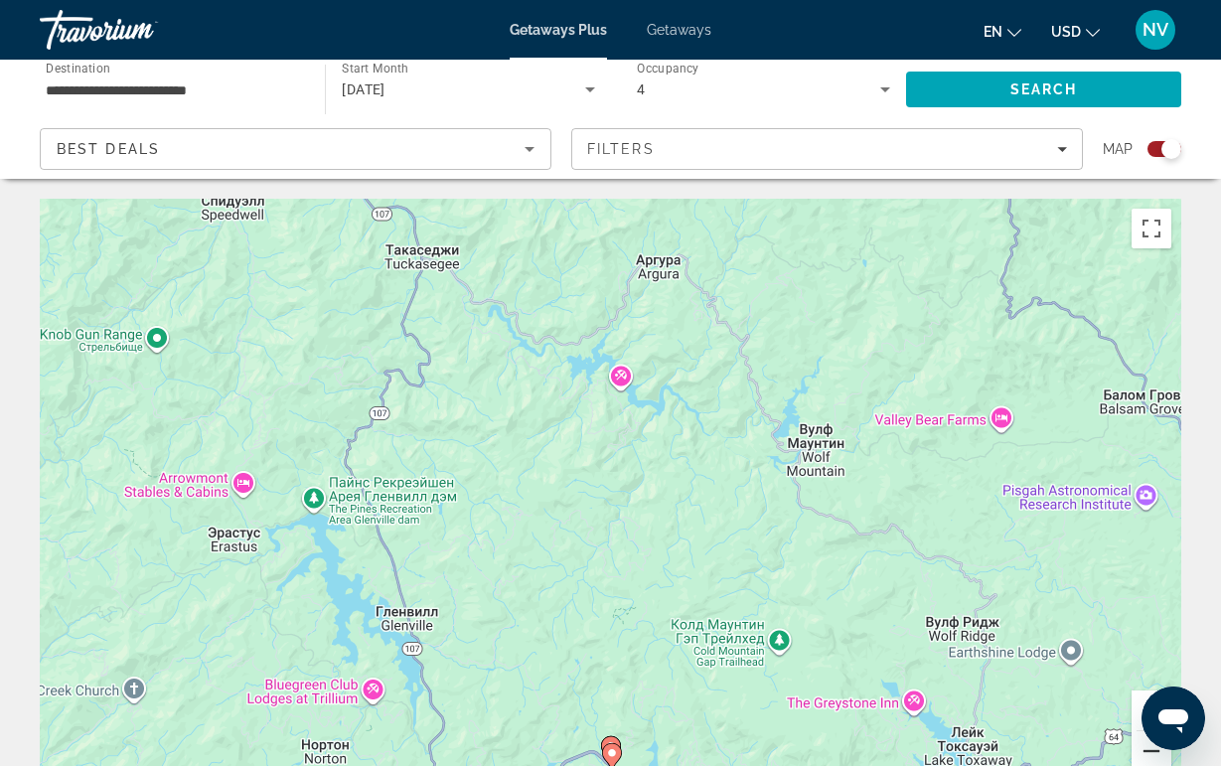
click at [1134, 747] on button "Уменьшить" at bounding box center [1151, 751] width 40 height 40
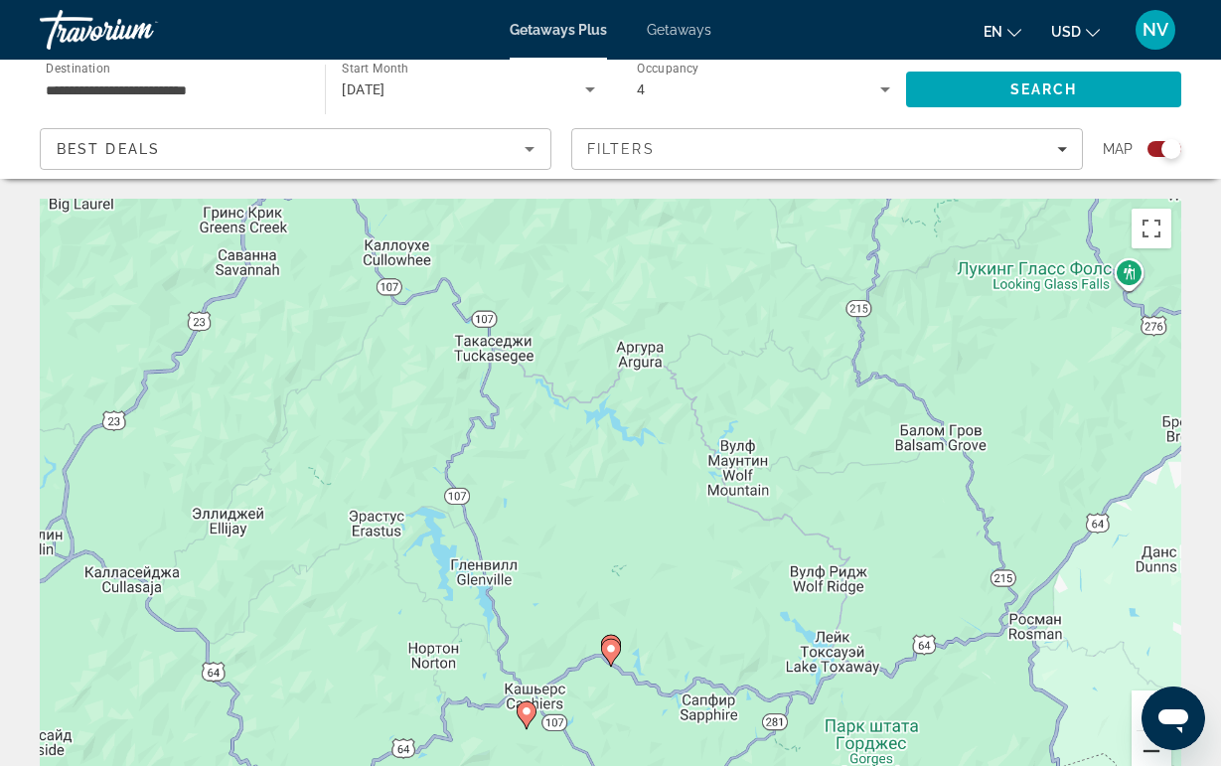
click at [1134, 747] on button "Уменьшить" at bounding box center [1151, 751] width 40 height 40
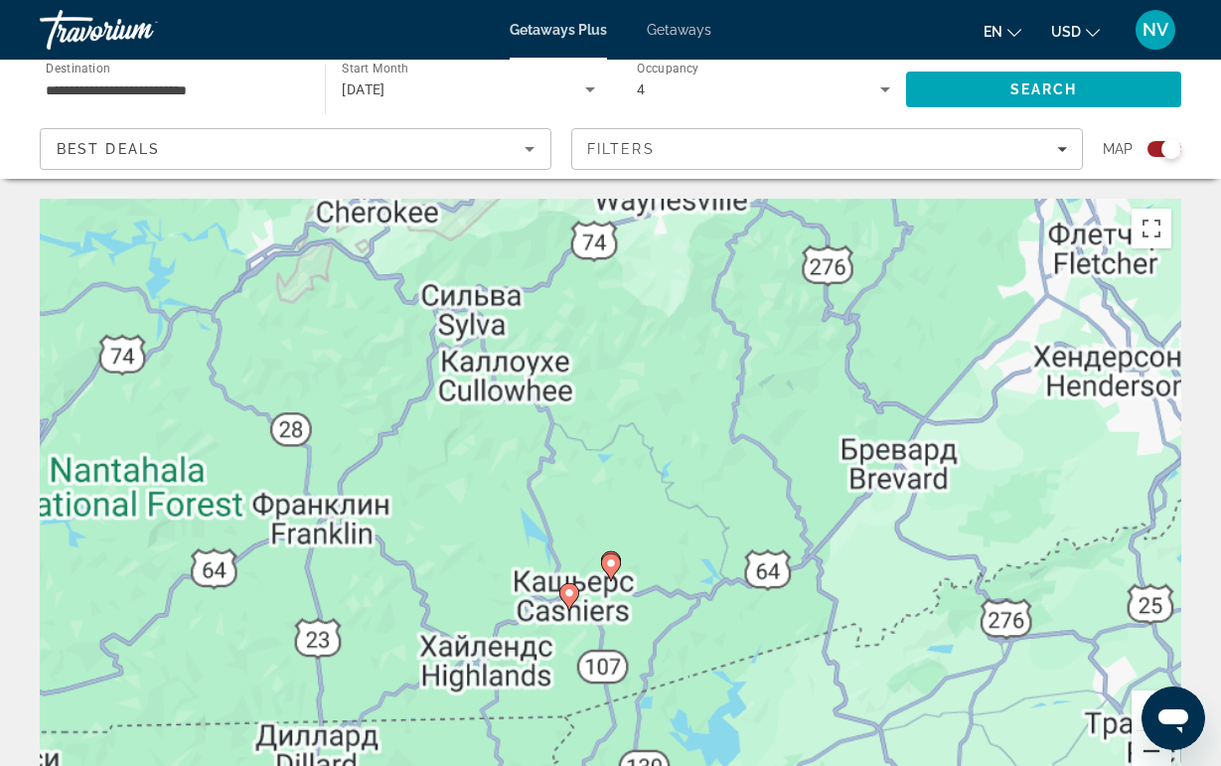
click at [1134, 747] on button "Уменьшить" at bounding box center [1151, 751] width 40 height 40
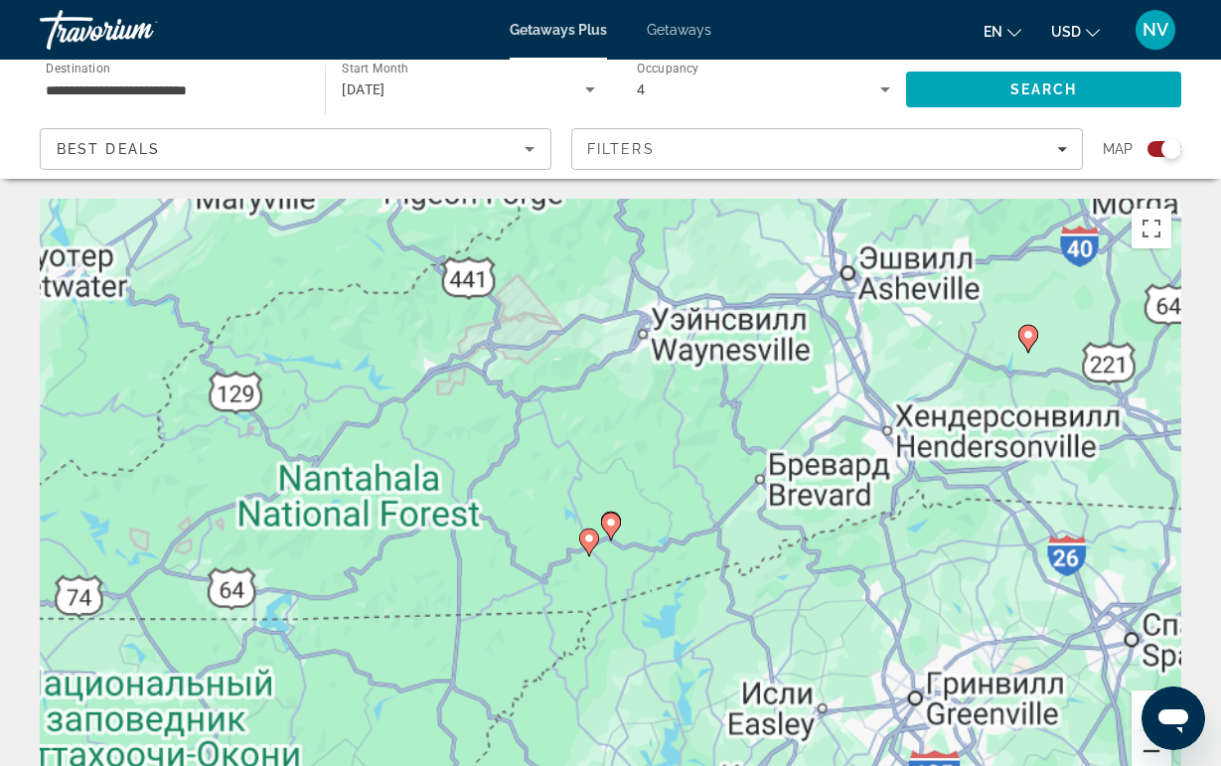
click at [1134, 747] on button "Уменьшить" at bounding box center [1151, 751] width 40 height 40
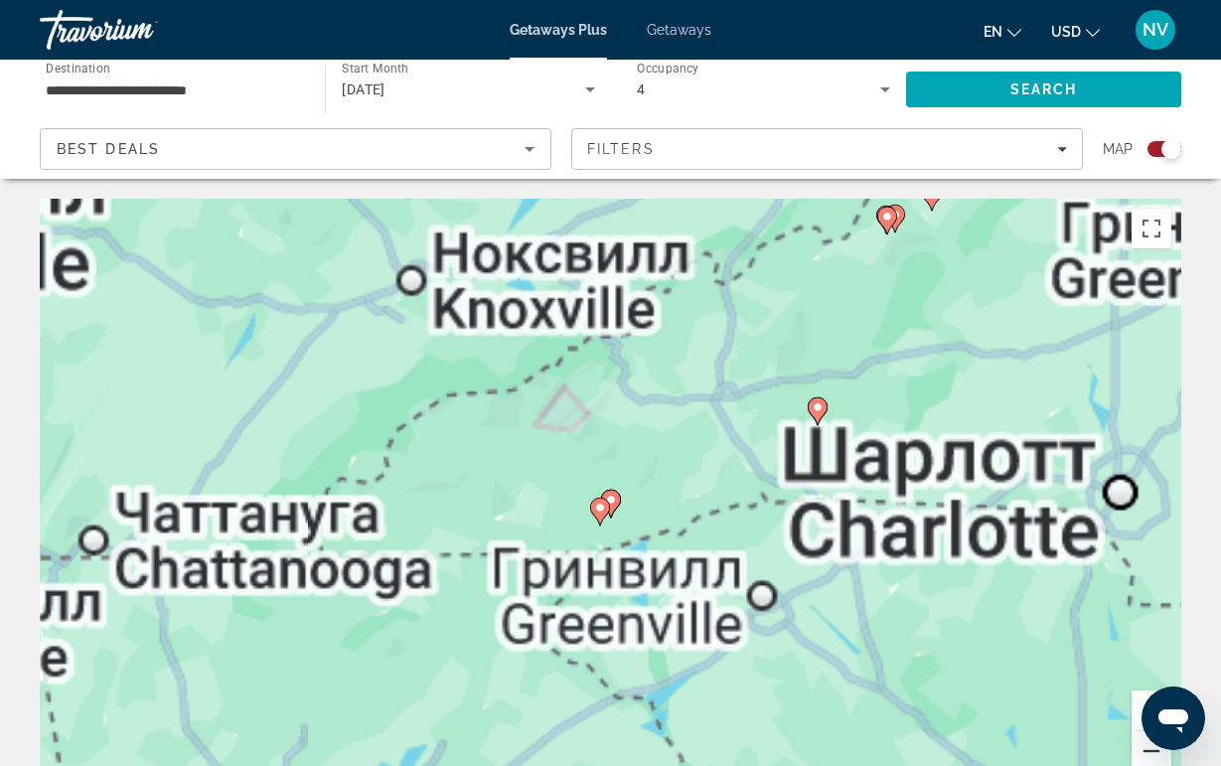
click at [1134, 747] on button "Уменьшить" at bounding box center [1151, 751] width 40 height 40
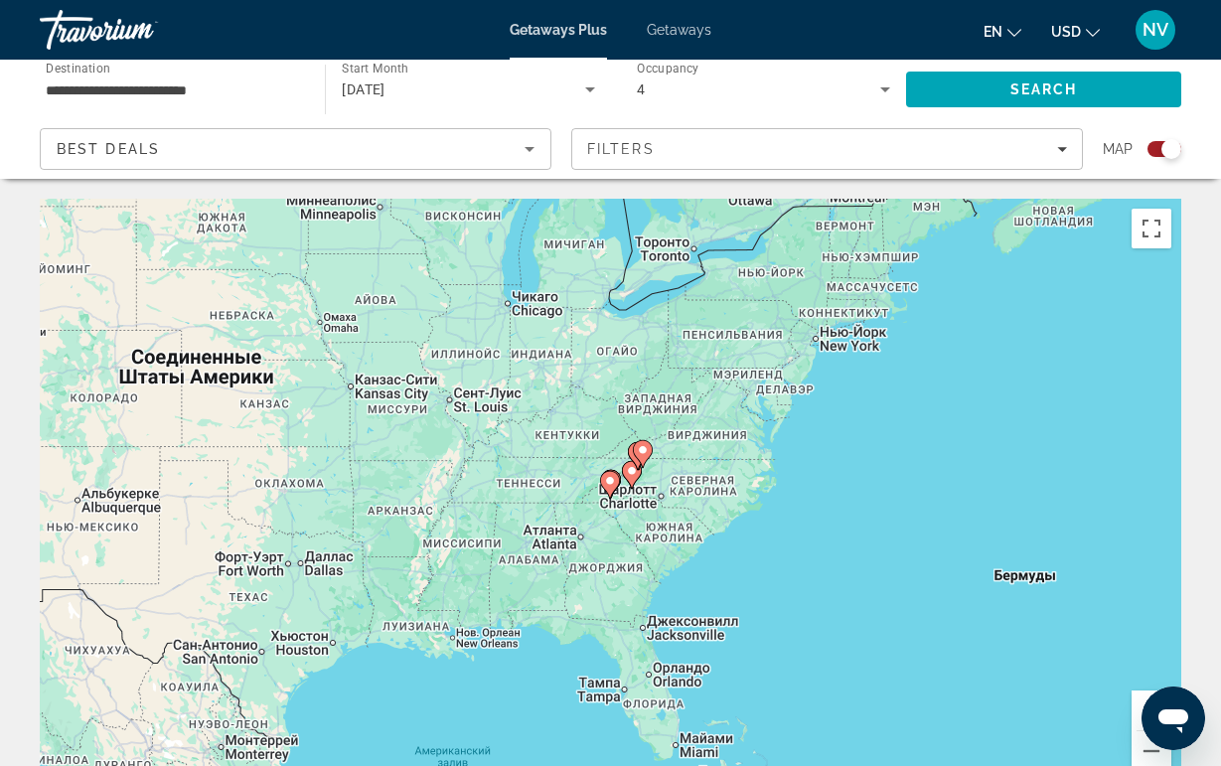
click at [634, 486] on gmp-advanced-marker "Main content" at bounding box center [632, 475] width 20 height 30
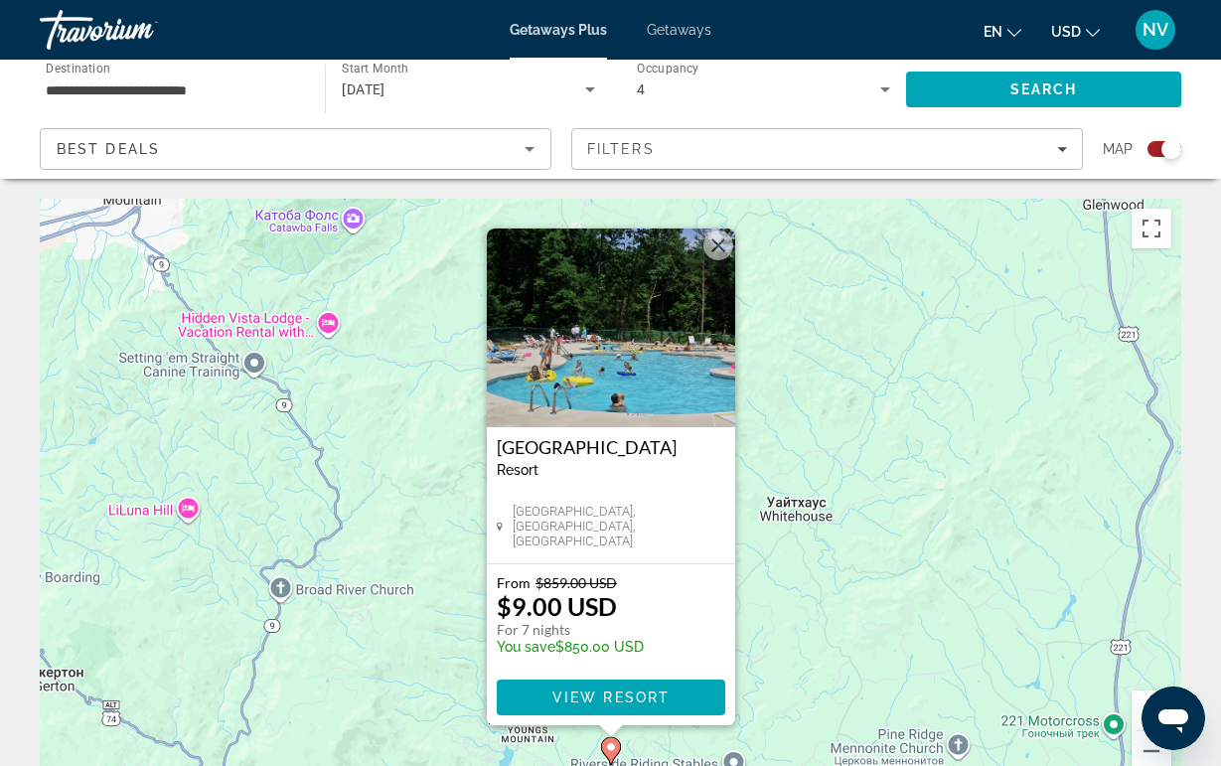
click at [713, 241] on button "Закрыть" at bounding box center [718, 245] width 30 height 30
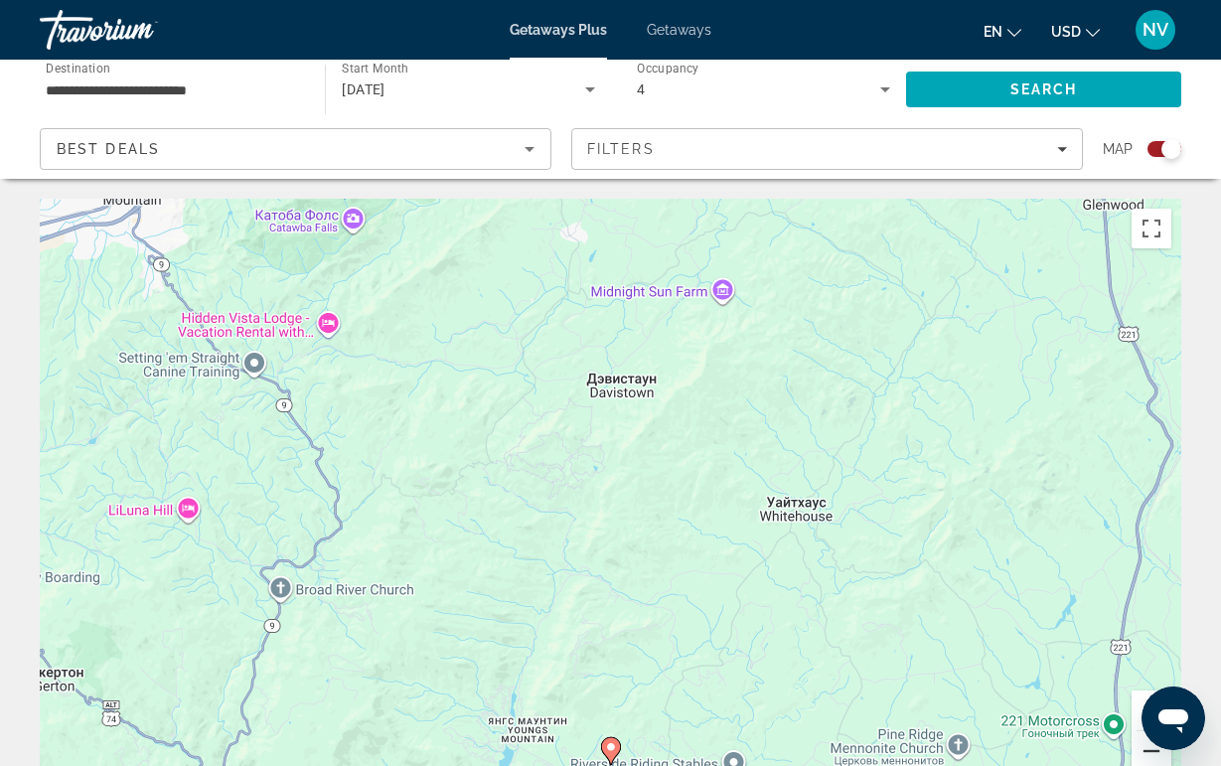
click at [1137, 754] on button "Уменьшить" at bounding box center [1151, 751] width 40 height 40
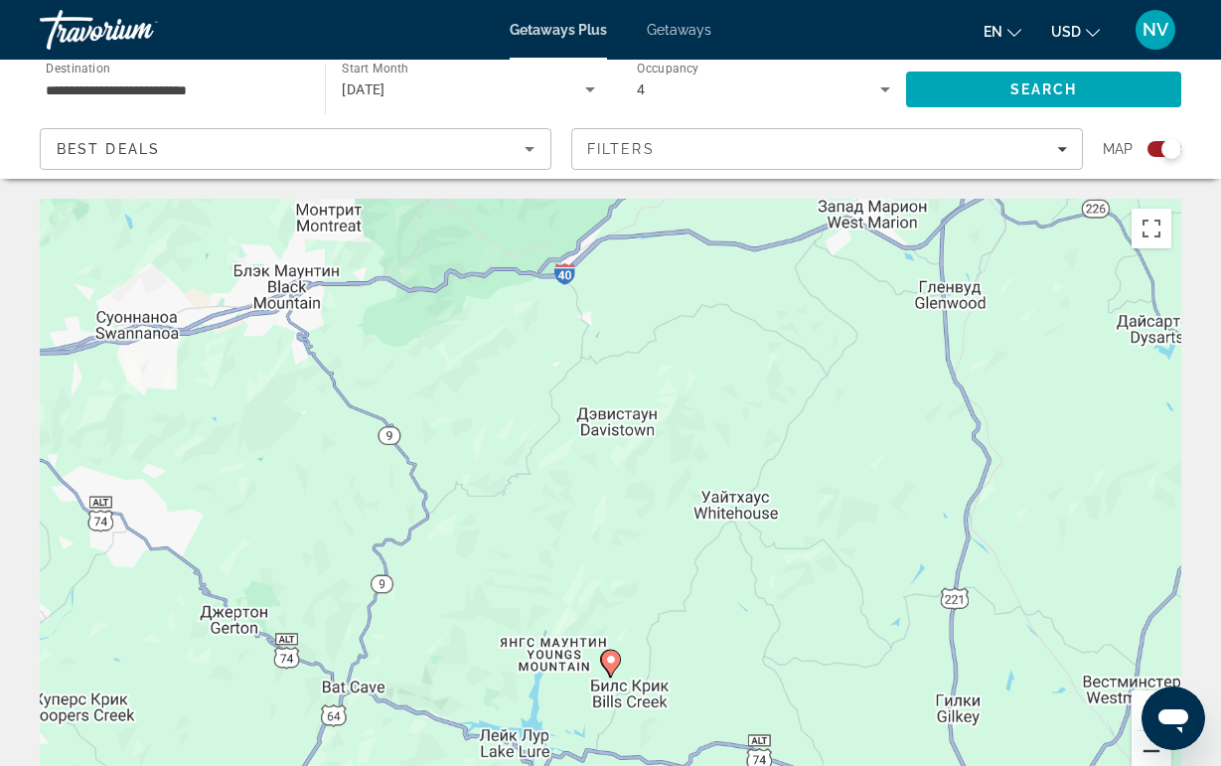
click at [1137, 754] on button "Уменьшить" at bounding box center [1151, 751] width 40 height 40
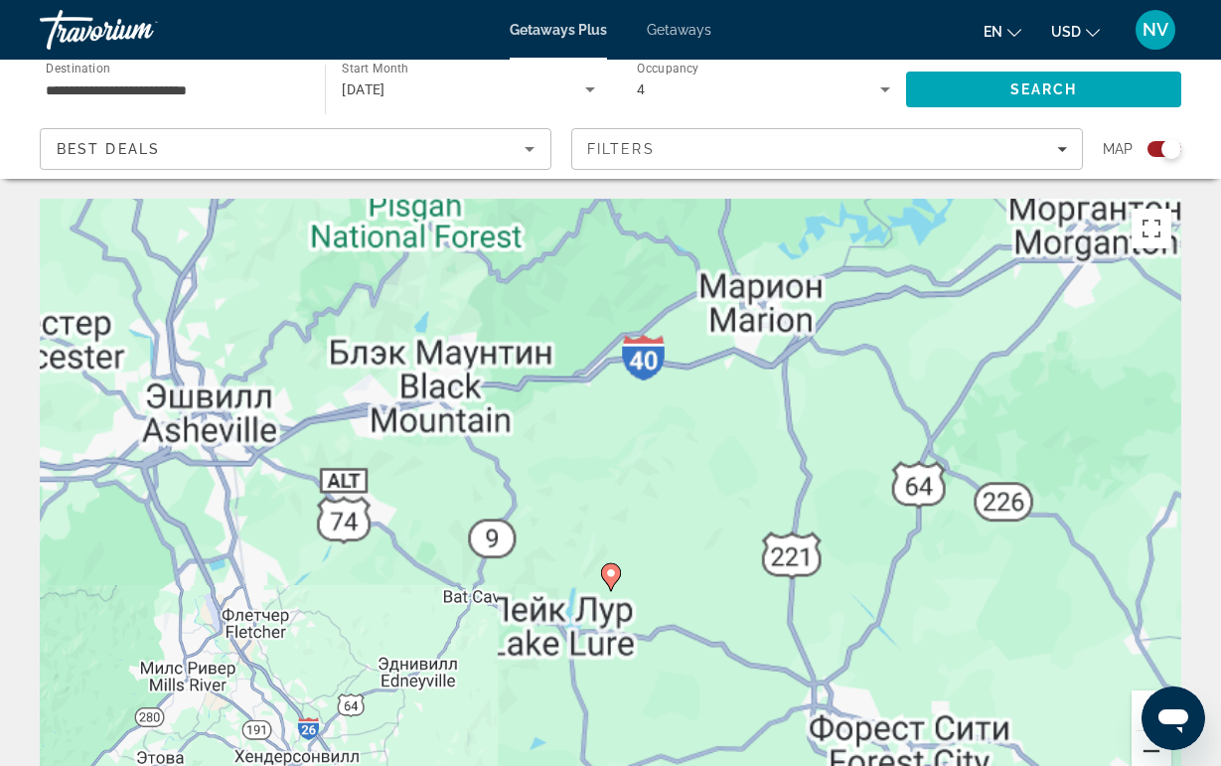
click at [1137, 754] on button "Уменьшить" at bounding box center [1151, 751] width 40 height 40
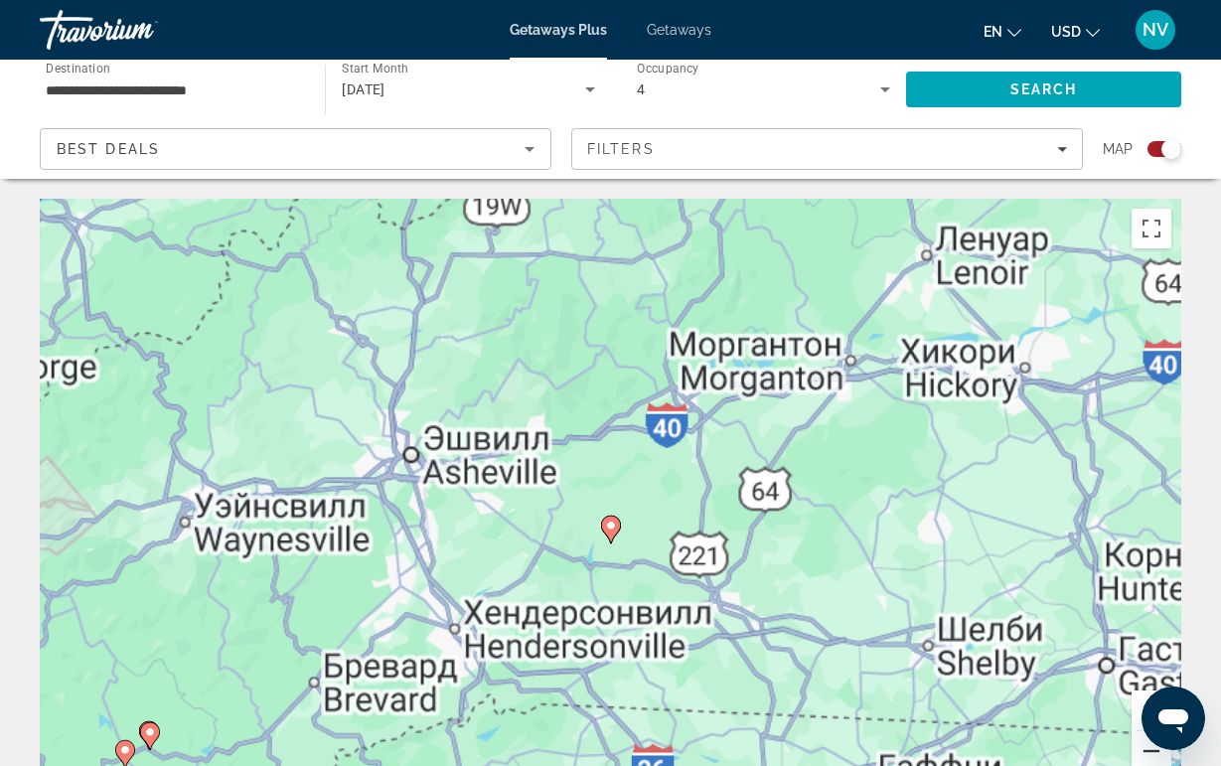
click at [1137, 754] on button "Уменьшить" at bounding box center [1151, 751] width 40 height 40
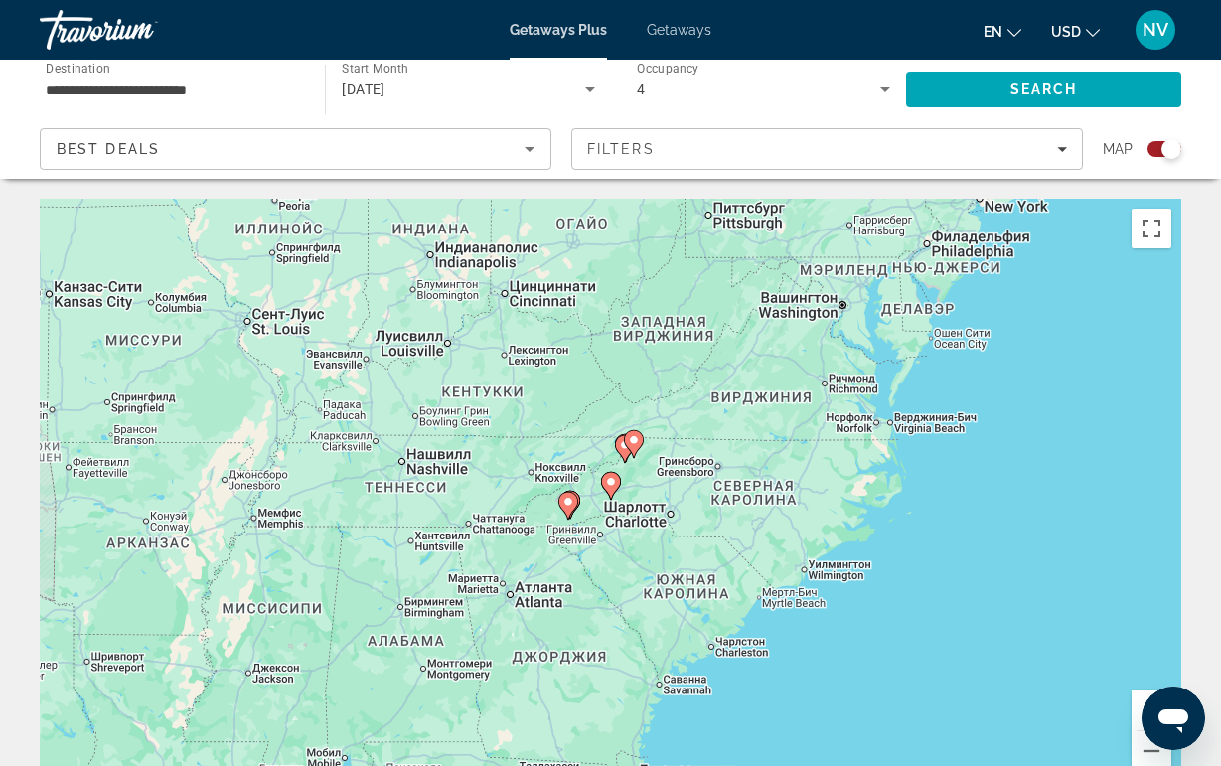
click at [616, 447] on icon "Main content" at bounding box center [624, 449] width 18 height 26
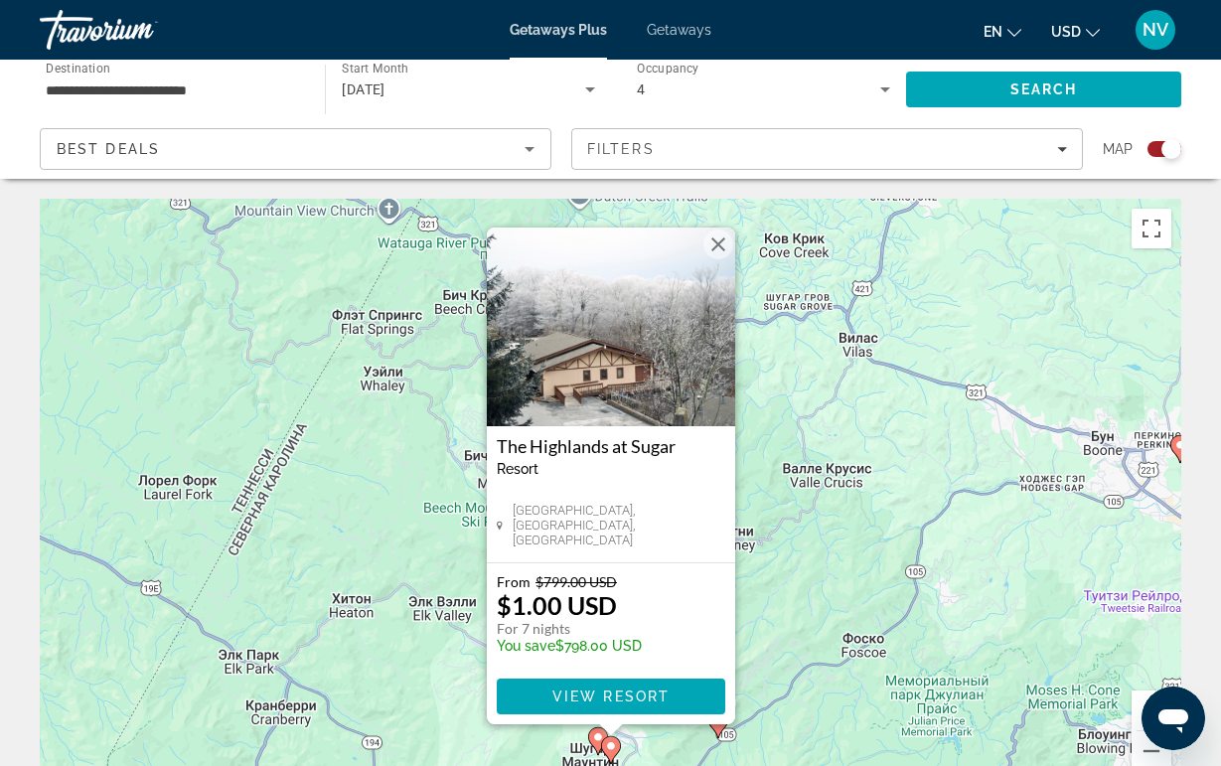
click at [711, 249] on button "Закрыть" at bounding box center [718, 244] width 30 height 30
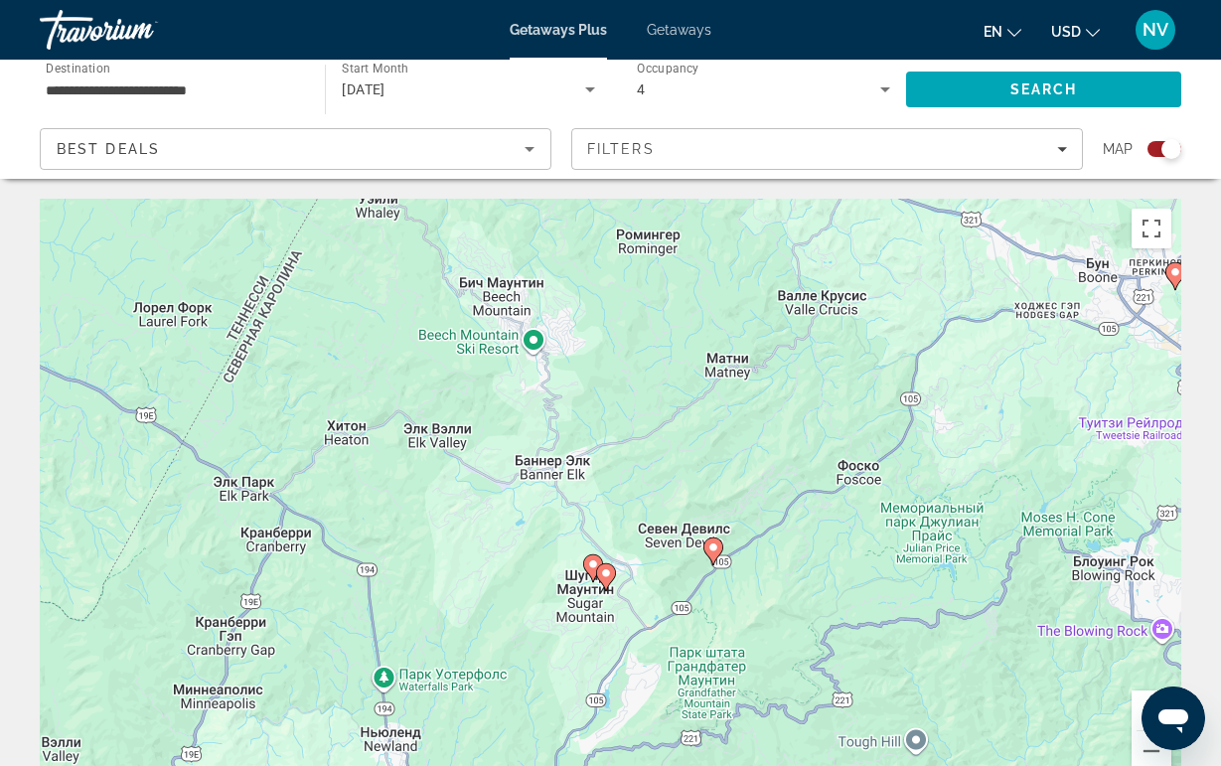
drag, startPoint x: 659, startPoint y: 616, endPoint x: 652, endPoint y: 434, distance: 181.9
click at [652, 434] on div "Чтобы активировать перетаскивание с помощью клавиатуры, нажмите Alt + Ввод. Пос…" at bounding box center [610, 497] width 1141 height 596
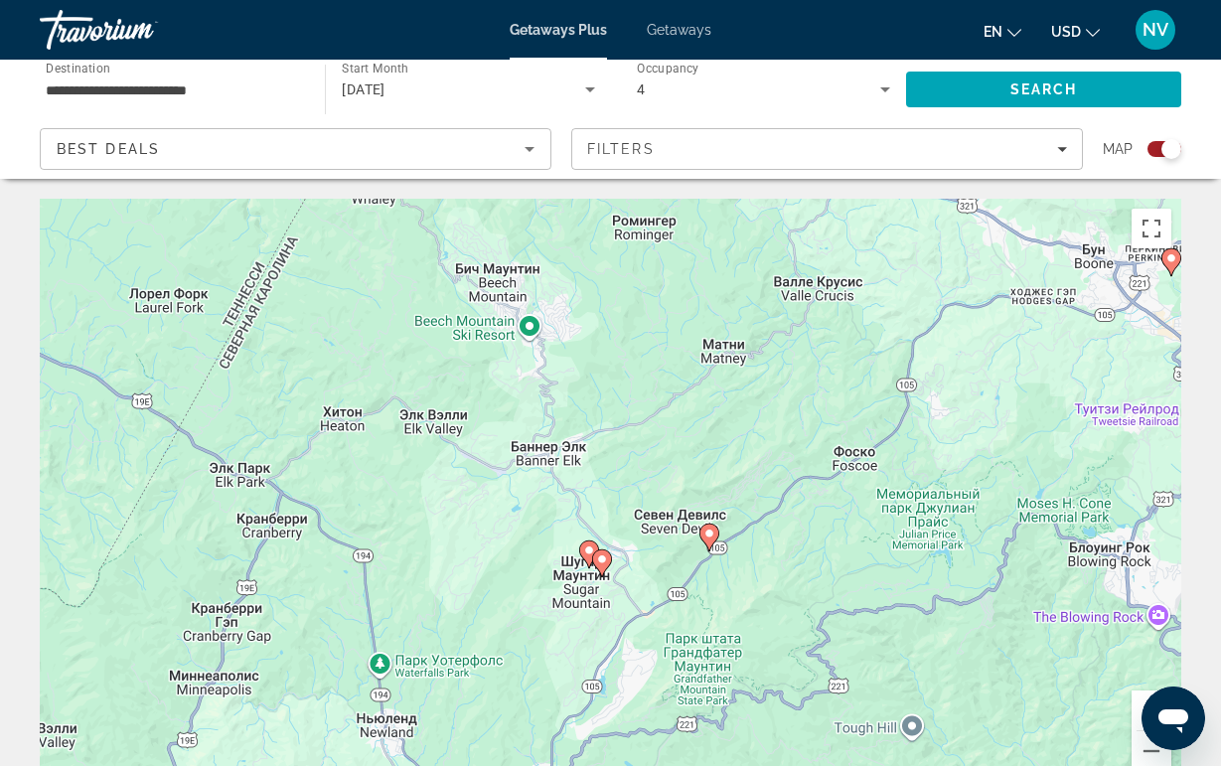
click at [589, 554] on image "Main content" at bounding box center [589, 550] width 12 height 12
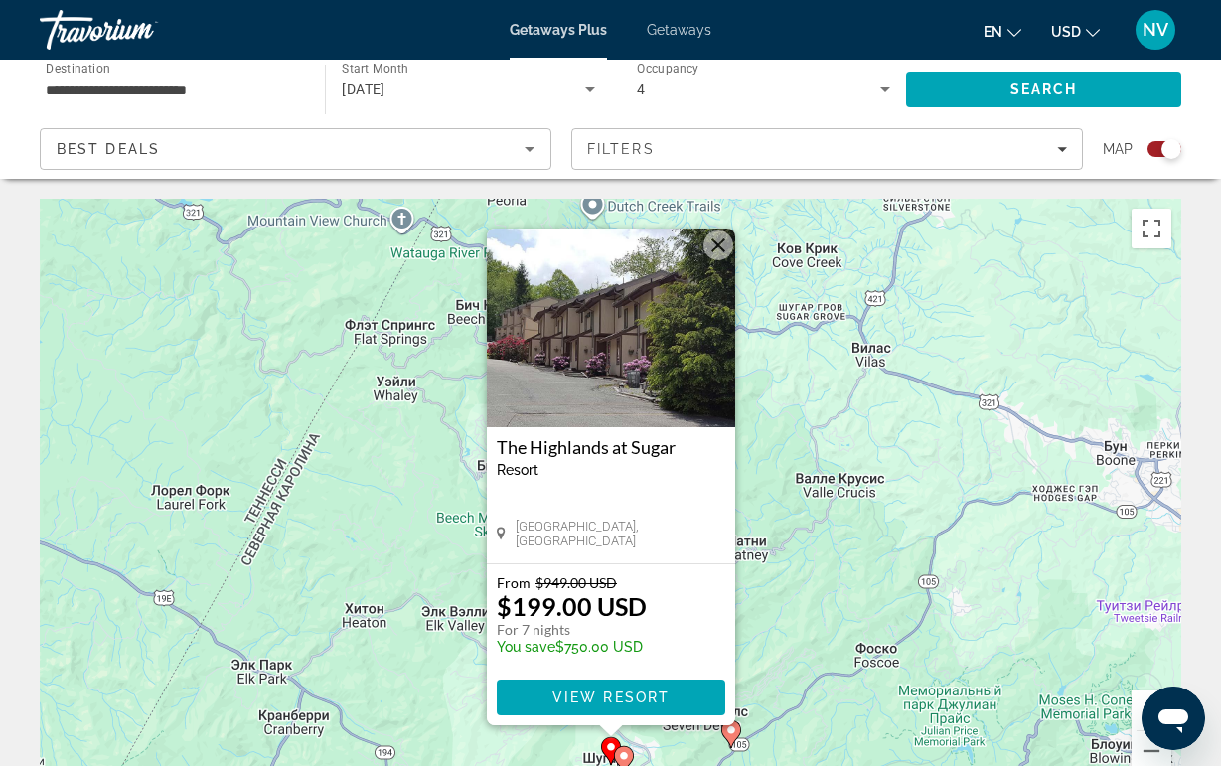
click at [712, 229] on img "Main content" at bounding box center [611, 327] width 248 height 199
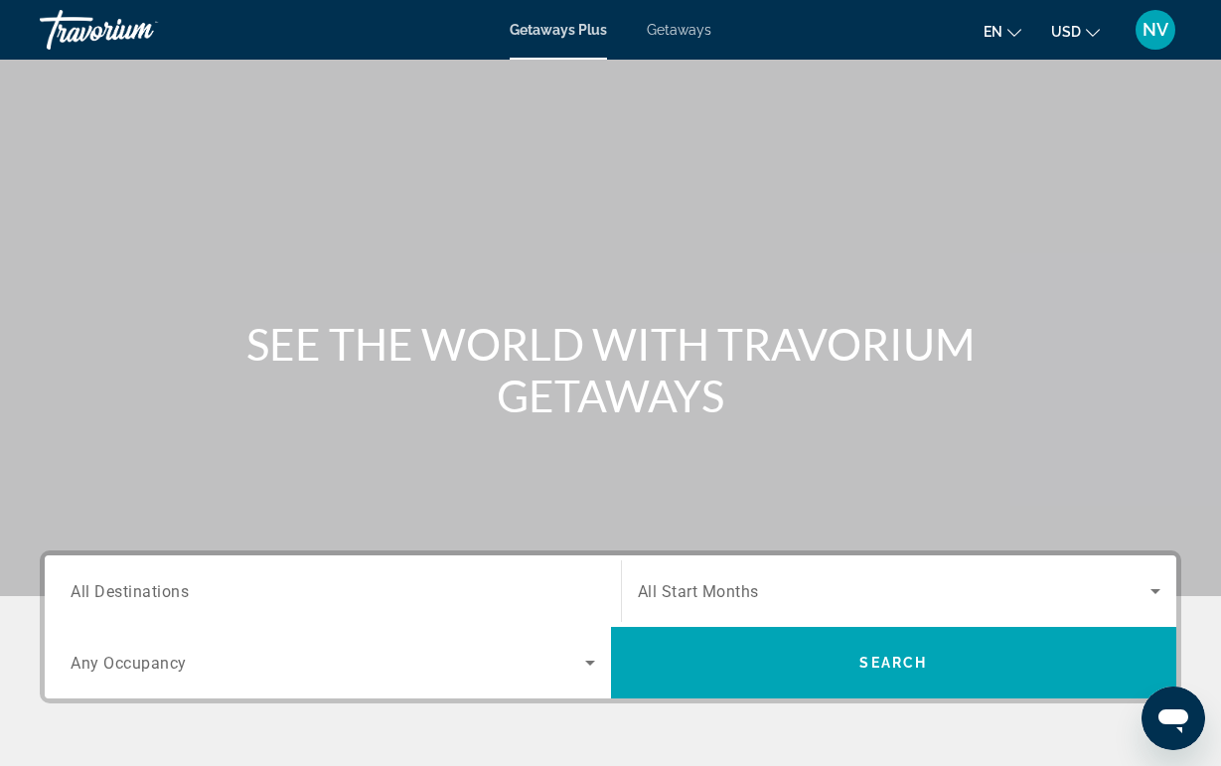
scroll to position [6, 0]
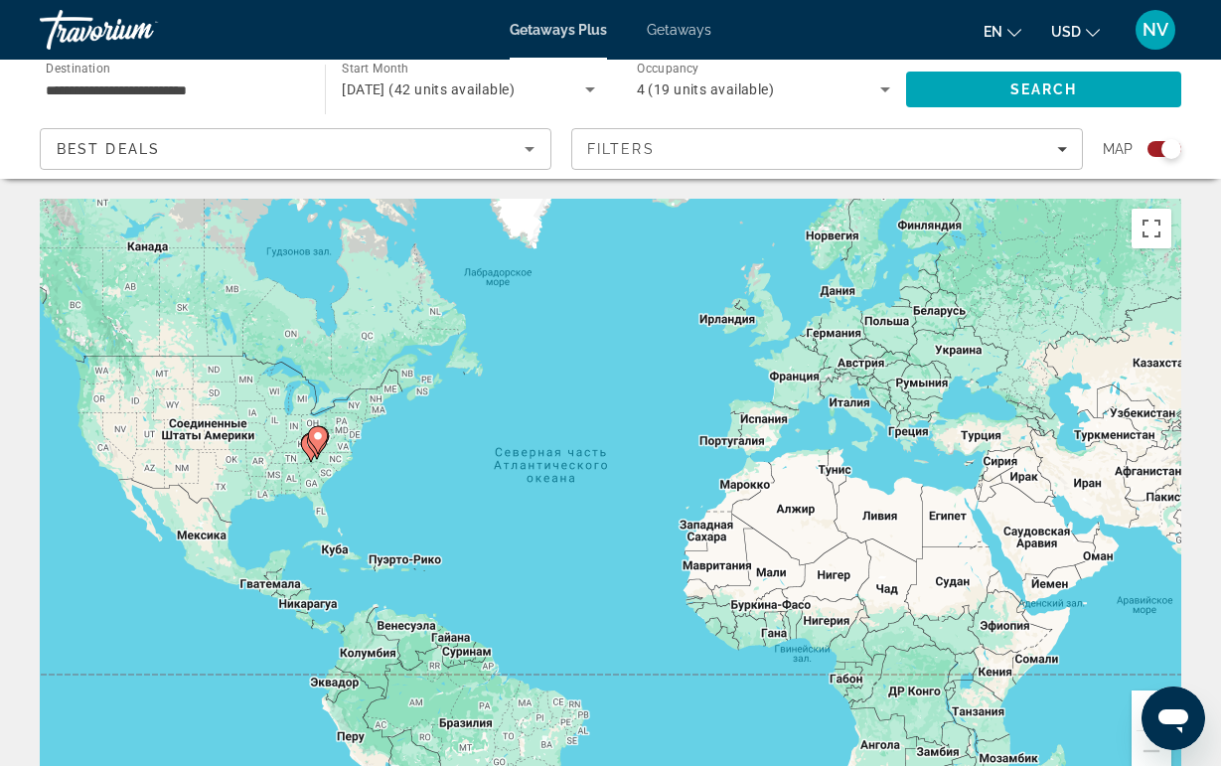
click at [311, 453] on gmp-advanced-marker "Main content" at bounding box center [318, 440] width 20 height 30
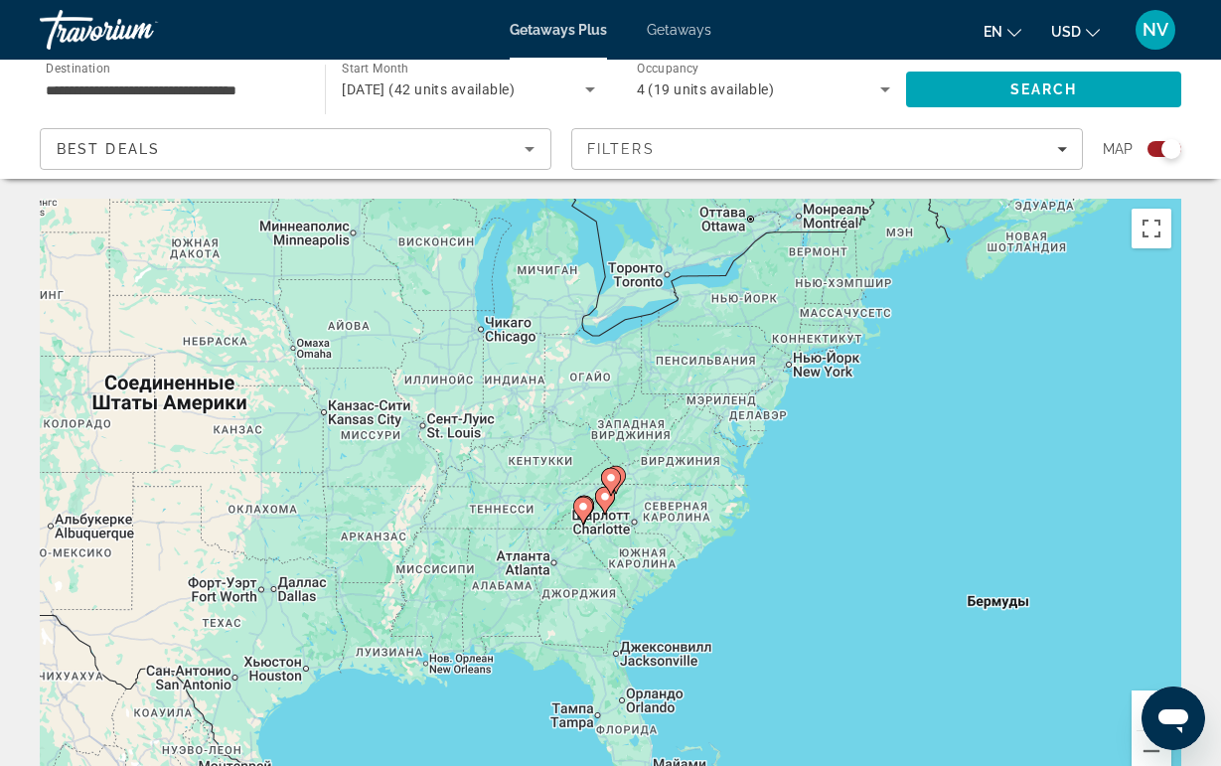
click at [614, 510] on gmp-advanced-marker "Main content" at bounding box center [605, 501] width 20 height 30
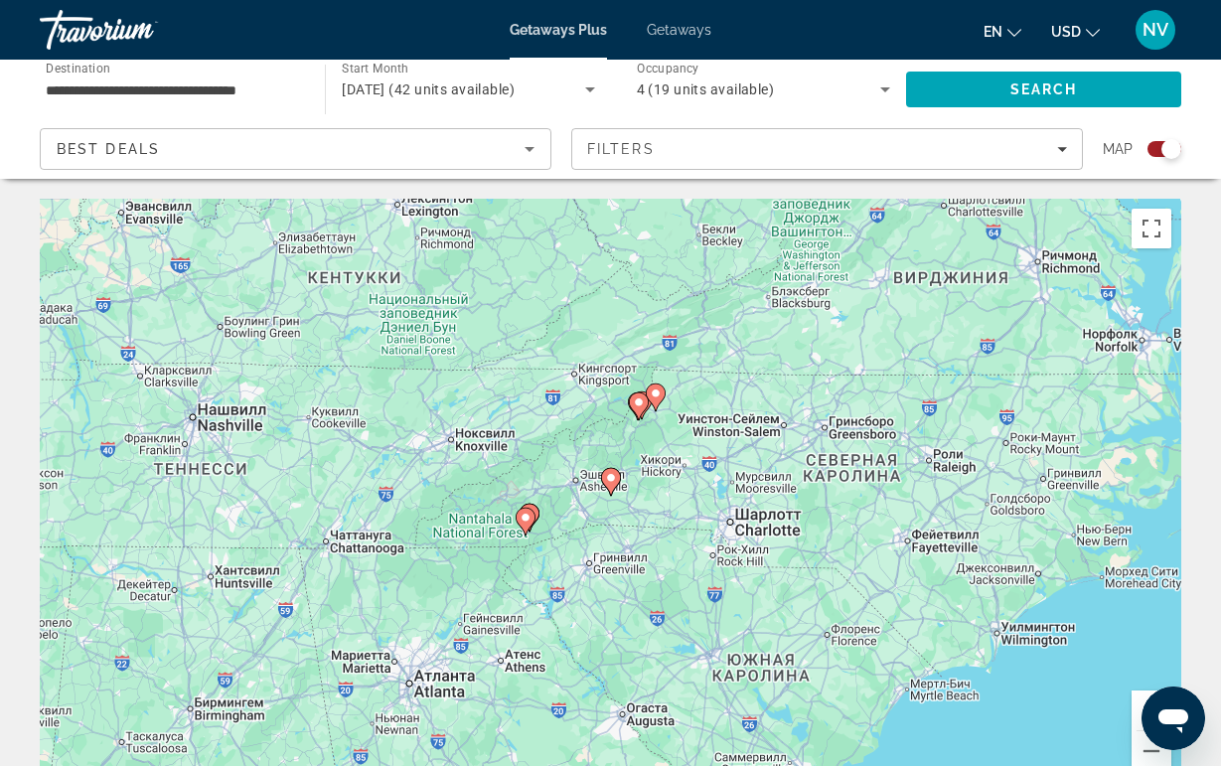
click at [644, 407] on image "Main content" at bounding box center [639, 402] width 12 height 12
type input "**********"
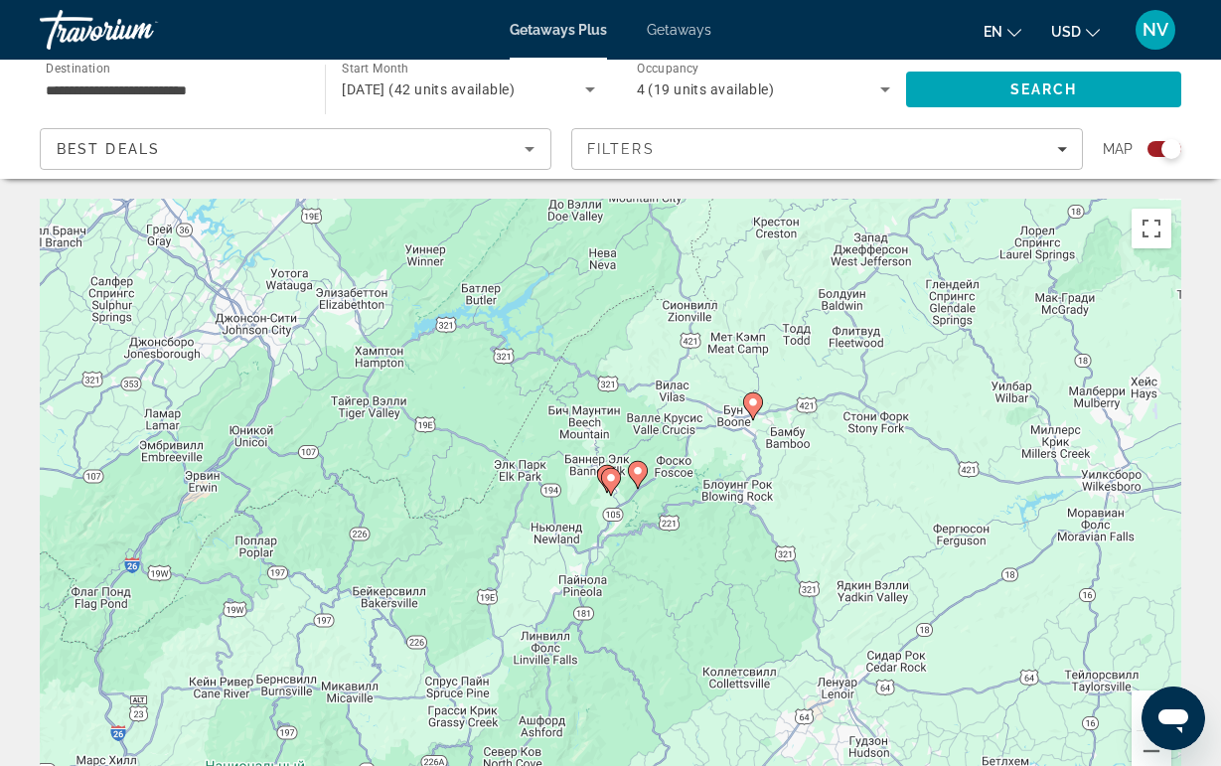
click at [598, 482] on gmp-advanced-marker "Main content" at bounding box center [607, 479] width 20 height 30
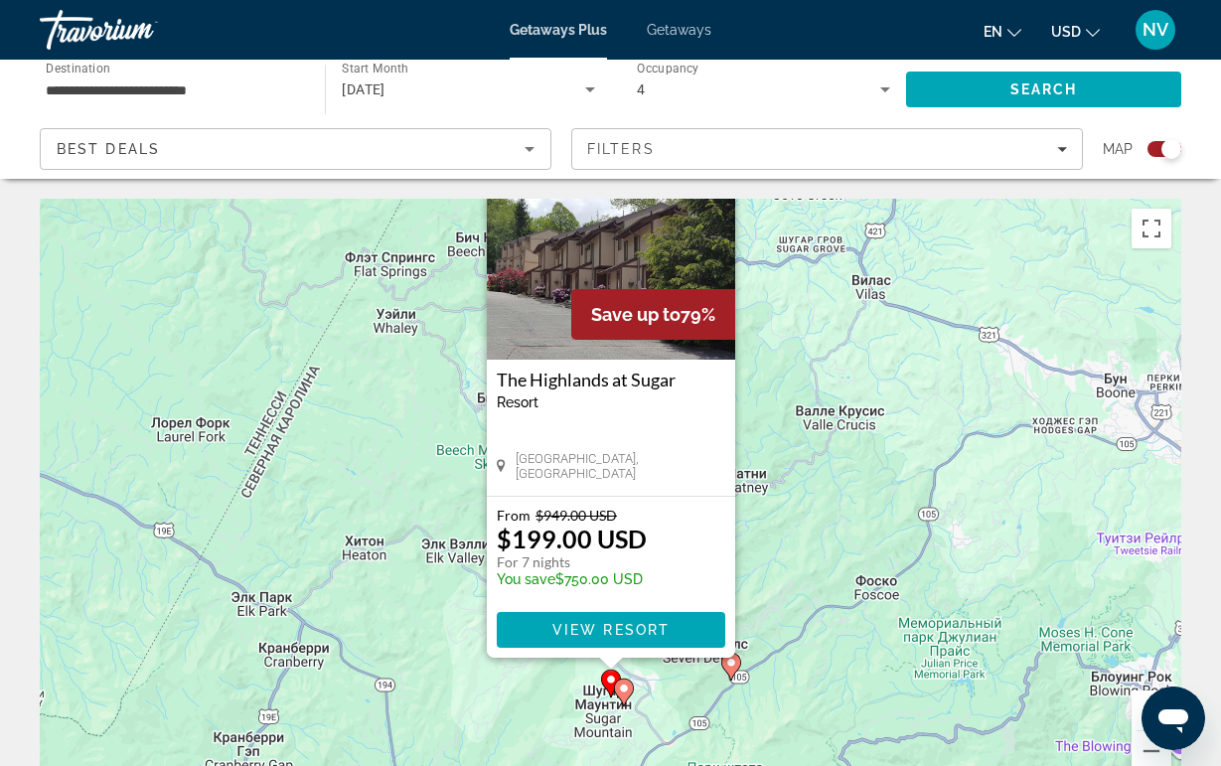
drag, startPoint x: 787, startPoint y: 448, endPoint x: 783, endPoint y: 278, distance: 169.9
click at [784, 278] on div "Чтобы активировать перетаскивание с помощью клавиатуры, нажмите Alt + Ввод. Пос…" at bounding box center [610, 497] width 1141 height 596
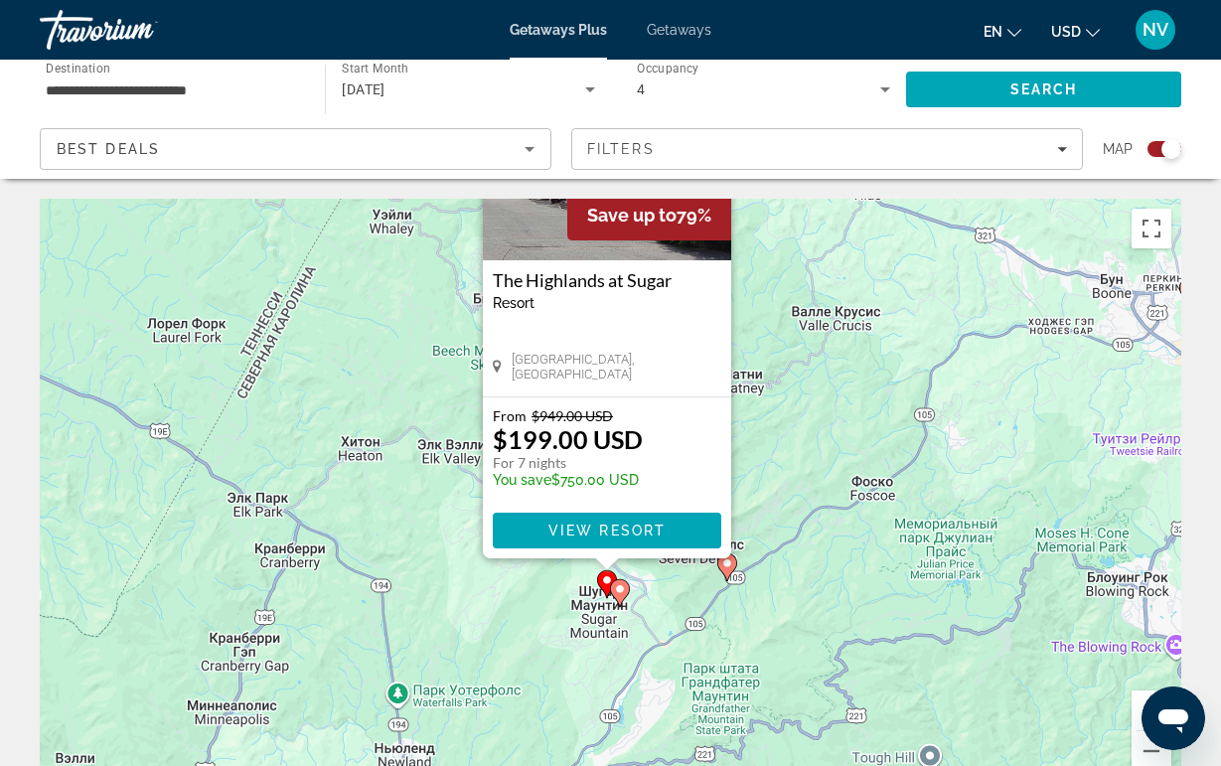
click at [622, 599] on icon "Main content" at bounding box center [619, 593] width 18 height 26
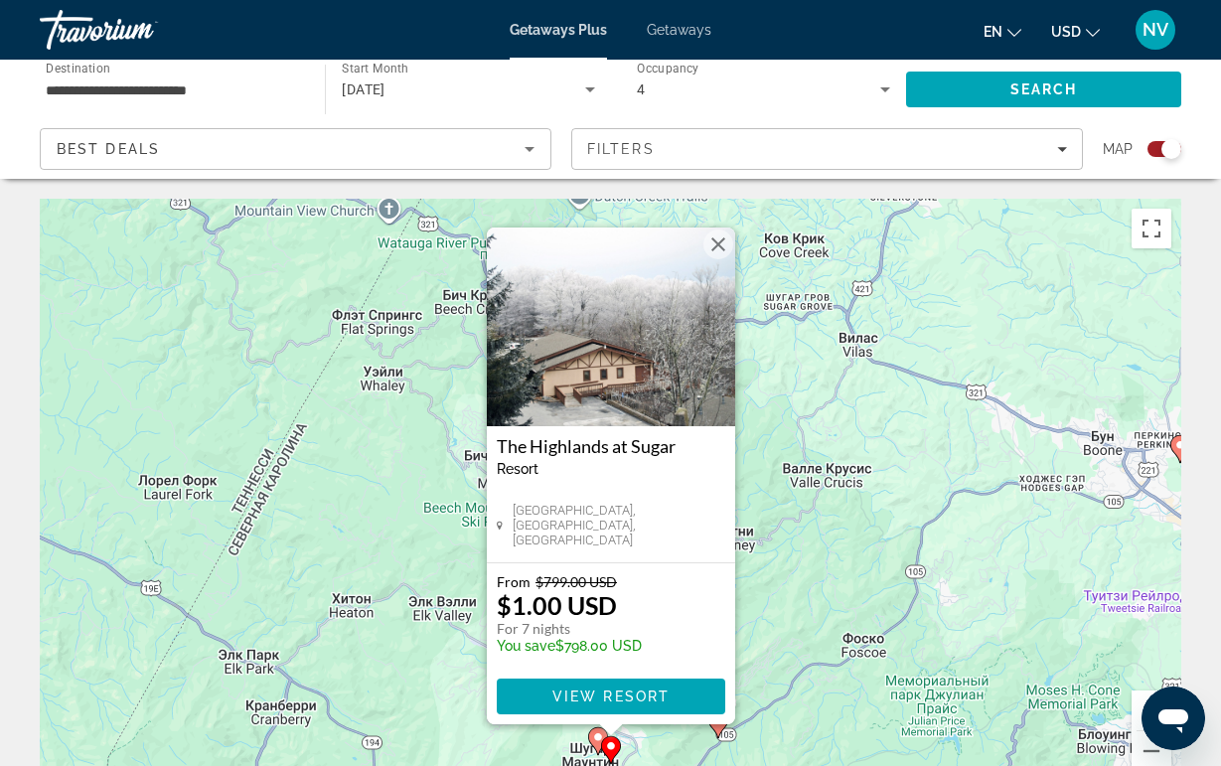
click at [832, 596] on div "Чтобы активировать перетаскивание с помощью клавиатуры, нажмите Alt + Ввод. Пос…" at bounding box center [610, 497] width 1141 height 596
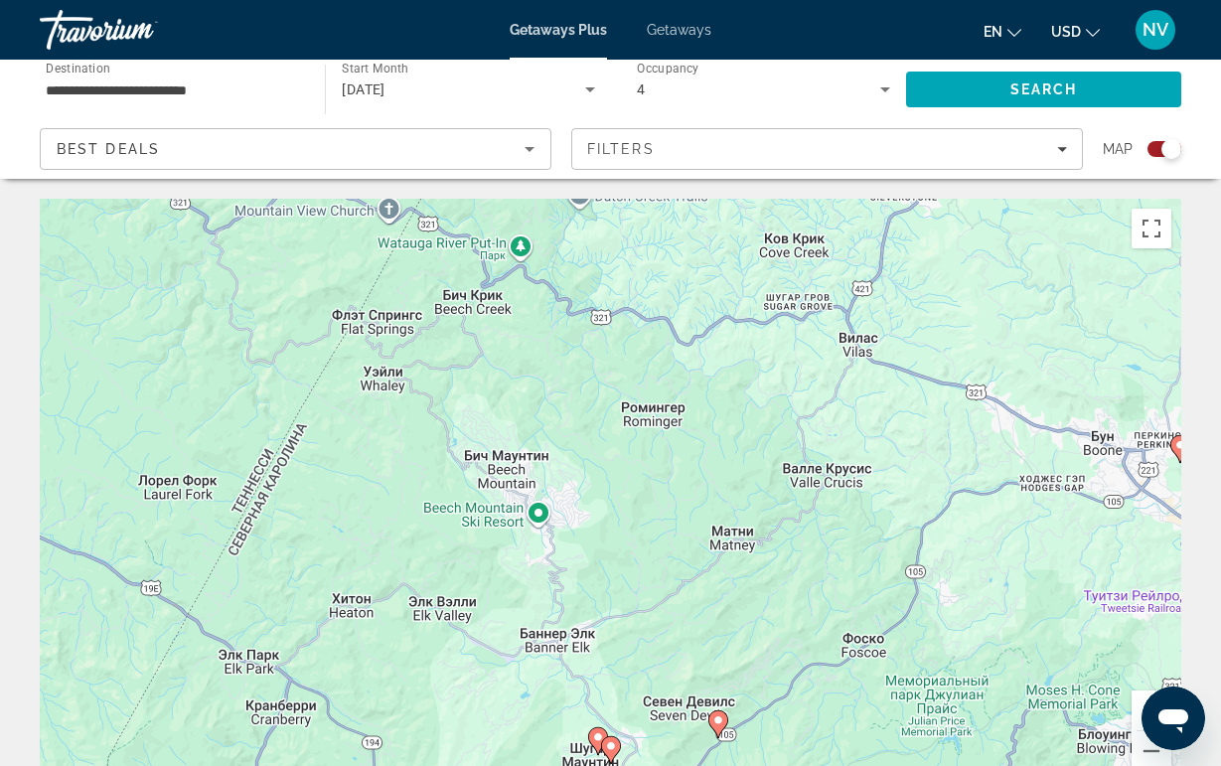
click at [720, 730] on icon "Main content" at bounding box center [717, 724] width 18 height 26
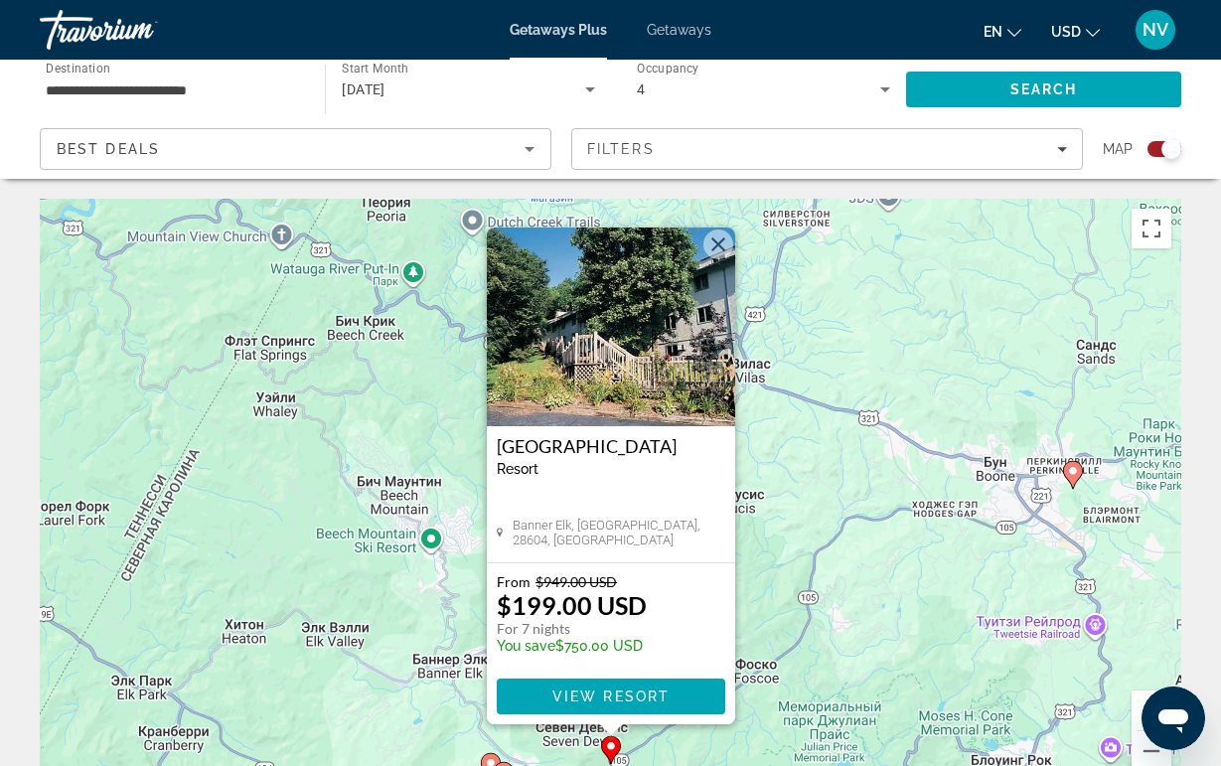
click at [761, 357] on div "Чтобы активировать перетаскивание с помощью клавиатуры, нажмите Alt + Ввод. Пос…" at bounding box center [610, 497] width 1141 height 596
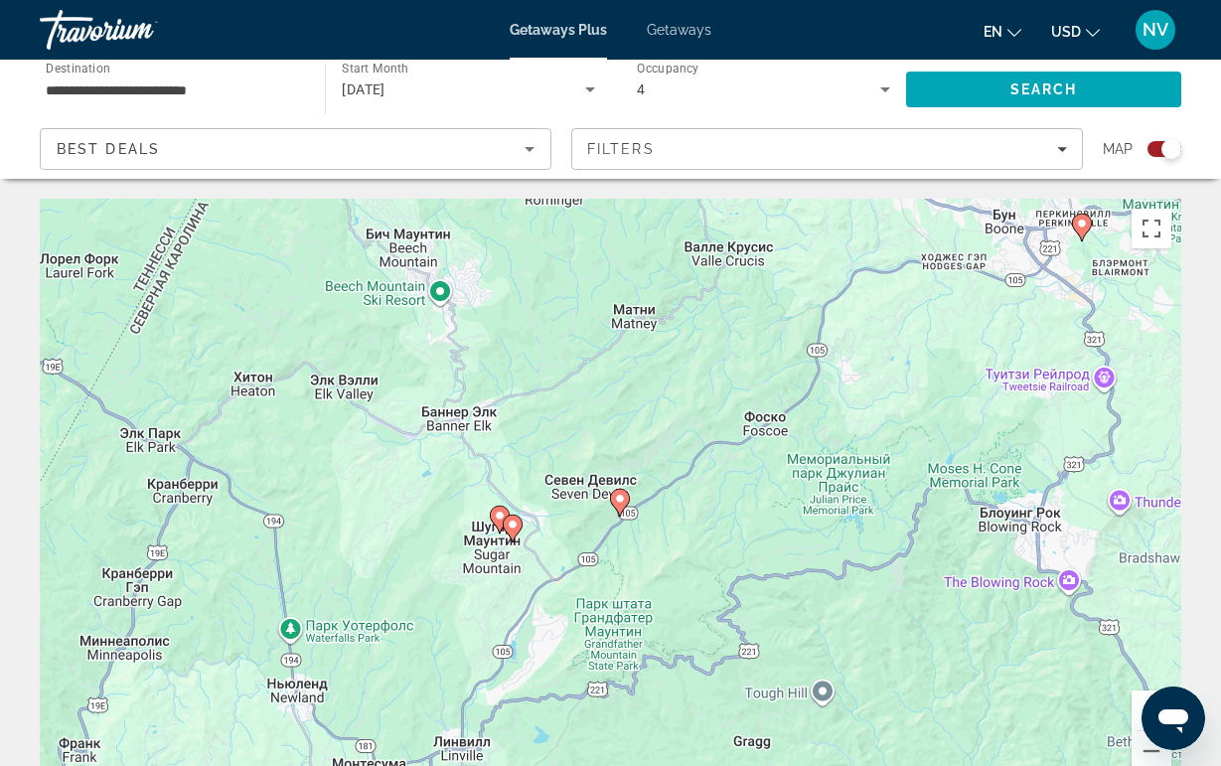
drag, startPoint x: 629, startPoint y: 643, endPoint x: 639, endPoint y: 378, distance: 264.4
click at [639, 378] on div "Чтобы активировать перетаскивание с помощью клавиатуры, нажмите Alt + Ввод. Пос…" at bounding box center [610, 497] width 1141 height 596
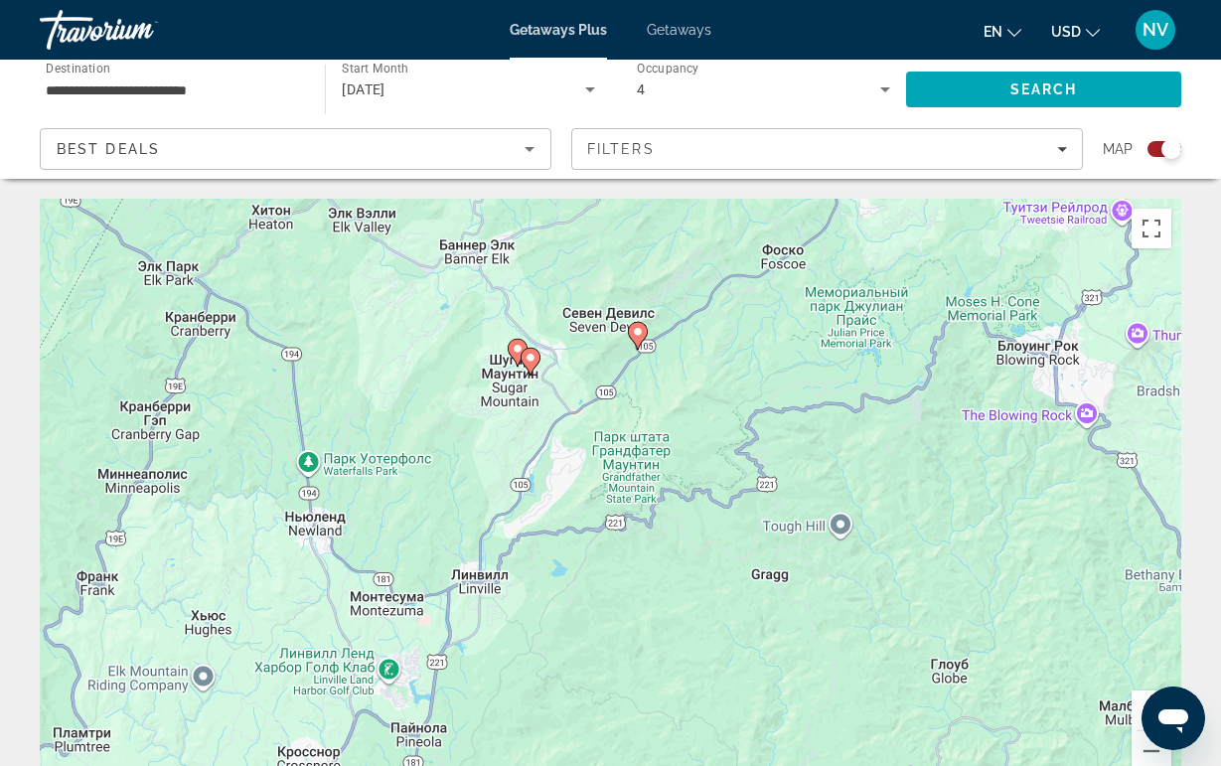
click at [530, 375] on icon "Main content" at bounding box center [531, 362] width 20 height 28
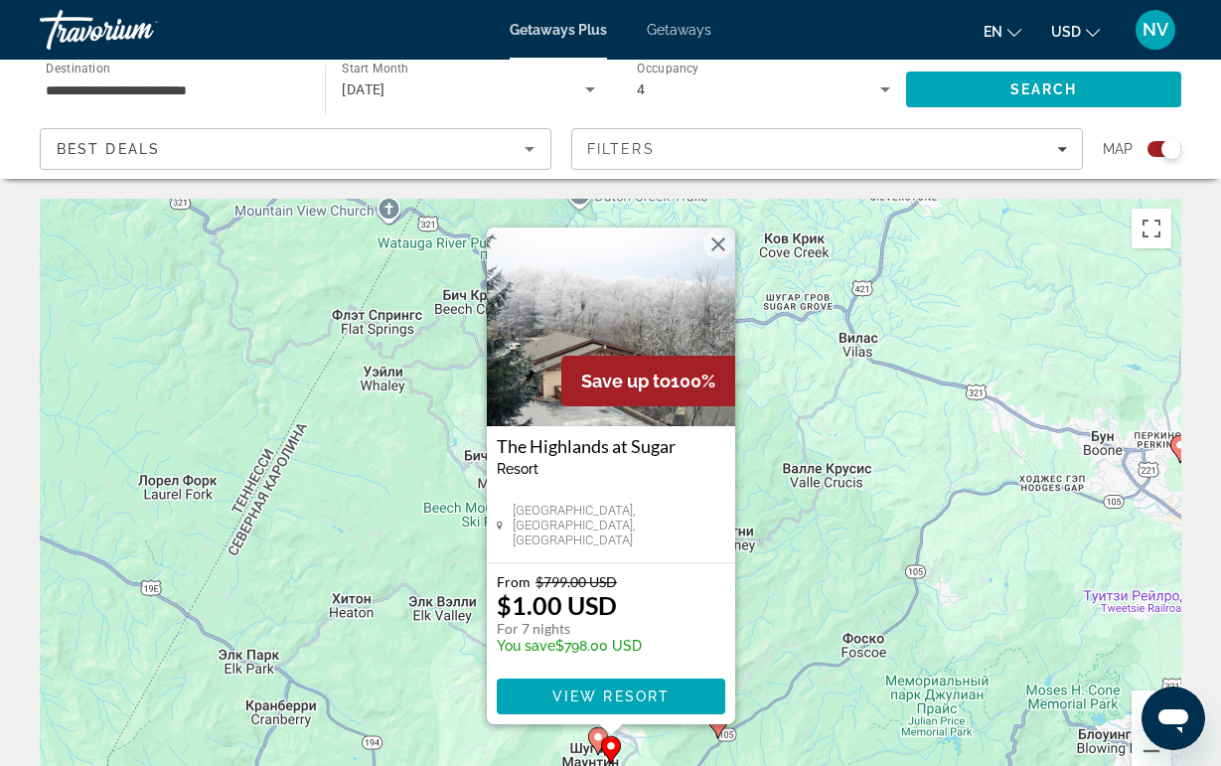
click at [604, 357] on div "Save up to 100%" at bounding box center [648, 381] width 174 height 51
click at [607, 345] on img "Main content" at bounding box center [611, 326] width 248 height 199
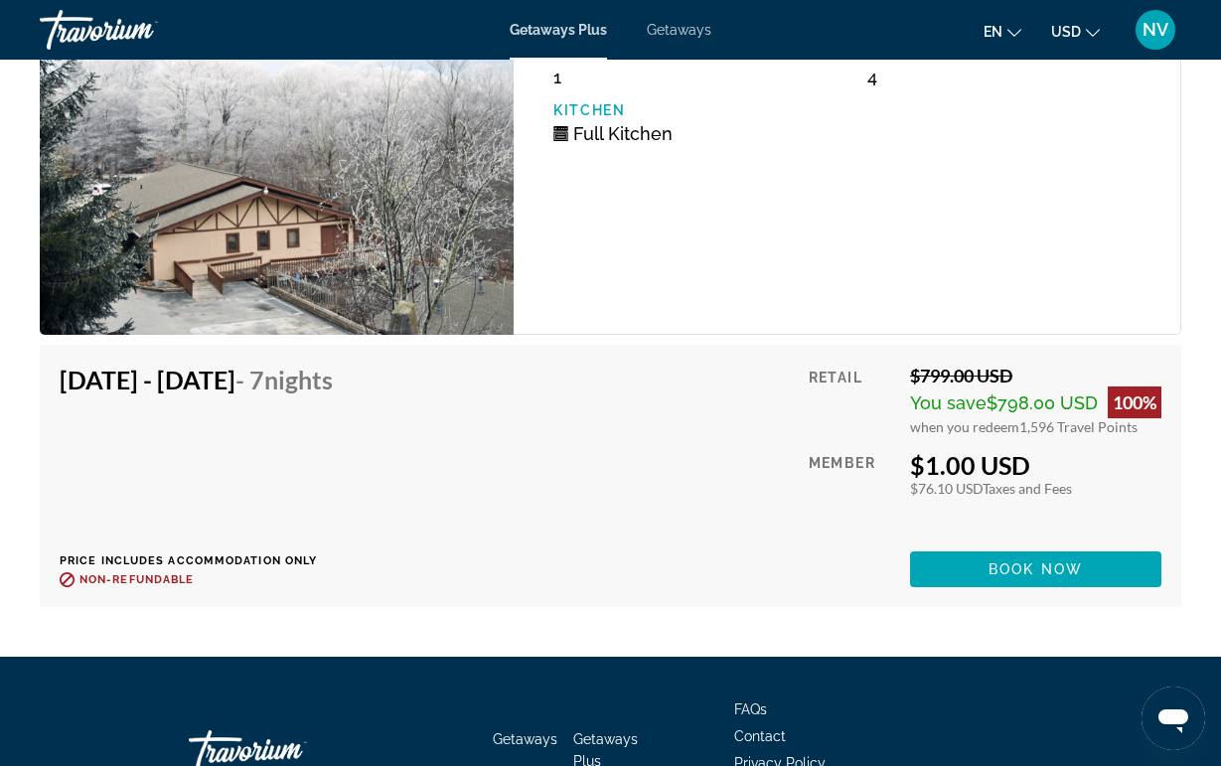
scroll to position [3665, 0]
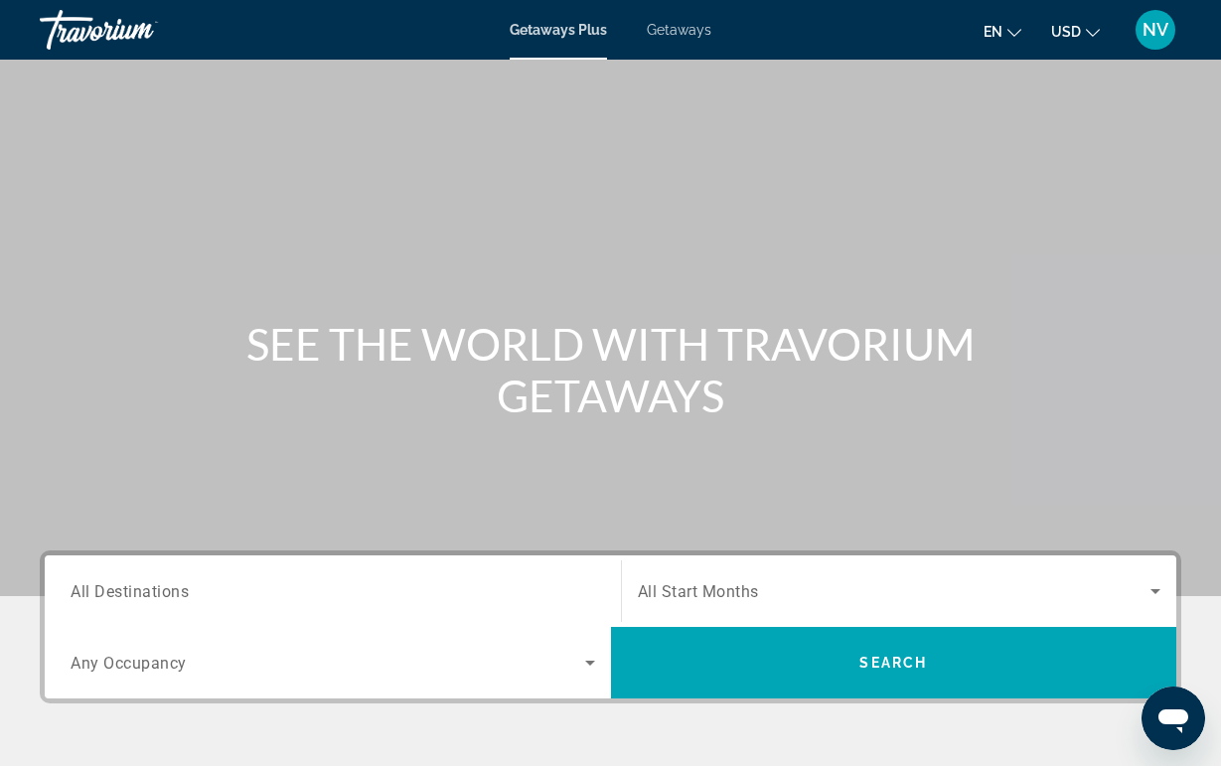
click at [284, 588] on input "Destination All Destinations" at bounding box center [333, 592] width 525 height 24
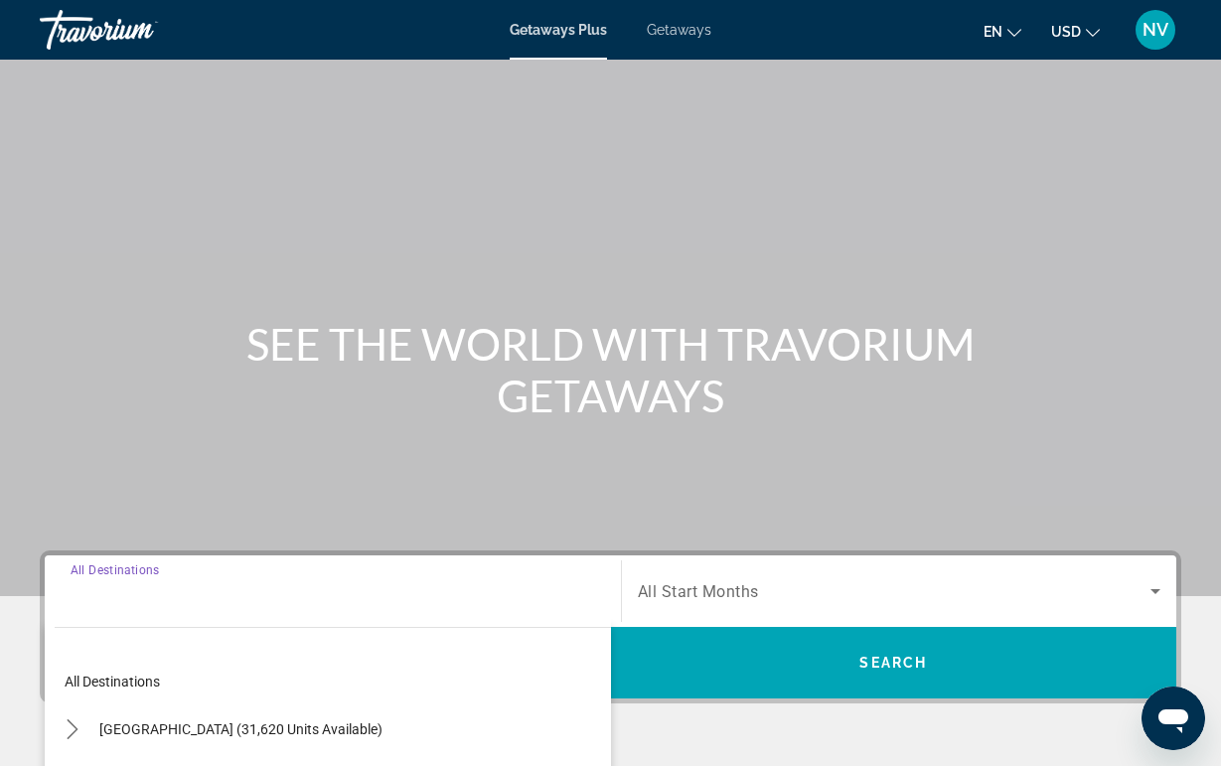
scroll to position [379, 0]
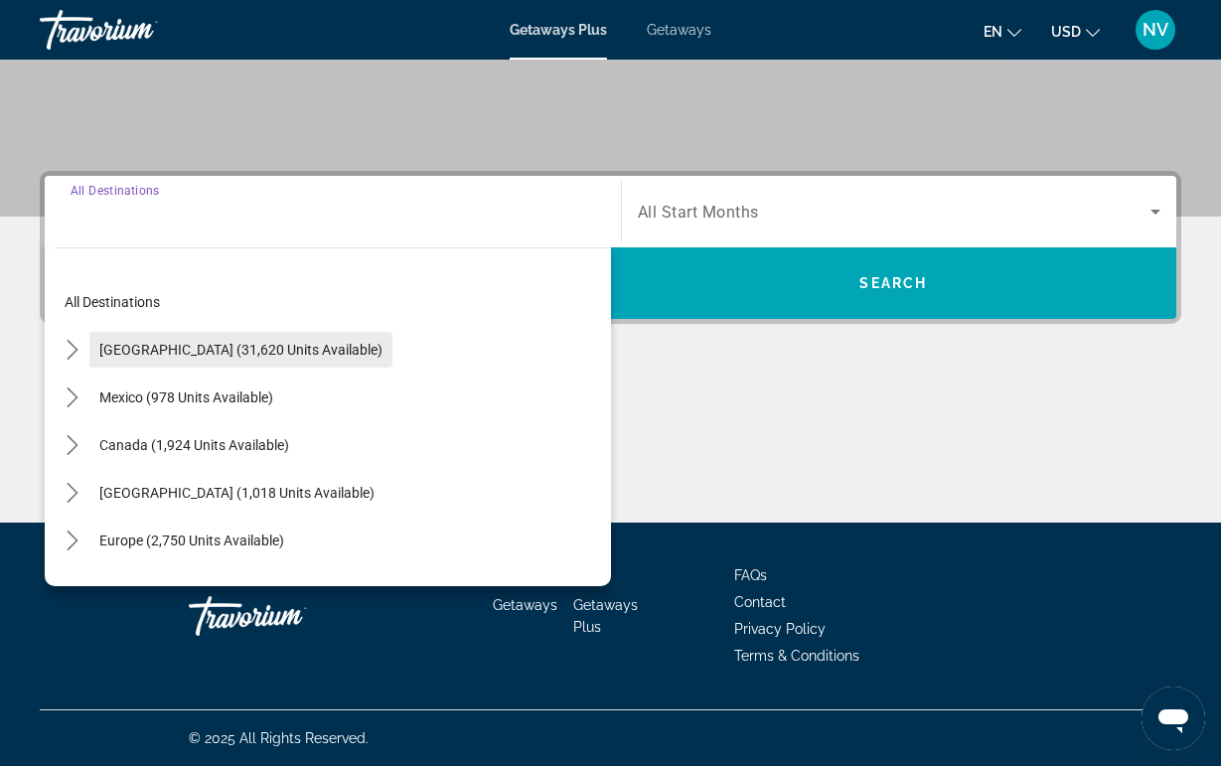
click at [230, 363] on span "Select destination: United States (31,620 units available)" at bounding box center [240, 350] width 303 height 48
type input "**********"
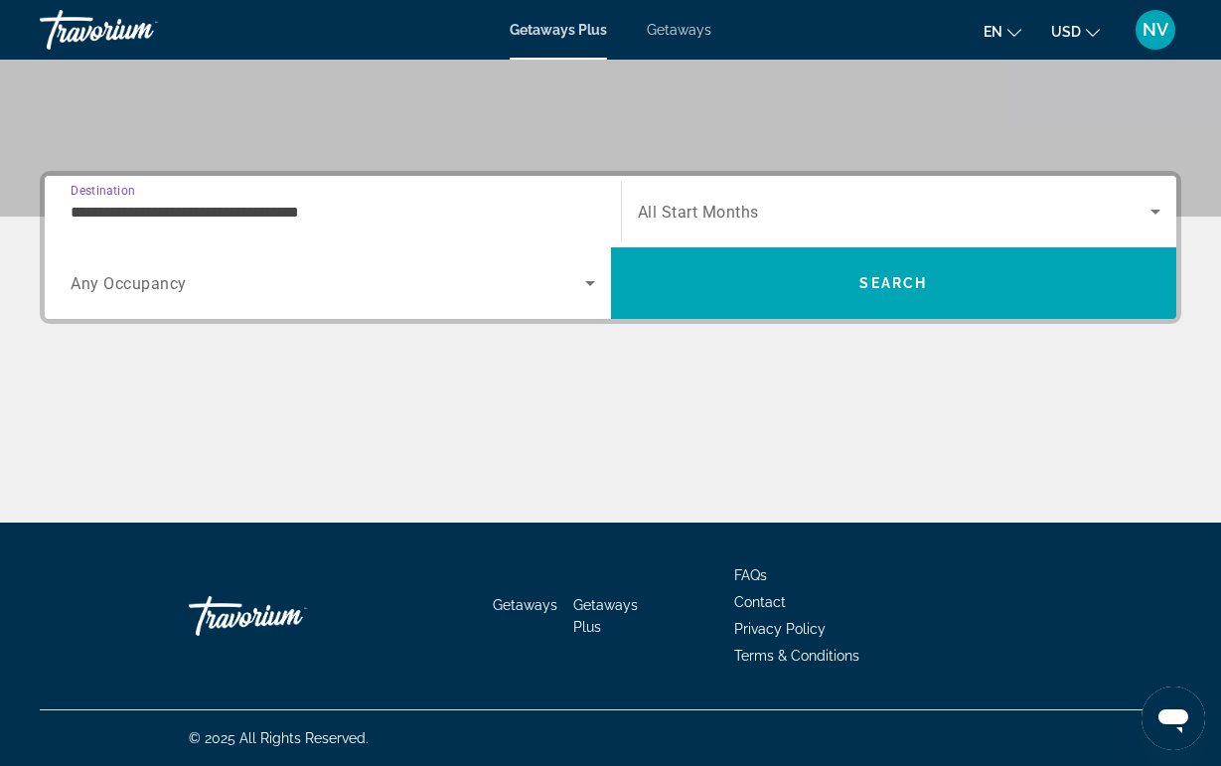
click at [206, 304] on div "Search widget" at bounding box center [333, 283] width 525 height 56
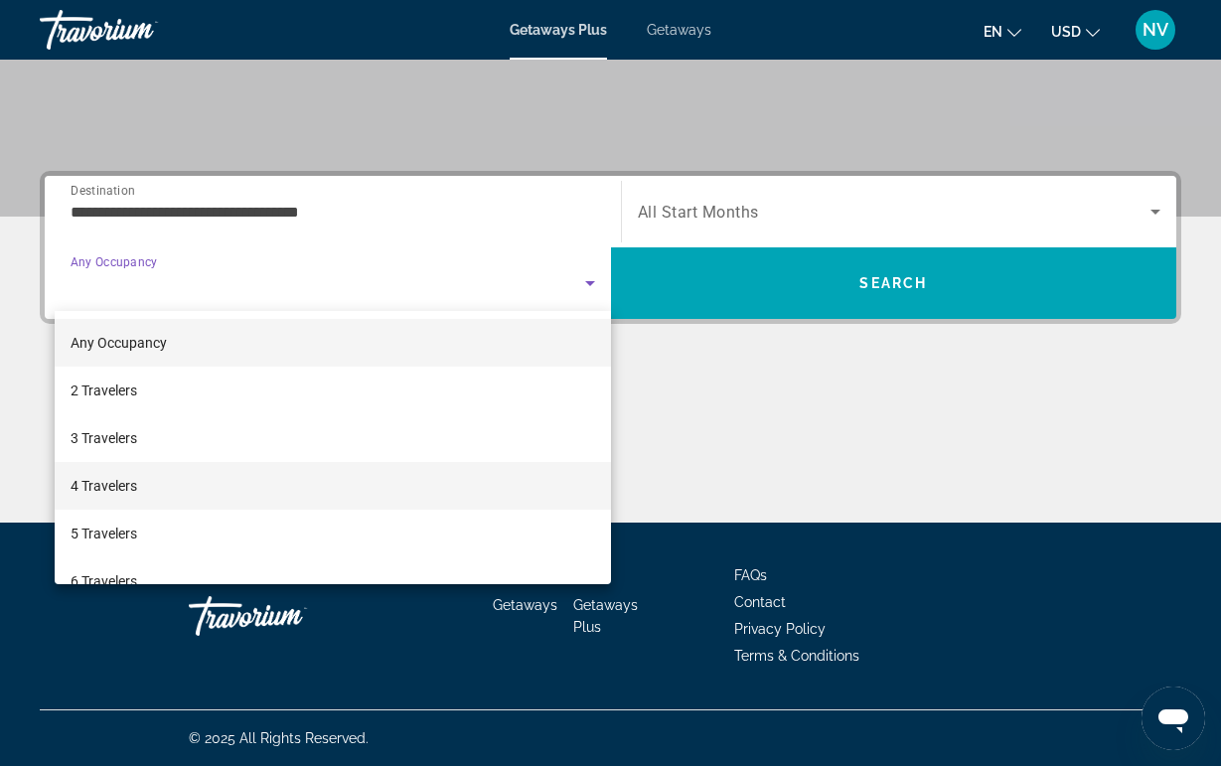
click at [132, 480] on span "4 Travelers" at bounding box center [104, 486] width 67 height 24
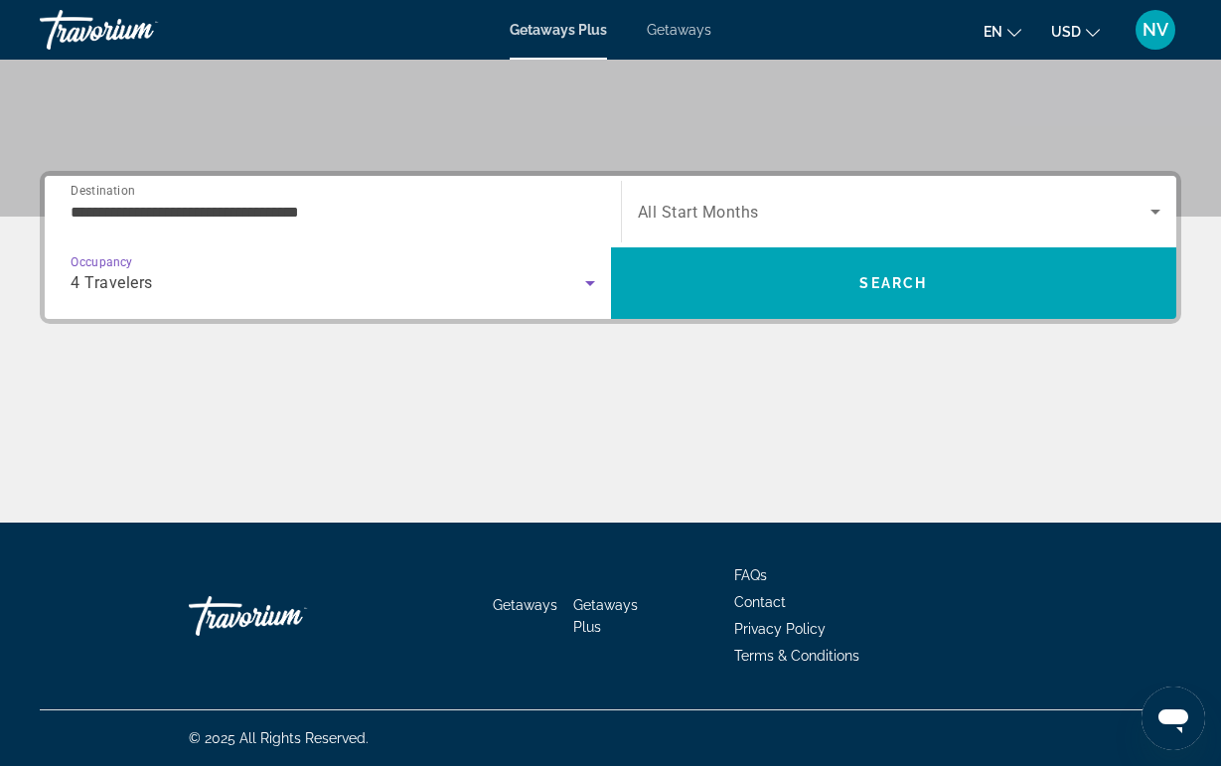
click at [770, 202] on span "Search widget" at bounding box center [895, 212] width 514 height 24
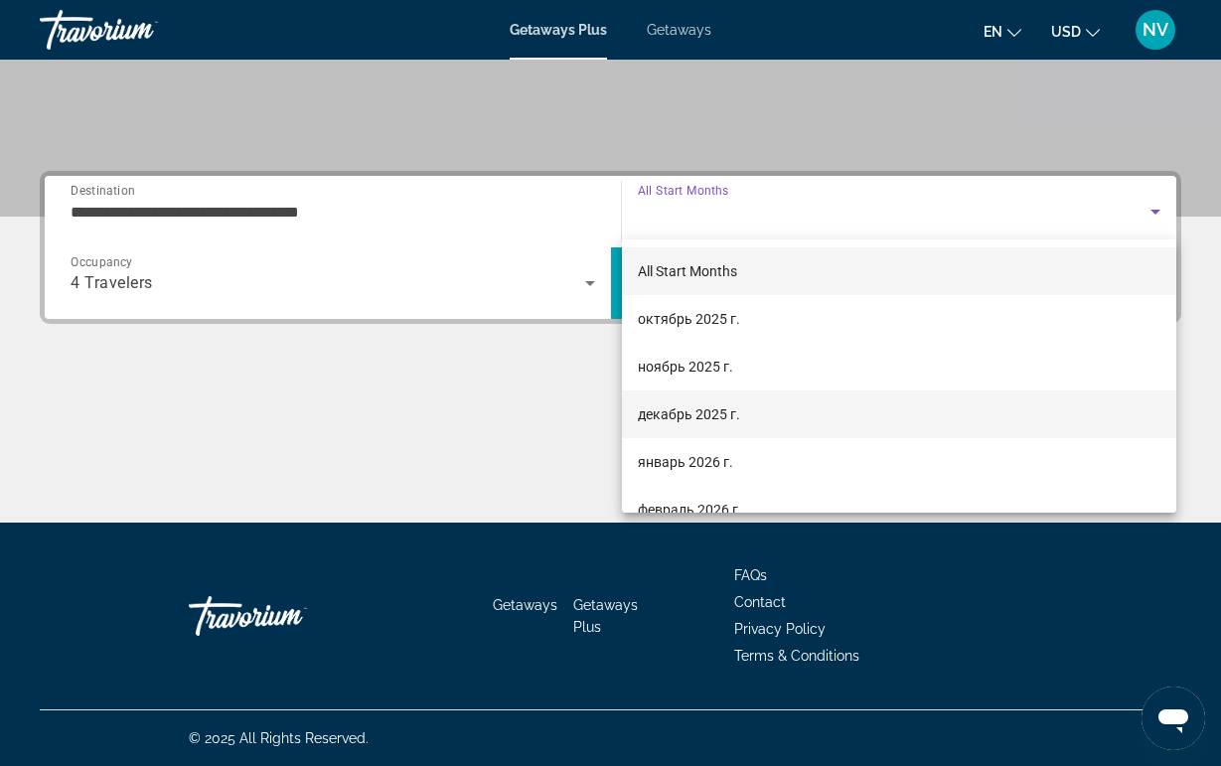
click at [693, 426] on mat-option "декабрь 2025 г." at bounding box center [899, 414] width 555 height 48
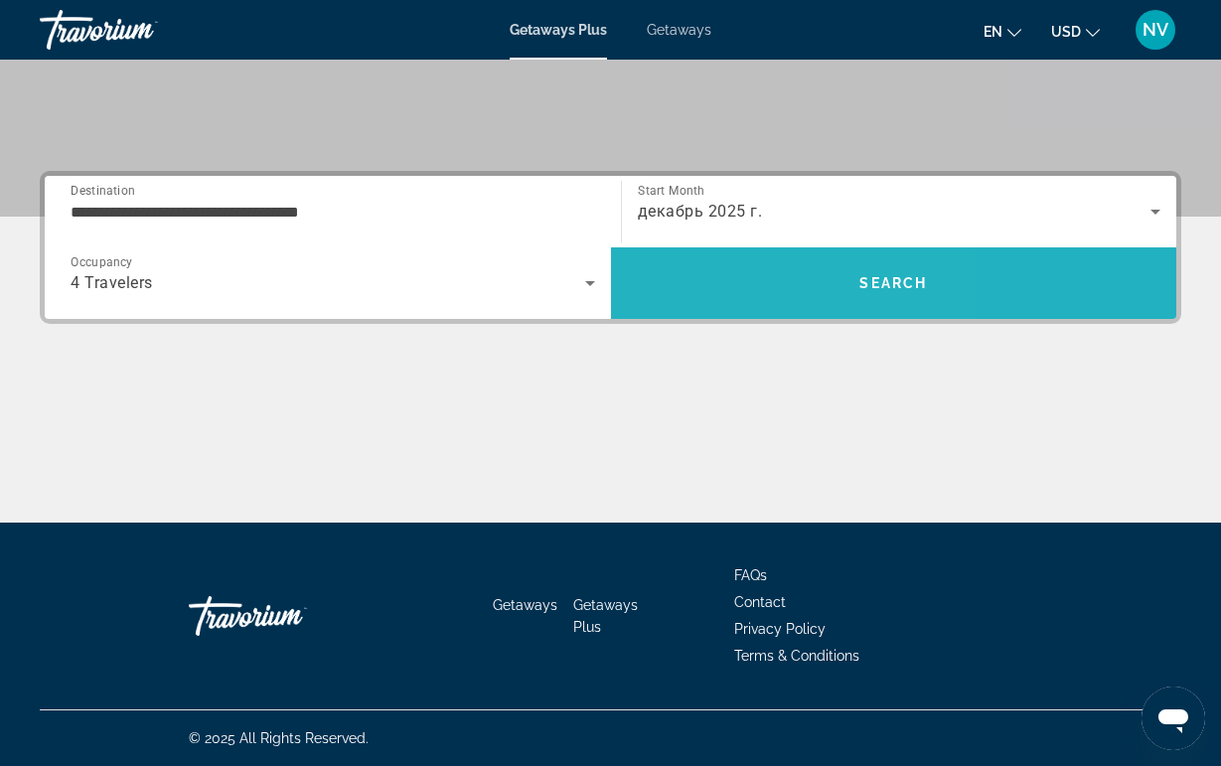
click at [698, 306] on span "Search" at bounding box center [894, 283] width 566 height 48
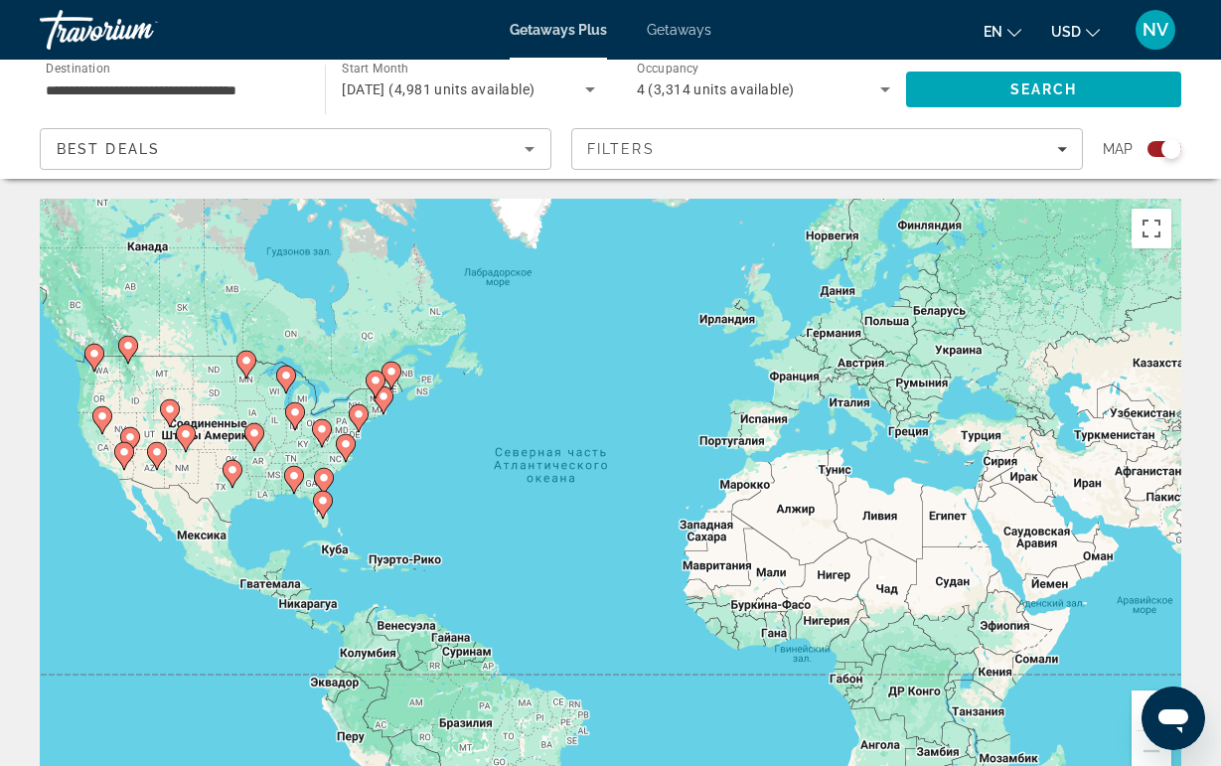
click at [315, 435] on icon "Main content" at bounding box center [321, 433] width 18 height 26
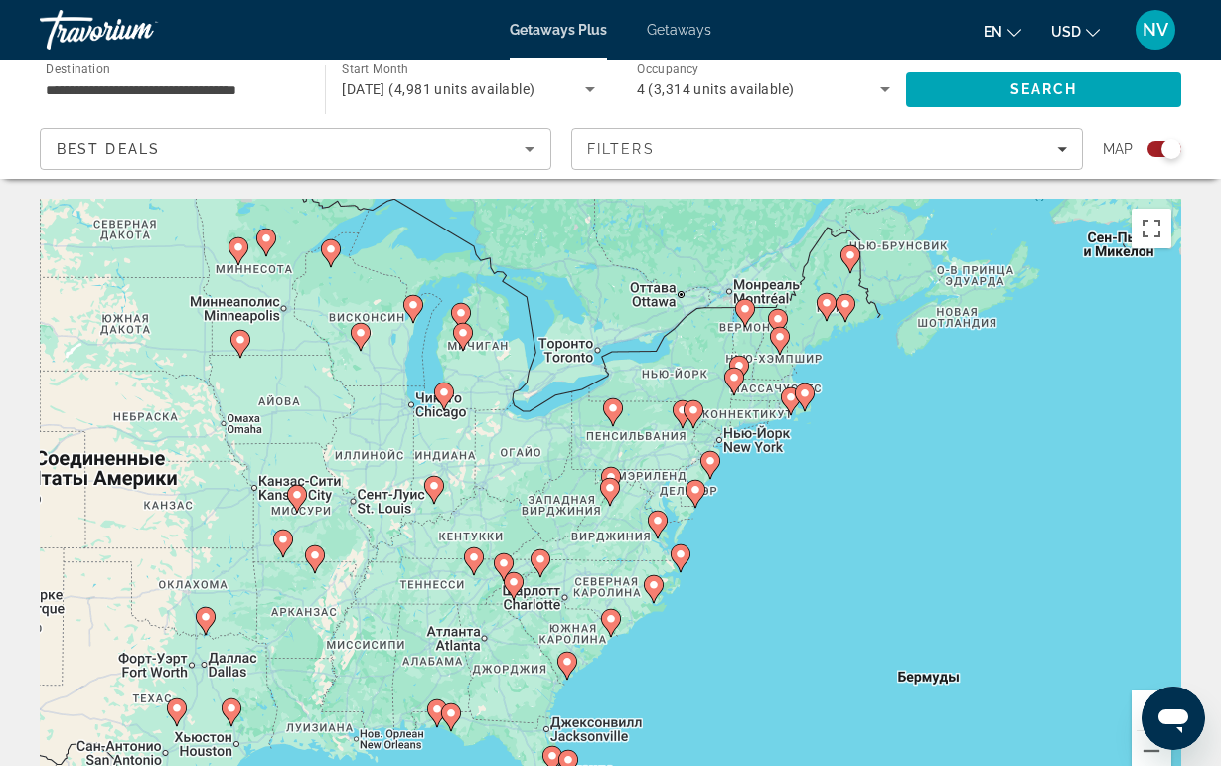
click at [505, 568] on image "Main content" at bounding box center [504, 563] width 12 height 12
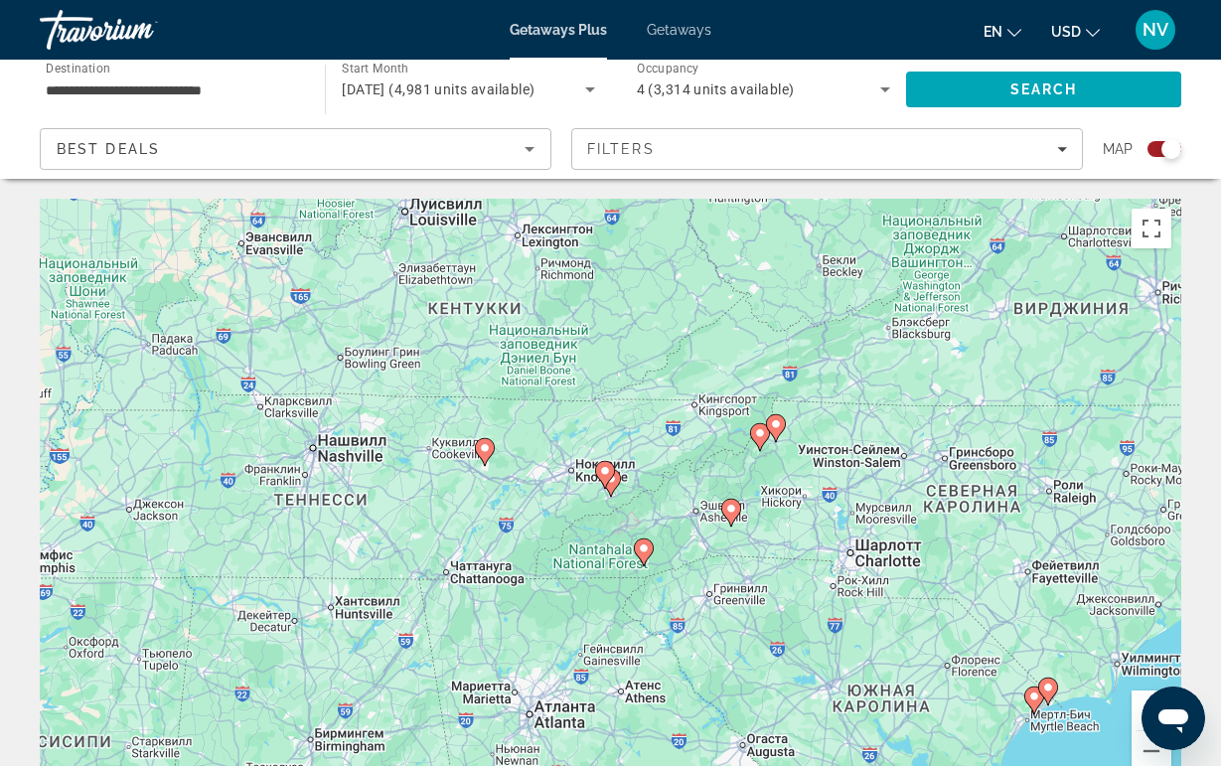
click at [615, 488] on icon "Main content" at bounding box center [610, 483] width 18 height 26
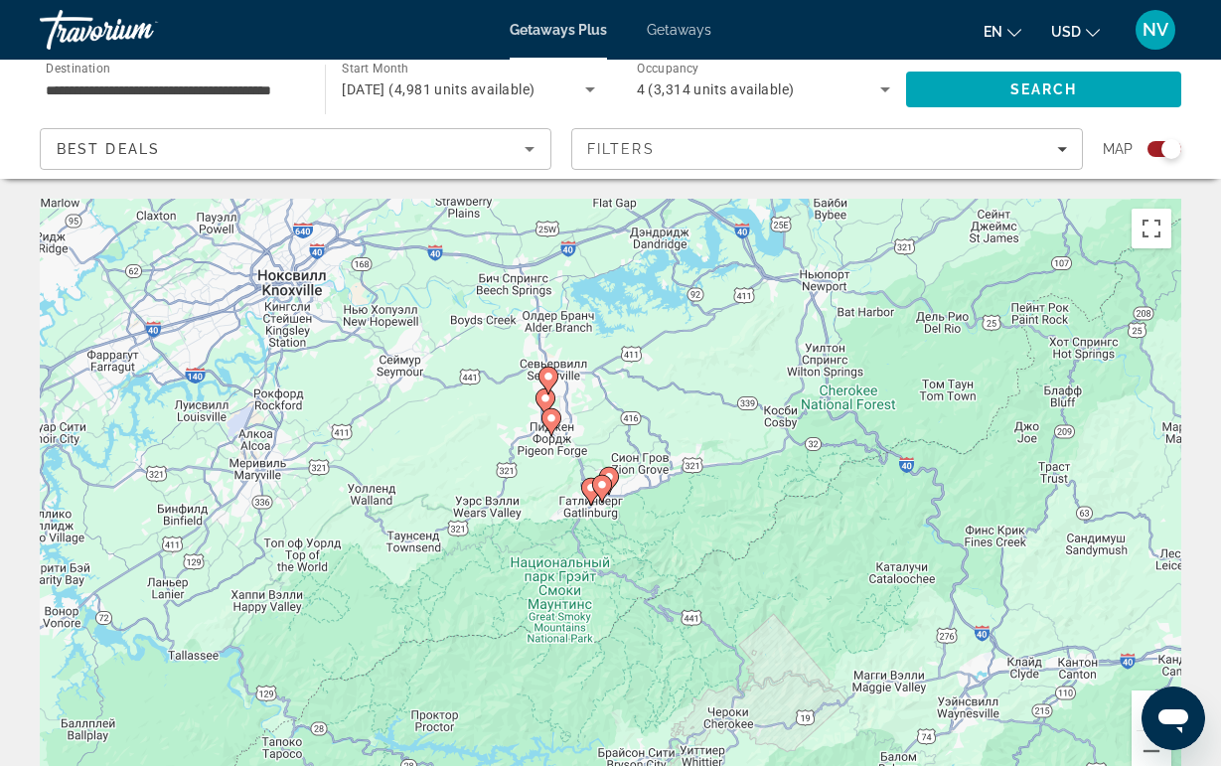
drag, startPoint x: 685, startPoint y: 513, endPoint x: 513, endPoint y: 289, distance: 282.6
click at [516, 292] on div "Для навигации используйте клавиши со стрелками. Чтобы активировать перетаскиван…" at bounding box center [610, 497] width 1141 height 596
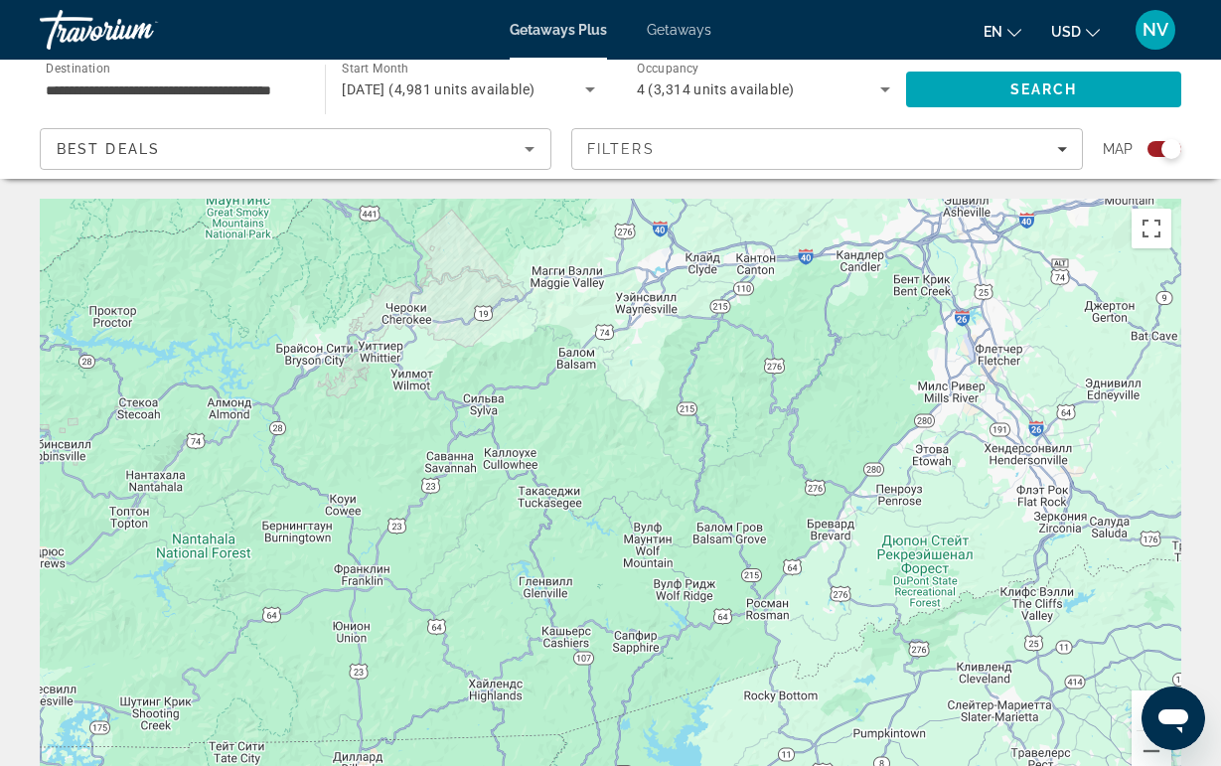
drag, startPoint x: 513, startPoint y: 289, endPoint x: 330, endPoint y: 176, distance: 215.0
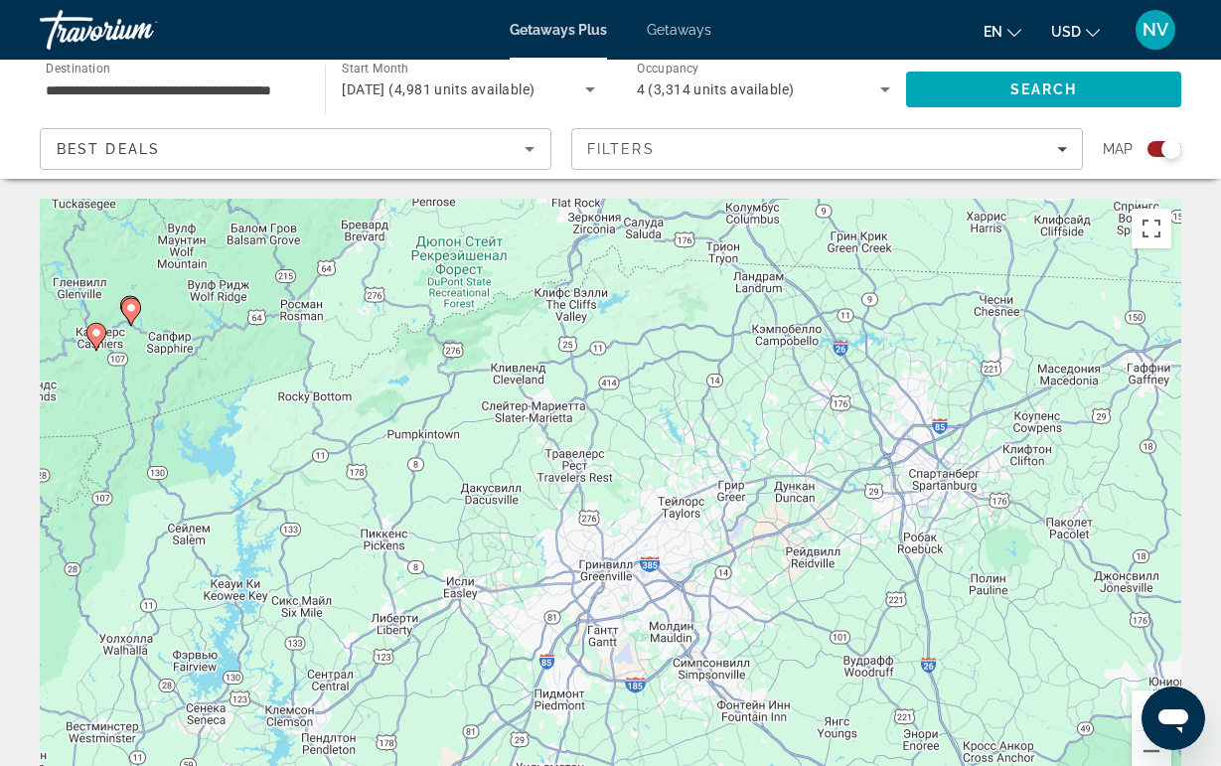
drag, startPoint x: 580, startPoint y: 377, endPoint x: 770, endPoint y: 374, distance: 189.8
click at [770, 374] on div "Для навигации используйте клавиши со стрелками. Чтобы активировать перетаскиван…" at bounding box center [610, 497] width 1141 height 596
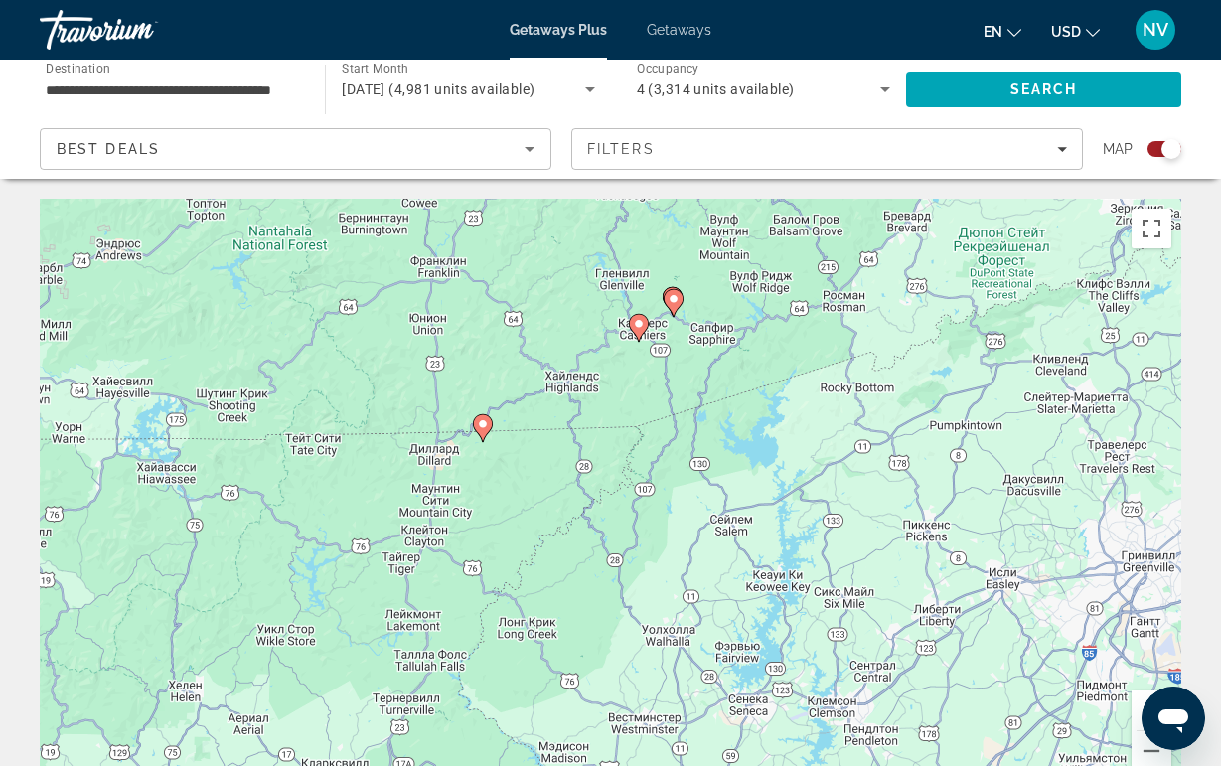
click at [639, 328] on image "Main content" at bounding box center [639, 324] width 12 height 12
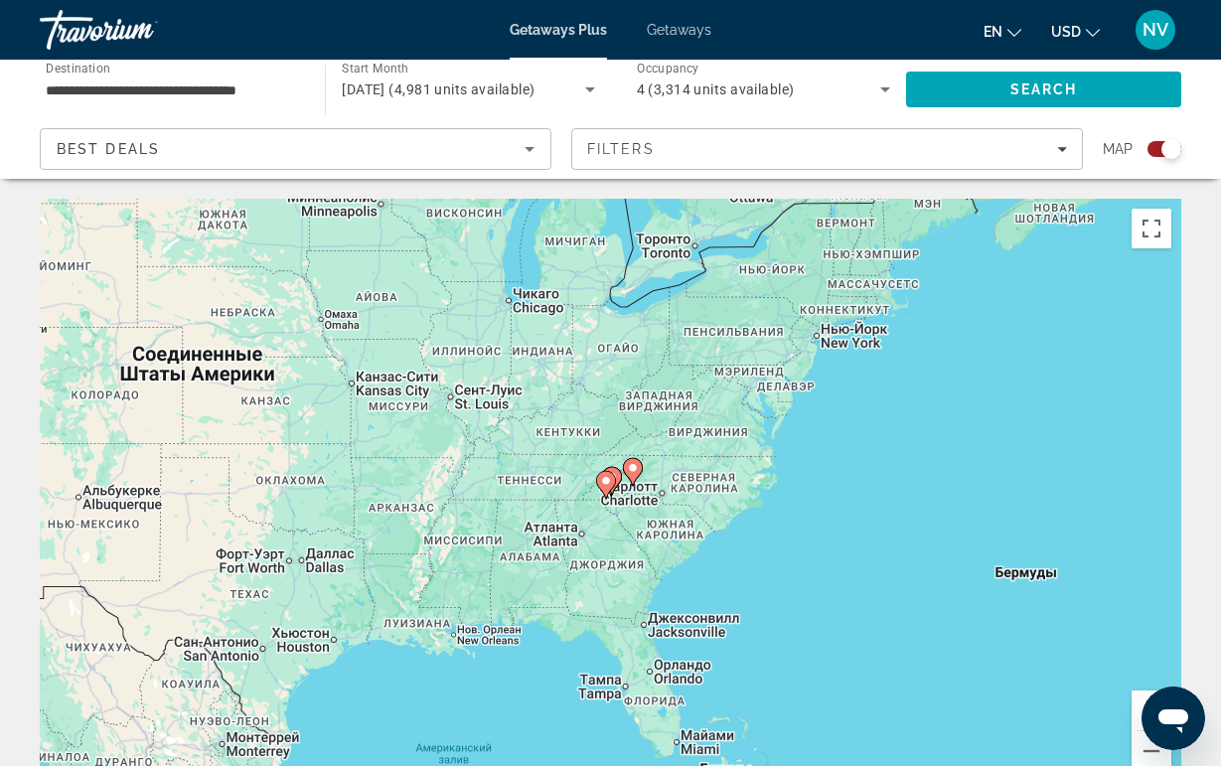
click at [600, 483] on image "Main content" at bounding box center [606, 481] width 12 height 12
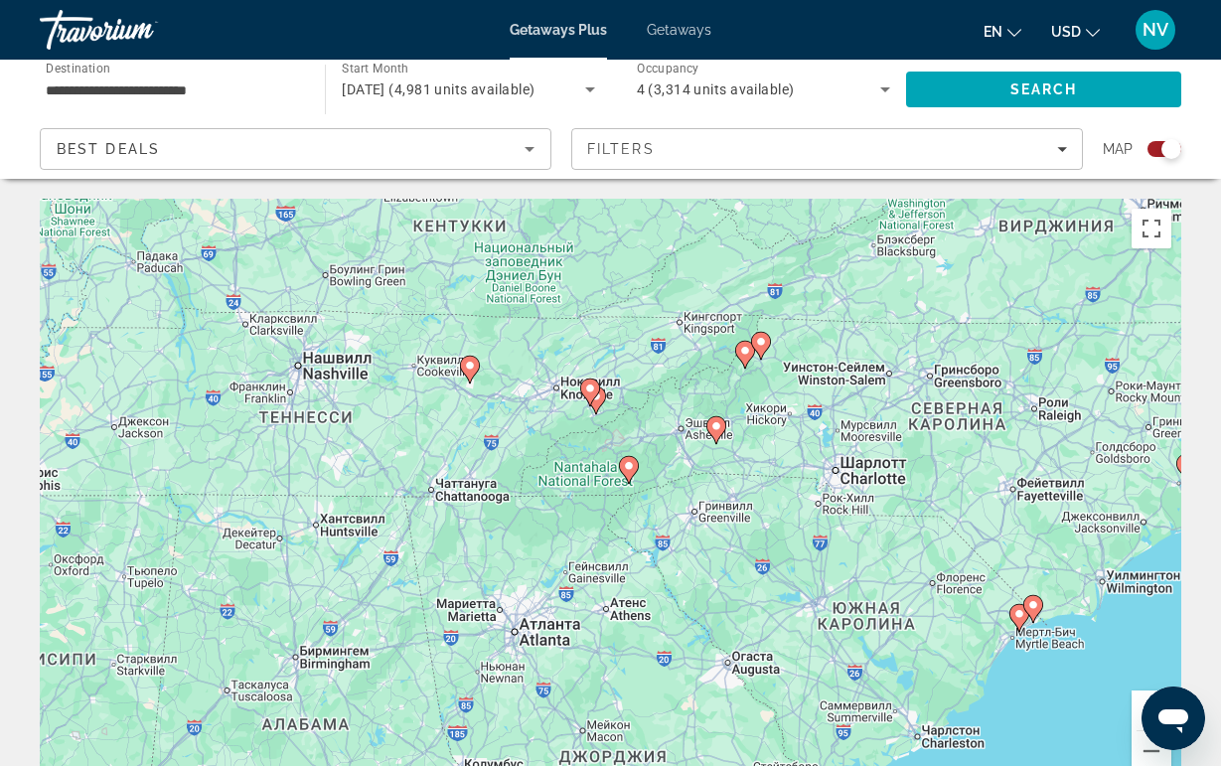
click at [625, 473] on icon "Main content" at bounding box center [628, 470] width 18 height 26
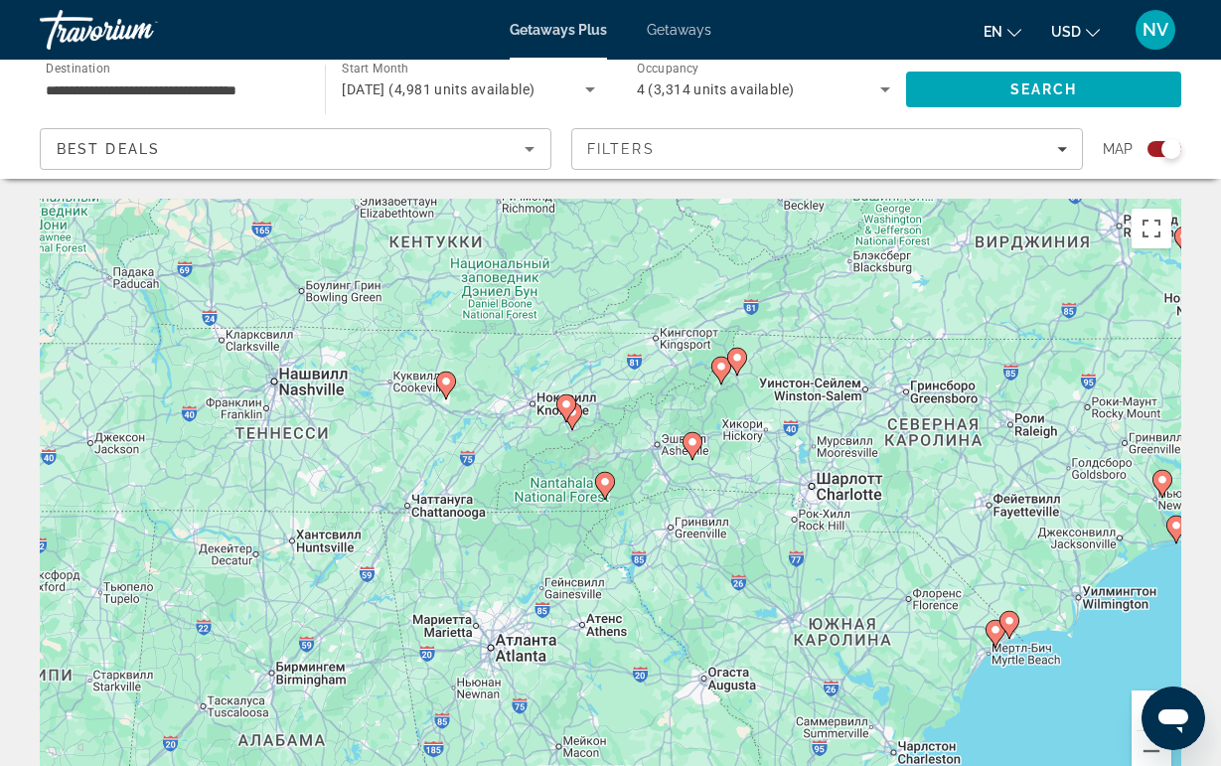
click at [603, 485] on image "Main content" at bounding box center [605, 482] width 12 height 12
type input "**********"
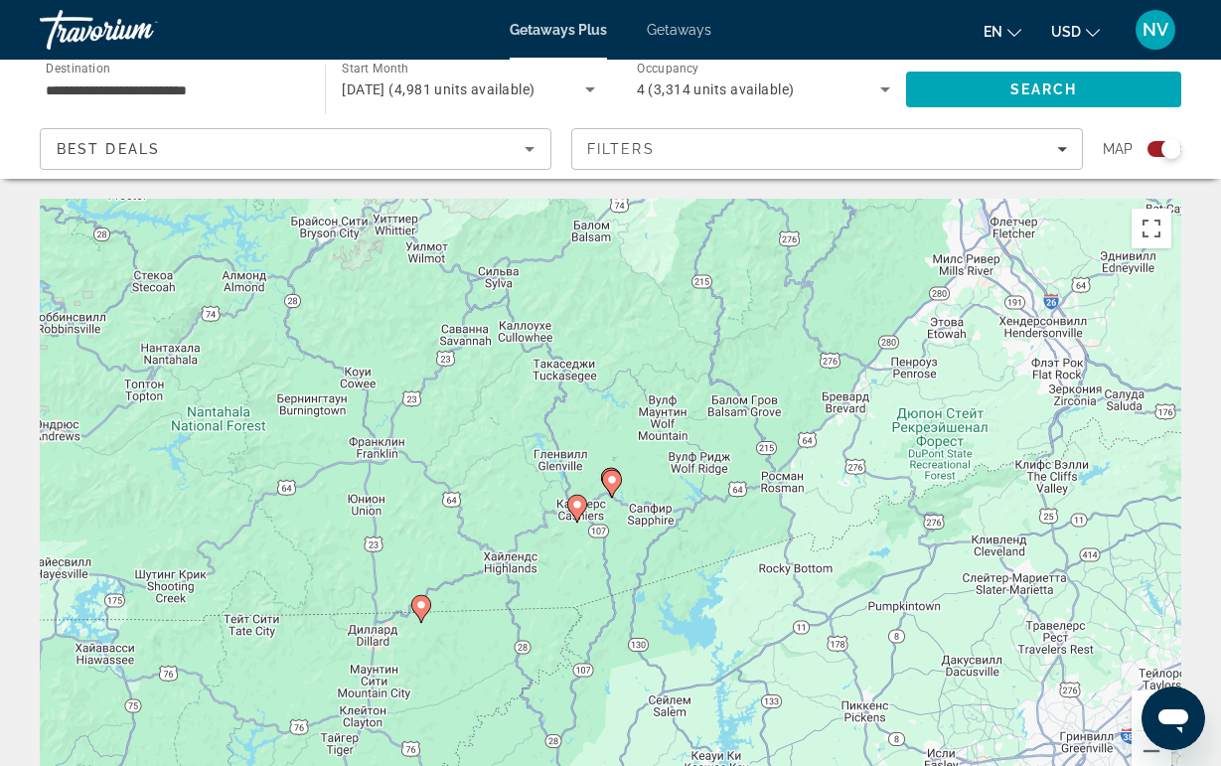
click at [605, 488] on gmp-advanced-marker "Main content" at bounding box center [612, 484] width 20 height 30
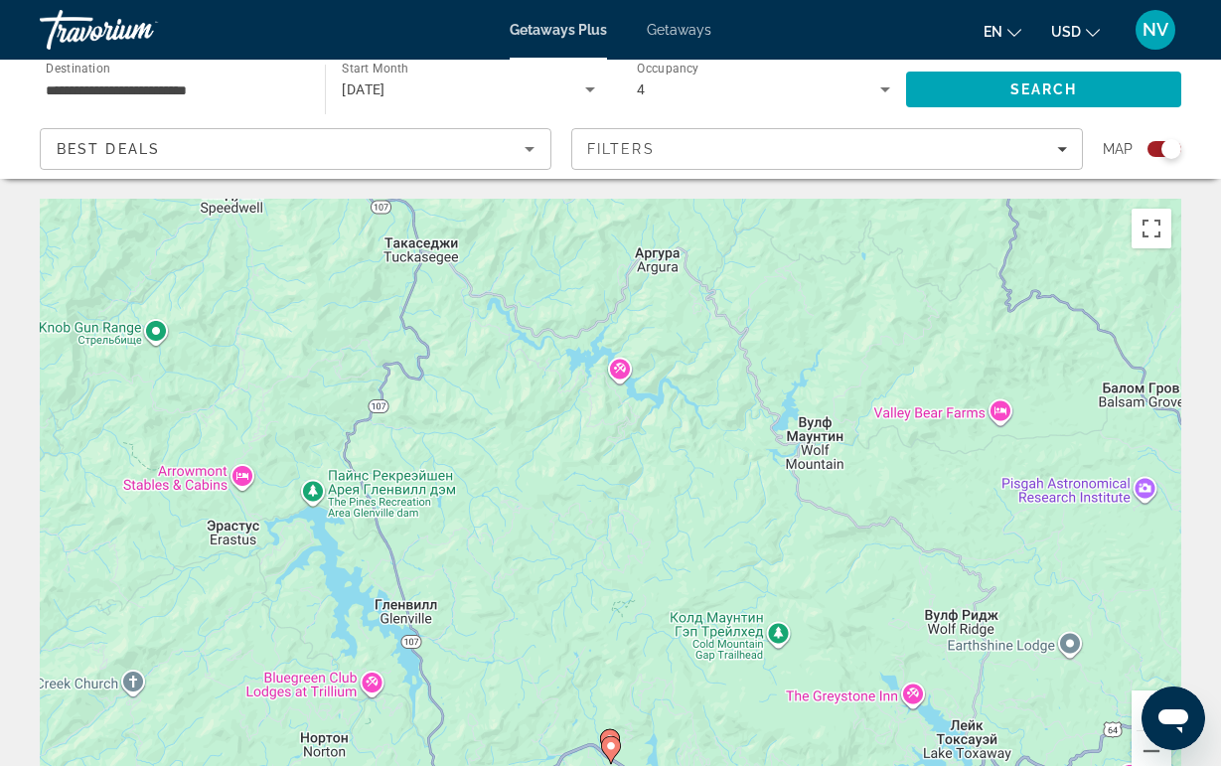
scroll to position [2, 0]
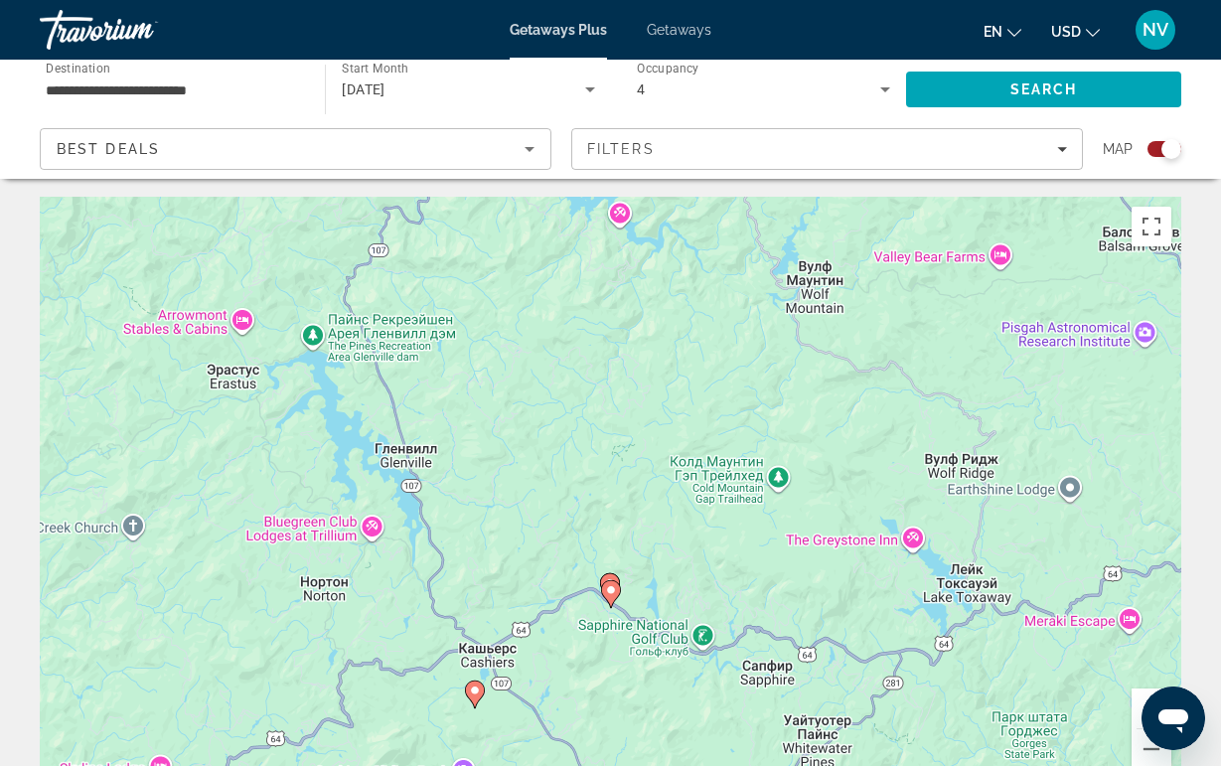
drag, startPoint x: 609, startPoint y: 698, endPoint x: 608, endPoint y: 527, distance: 171.9
click at [608, 527] on div "Чтобы активировать перетаскивание с помощью клавиатуры, нажмите Alt + Ввод. Пос…" at bounding box center [610, 495] width 1141 height 596
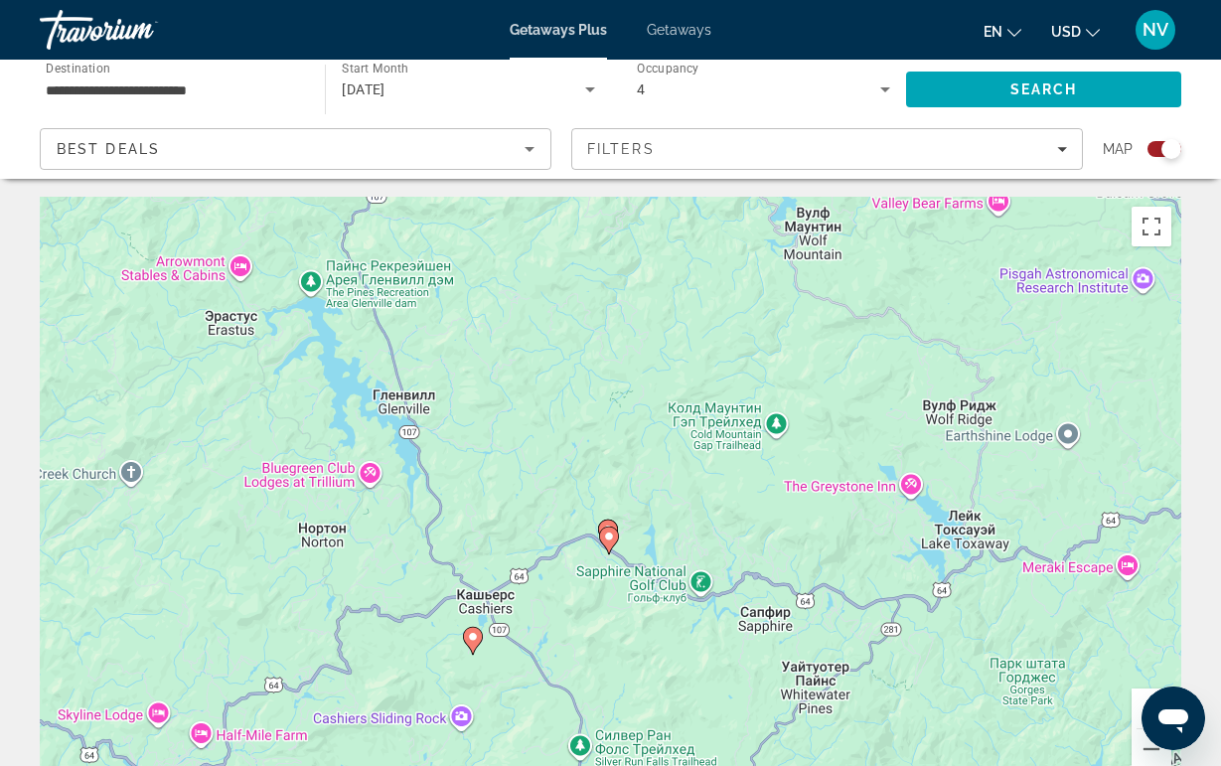
click at [604, 552] on gmp-advanced-marker "Main content" at bounding box center [609, 541] width 20 height 30
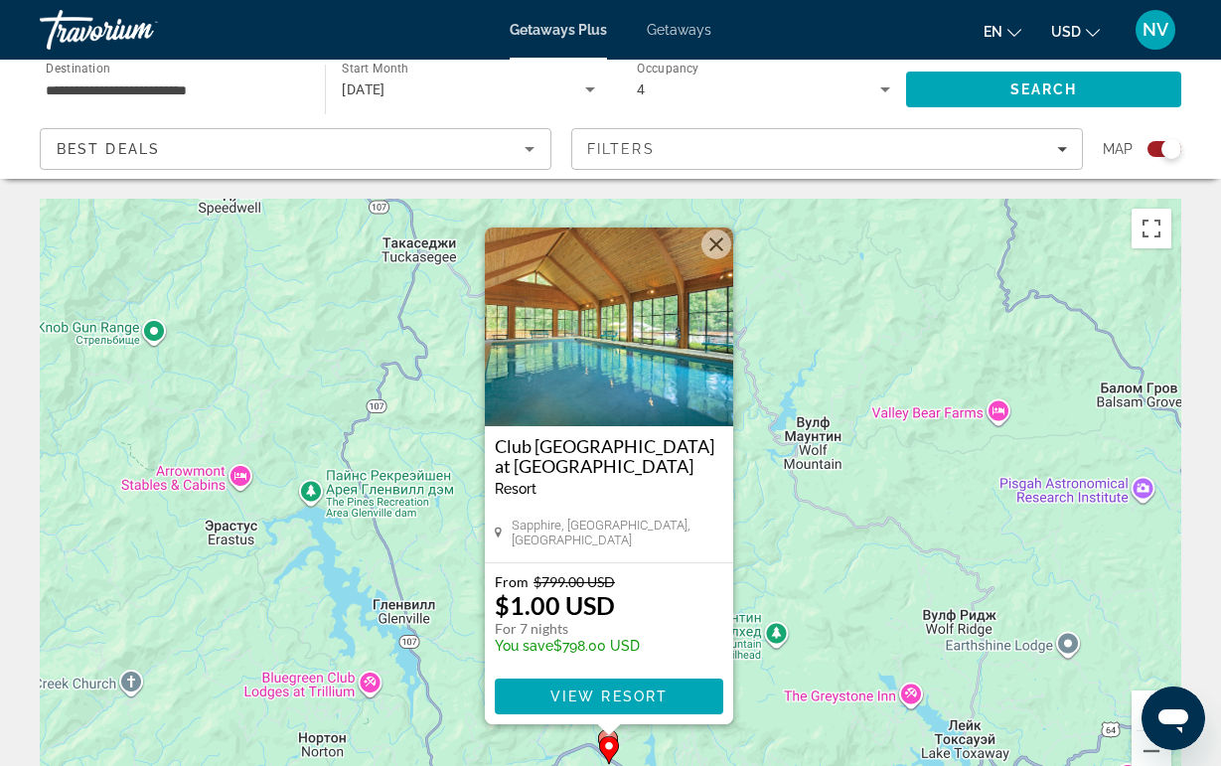
click at [429, 622] on div "Чтобы активировать перетаскивание с помощью клавиатуры, нажмите Alt + Ввод. Пос…" at bounding box center [610, 497] width 1141 height 596
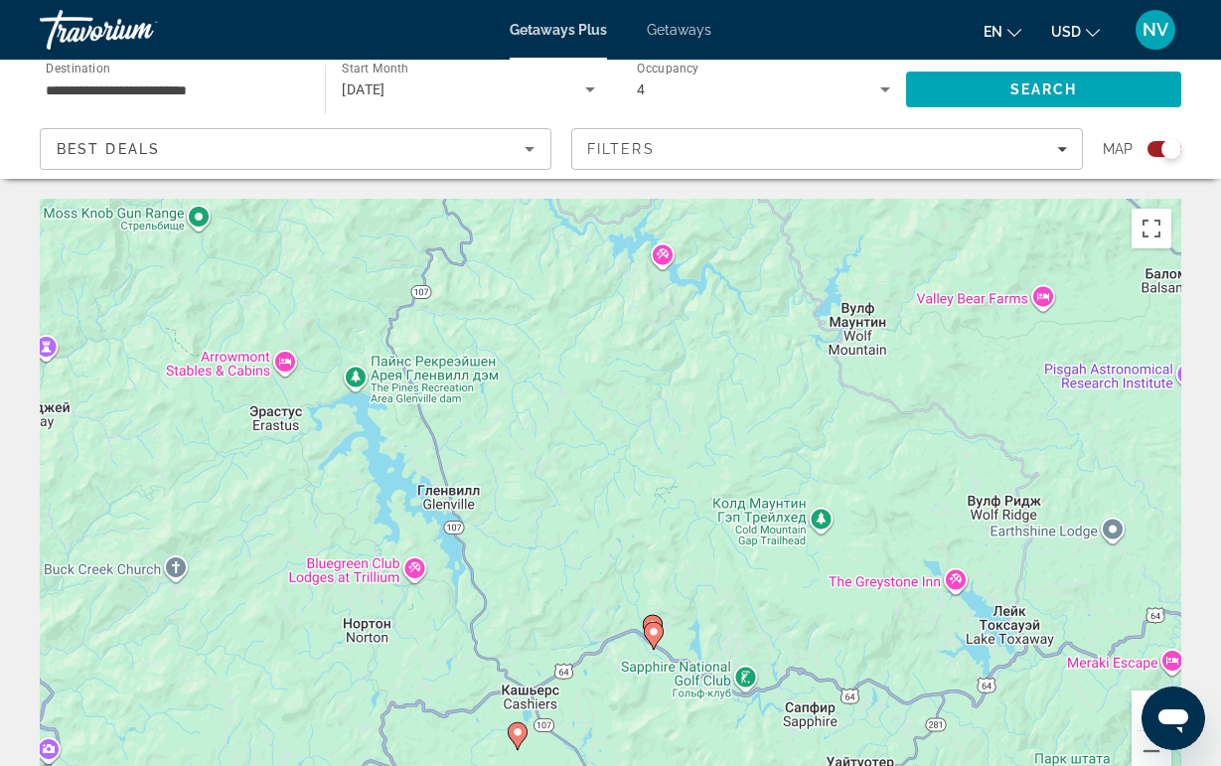
drag, startPoint x: 429, startPoint y: 622, endPoint x: 580, endPoint y: 302, distance: 353.7
click at [580, 302] on div "Чтобы активировать перетаскивание с помощью клавиатуры, нажмите Alt + Ввод. Пос…" at bounding box center [610, 497] width 1141 height 596
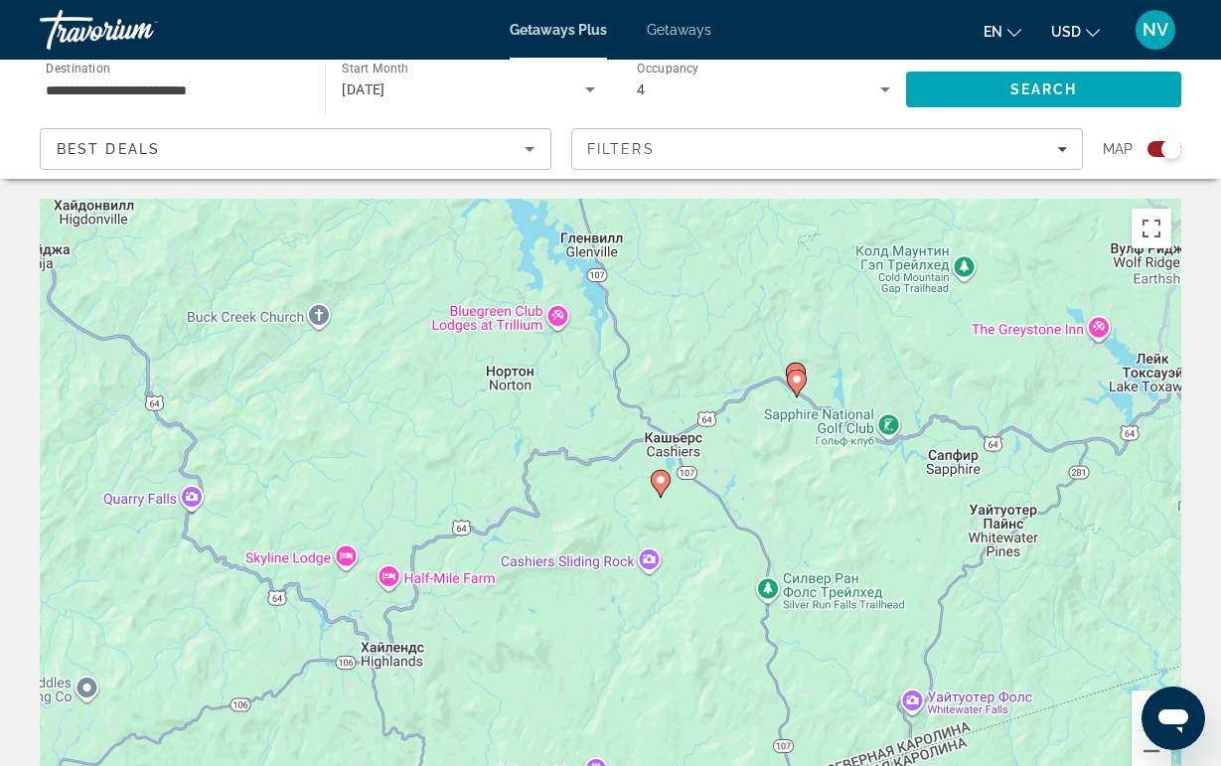
click at [672, 484] on div "Чтобы активировать перетаскивание с помощью клавиатуры, нажмите Alt + Ввод. Пос…" at bounding box center [610, 497] width 1141 height 596
click at [660, 486] on icon "Main content" at bounding box center [660, 484] width 18 height 26
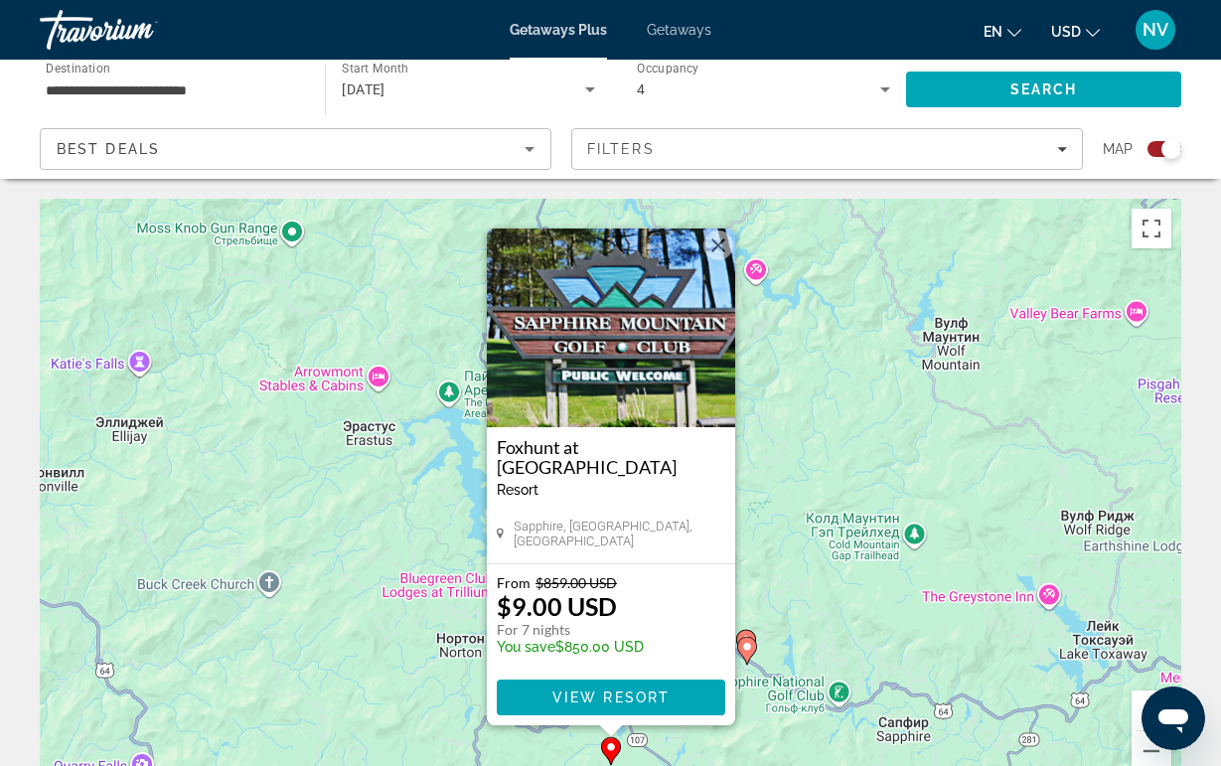
click at [784, 392] on div "Чтобы активировать перетаскивание с помощью клавиатуры, нажмите Alt + Ввод. Пос…" at bounding box center [610, 497] width 1141 height 596
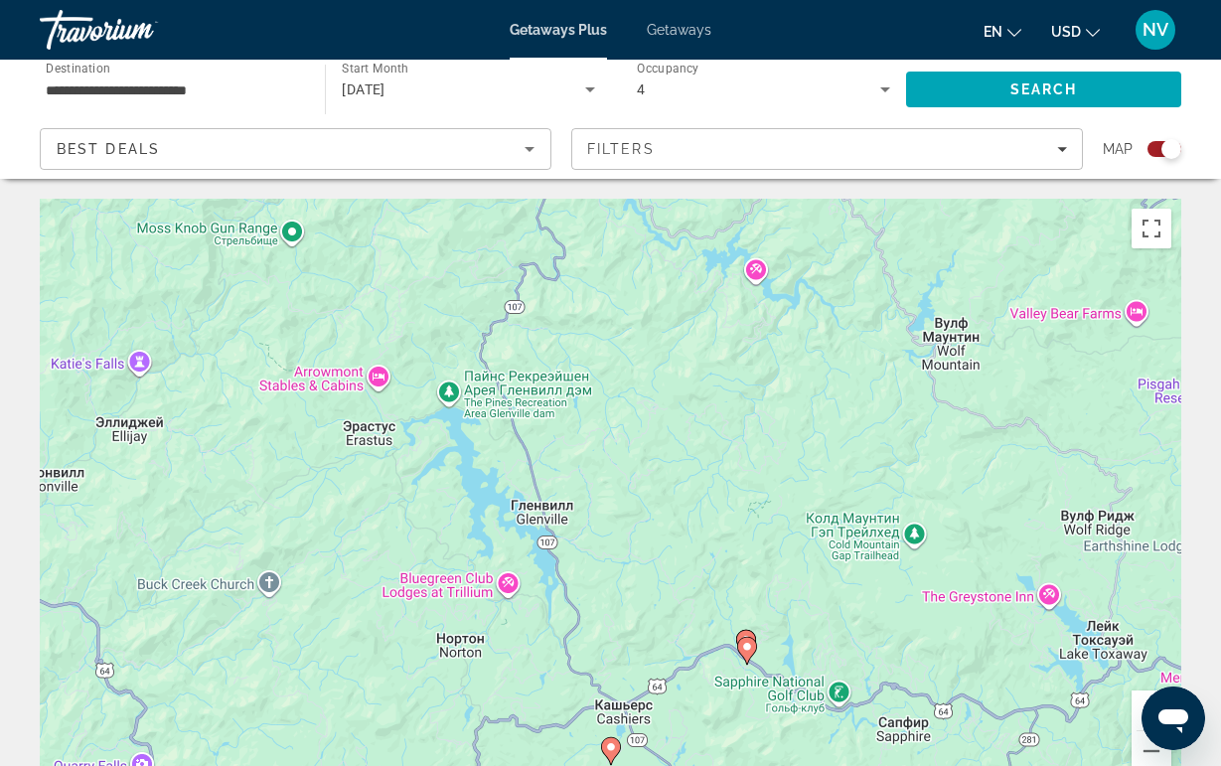
click at [746, 631] on icon "Main content" at bounding box center [745, 644] width 18 height 26
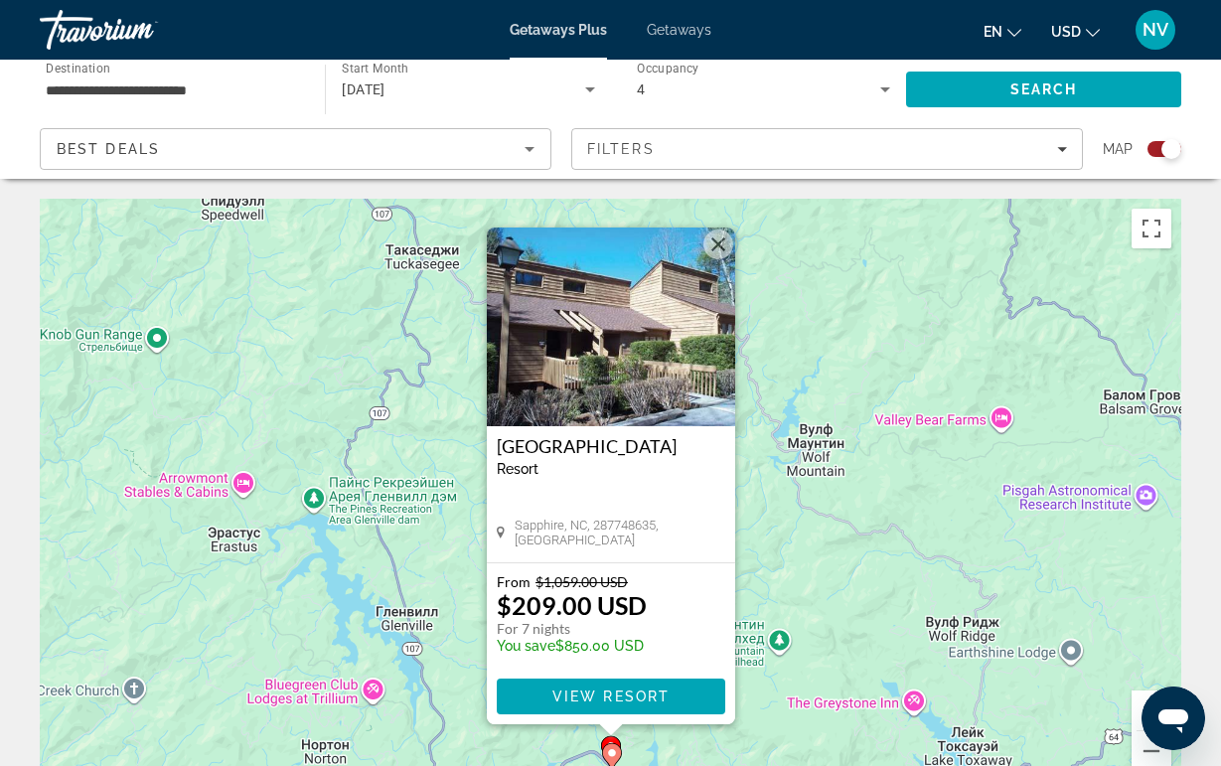
click at [828, 547] on div "Чтобы активировать перетаскивание с помощью клавиатуры, нажмите Alt + Ввод. Пос…" at bounding box center [610, 497] width 1141 height 596
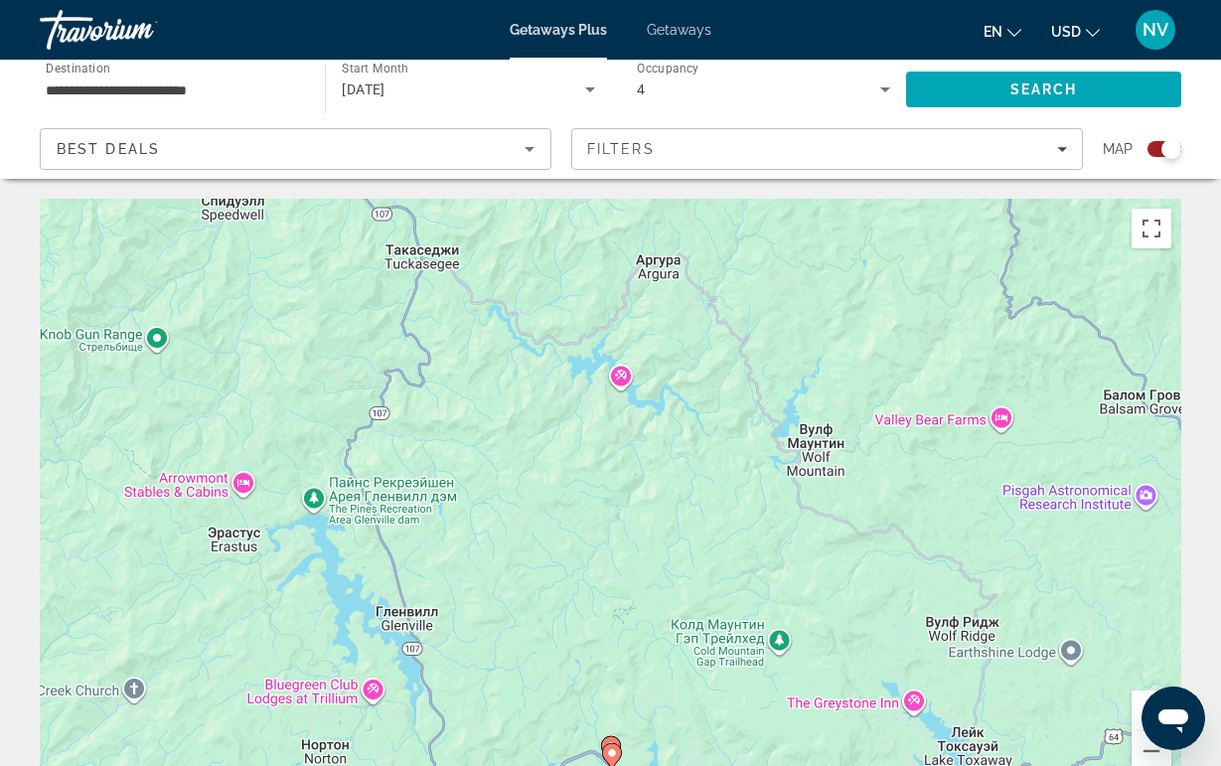
drag, startPoint x: 552, startPoint y: 620, endPoint x: 762, endPoint y: 413, distance: 294.3
click at [744, 432] on div "Чтобы активировать перетаскивание с помощью клавиатуры, нажмите Alt + Ввод. Пос…" at bounding box center [610, 497] width 1141 height 596
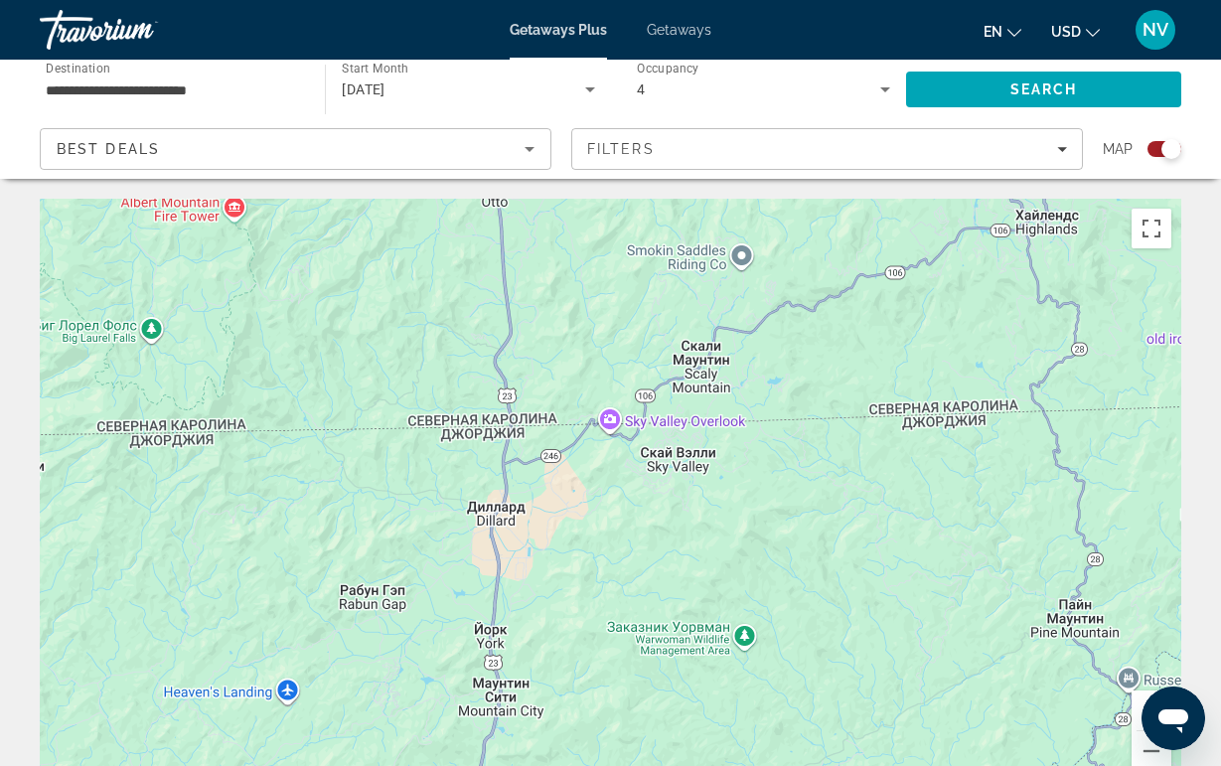
drag, startPoint x: 762, startPoint y: 413, endPoint x: 640, endPoint y: 56, distance: 377.9
click at [640, 56] on div "**********" at bounding box center [610, 383] width 1221 height 766
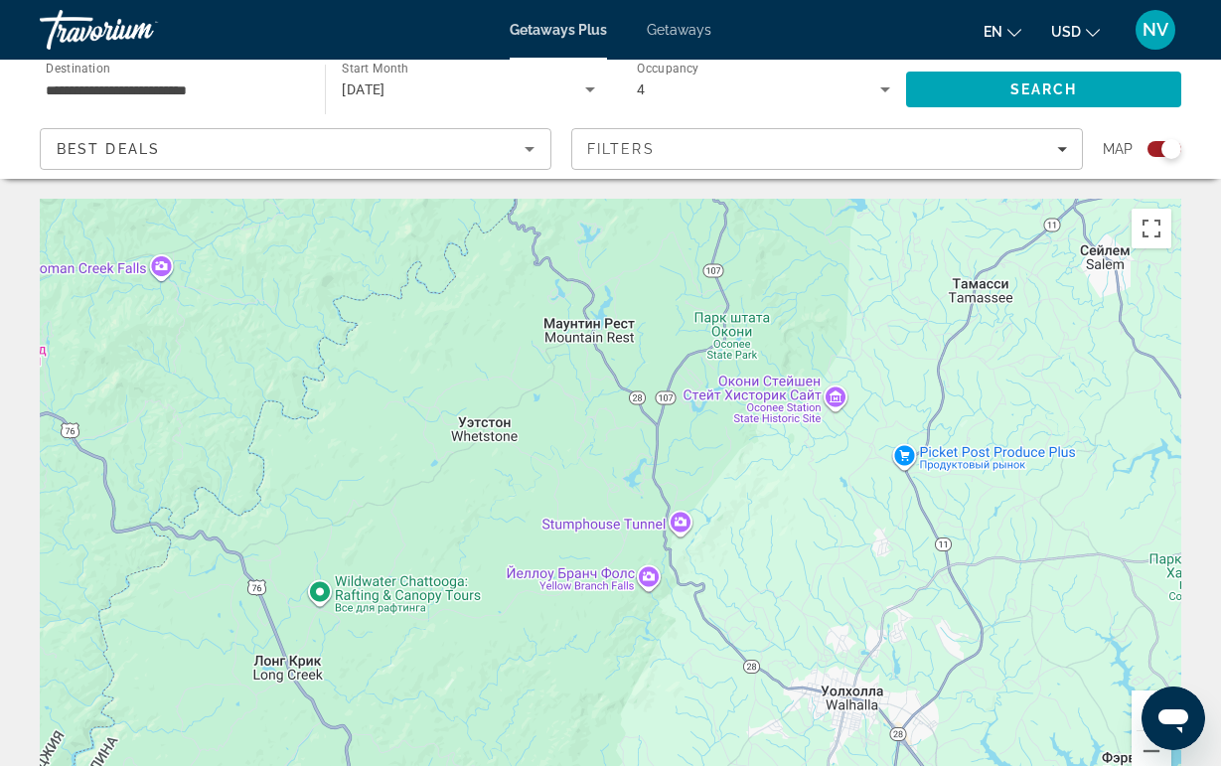
drag, startPoint x: 358, startPoint y: 321, endPoint x: 734, endPoint y: 321, distance: 376.5
click at [709, 321] on div "Main content" at bounding box center [610, 497] width 1141 height 596
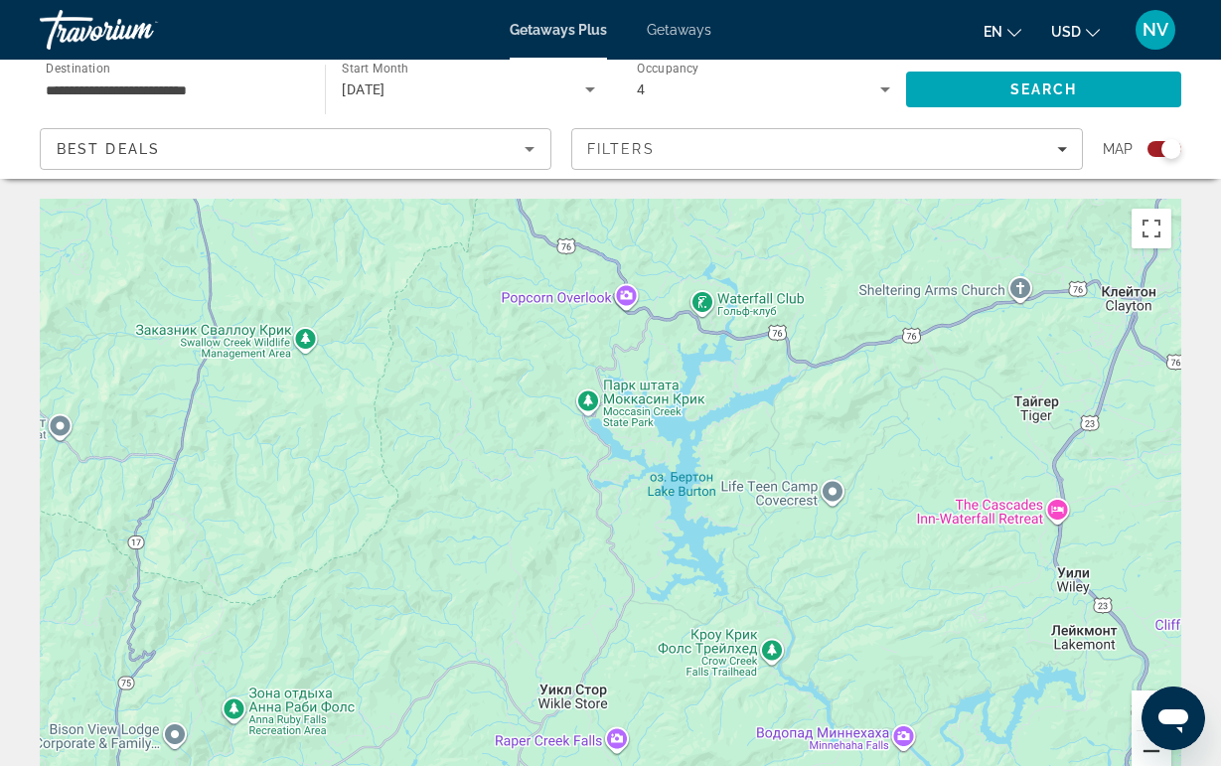
click at [1141, 752] on button "Уменьшить" at bounding box center [1151, 751] width 40 height 40
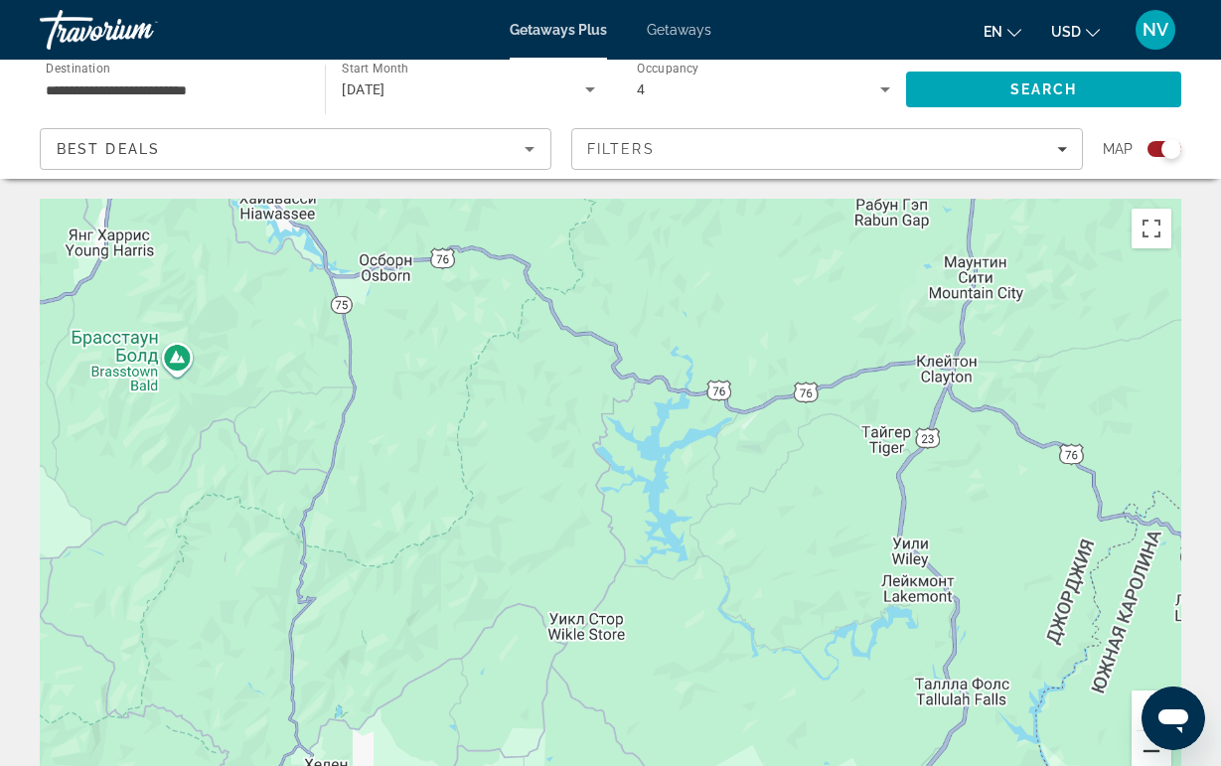
click at [1141, 752] on button "Уменьшить" at bounding box center [1151, 751] width 40 height 40
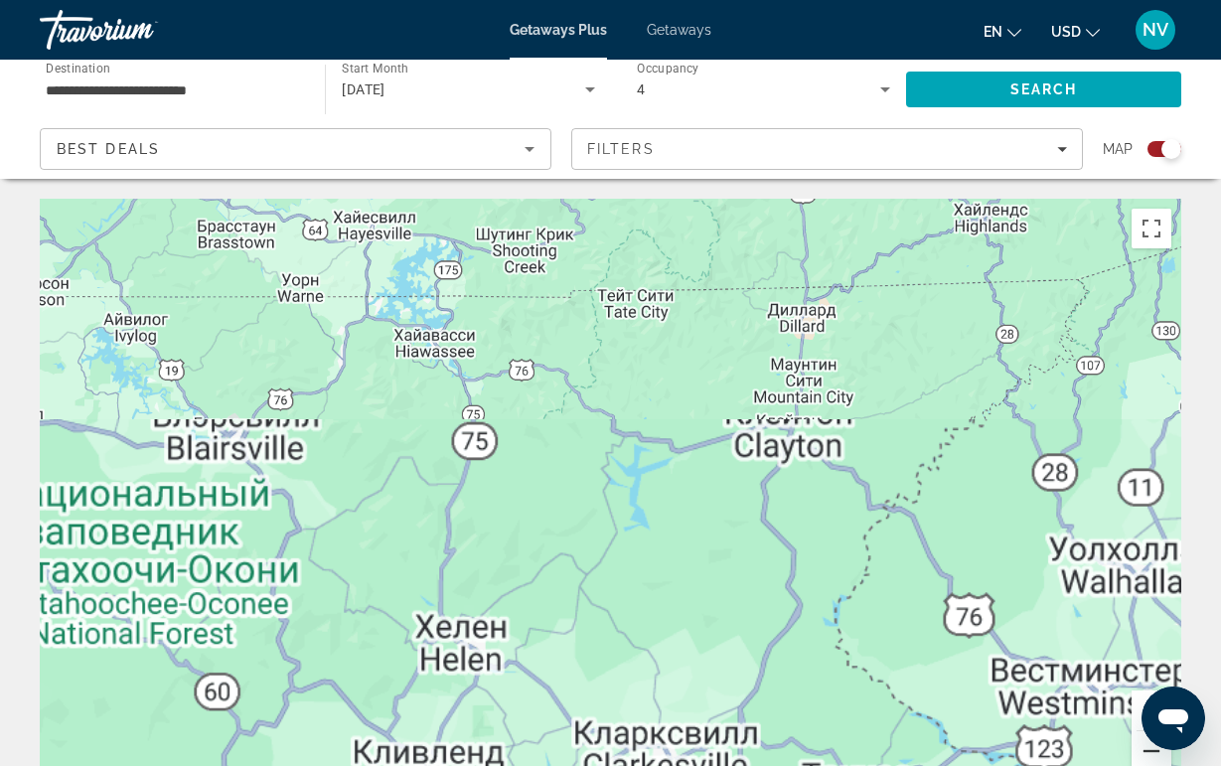
click at [1141, 752] on button "Уменьшить" at bounding box center [1151, 751] width 40 height 40
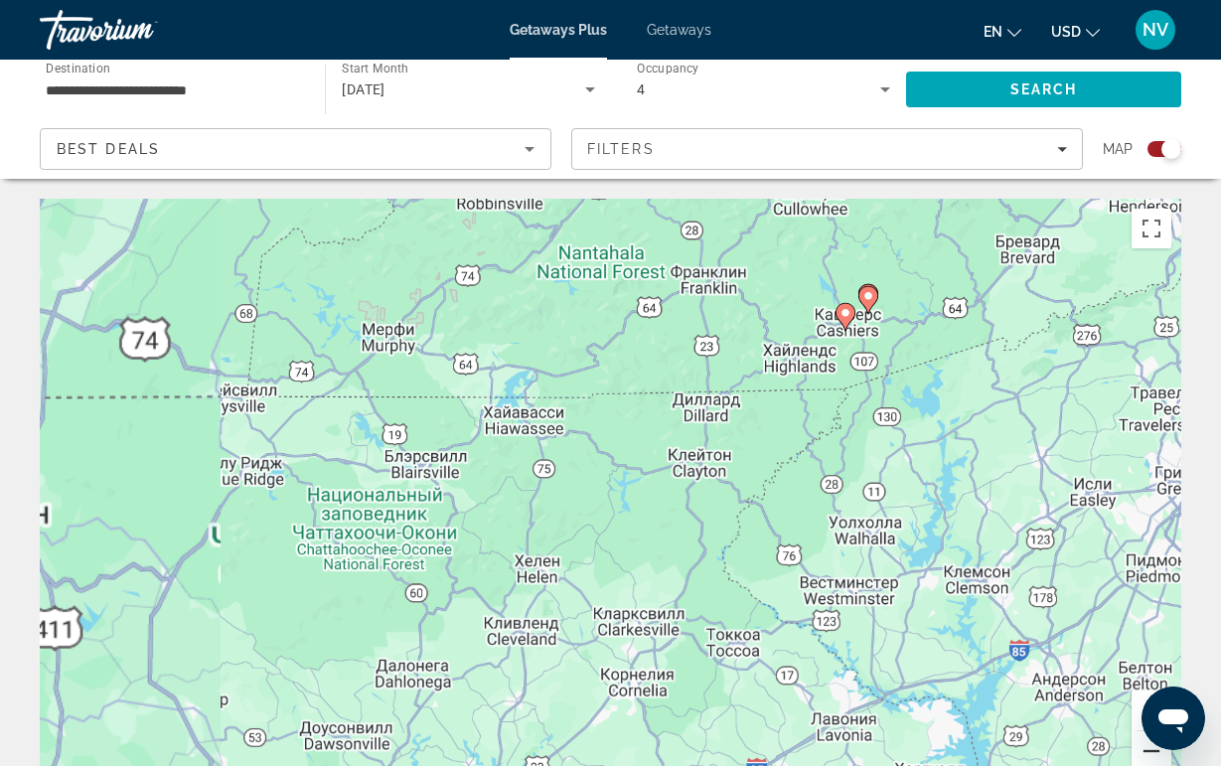
click at [1141, 752] on button "Уменьшить" at bounding box center [1151, 751] width 40 height 40
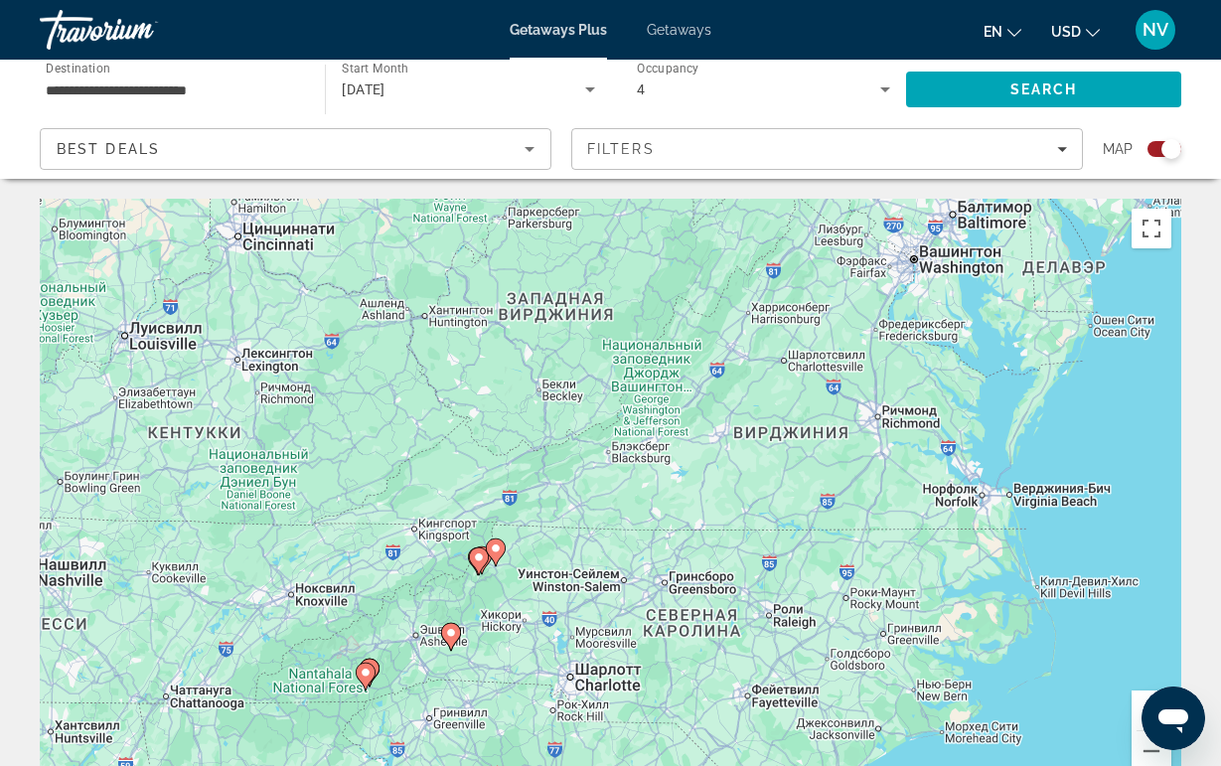
drag, startPoint x: 911, startPoint y: 520, endPoint x: 616, endPoint y: 747, distance: 372.6
click at [616, 748] on div "Чтобы активировать перетаскивание с помощью клавиатуры, нажмите Alt + Ввод. Пос…" at bounding box center [610, 497] width 1141 height 596
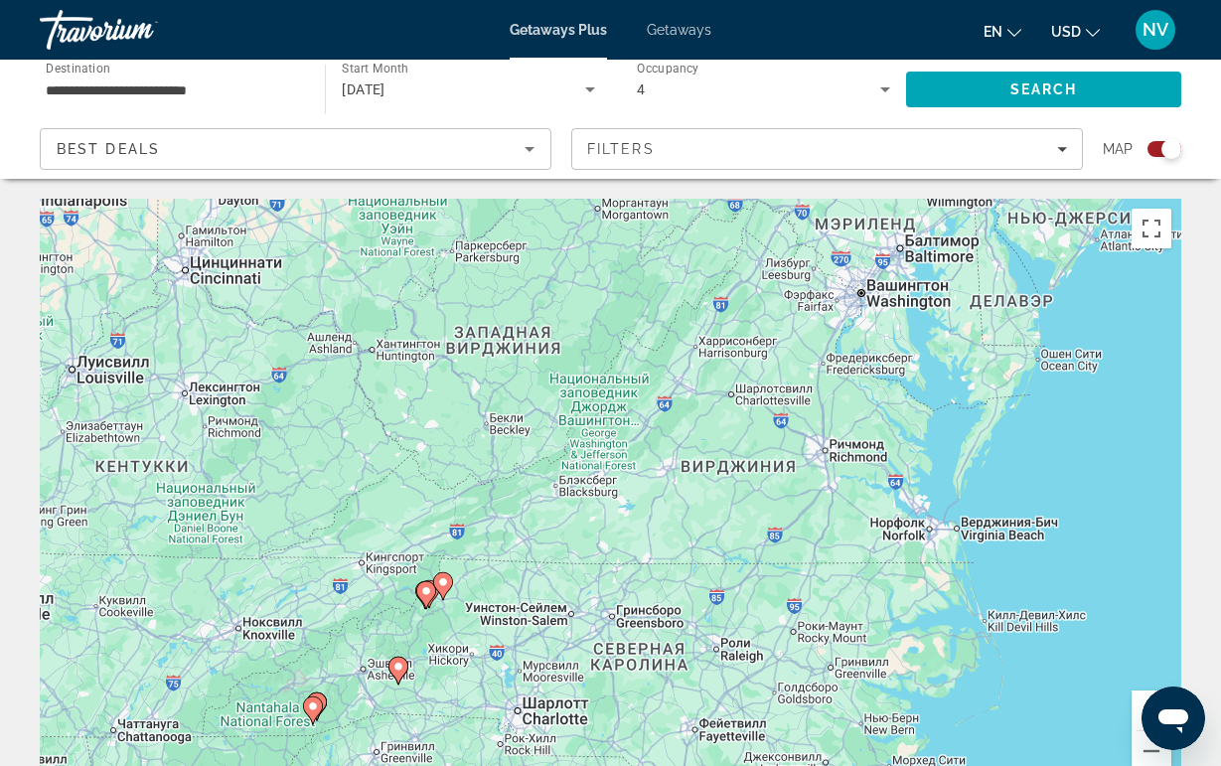
click at [393, 670] on image "Main content" at bounding box center [398, 667] width 12 height 12
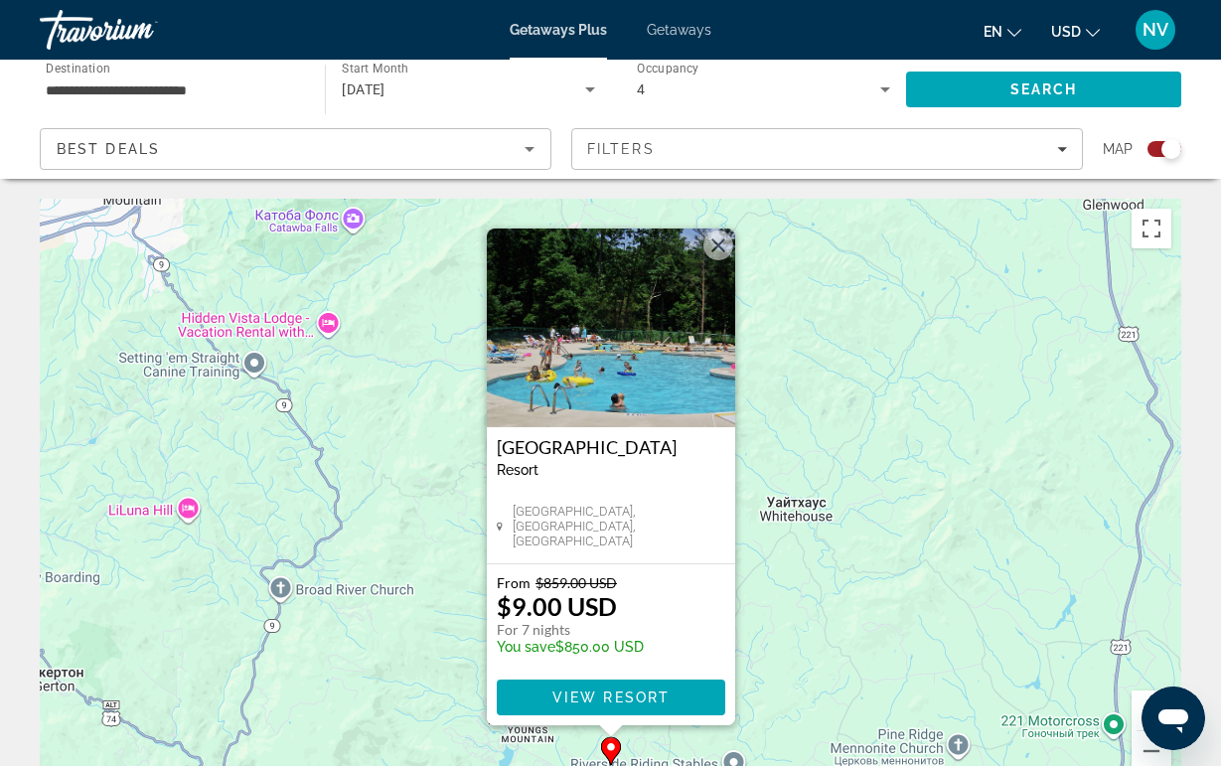
click at [719, 224] on div "Чтобы активировать перетаскивание с помощью клавиатуры, нажмите Alt + Ввод. Пос…" at bounding box center [610, 497] width 1141 height 596
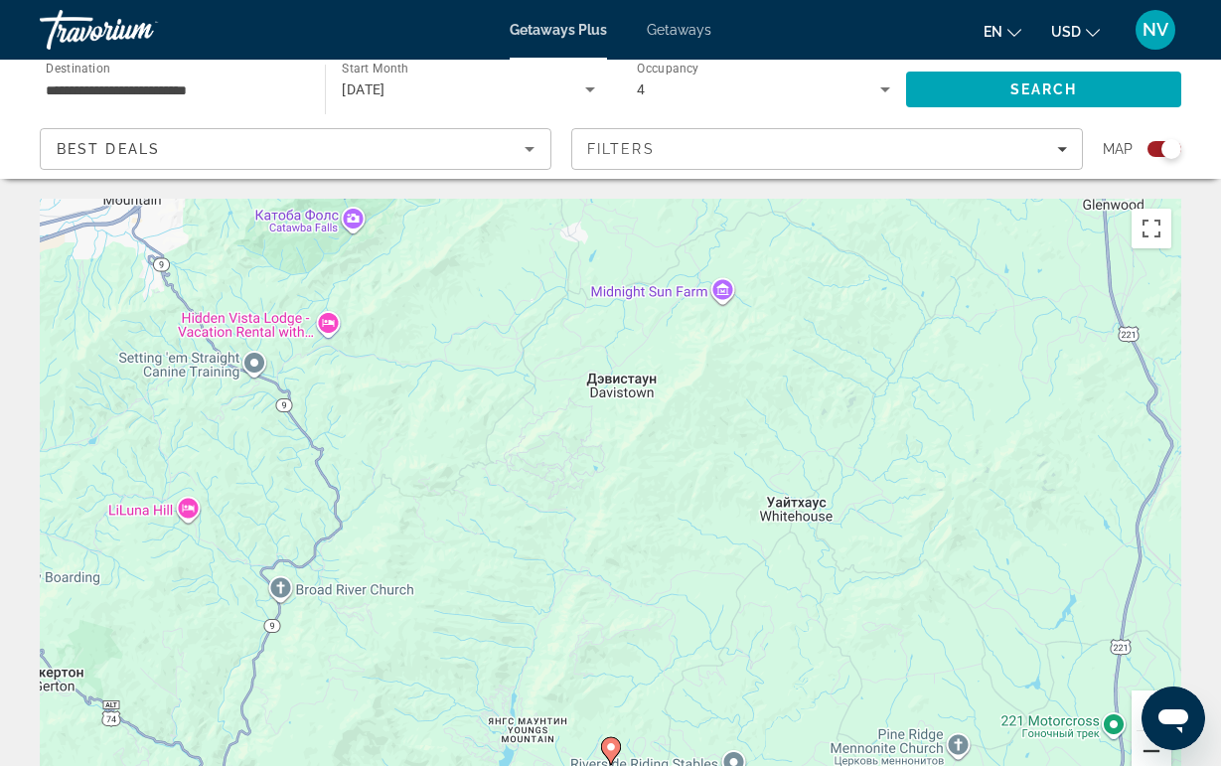
click at [1151, 754] on button "Уменьшить" at bounding box center [1151, 751] width 40 height 40
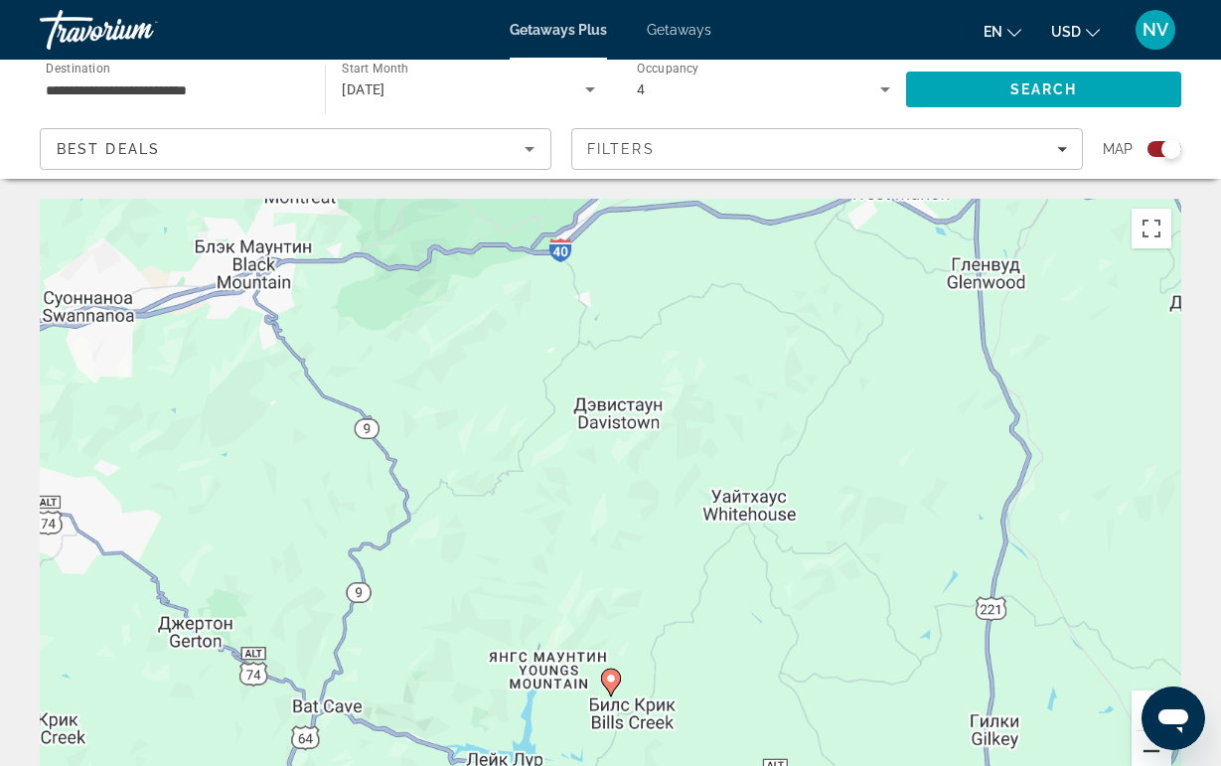
click at [1151, 754] on button "Уменьшить" at bounding box center [1151, 751] width 40 height 40
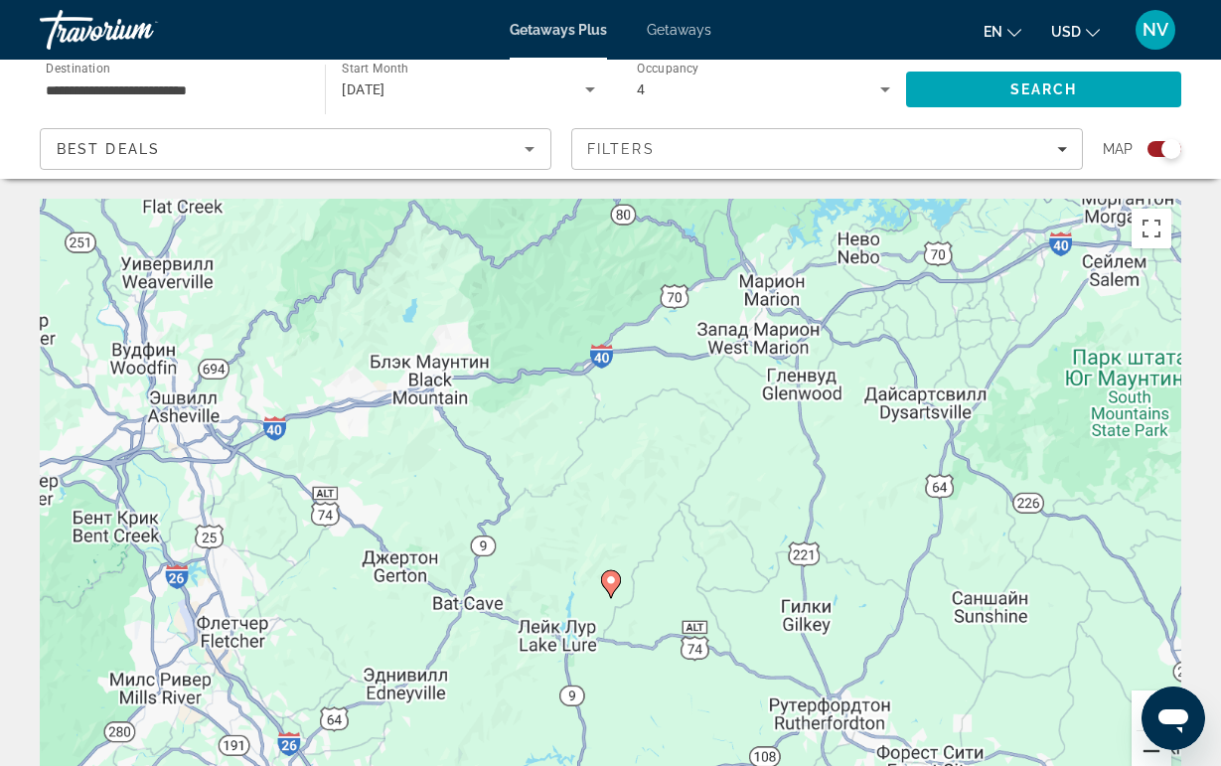
click at [1151, 754] on button "Уменьшить" at bounding box center [1151, 751] width 40 height 40
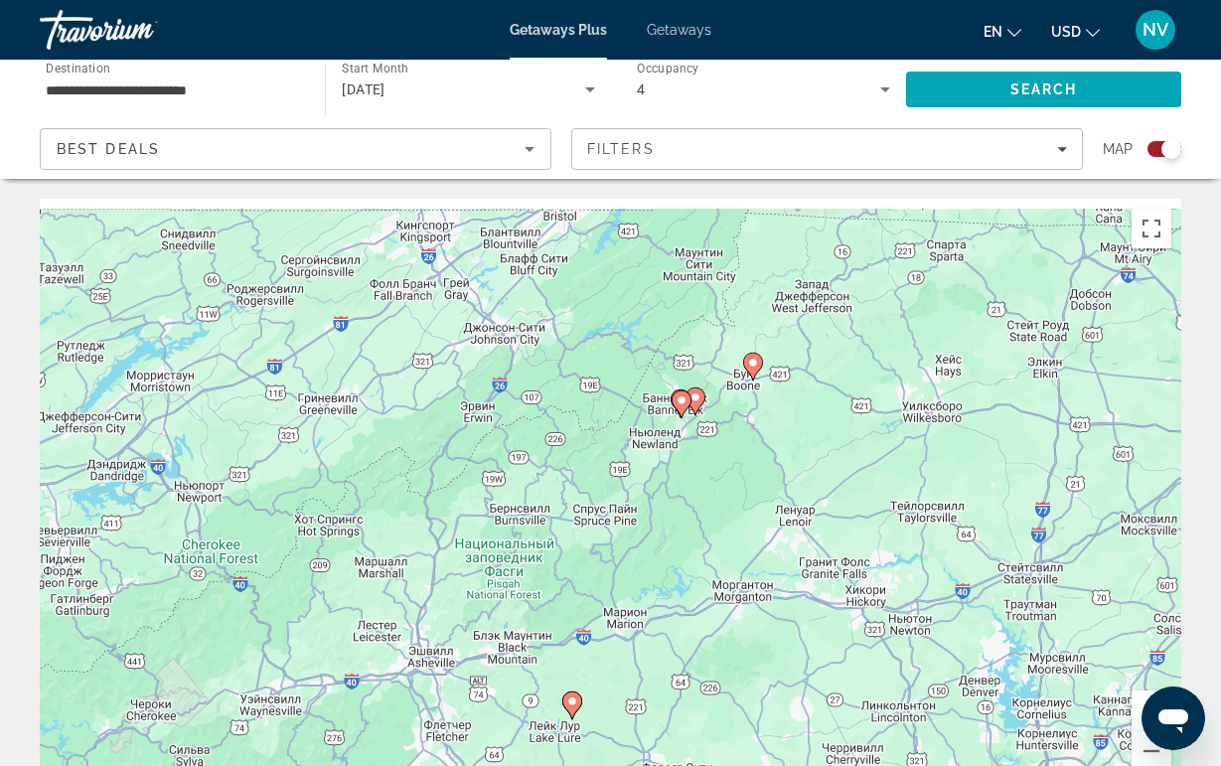
drag, startPoint x: 764, startPoint y: 263, endPoint x: 716, endPoint y: 487, distance: 228.5
click at [716, 493] on div "Чтобы активировать перетаскивание с помощью клавиатуры, нажмите Alt + Ввод. Пос…" at bounding box center [610, 497] width 1141 height 596
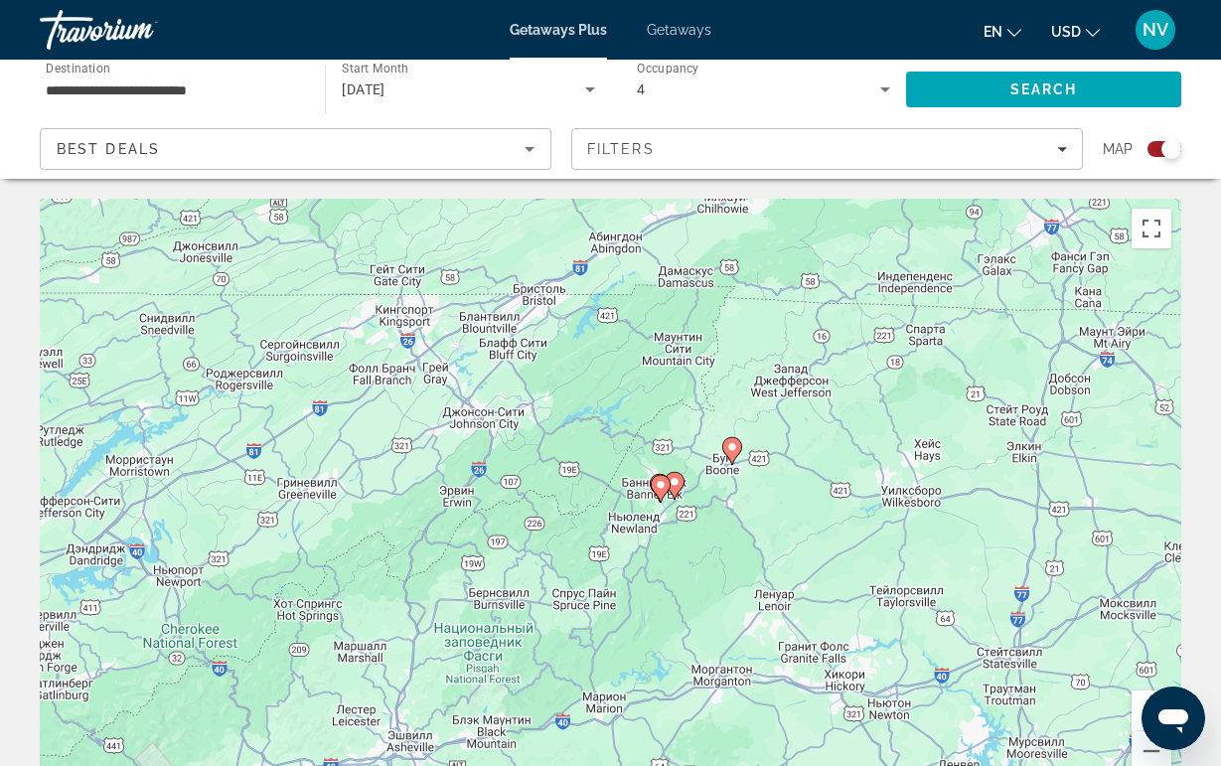
click at [660, 488] on image "Main content" at bounding box center [661, 485] width 12 height 12
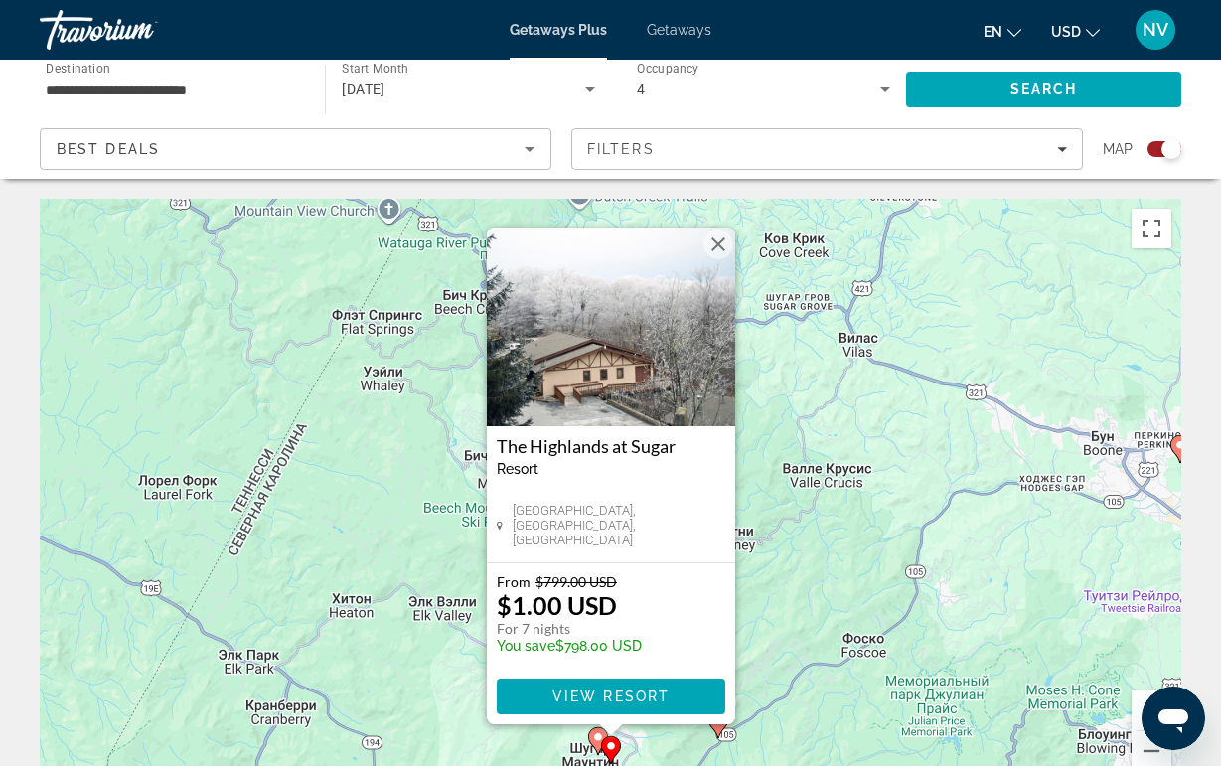
click at [894, 478] on div "Чтобы активировать перетаскивание с помощью клавиатуры, нажмите Alt + Ввод. Пос…" at bounding box center [610, 497] width 1141 height 596
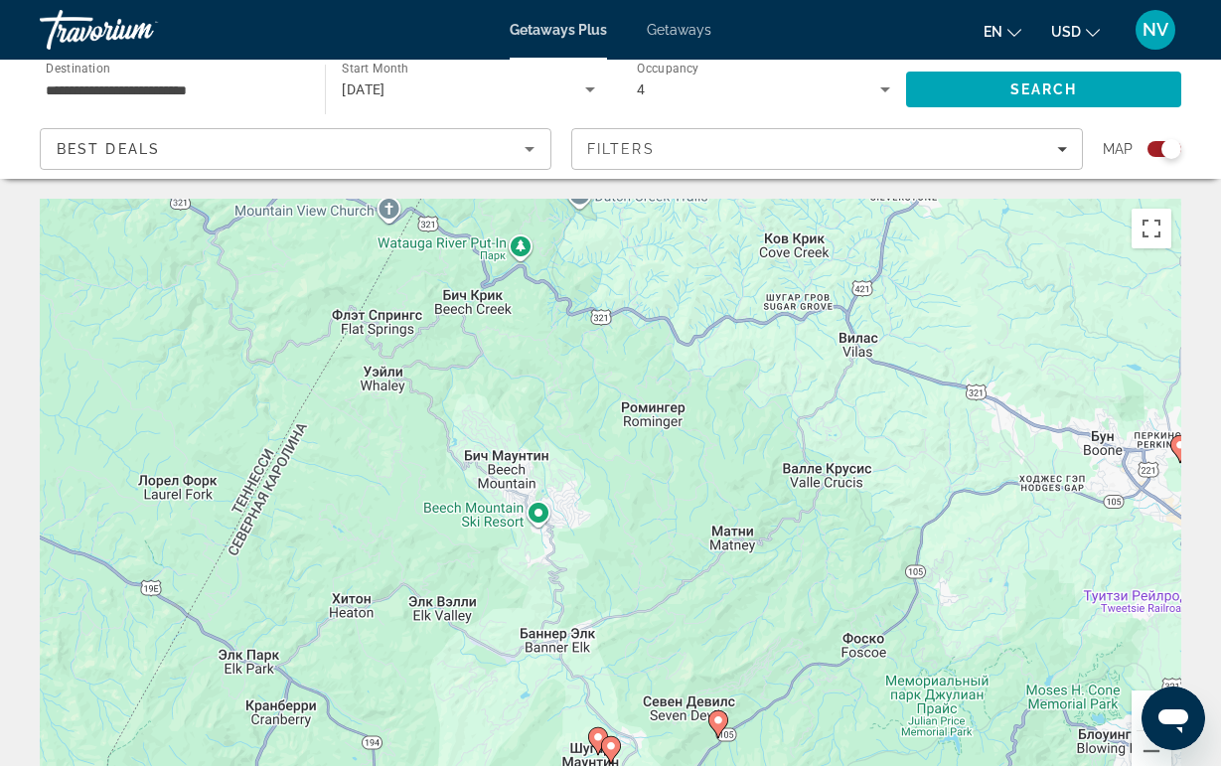
click at [715, 731] on icon "Main content" at bounding box center [717, 724] width 18 height 26
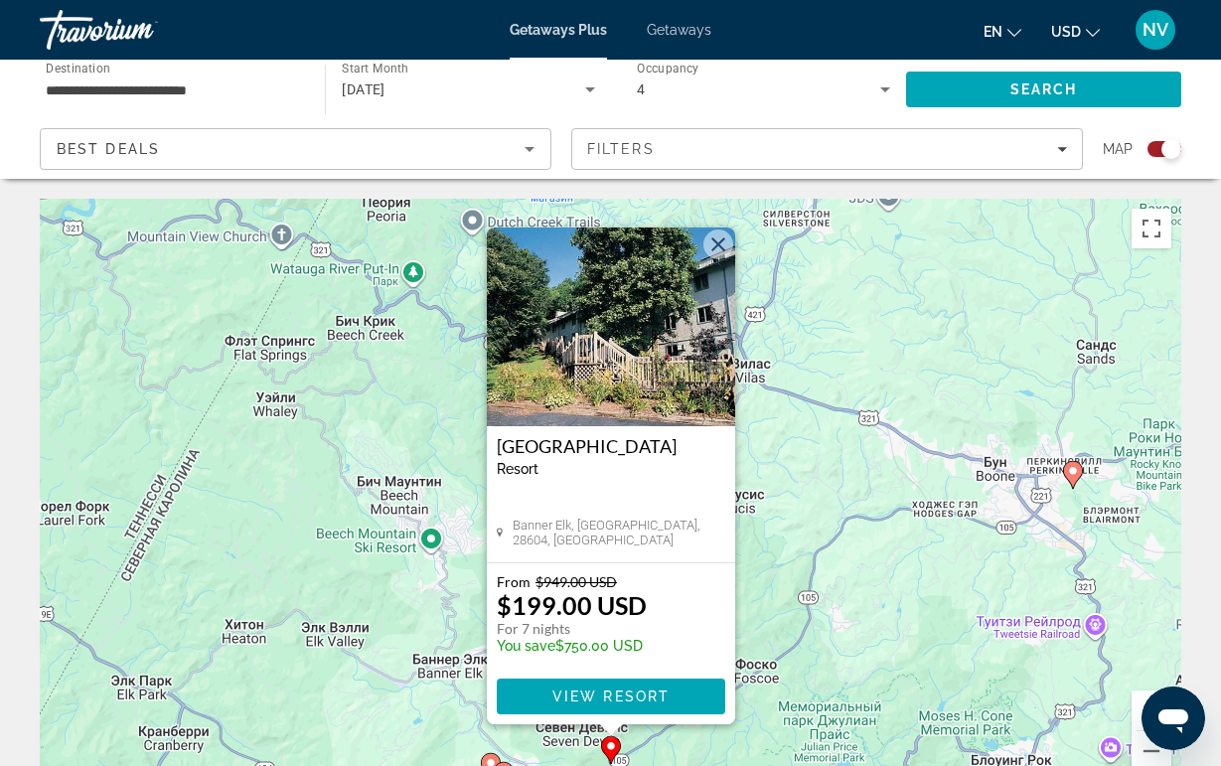
click at [710, 264] on img "Main content" at bounding box center [611, 326] width 248 height 199
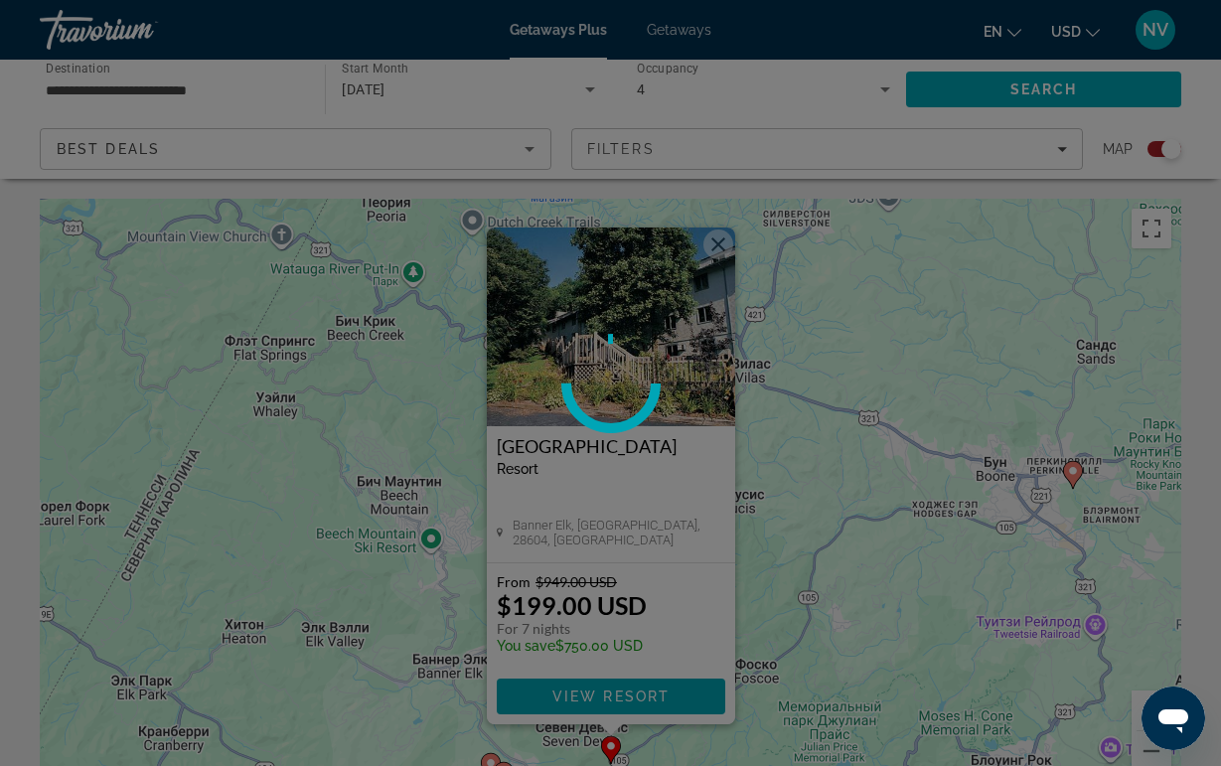
click at [947, 358] on div at bounding box center [610, 383] width 1221 height 766
click at [815, 357] on div at bounding box center [610, 383] width 1221 height 766
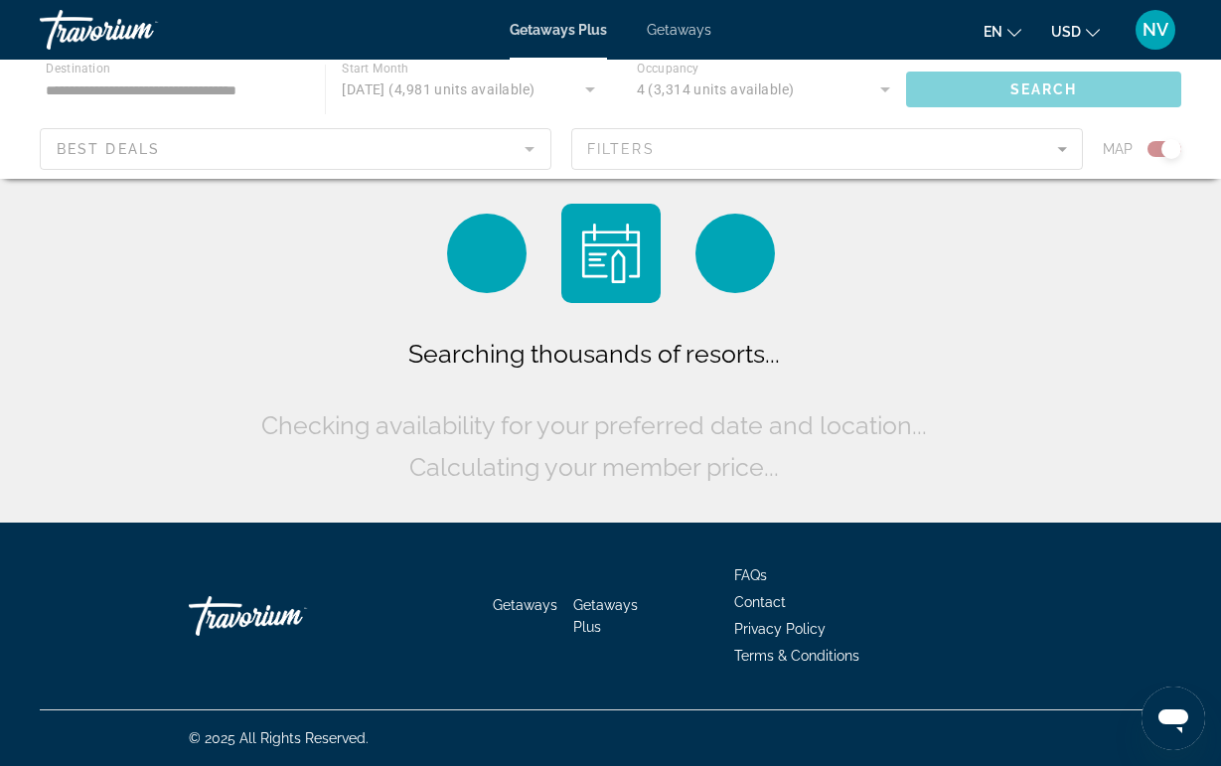
click at [1081, 465] on div "Searching thousands of resorts... Checking availability for your preferred date…" at bounding box center [610, 266] width 1221 height 532
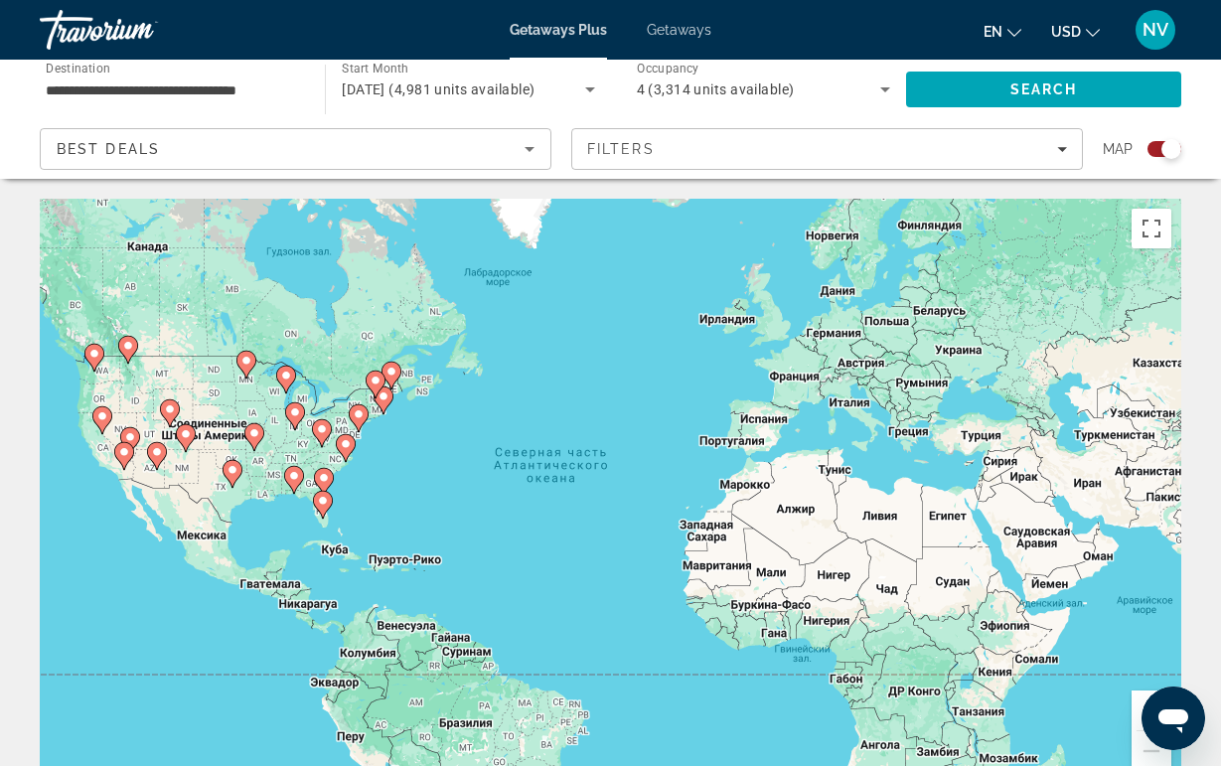
click at [331, 436] on gmp-advanced-marker "Main content" at bounding box center [322, 433] width 20 height 30
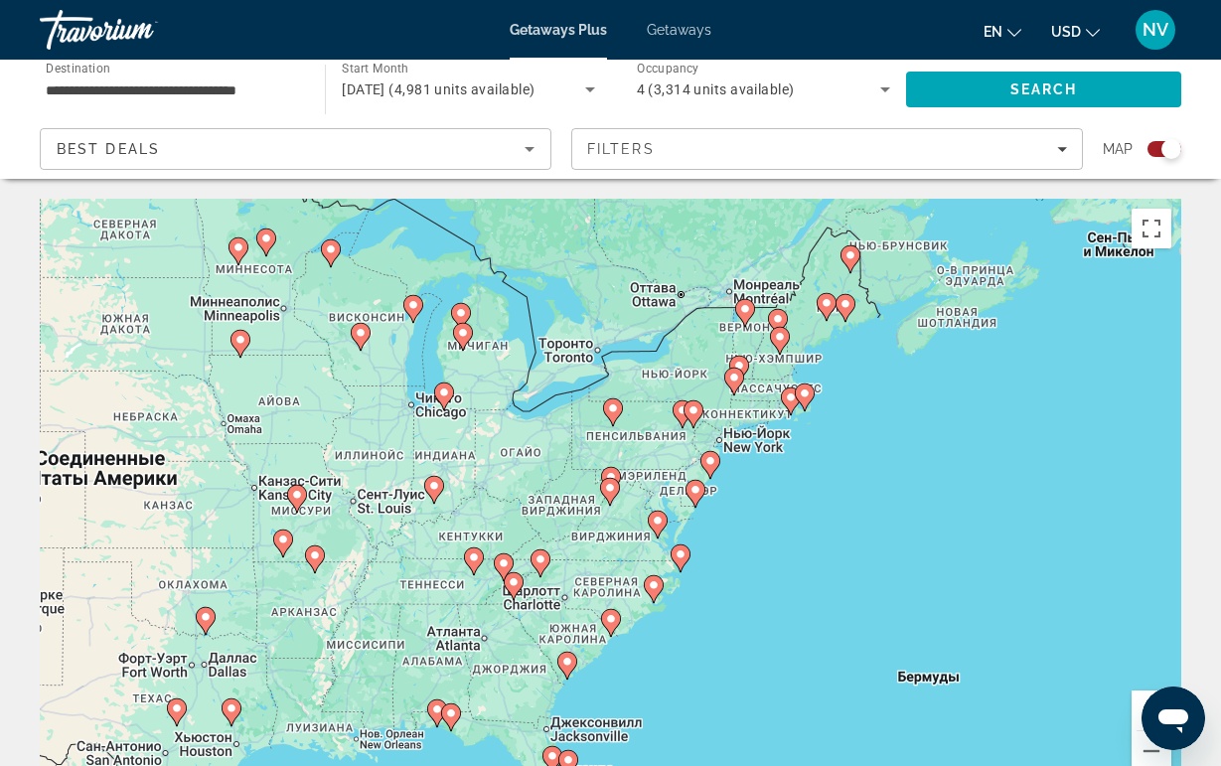
click at [515, 590] on icon "Main content" at bounding box center [513, 586] width 18 height 26
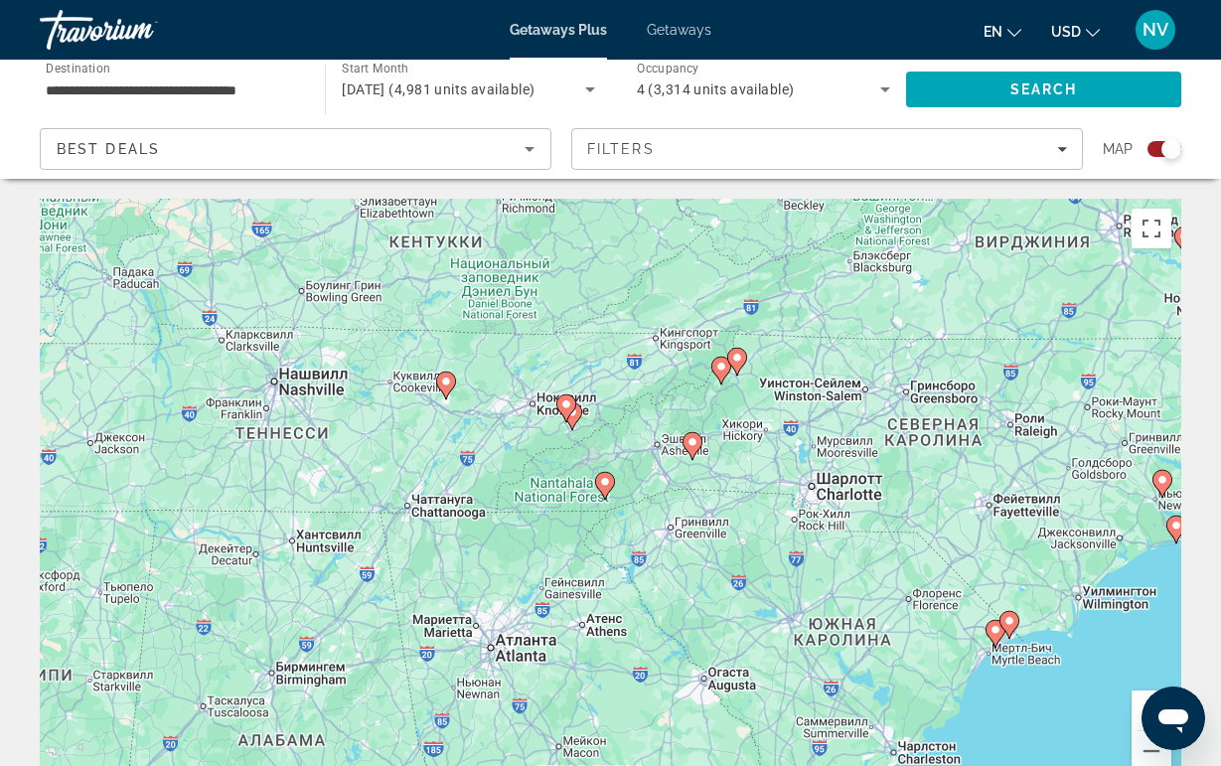
click at [572, 421] on gmp-advanced-marker "Main content" at bounding box center [566, 408] width 20 height 30
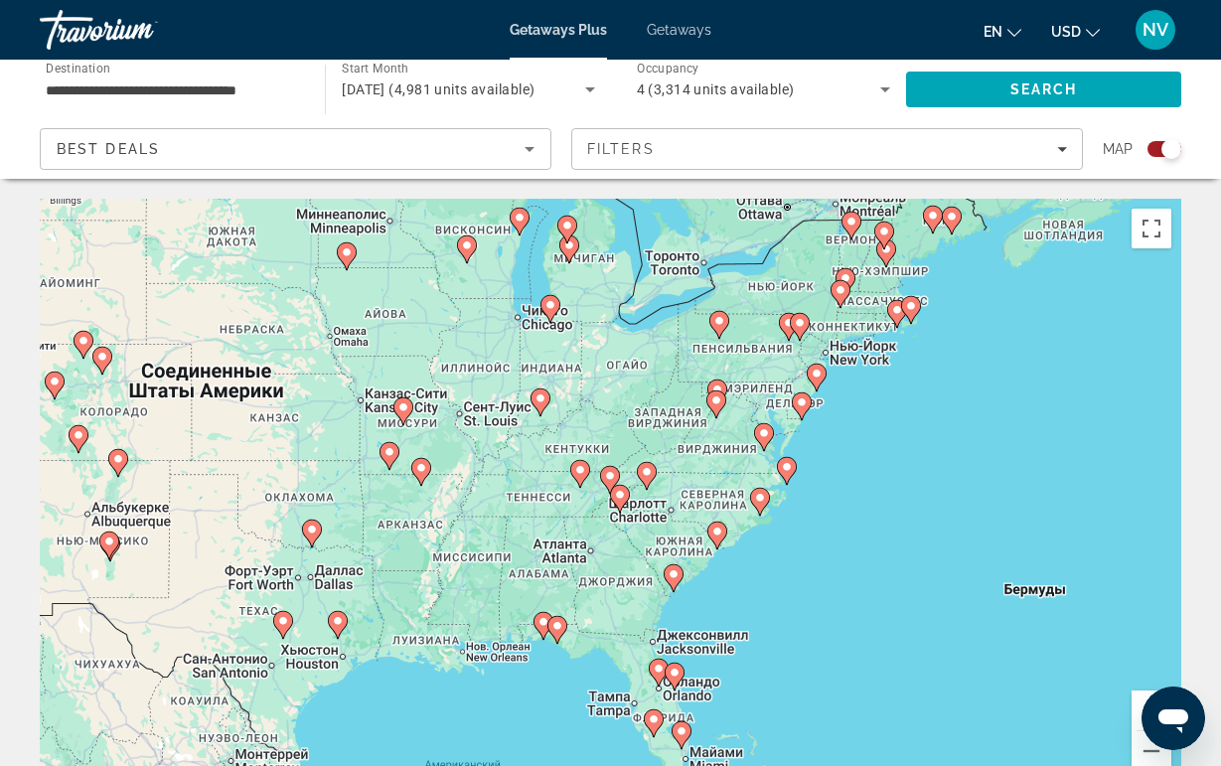
click at [595, 483] on div "Для навигации используйте клавиши со стрелками. Чтобы активировать перетаскиван…" at bounding box center [610, 497] width 1141 height 596
click at [605, 483] on icon "Main content" at bounding box center [609, 480] width 18 height 26
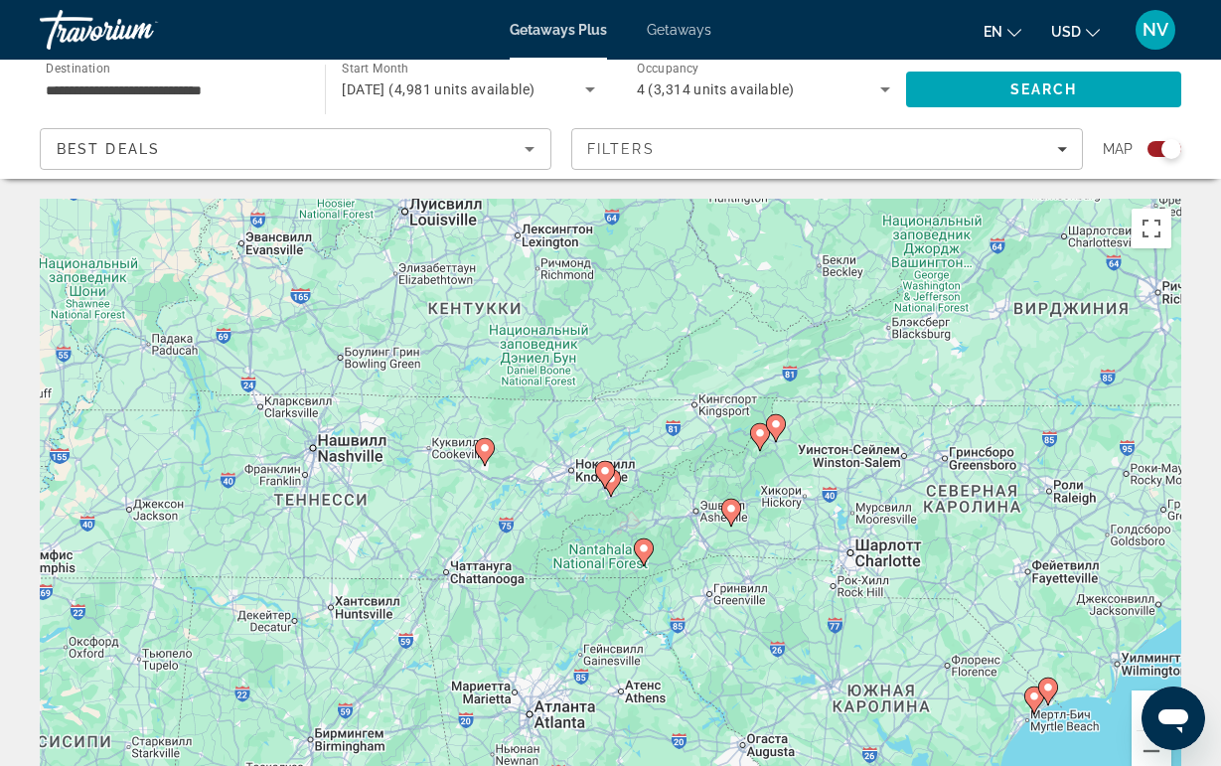
click at [605, 481] on icon "Main content" at bounding box center [604, 475] width 18 height 26
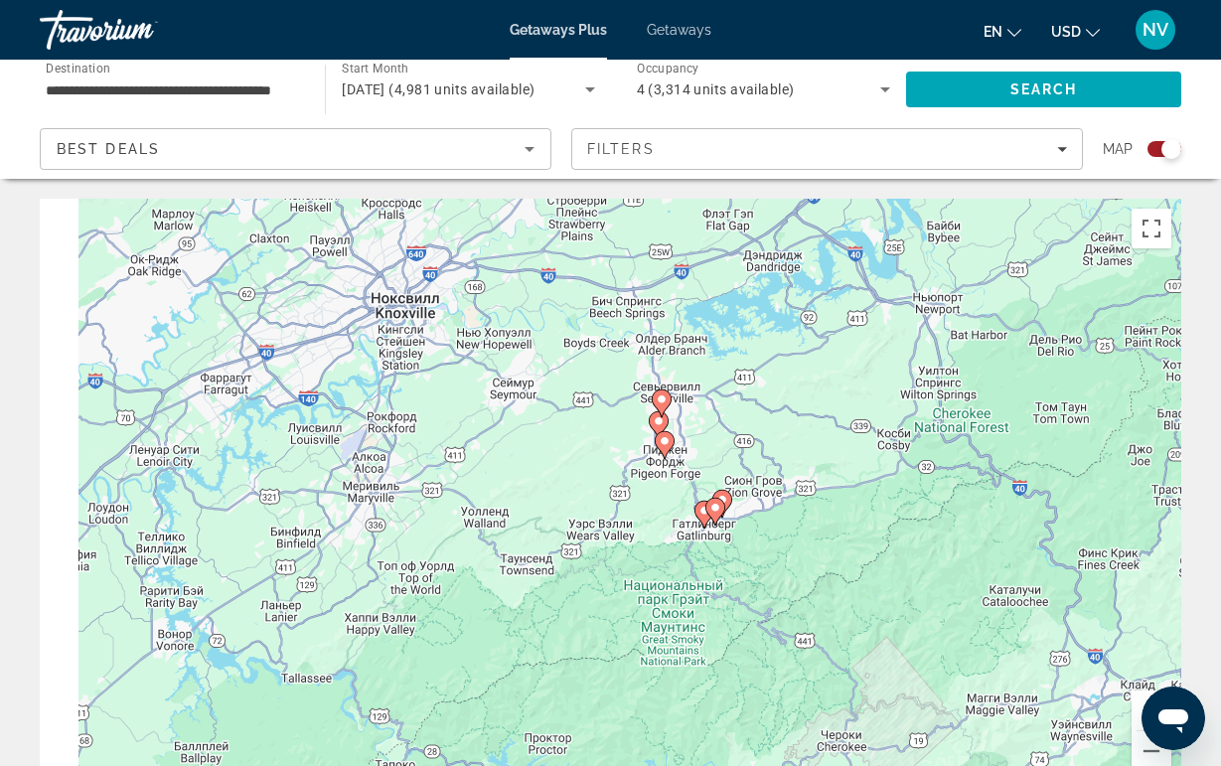
drag, startPoint x: 578, startPoint y: 435, endPoint x: 991, endPoint y: 553, distance: 429.8
click at [988, 553] on div "Для навигации используйте клавиши со стрелками. Чтобы активировать перетаскиван…" at bounding box center [610, 497] width 1141 height 596
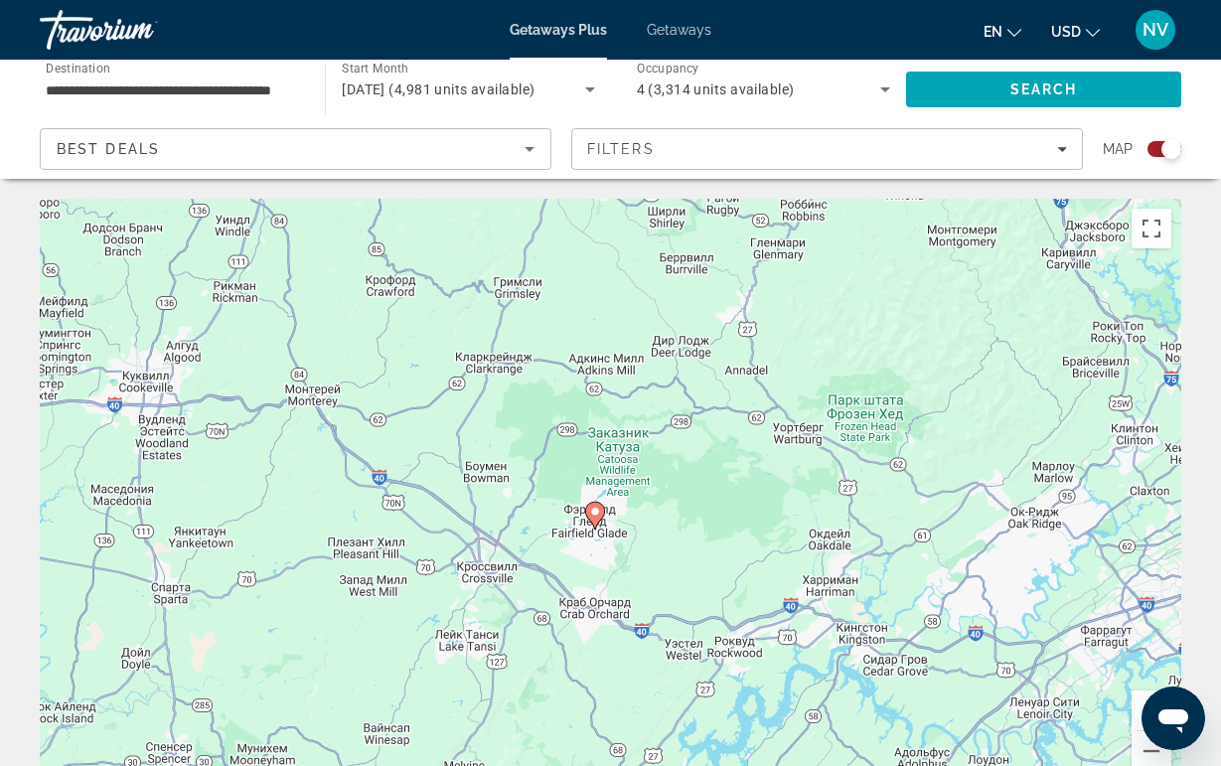
drag, startPoint x: 462, startPoint y: 404, endPoint x: 269, endPoint y: 401, distance: 192.7
click at [269, 401] on div "Для навигации используйте клавиши со стрелками. Чтобы активировать перетаскиван…" at bounding box center [610, 497] width 1141 height 596
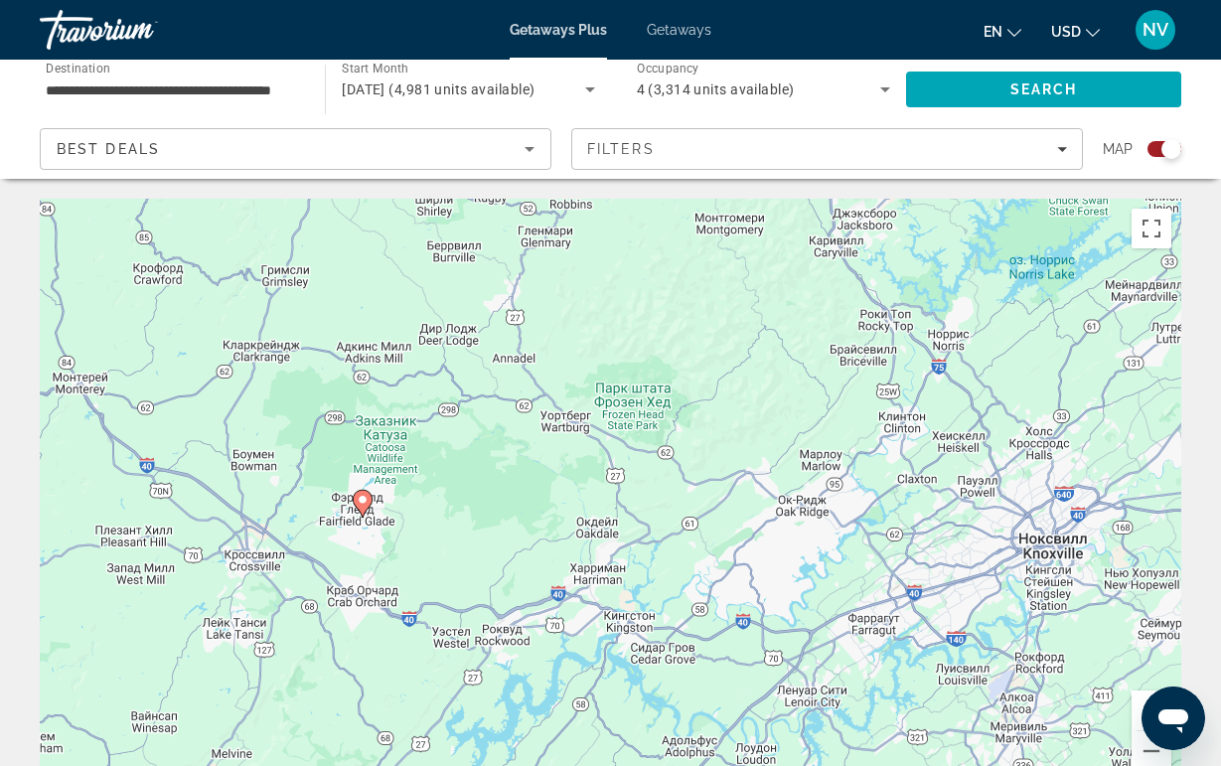
drag, startPoint x: 269, startPoint y: 401, endPoint x: 706, endPoint y: 400, distance: 437.1
click at [706, 400] on div "Для навигации используйте клавиши со стрелками. Чтобы активировать перетаскиван…" at bounding box center [610, 497] width 1141 height 596
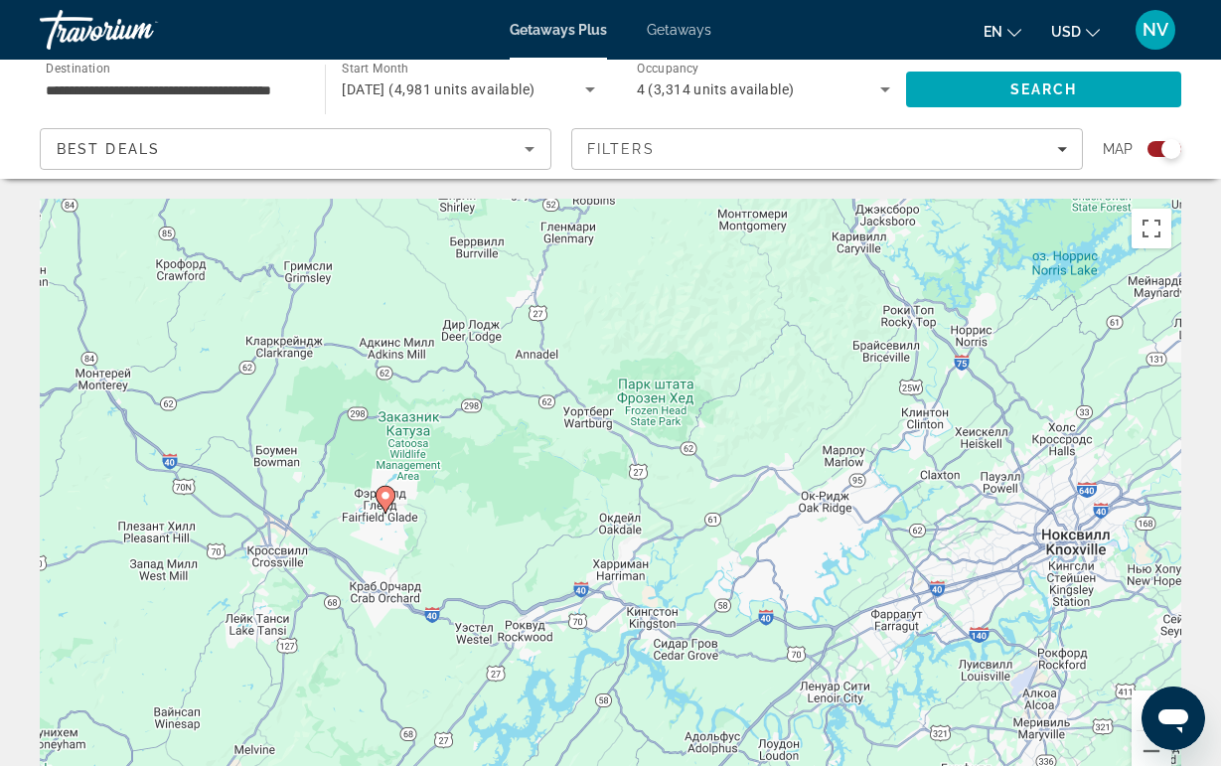
click at [385, 500] on image "Main content" at bounding box center [385, 496] width 12 height 12
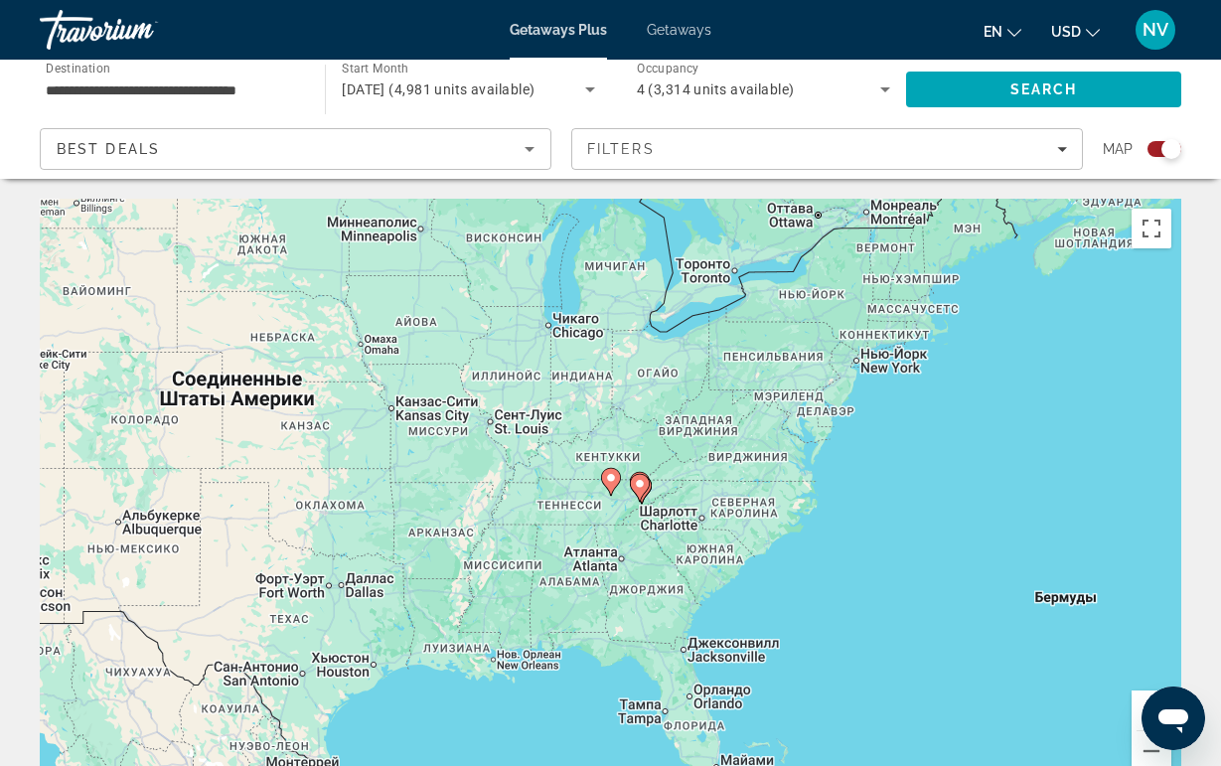
click at [598, 487] on div "Для навигации используйте клавиши со стрелками. Чтобы активировать перетаскиван…" at bounding box center [610, 497] width 1141 height 596
click at [610, 487] on icon "Main content" at bounding box center [610, 482] width 18 height 26
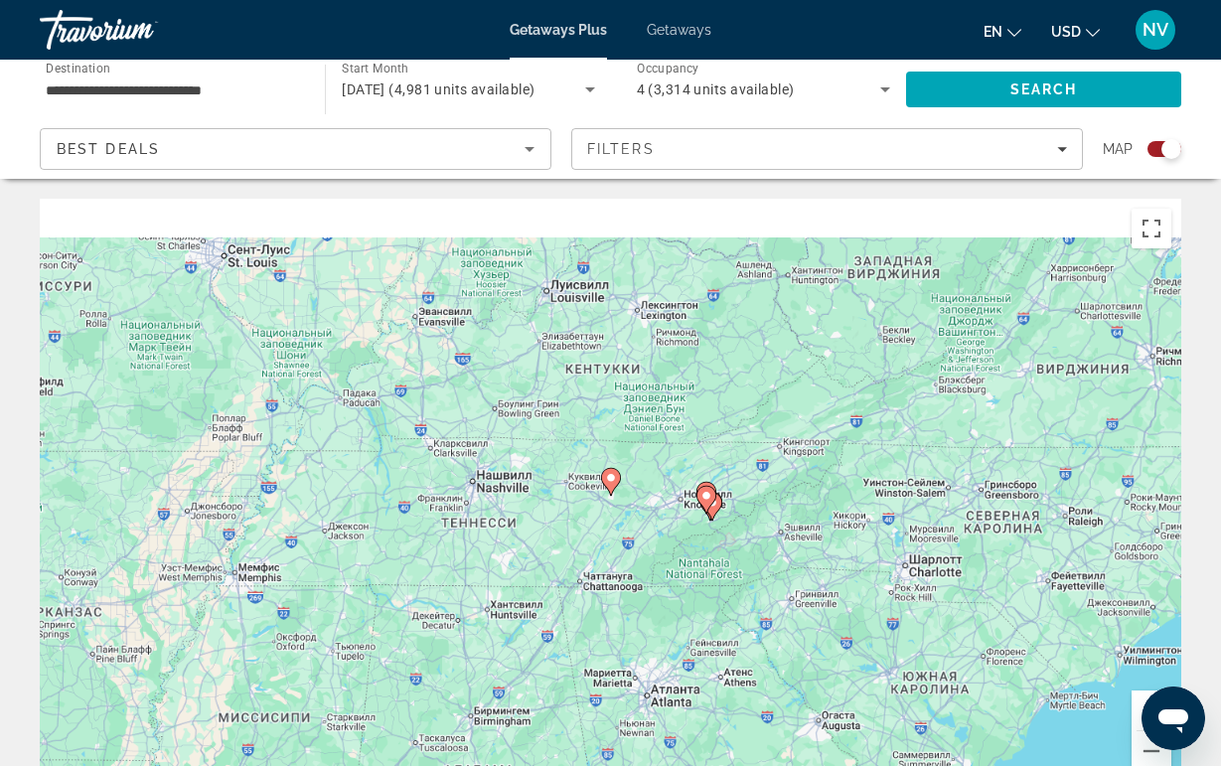
click at [610, 487] on icon "Main content" at bounding box center [610, 482] width 18 height 26
type input "**********"
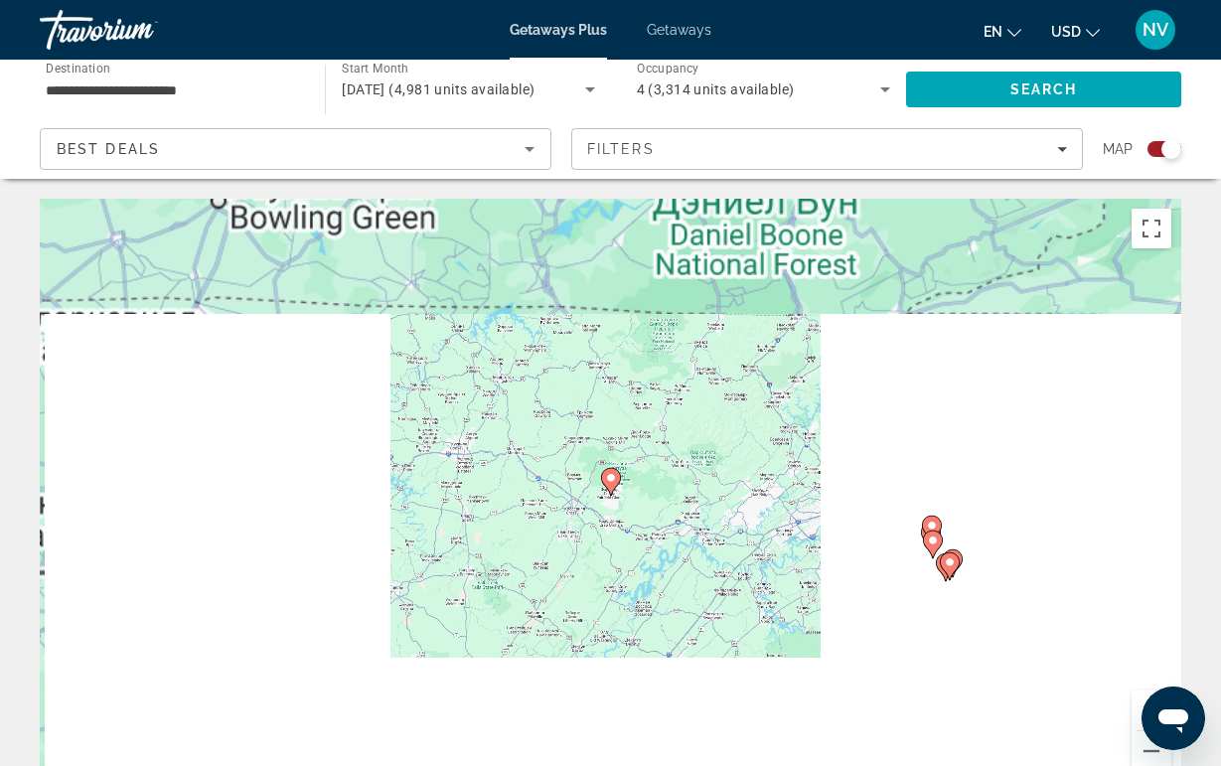
click at [610, 487] on icon "Main content" at bounding box center [610, 482] width 18 height 26
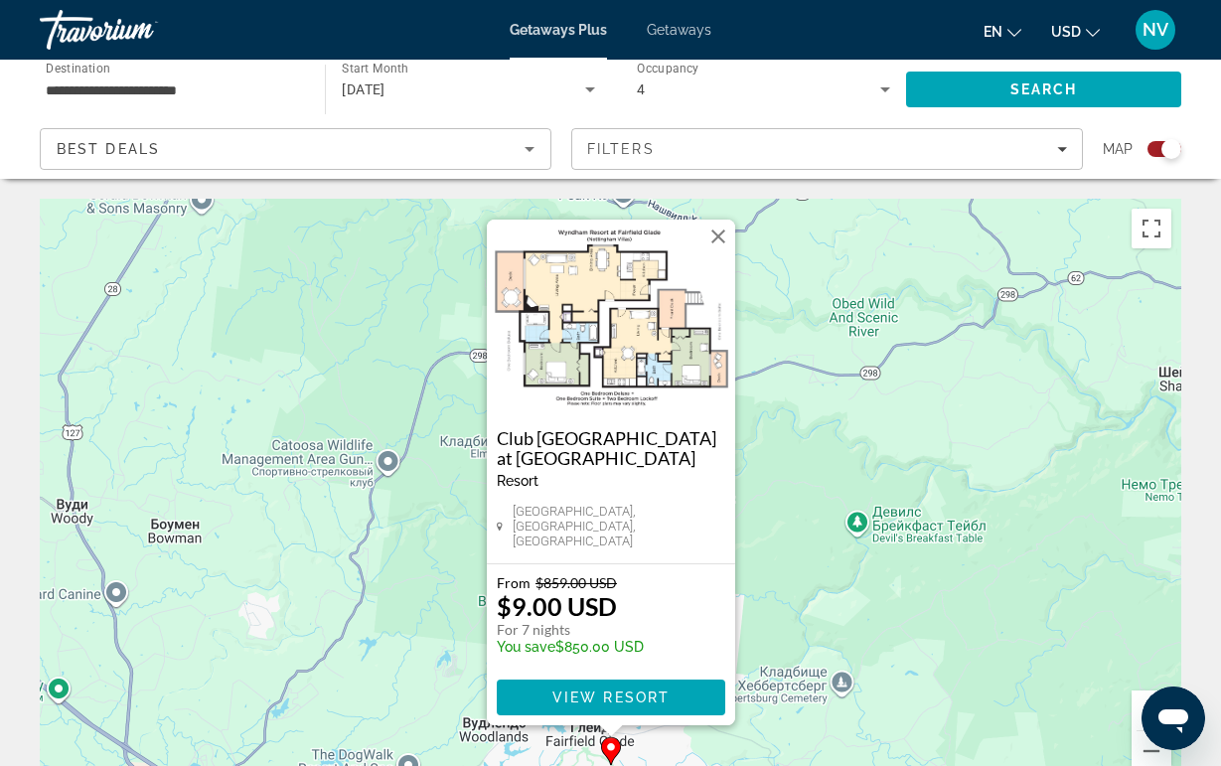
click at [759, 430] on div "Чтобы активировать перетаскивание с помощью клавиатуры, нажмите Alt + Ввод. Пос…" at bounding box center [610, 497] width 1141 height 596
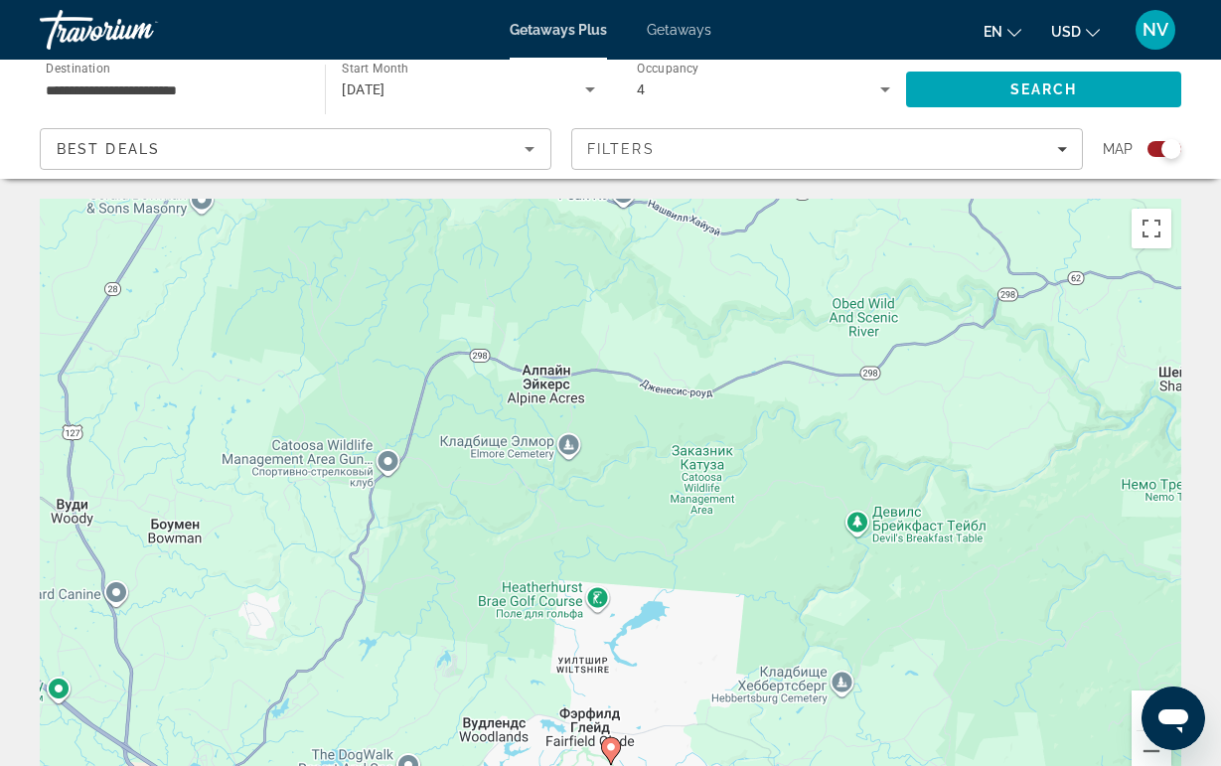
drag, startPoint x: 759, startPoint y: 430, endPoint x: 512, endPoint y: 186, distance: 347.7
click at [534, 218] on div "Чтобы активировать перетаскивание с помощью клавиатуры, нажмите Alt + Ввод. Пос…" at bounding box center [610, 497] width 1141 height 596
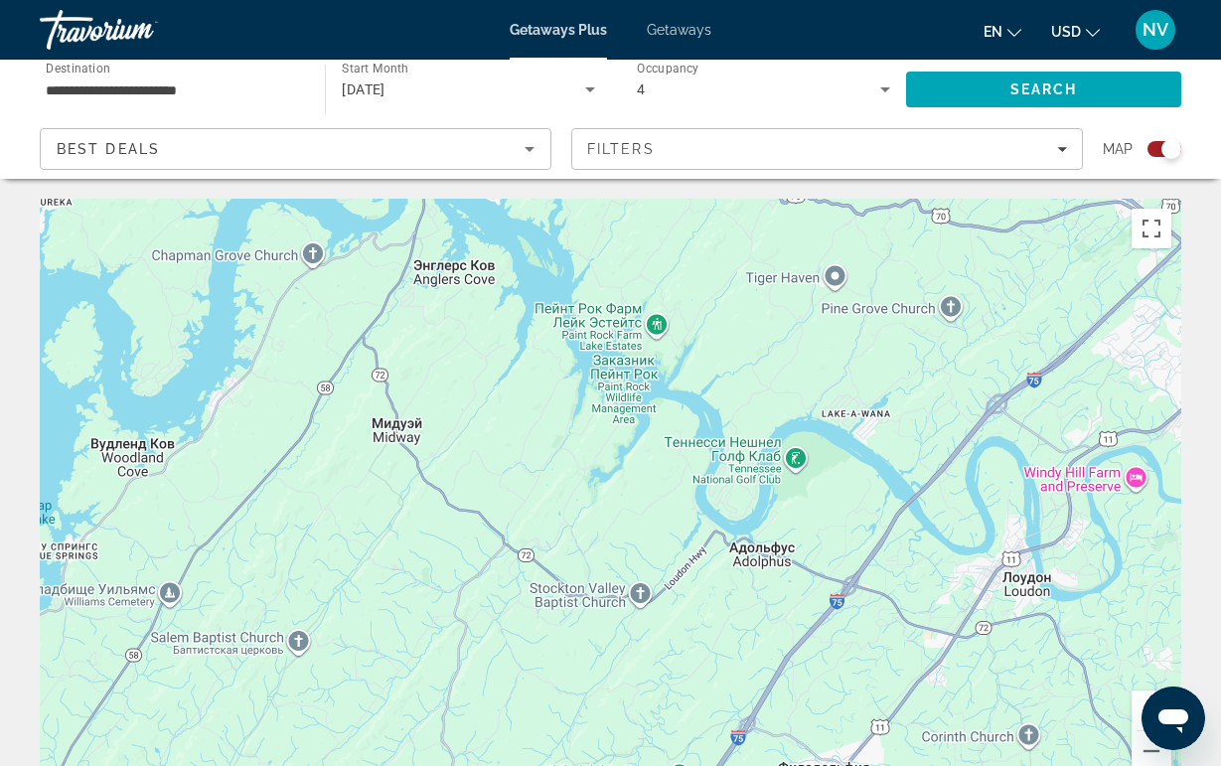
drag, startPoint x: 614, startPoint y: 353, endPoint x: 421, endPoint y: 492, distance: 237.7
click at [440, 482] on div "Чтобы активировать перетаскивание с помощью клавиатуры, нажмите Alt + Ввод. Пос…" at bounding box center [610, 497] width 1141 height 596
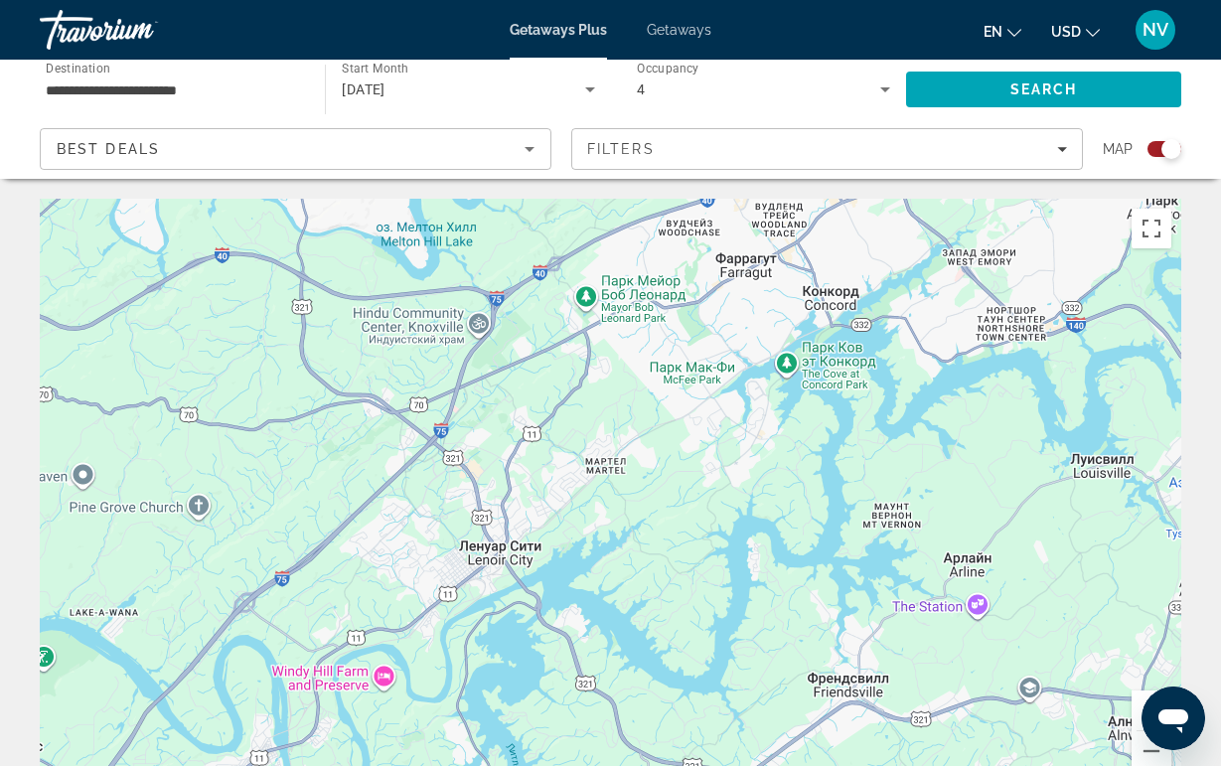
drag, startPoint x: 421, startPoint y: 492, endPoint x: -140, endPoint y: 647, distance: 582.3
click at [0, 647] on html "**********" at bounding box center [610, 383] width 1221 height 766
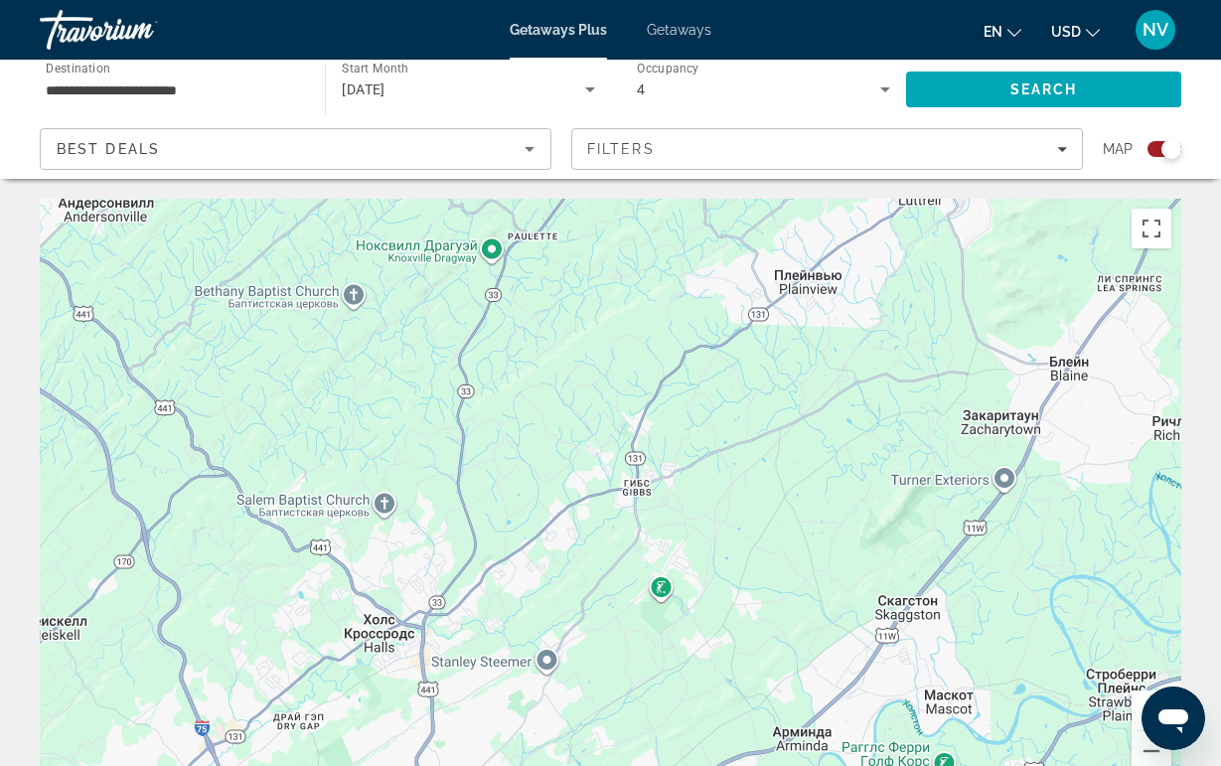
drag, startPoint x: 262, startPoint y: 647, endPoint x: 95, endPoint y: 420, distance: 281.3
click at [109, 432] on div "Main content" at bounding box center [610, 497] width 1141 height 596
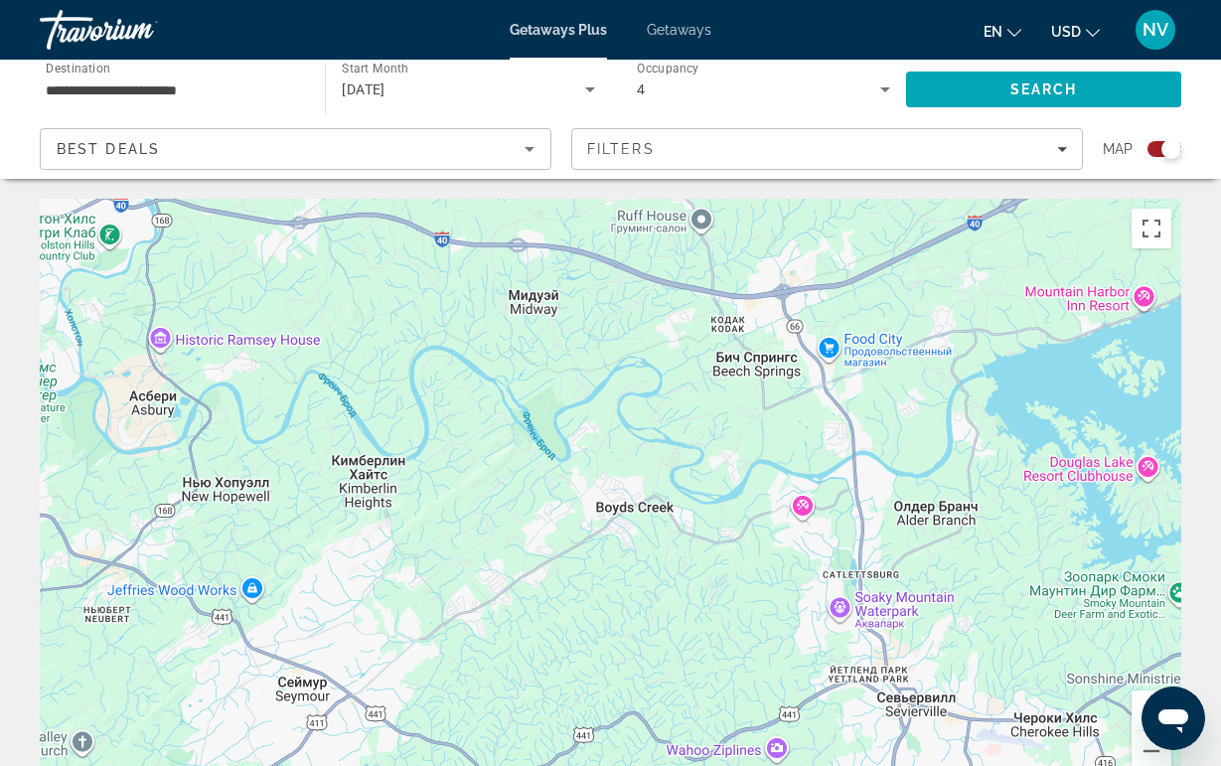
drag, startPoint x: 83, startPoint y: 412, endPoint x: -239, endPoint y: 482, distance: 330.3
click at [0, 482] on html "**********" at bounding box center [610, 383] width 1221 height 766
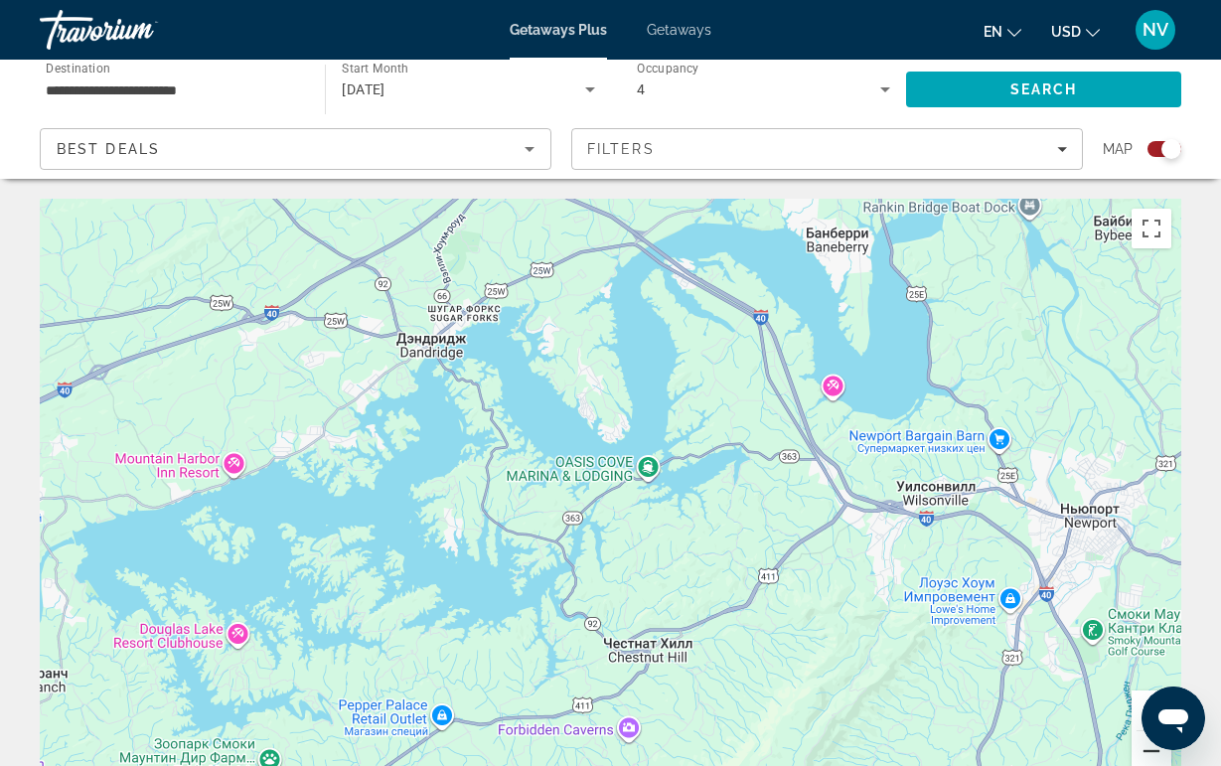
click at [1140, 760] on button "Уменьшить" at bounding box center [1151, 751] width 40 height 40
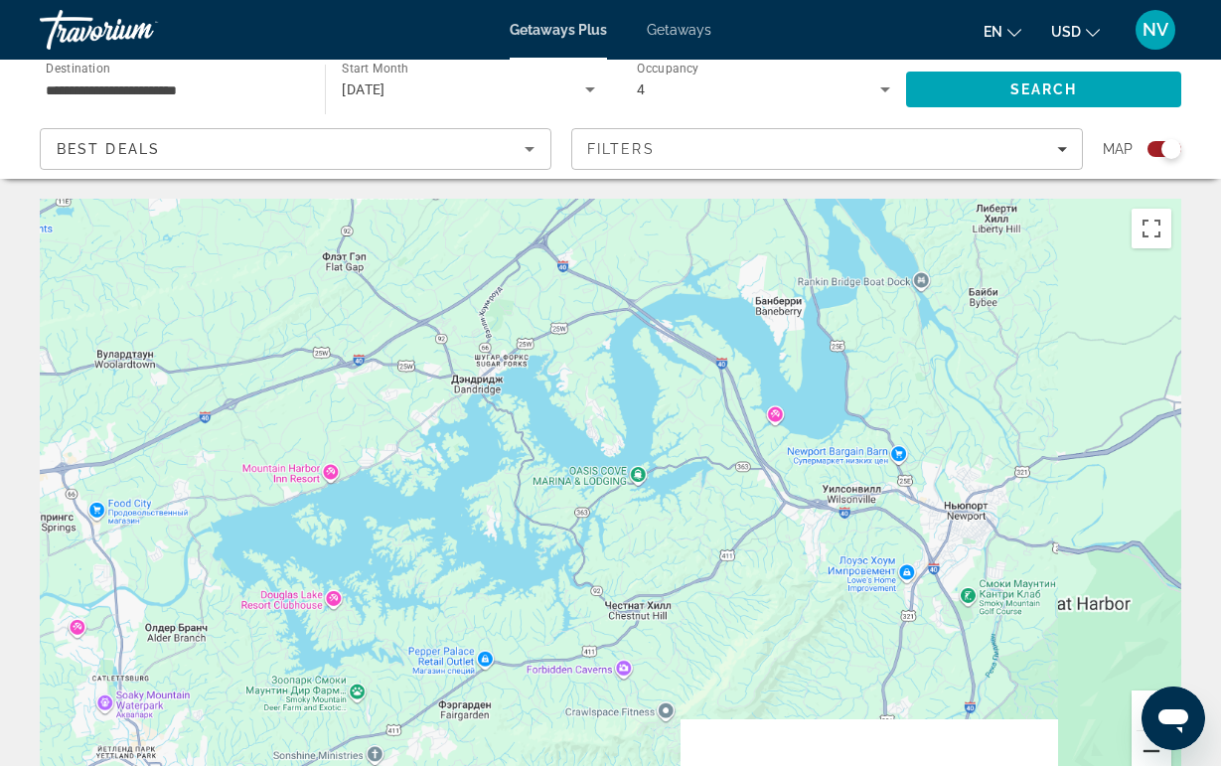
click at [1140, 760] on button "Уменьшить" at bounding box center [1151, 751] width 40 height 40
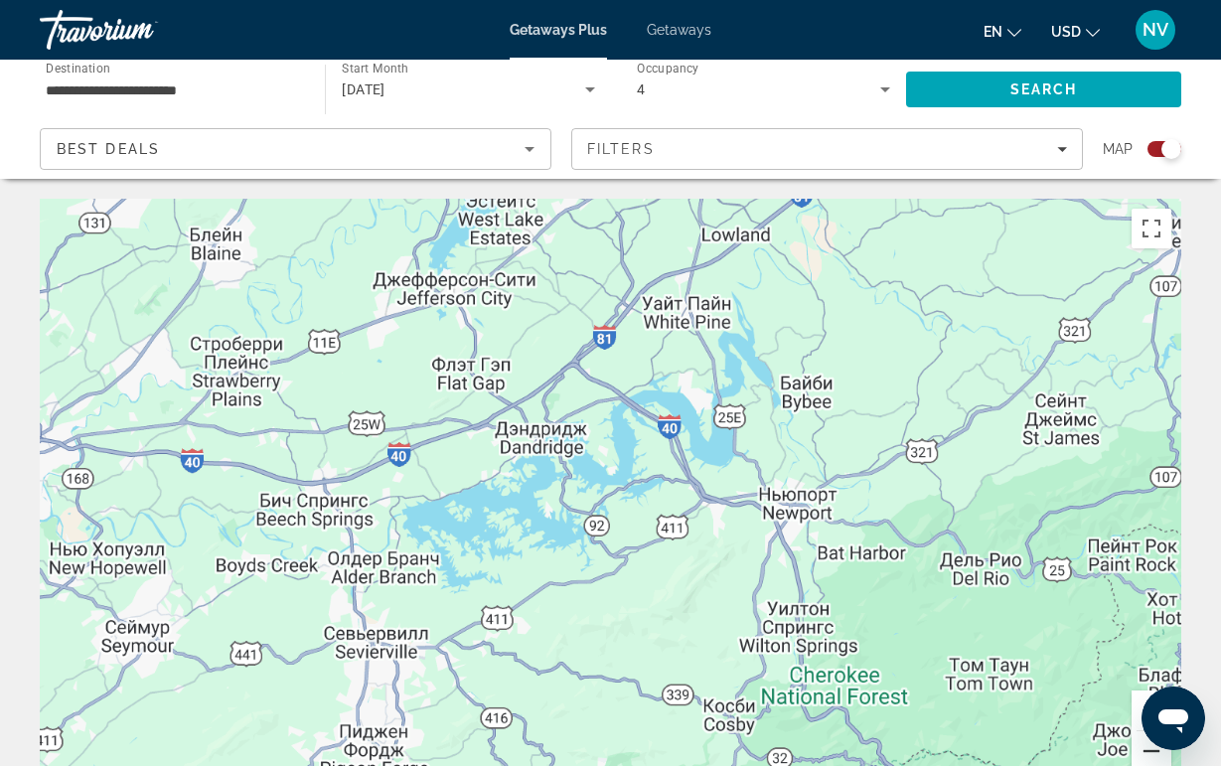
click at [1140, 760] on button "Уменьшить" at bounding box center [1151, 751] width 40 height 40
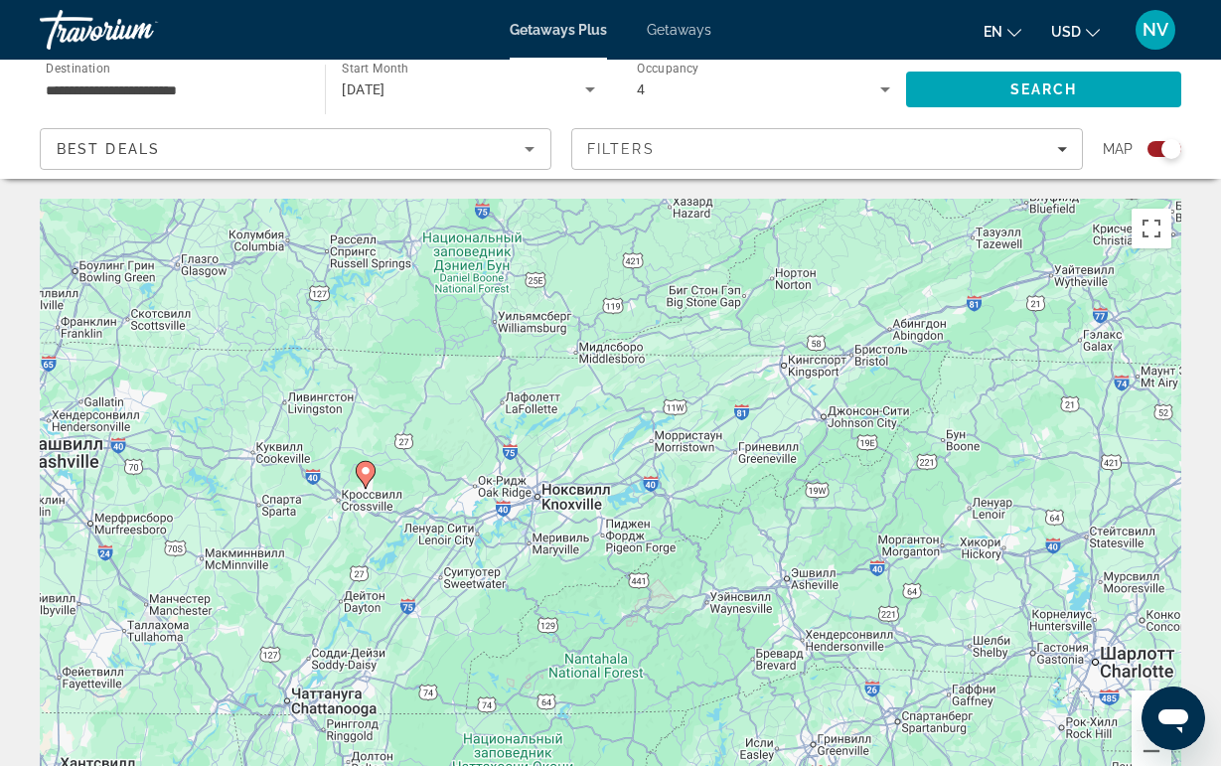
drag, startPoint x: 665, startPoint y: 540, endPoint x: 873, endPoint y: 527, distance: 209.0
click at [873, 527] on div "Чтобы активировать перетаскивание с помощью клавиатуры, нажмите Alt + Ввод. Пос…" at bounding box center [610, 497] width 1141 height 596
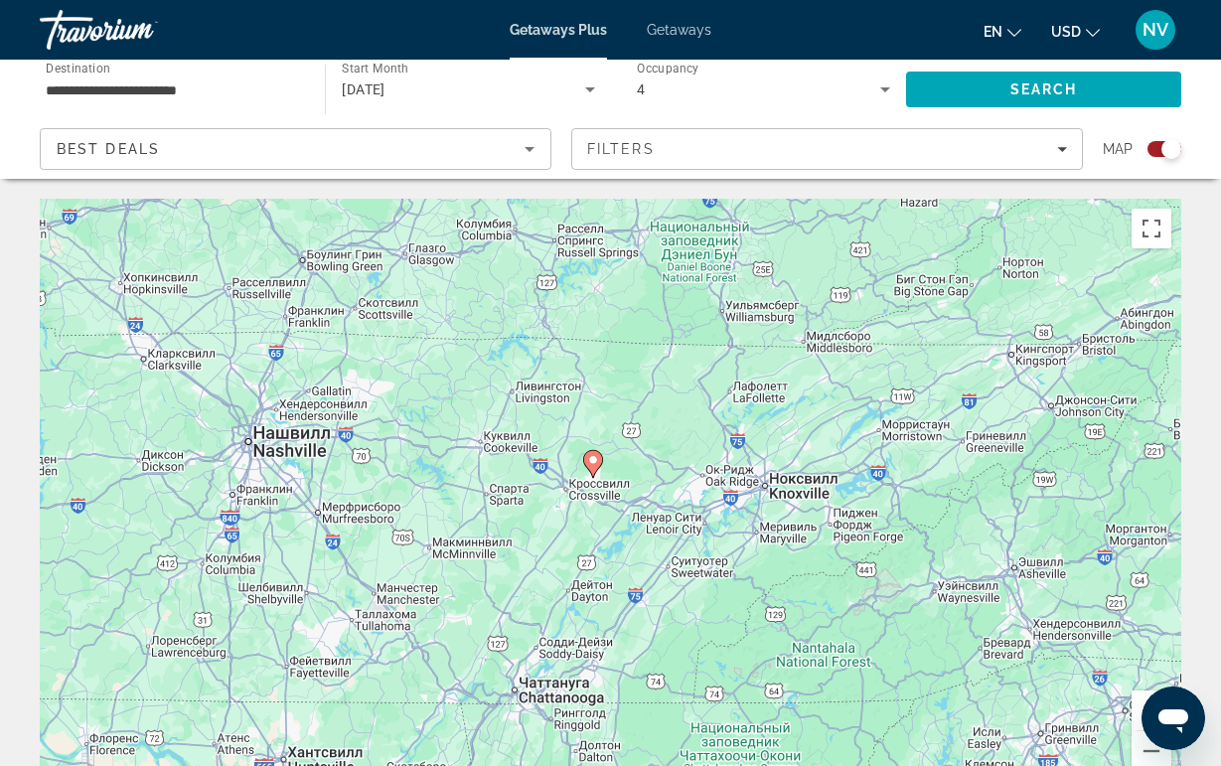
drag, startPoint x: 772, startPoint y: 507, endPoint x: 411, endPoint y: 407, distance: 374.0
click at [423, 411] on div "Чтобы активировать перетаскивание с помощью клавиатуры, нажмите Alt + Ввод. Пос…" at bounding box center [610, 497] width 1141 height 596
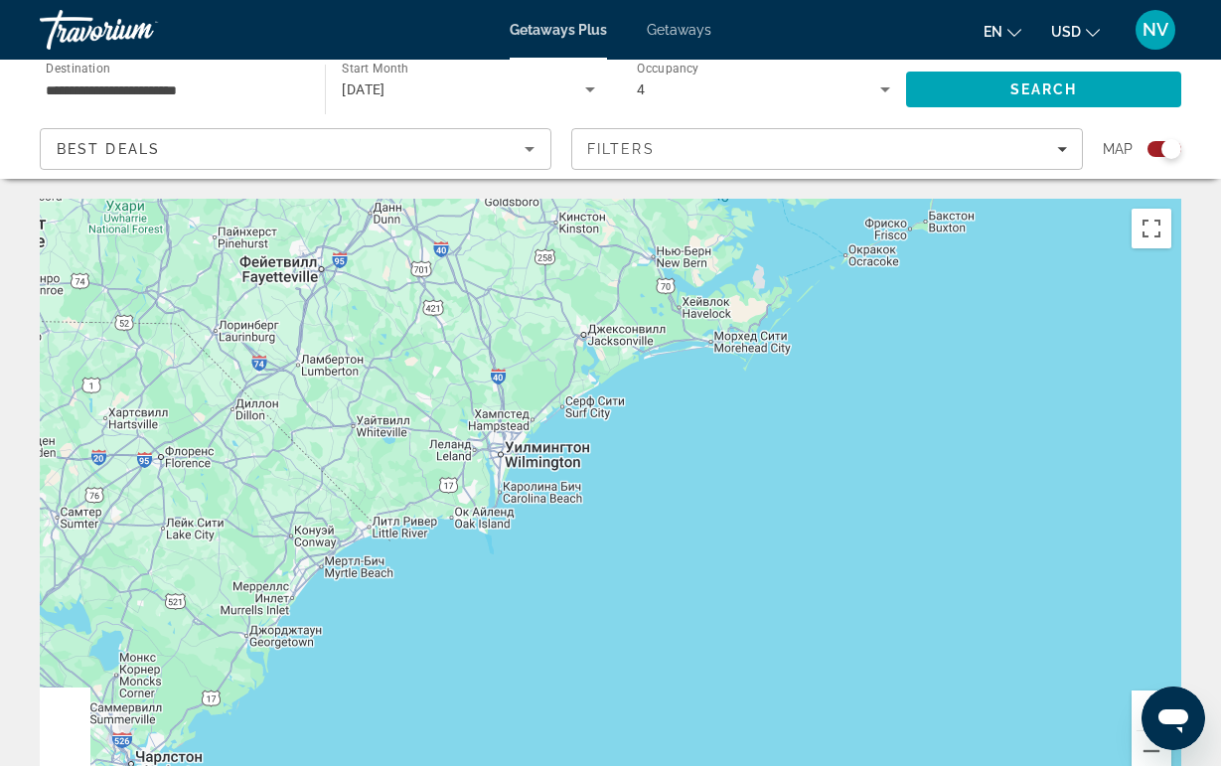
drag, startPoint x: 411, startPoint y: 407, endPoint x: 646, endPoint y: 492, distance: 249.2
click at [639, 487] on div "Чтобы активировать перетаскивание с помощью клавиатуры, нажмите Alt + Ввод. Пос…" at bounding box center [610, 497] width 1141 height 596
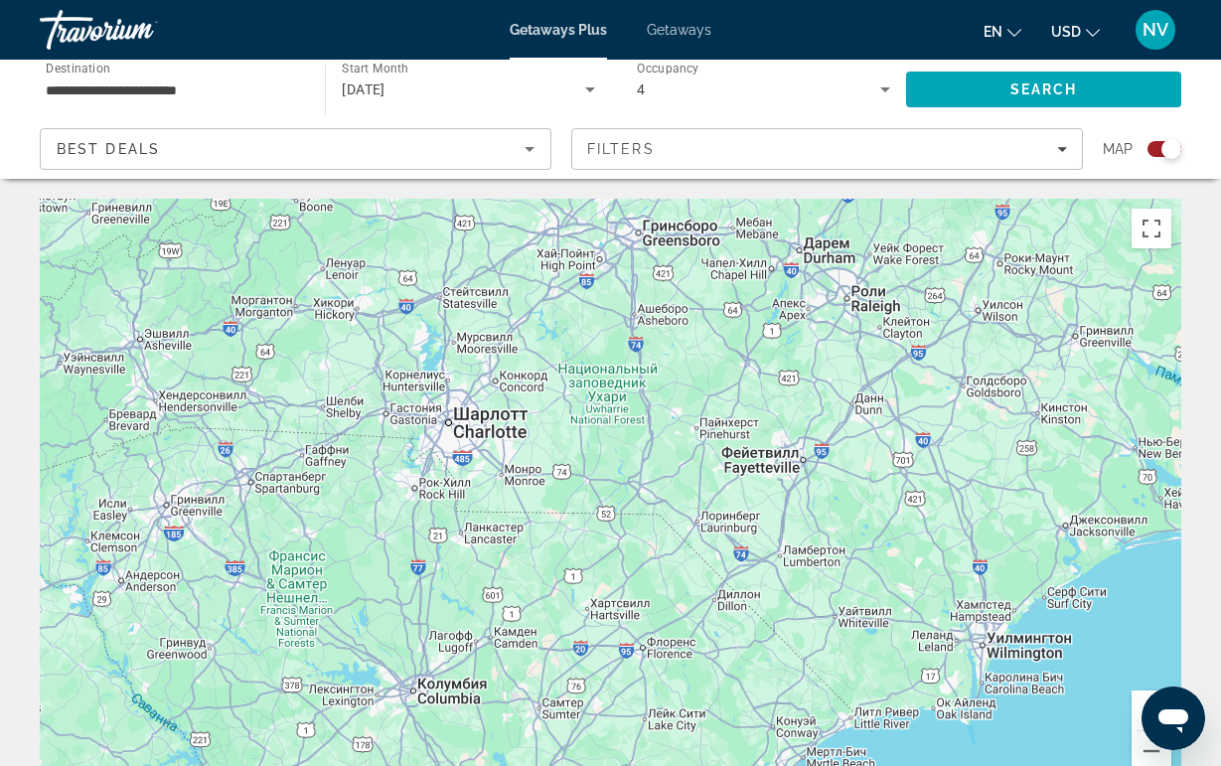
drag, startPoint x: 666, startPoint y: 476, endPoint x: 897, endPoint y: 541, distance: 240.6
click at [667, 476] on div "Чтобы активировать перетаскивание с помощью клавиатуры, нажмите Alt + Ввод. Пос…" at bounding box center [610, 497] width 1141 height 596
click at [1147, 754] on button "Уменьшить" at bounding box center [1151, 751] width 40 height 40
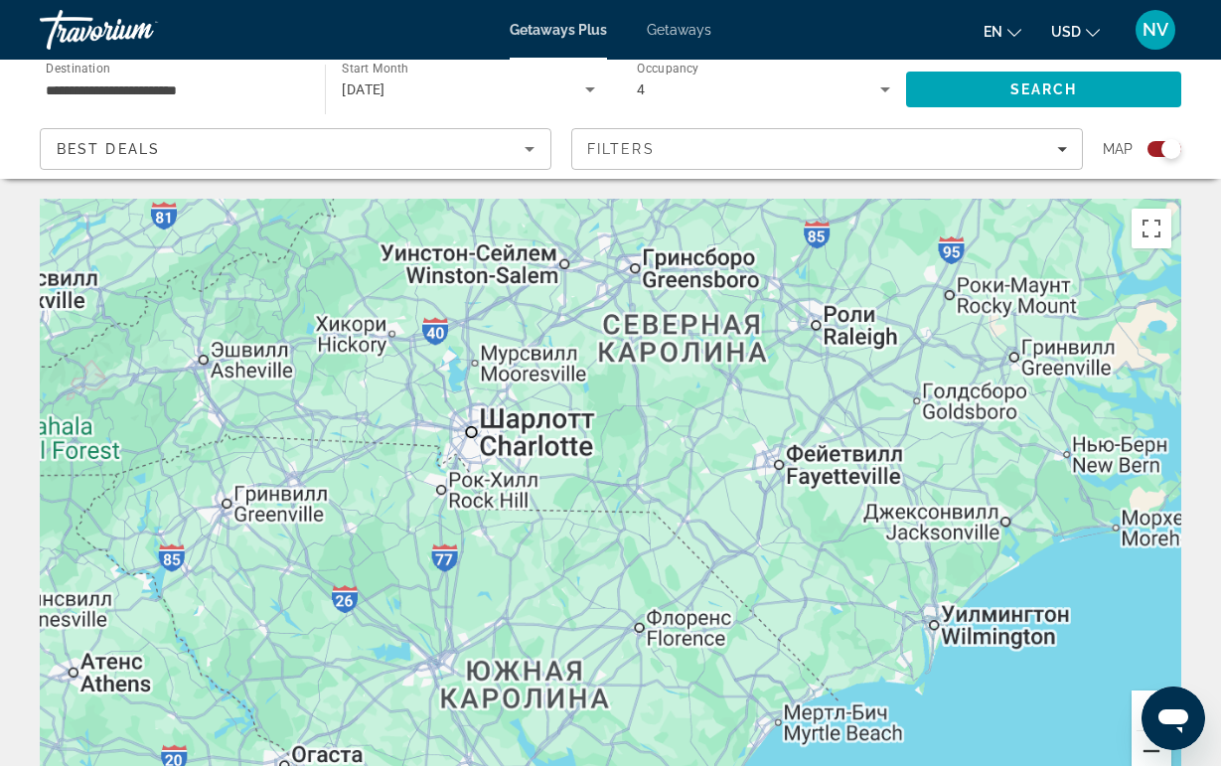
click at [1147, 754] on button "Уменьшить" at bounding box center [1151, 751] width 40 height 40
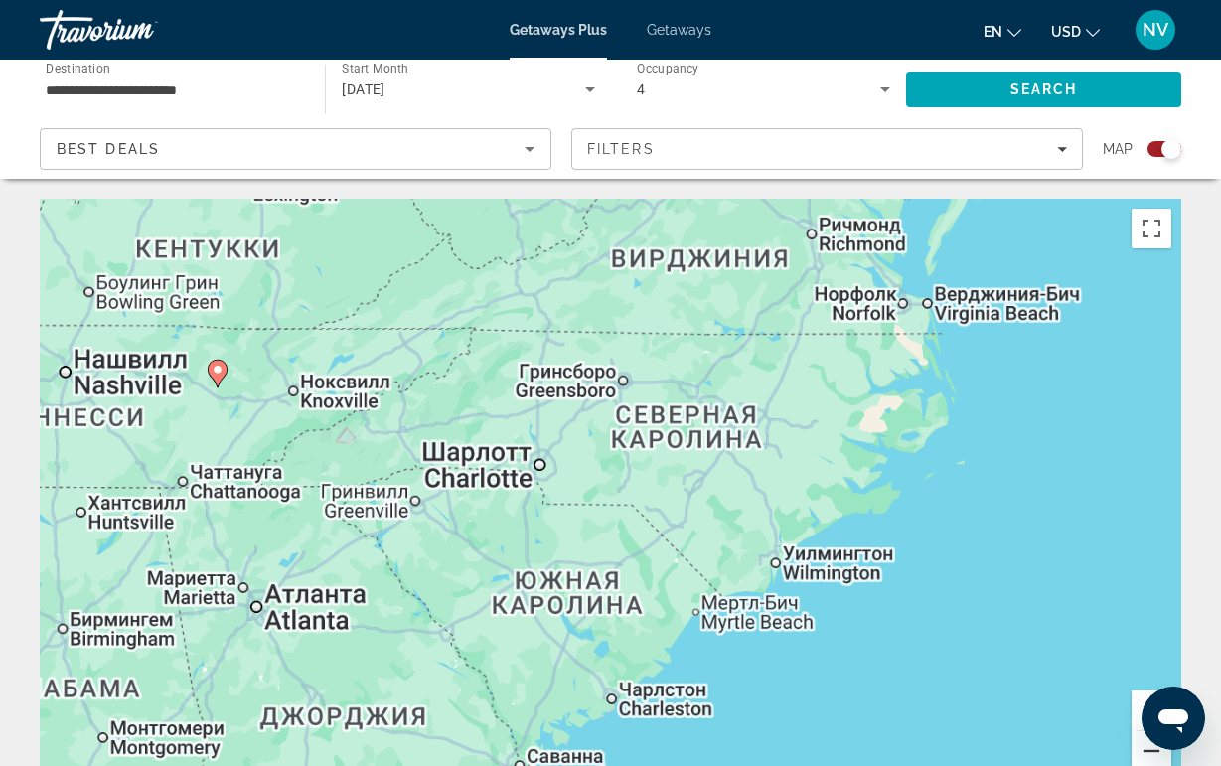
click at [1147, 754] on button "Уменьшить" at bounding box center [1151, 751] width 40 height 40
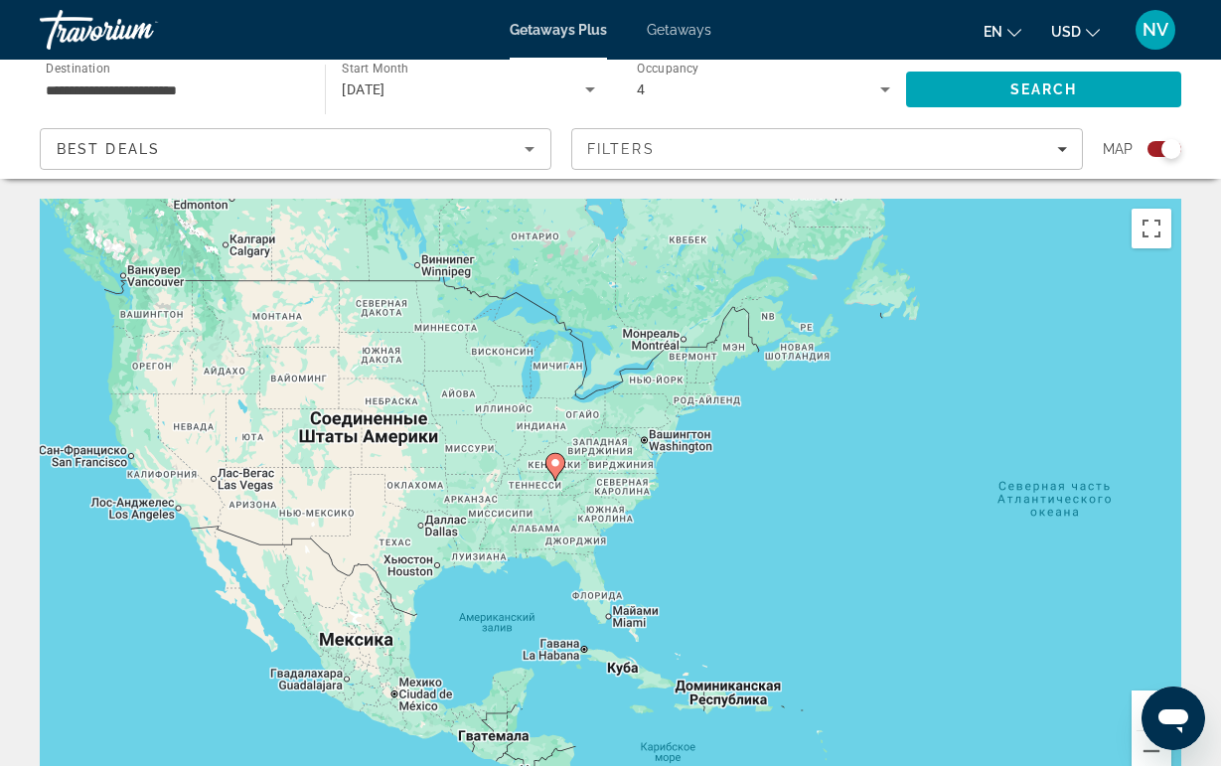
click at [554, 465] on image "Main content" at bounding box center [555, 463] width 12 height 12
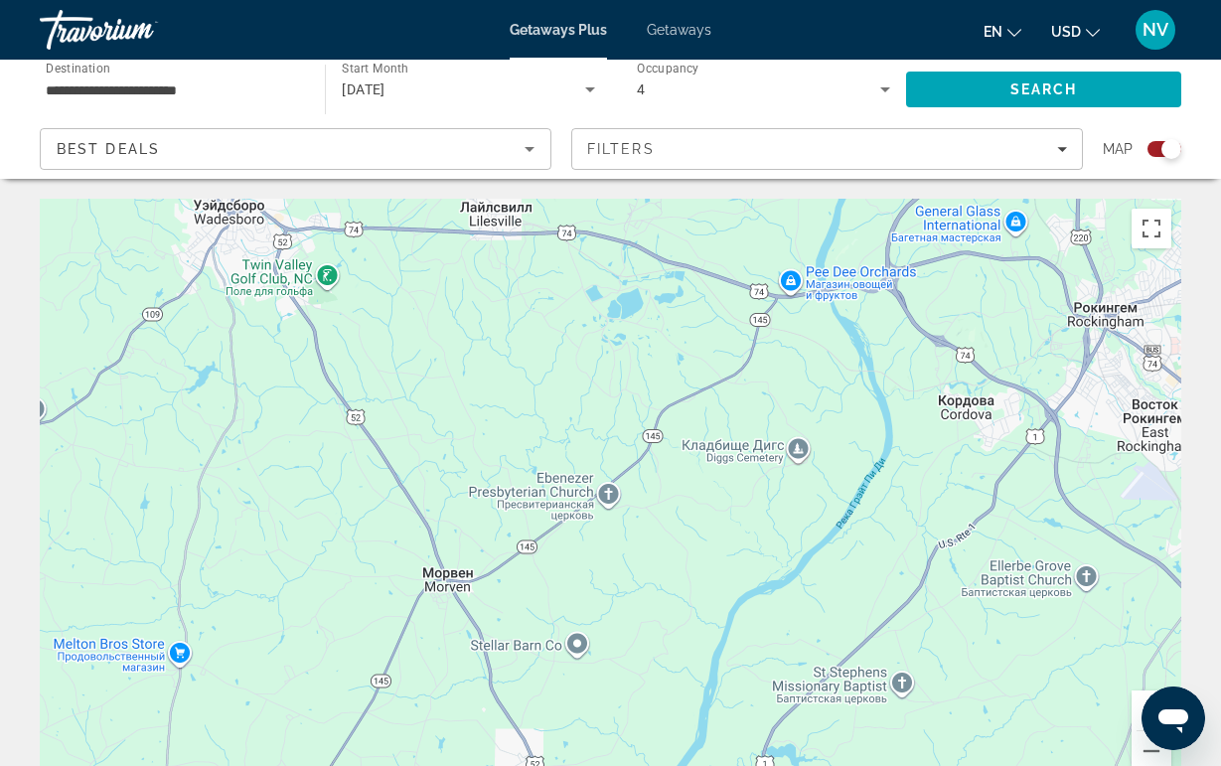
drag, startPoint x: 554, startPoint y: 470, endPoint x: 999, endPoint y: 430, distance: 446.8
click at [999, 430] on div "Чтобы активировать перетаскивание с помощью клавиатуры, нажмите Alt + Ввод. Пос…" at bounding box center [610, 497] width 1141 height 596
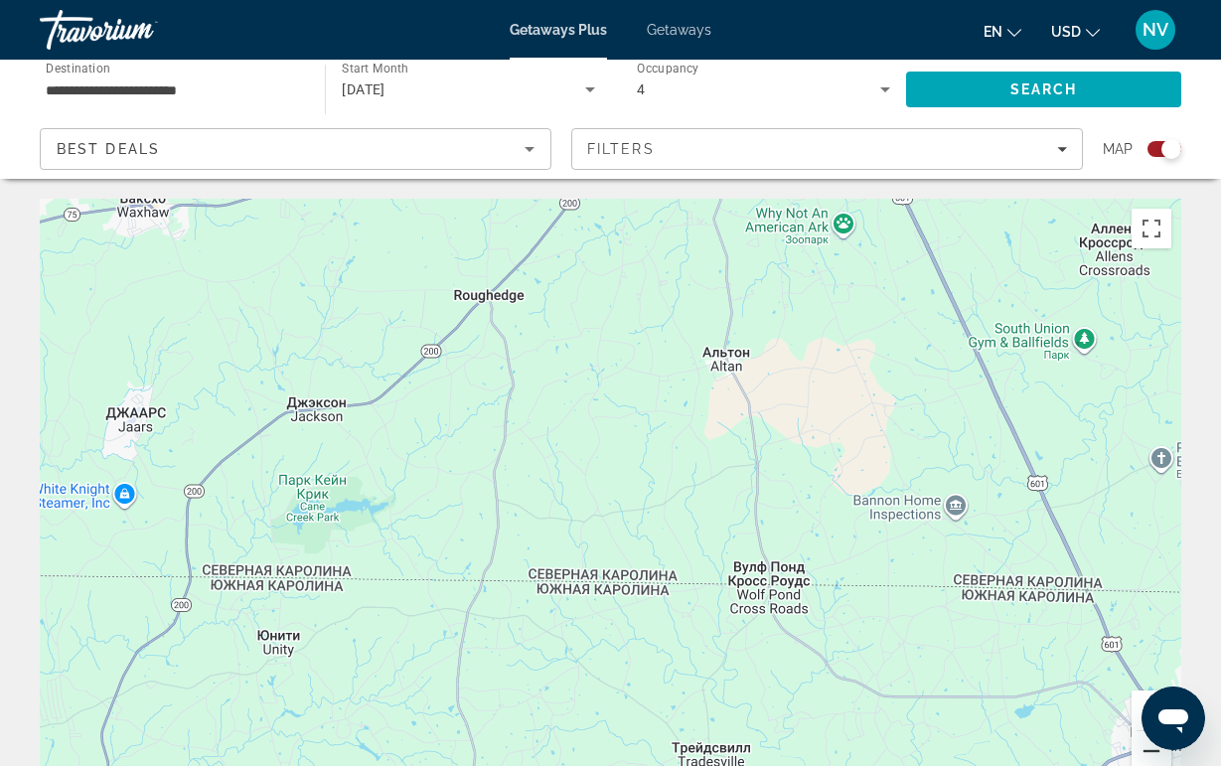
click at [1141, 743] on button "Уменьшить" at bounding box center [1151, 751] width 40 height 40
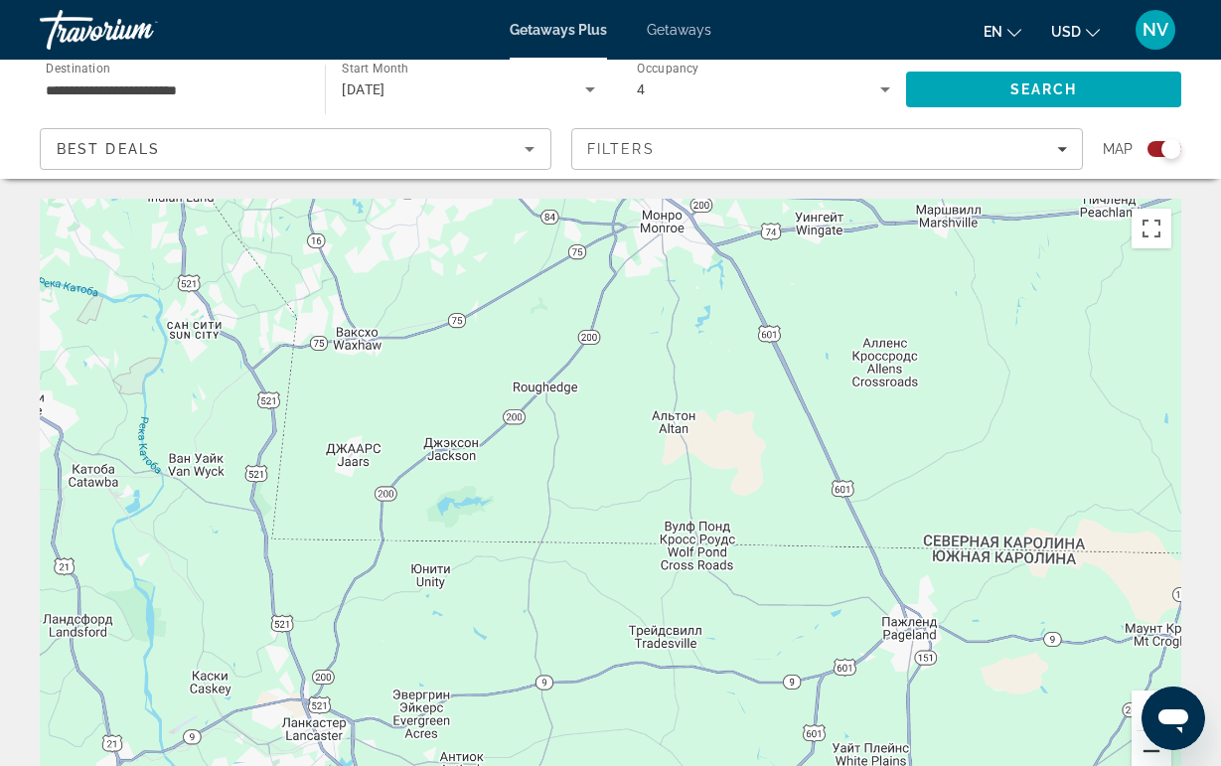
click at [1141, 743] on button "Уменьшить" at bounding box center [1151, 751] width 40 height 40
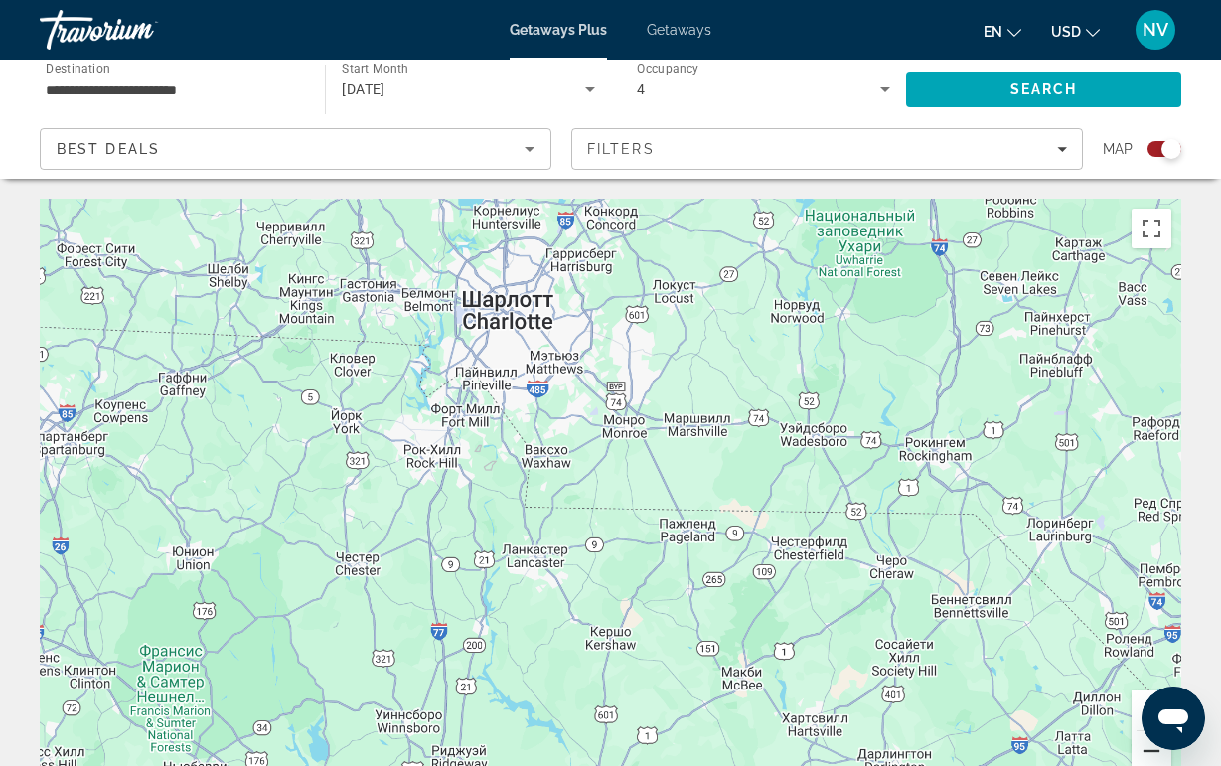
click at [1141, 743] on button "Уменьшить" at bounding box center [1151, 751] width 40 height 40
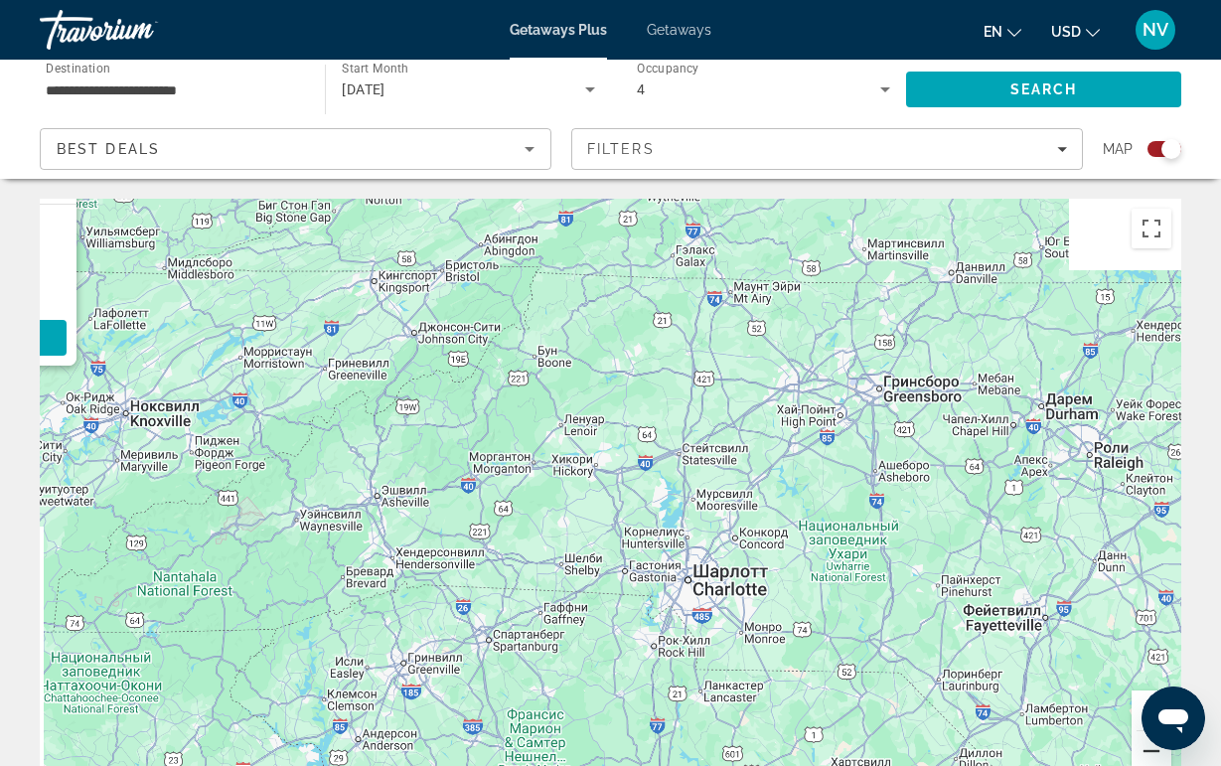
click at [1141, 743] on button "Уменьшить" at bounding box center [1151, 751] width 40 height 40
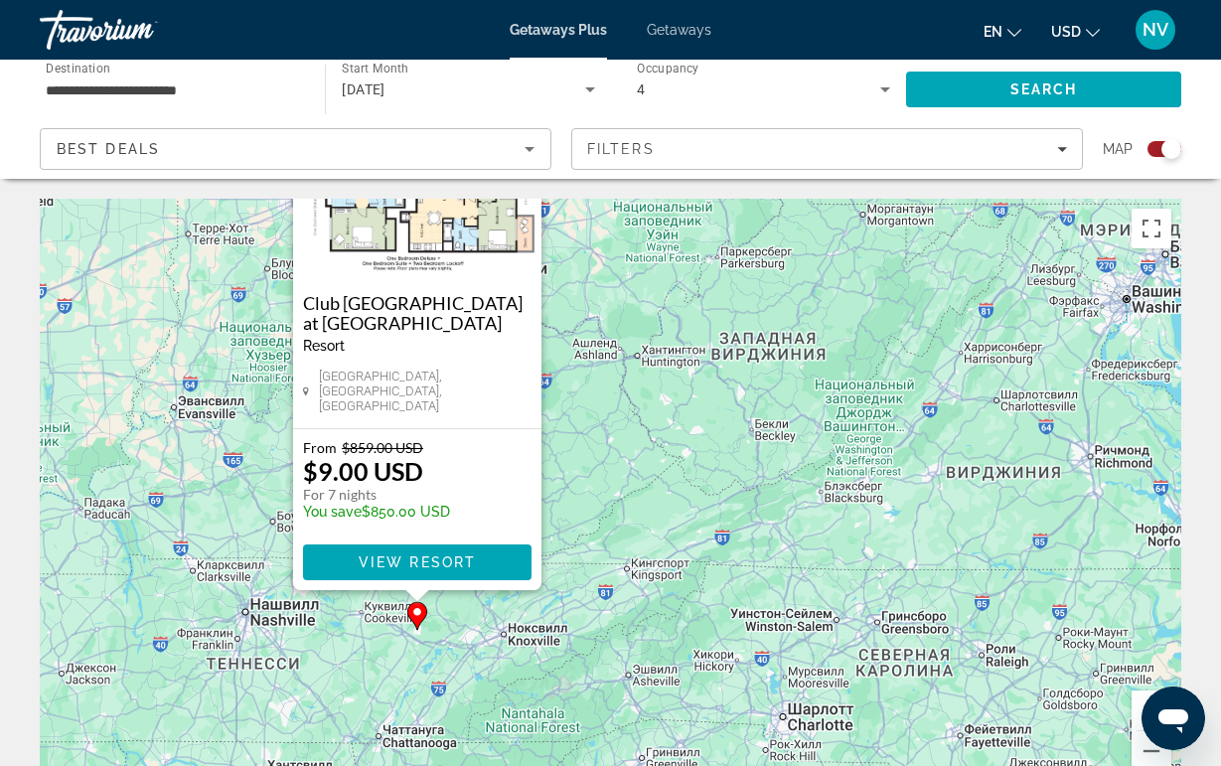
click at [440, 252] on img "Main content" at bounding box center [417, 183] width 248 height 199
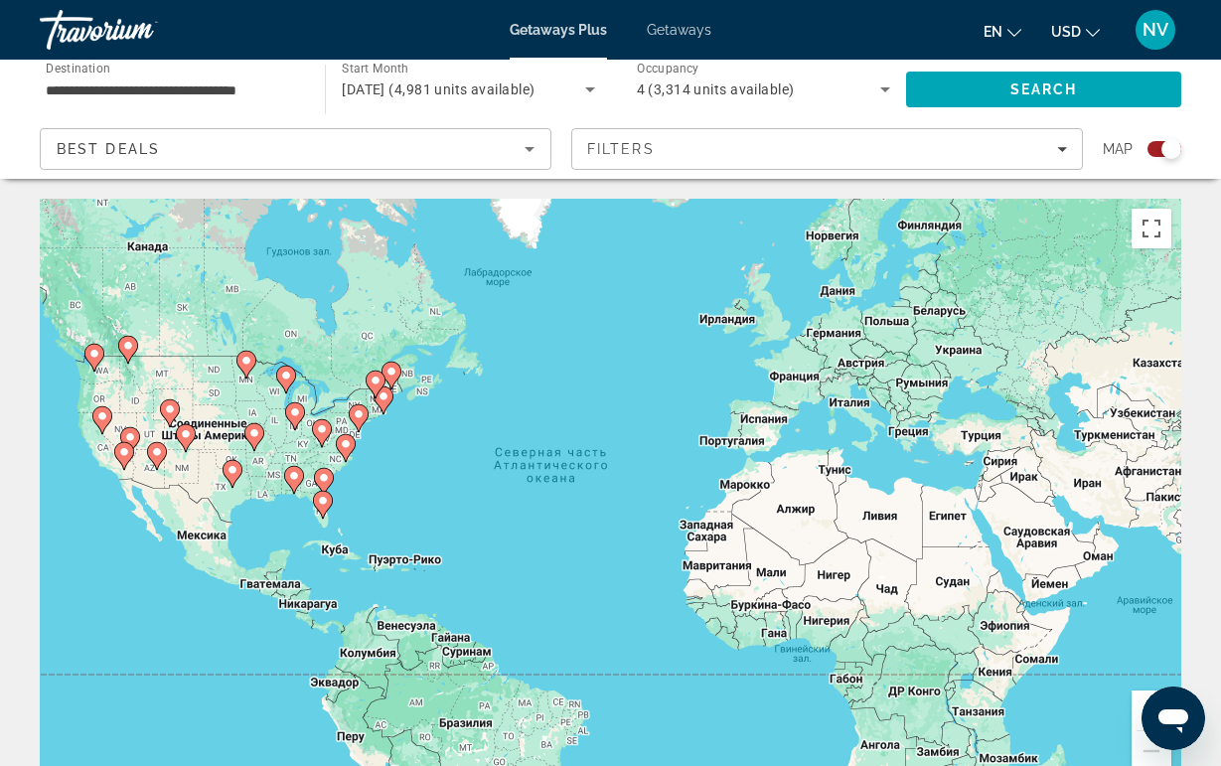
click at [342, 462] on gmp-advanced-marker "Main content" at bounding box center [346, 448] width 20 height 30
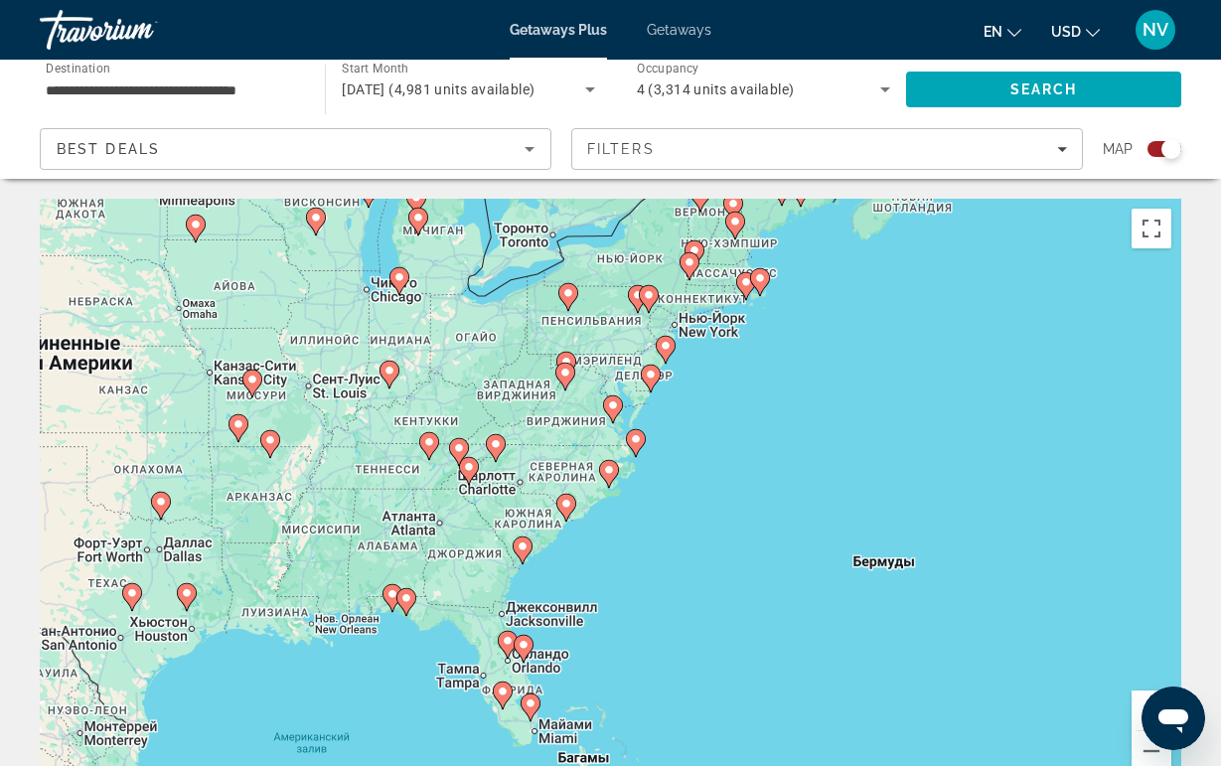
click at [498, 450] on icon "Main content" at bounding box center [495, 448] width 18 height 26
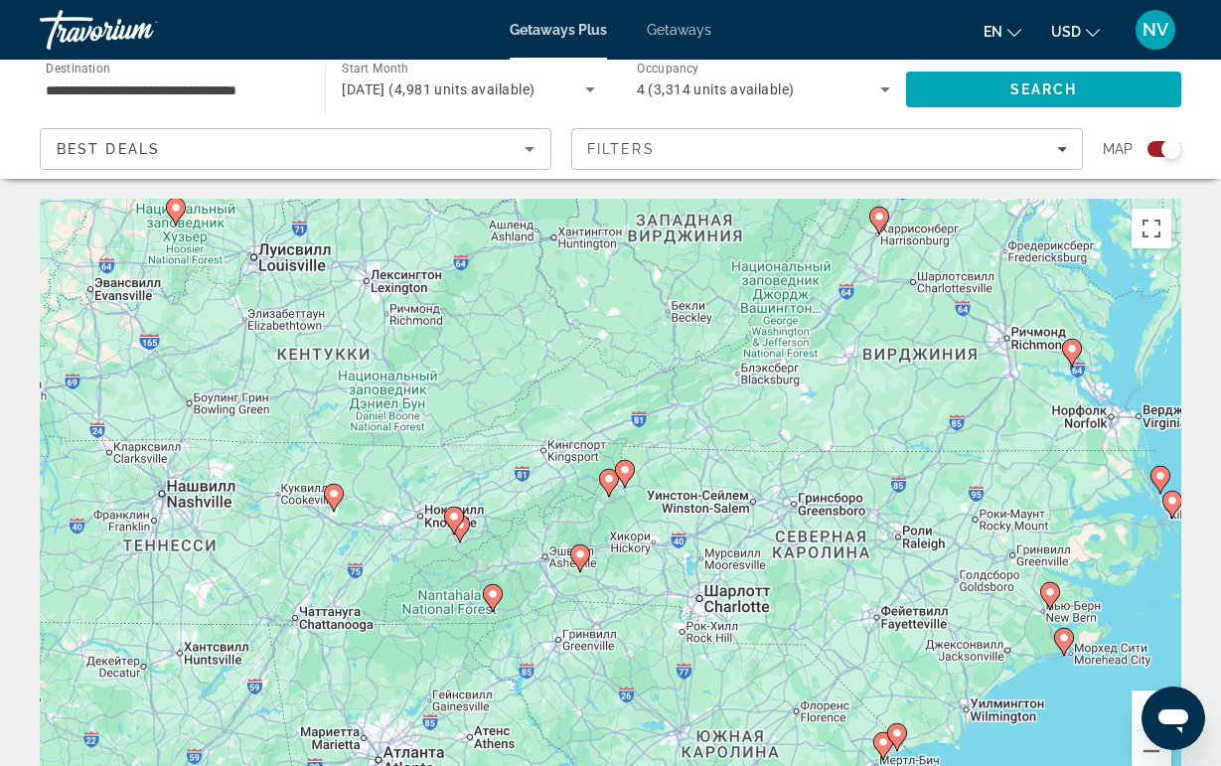
click at [579, 563] on icon "Main content" at bounding box center [579, 558] width 18 height 26
type input "**********"
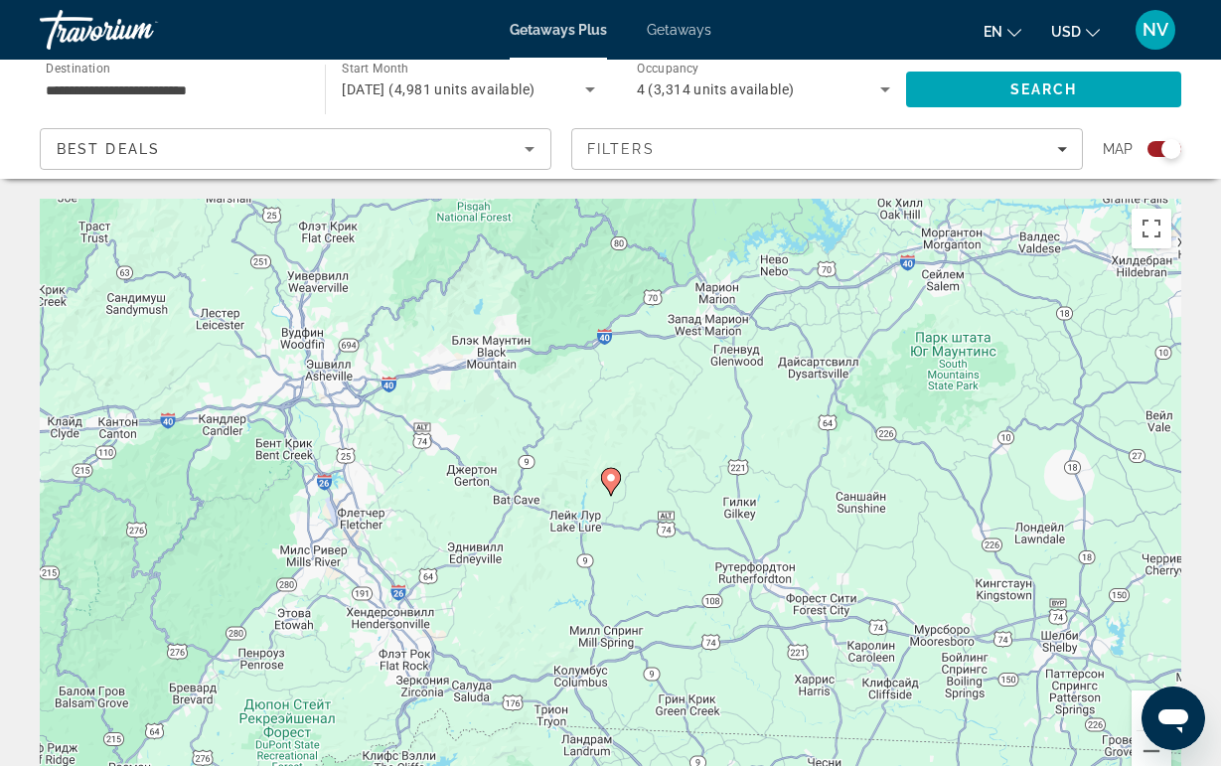
click at [611, 488] on icon "Main content" at bounding box center [610, 482] width 18 height 26
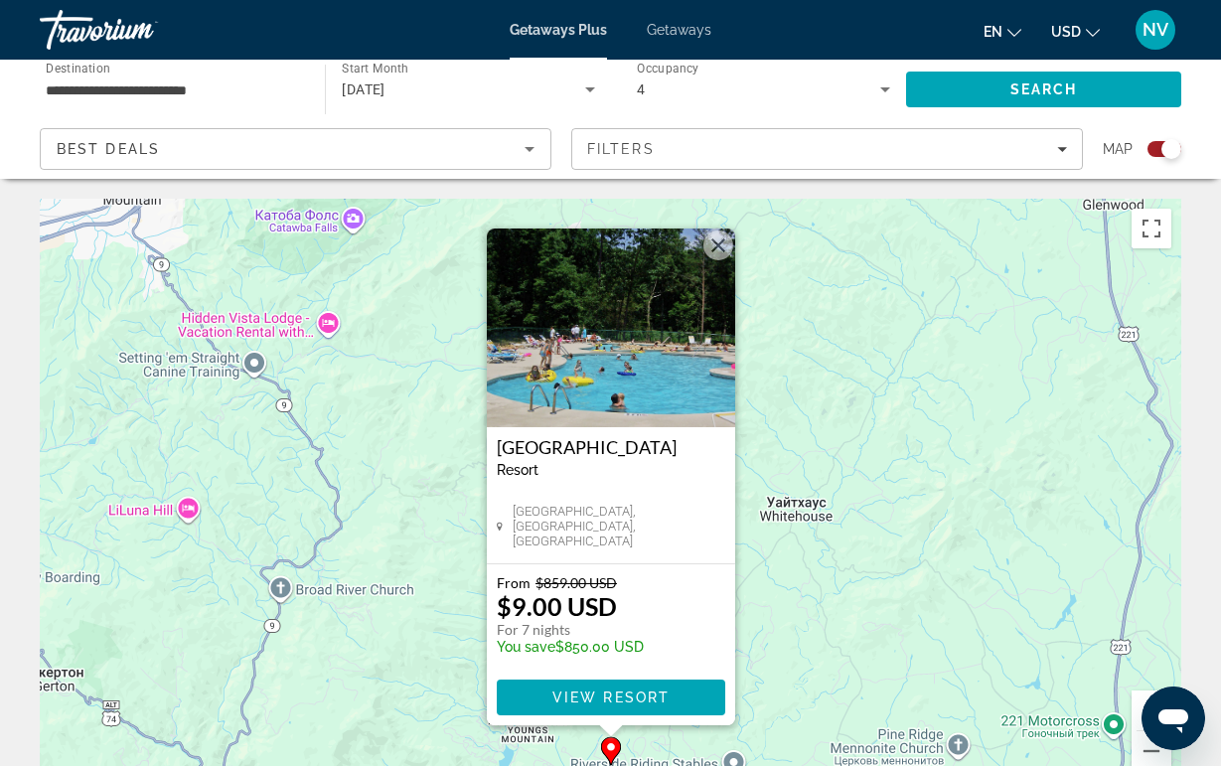
click at [602, 387] on img "Main content" at bounding box center [611, 327] width 248 height 199
